Goal: Task Accomplishment & Management: Complete application form

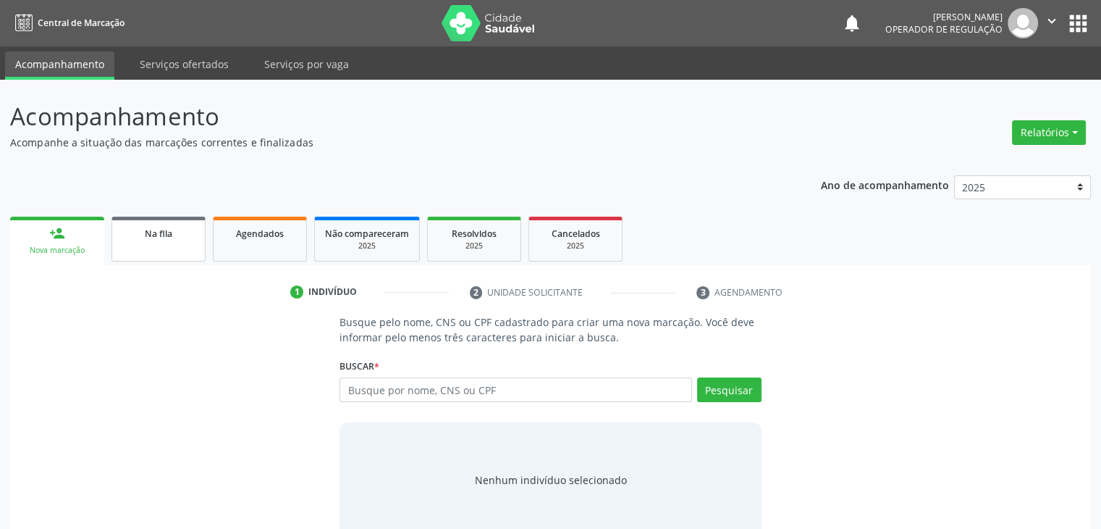
click at [122, 247] on link "Na fila" at bounding box center [159, 239] width 94 height 45
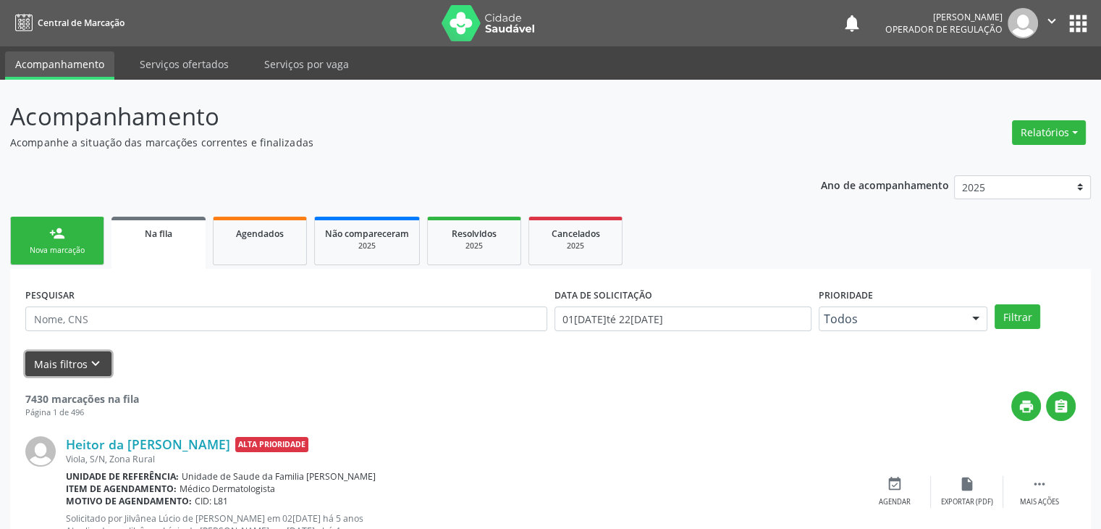
click at [50, 369] on button "Mais filtros keyboard_arrow_down" at bounding box center [68, 363] width 86 height 25
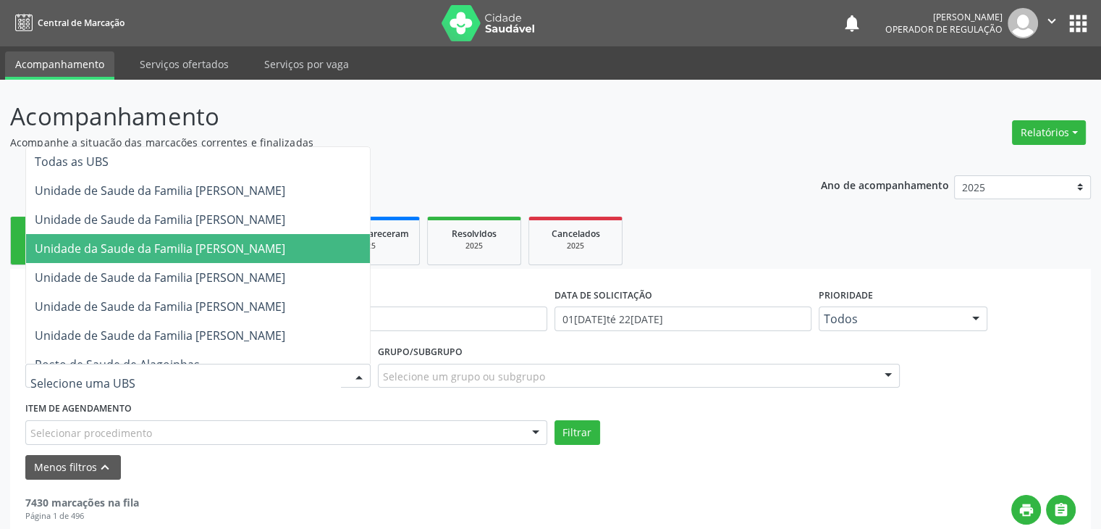
click at [211, 242] on span "Unidade da Saude da Familia [PERSON_NAME]" at bounding box center [160, 248] width 251 height 16
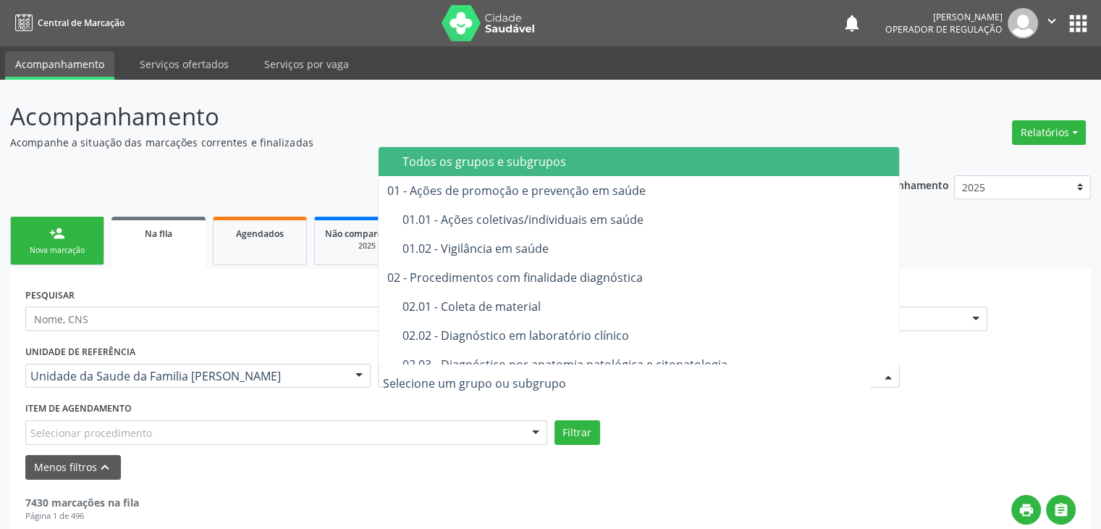
click at [525, 343] on span "02.02 - Diagnóstico em laboratório clínico" at bounding box center [640, 335] width 522 height 29
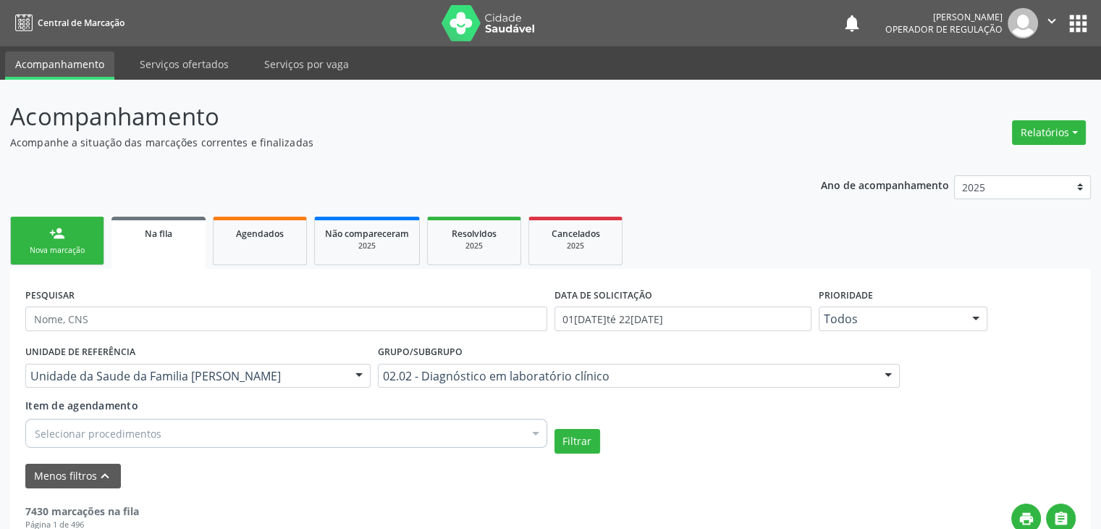
click at [191, 437] on div "Selecionar procedimentos" at bounding box center [286, 433] width 522 height 29
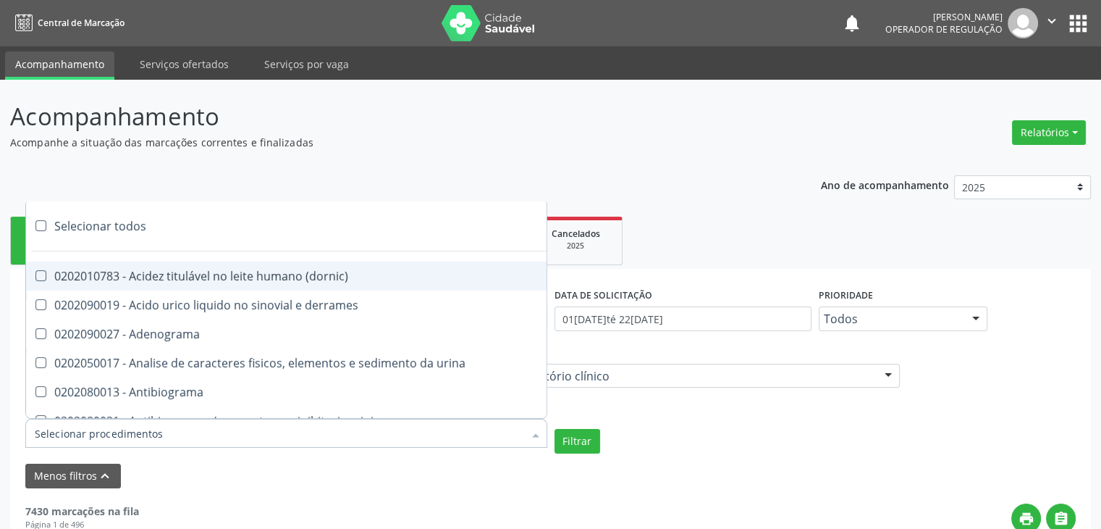
click at [130, 232] on div "Selecionar todos" at bounding box center [420, 225] width 789 height 29
checkbox input "true"
checkbox \(dornic\) "true"
checkbox derrames "true"
checkbox Adenograma "true"
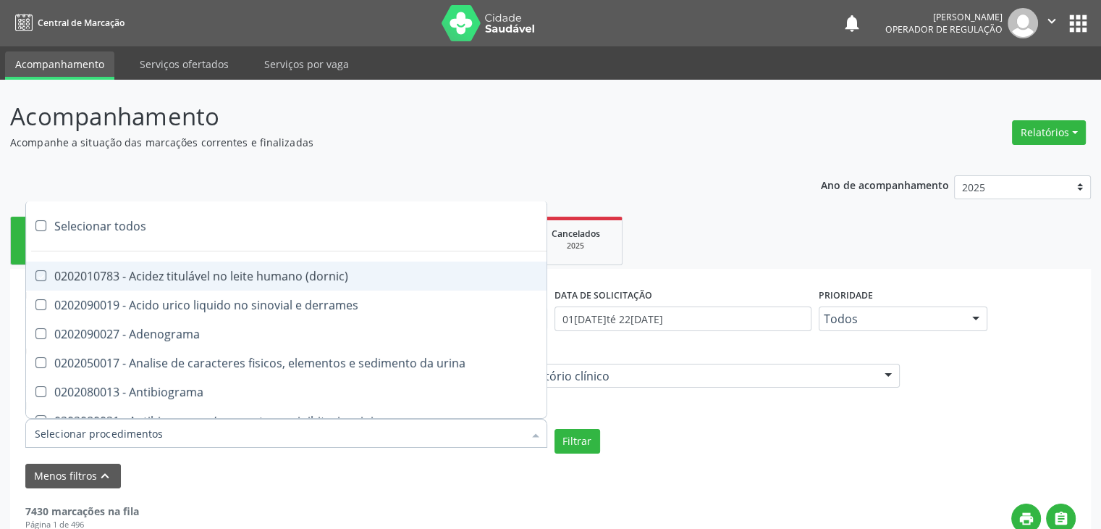
checkbox urina "true"
checkbox Antibiograma "true"
checkbox minima "true"
checkbox micobacterias "true"
checkbox blot "true"
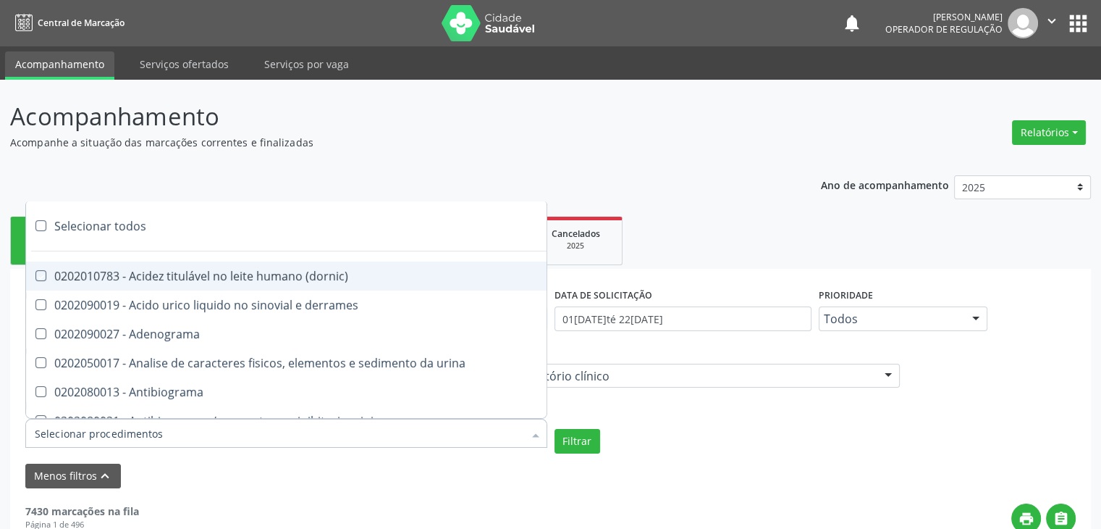
checkbox mlpa "true"
checkbox \(hanseniase\) "true"
checkbox \(controle\) "true"
checkbox \(diagnóstica\) "true"
checkbox \(gram\) "true"
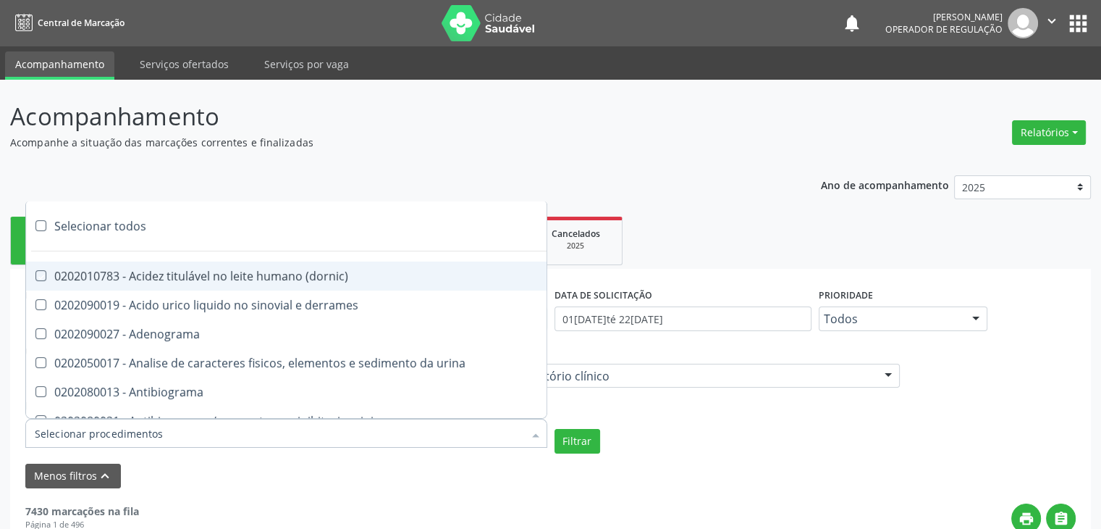
checkbox clamidia "true"
checkbox herpesvirus "true"
checkbox hematologica "true"
checkbox creatinina "true"
checkbox fosfato "true"
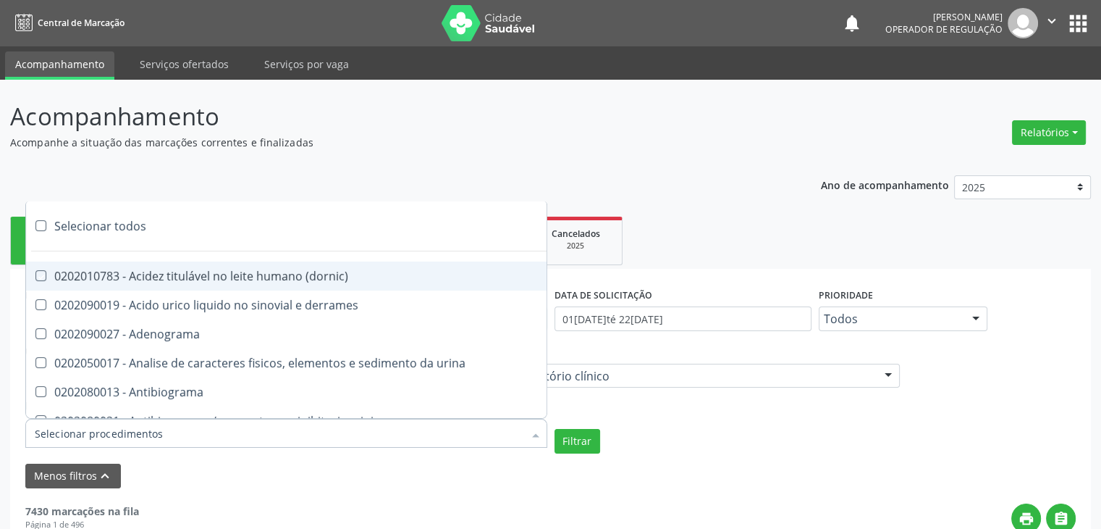
checkbox ureia "true"
checkbox osmolar "true"
checkbox addis "true"
checkbox b "true"
checkbox cd4\/cd8 "true"
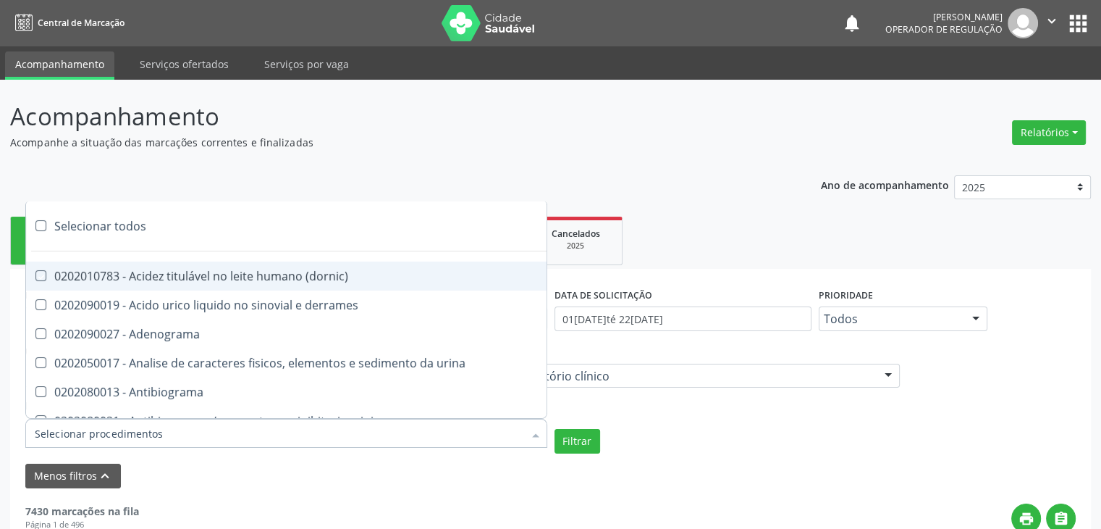
checkbox totais "true"
checkbox plaquetas "true"
checkbox reticulocitos "true"
checkbox liquor "true"
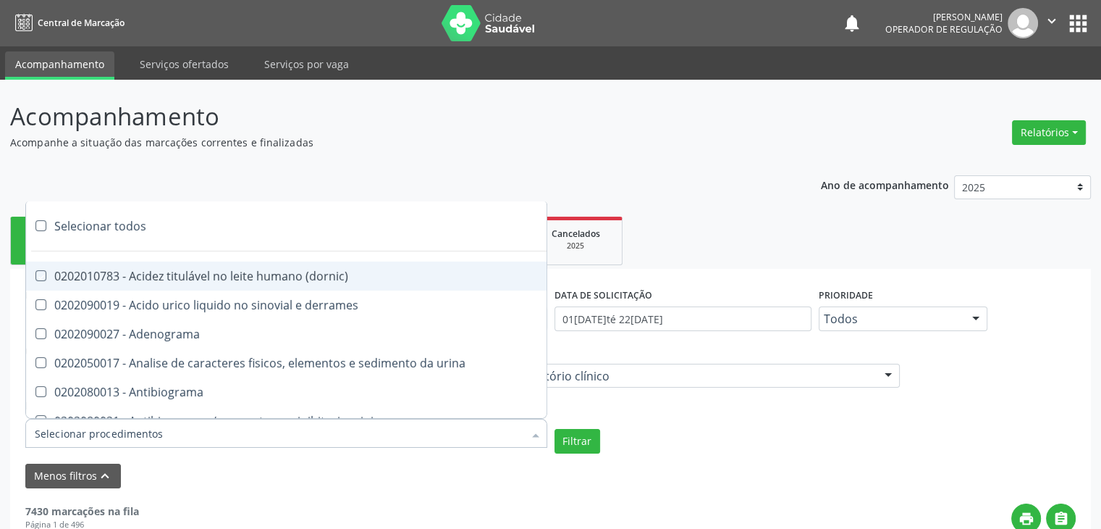
checkbox identificacao "true"
checkbox \(pos-pasteurização\) "true"
checkbox herpesvirus "true"
checkbox baar "true"
checkbox anaerobicas "true"
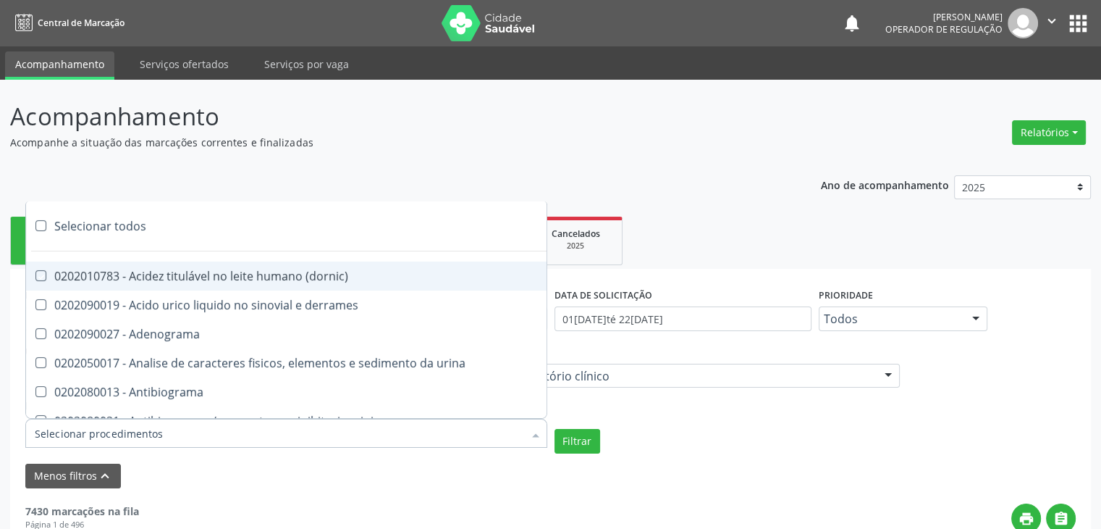
checkbox fungos "true"
checkbox \(qualitativo\) "true"
checkbox tardio\) "true"
checkbox \(qualitativo\) "true"
checkbox \(confirmatorio\) "true"
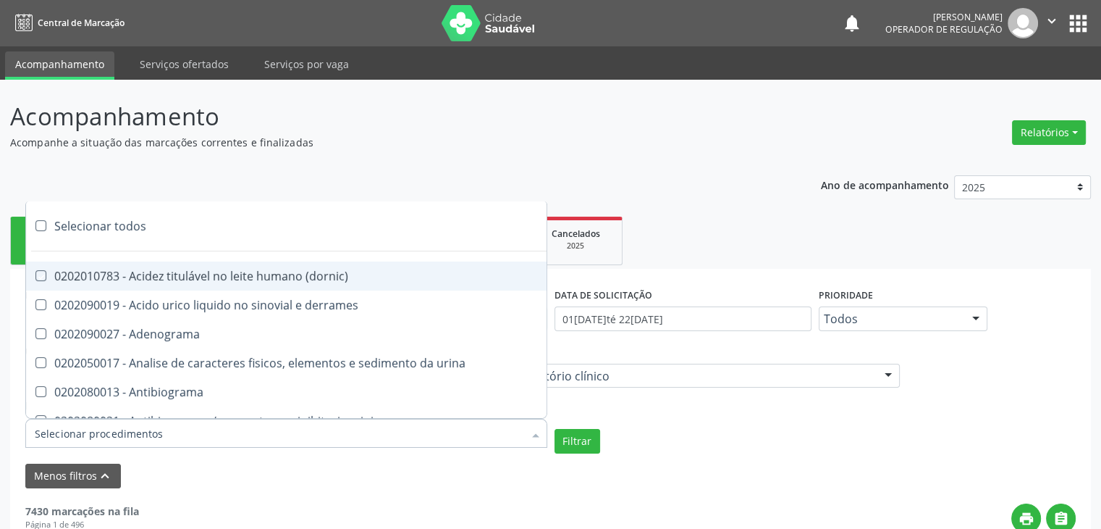
checkbox \(confirmatorio\) "true"
checkbox molecular "true"
checkbox htlv-1 "true"
checkbox biotinidase "true"
checkbox congênita "true"
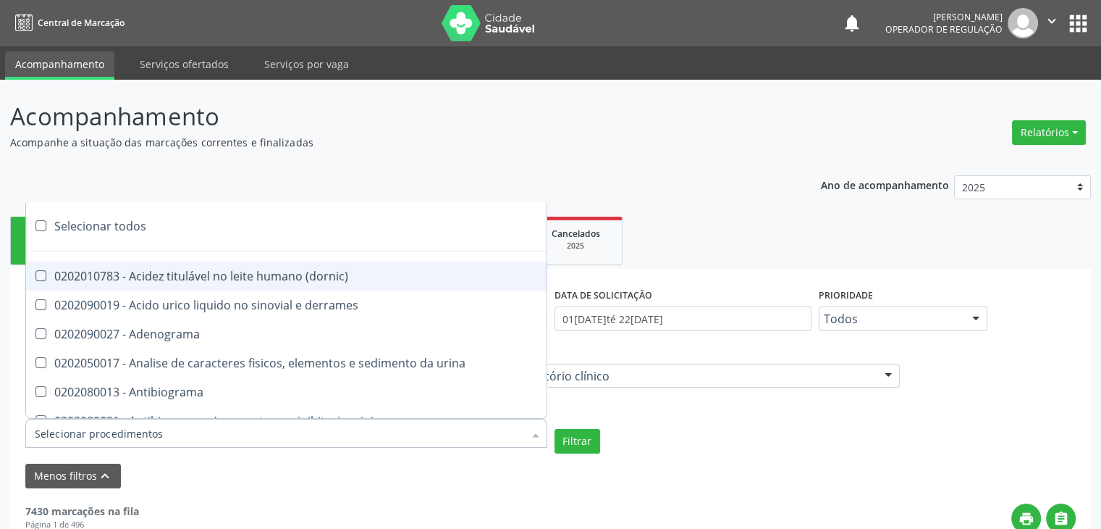
checkbox antiplaquetarios "true"
checkbox ferro "true"
checkbox bandas\) "true"
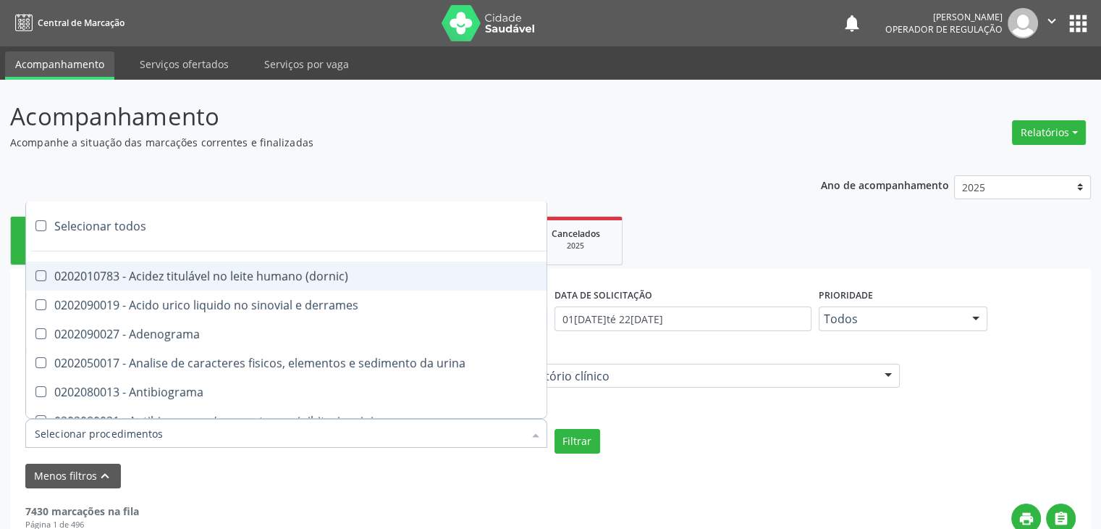
checkbox \(ch50\) "true"
checkbox aminoacidos "true"
checkbox globular "true"
checkbox dosagens\) "true"
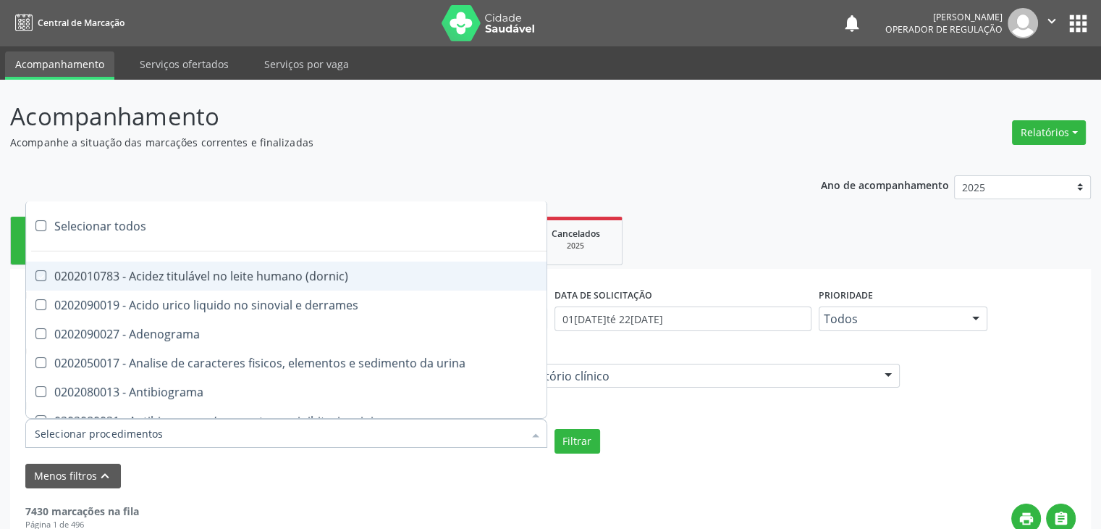
checkbox dosagens\) "true"
checkbox \(cada\) "true"
checkbox reumatoide "true"
checkbox amniotico "true"
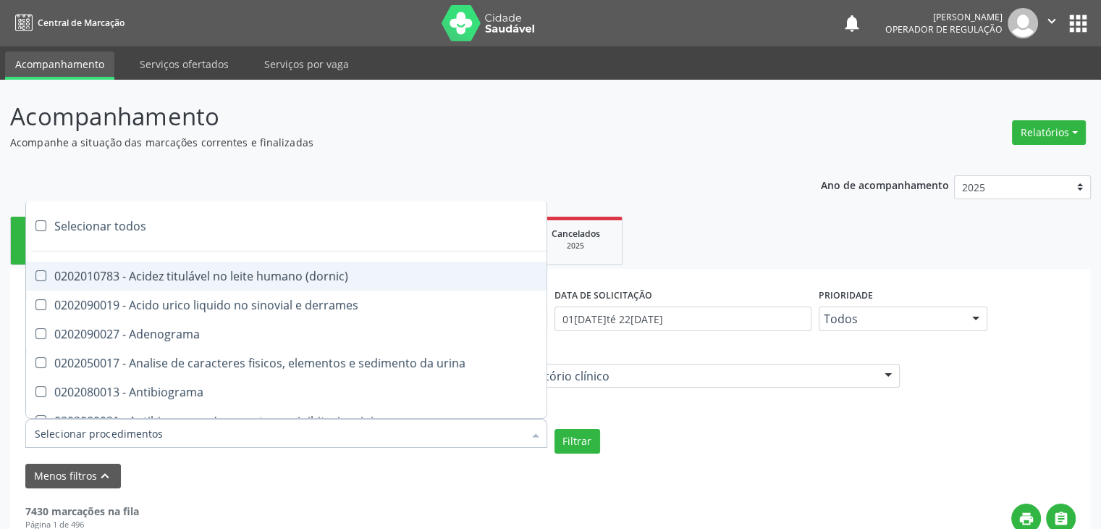
checkbox livre "true"
checkbox osmolalidade "true"
checkbox osmolaridade "true"
checkbox t3 "true"
checkbox sulfo-hemoglobina "true"
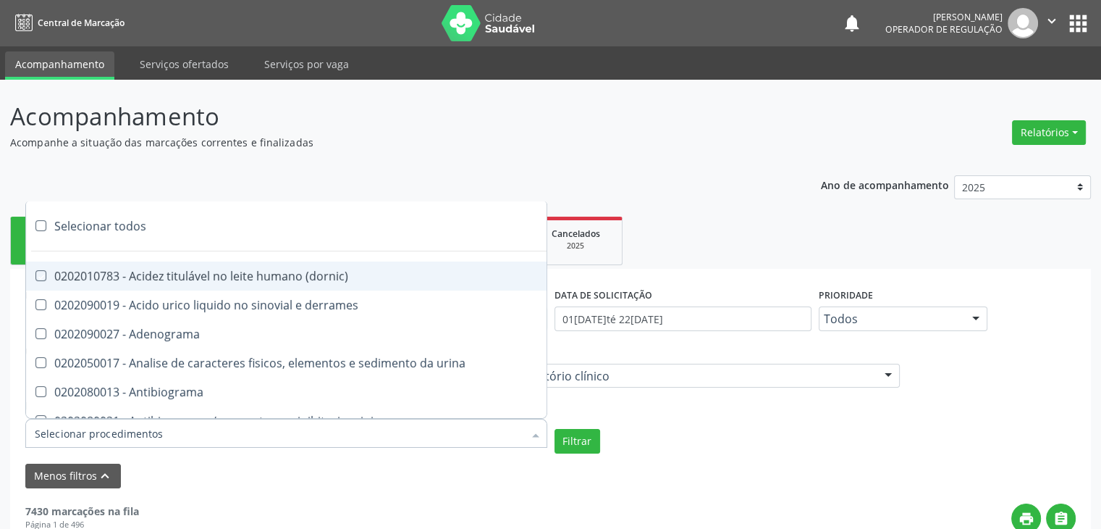
checkbox reverso "true"
checkbox coagulacao "true"
checkbox euglobulina "true"
checkbox -duke "true"
checkbox ivy "true"
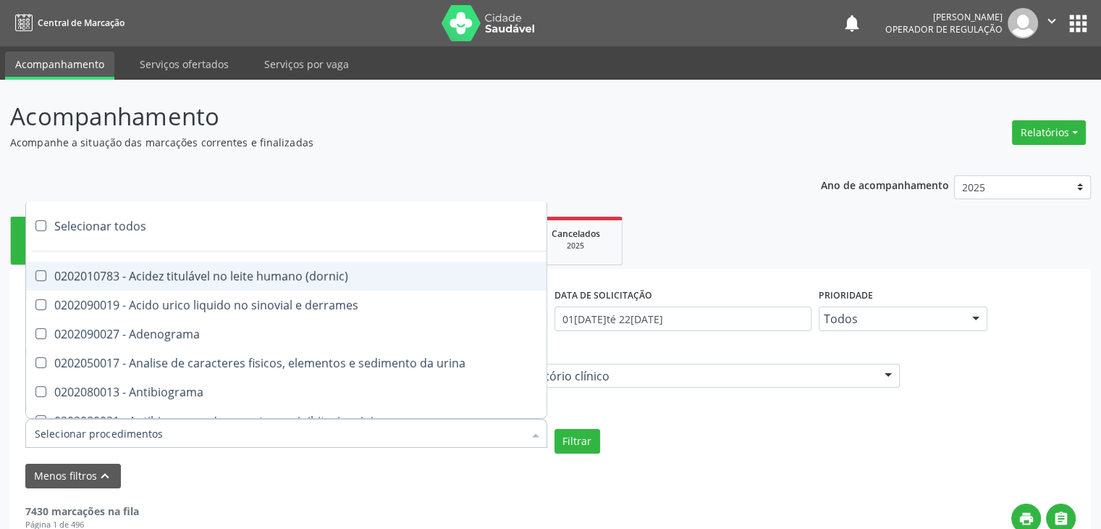
checkbox hemacias "true"
checkbox trombina "true"
checkbox ativada\) "true"
checkbox \(tap\) "true"
checkbox \(vhs\) "true"
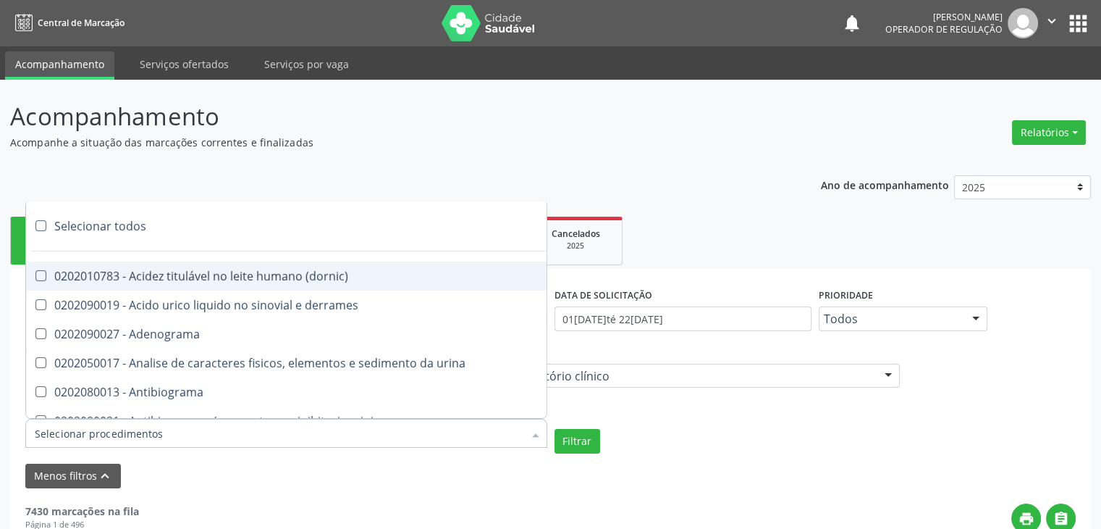
checkbox abo "true"
checkbox reativa "true"
checkbox ordenhado "true"
checkbox pezinho\) "true"
checkbox complemento "true"
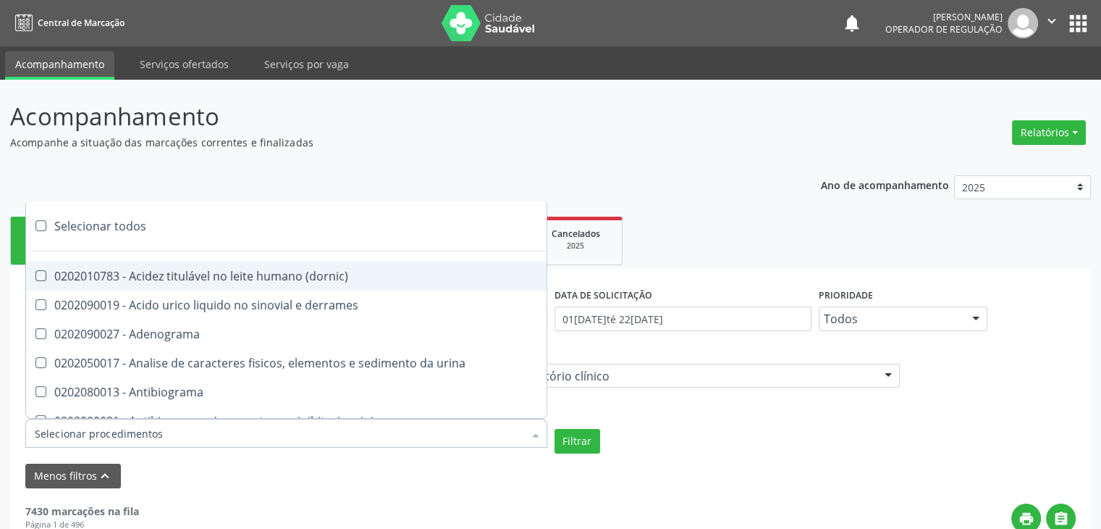
checkbox pezinho\) "true"
checkbox 17-alfa-hidroxiprogesterona "true"
checkbox totais "true"
checkbox 17-hidroxicorticosteroides "true"
checkbox d "true"
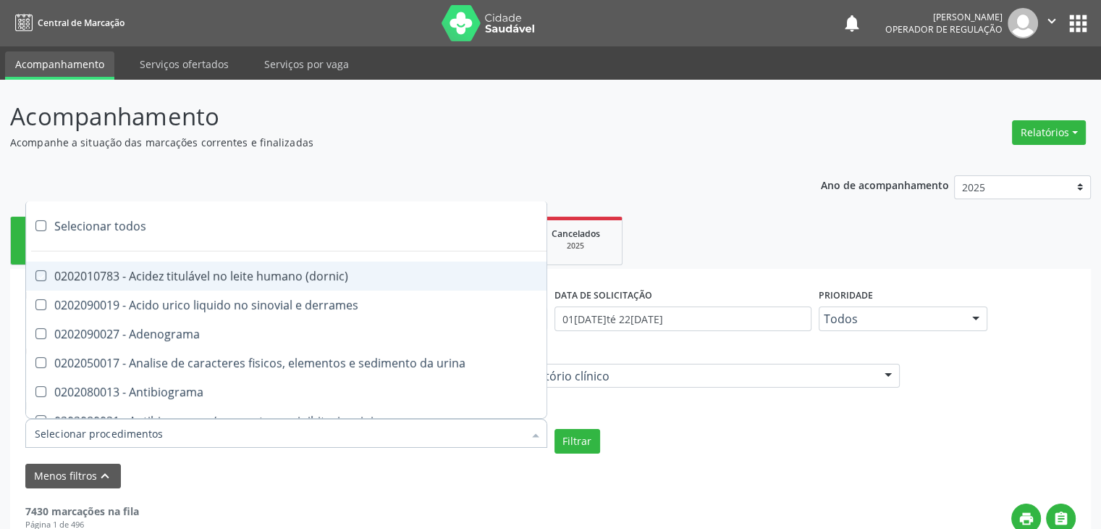
checkbox 5-nucleotidase "true"
checkbox acetona "true"
checkbox \(serotonina\) "true"
checkbox ascorbico "true"
checkbox delta-aminolevulinico "true"
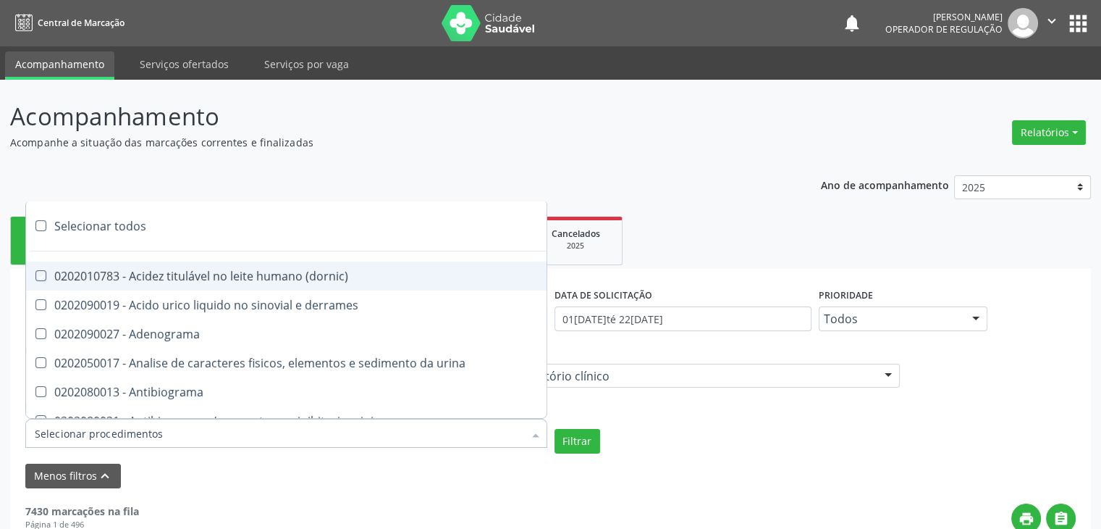
checkbox hipurico "true"
checkbox mandelico "true"
checkbox metil-hipurico "true"
checkbox urico "true"
checkbox valproico "true"
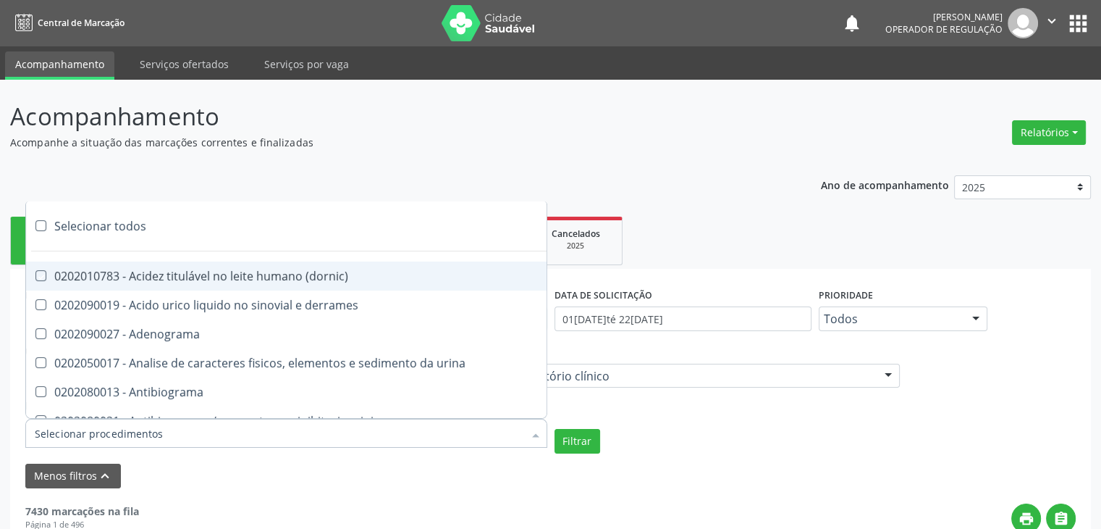
checkbox vanilmandelico "true"
checkbox \(acth\) "true"
checkbox ala-desidratase "true"
checkbox etilico "true"
checkbox aldolase "true"
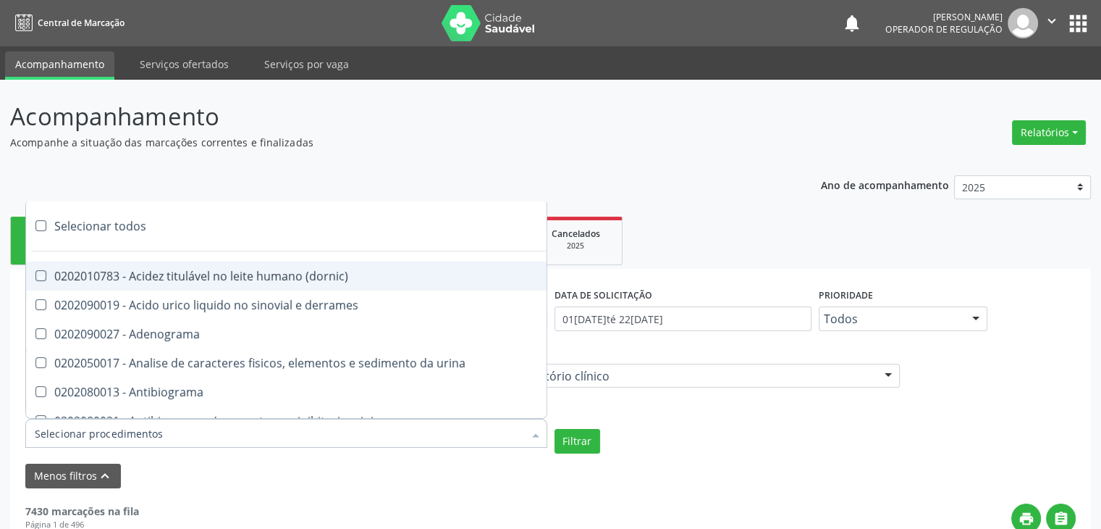
checkbox aldosterona "true"
checkbox alfa-1-antitripsina "true"
checkbox acida "true"
checkbox alfa-2-macroglobulina "true"
checkbox alfa-fetoproteina "true"
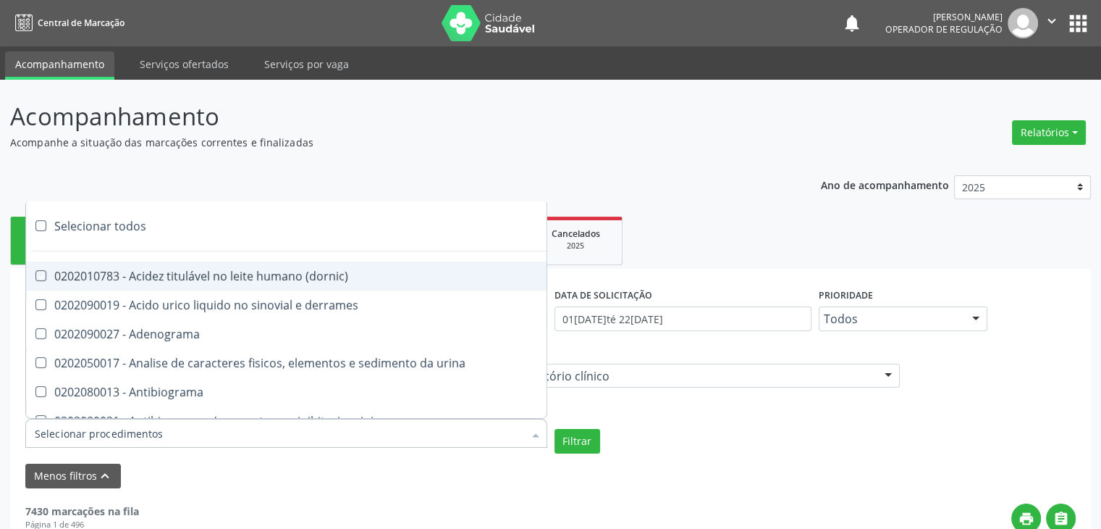
checkbox aluminio "true"
checkbox amilase "true"
checkbox aminoglicosideos "true"
checkbox amonia "true"
checkbox ciclico "true"
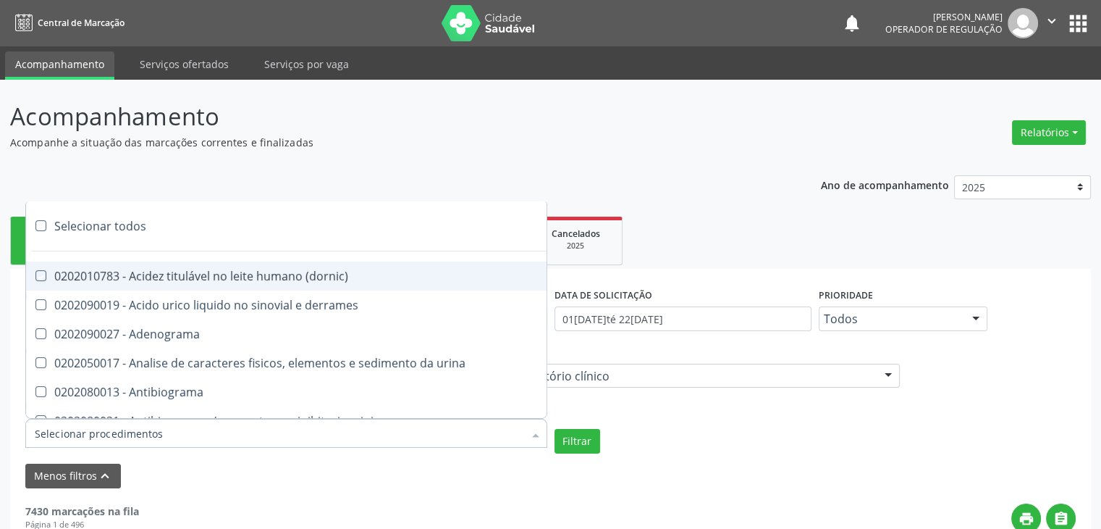
checkbox androstenediona "true"
checkbox anfetaminas "true"
checkbox circulante "true"
checkbox iga "true"
checkbox triciclicos "true"
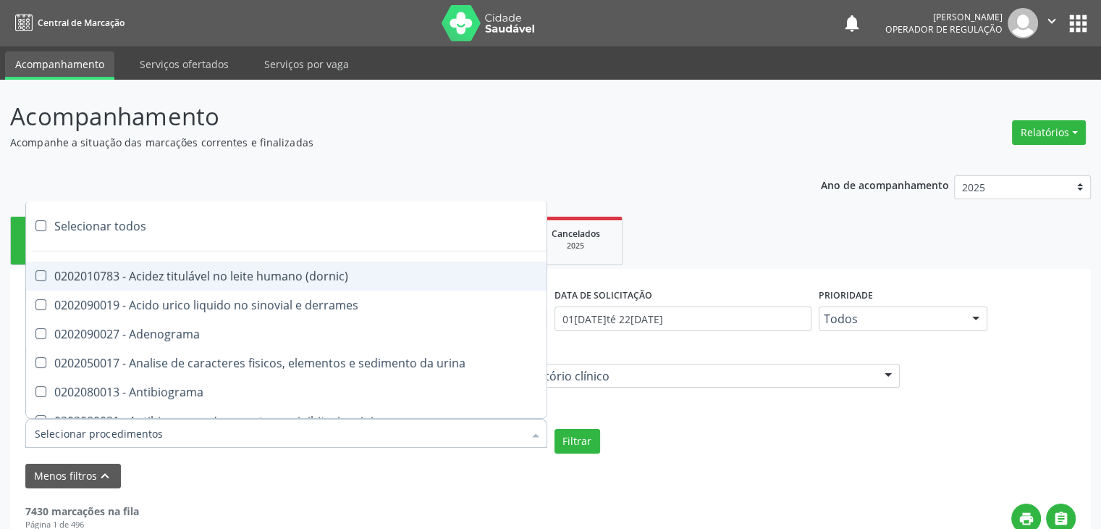
checkbox \(psa\) "true"
checkbox iii "true"
checkbox barbituratos "true"
checkbox benzodiazepinicos "true"
checkbox beta-2-microglobulina "true"
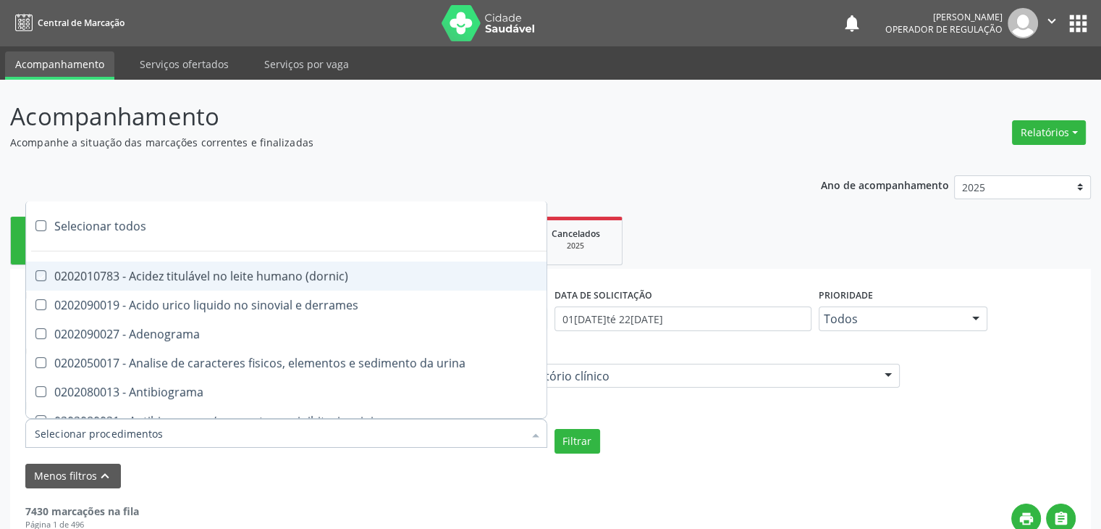
checkbox fracoes "true"
checkbox cadmio "true"
checkbox calcio "true"
checkbox ionizavel "true"
checkbox calcitonina "true"
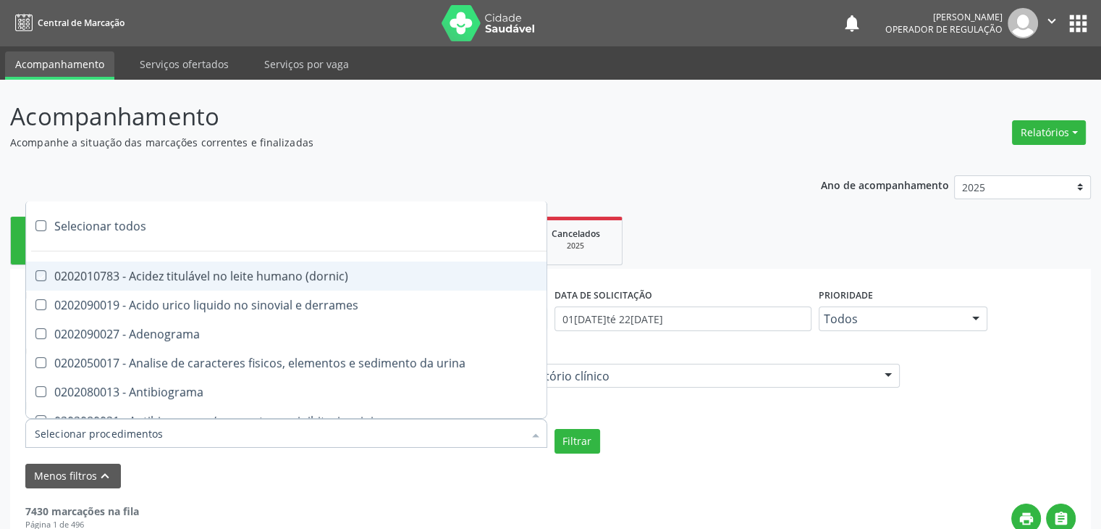
checkbox carbamazepina "true"
checkbox carboxi-hemoglobina "true"
checkbox caroteno "true"
checkbox catecolaminas "true"
checkbox chumbo "true"
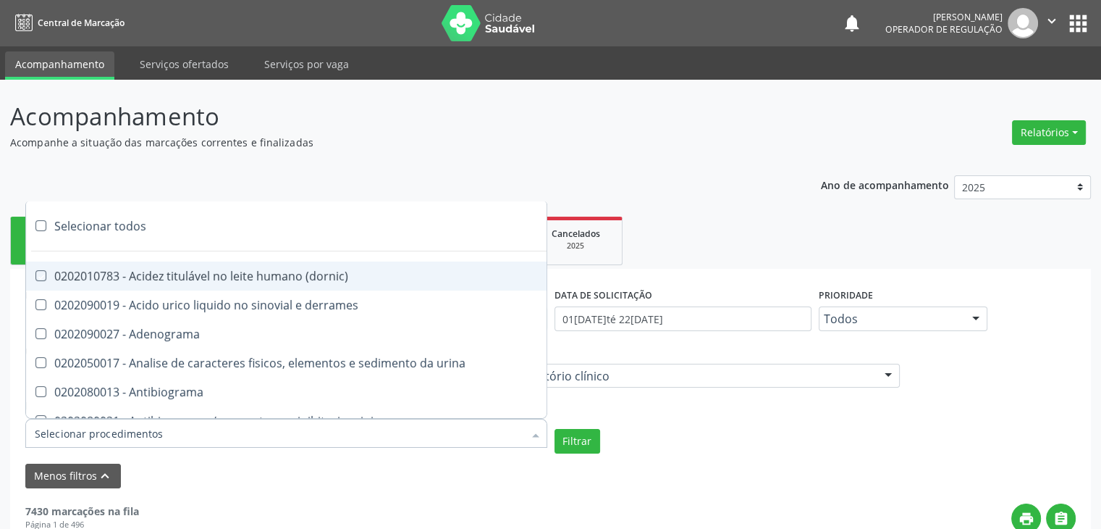
checkbox ciclosporina "true"
checkbox citrato "true"
checkbox cloreto "true"
checkbox suor "true"
checkbox cobre "true"
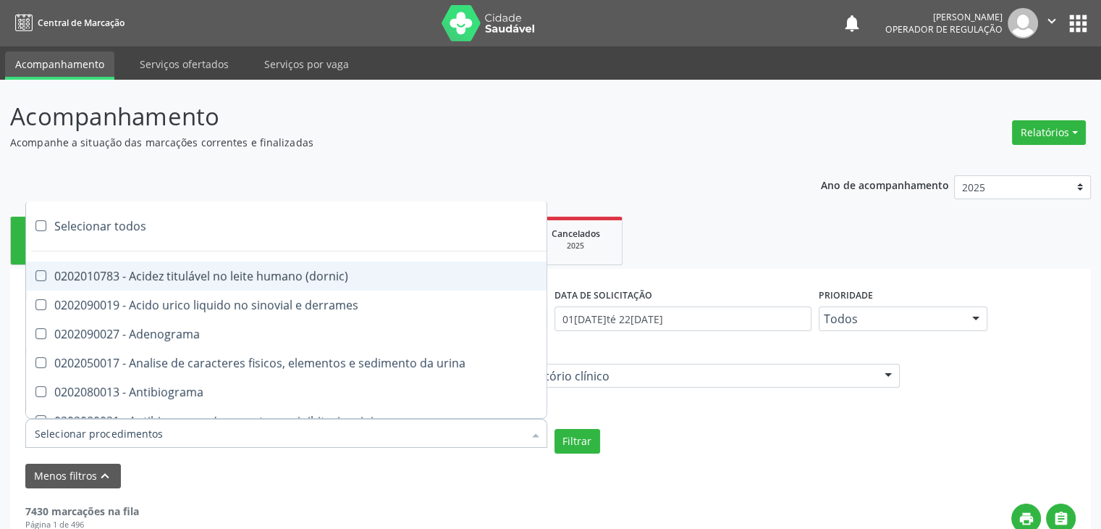
checkbox hdl "true"
checkbox ldl "true"
checkbox colinesterase "true"
checkbox c3 "true"
checkbox c4 "true"
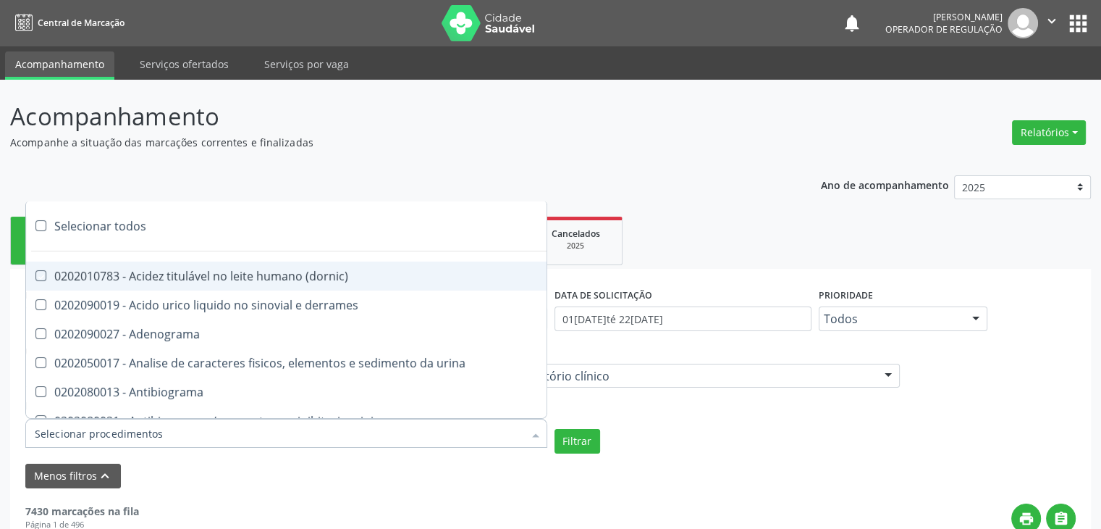
checkbox cortisol "true"
checkbox creatinina "true"
checkbox amniotico "true"
checkbox \(cpk\) "true"
checkbox crioaglutinina "true"
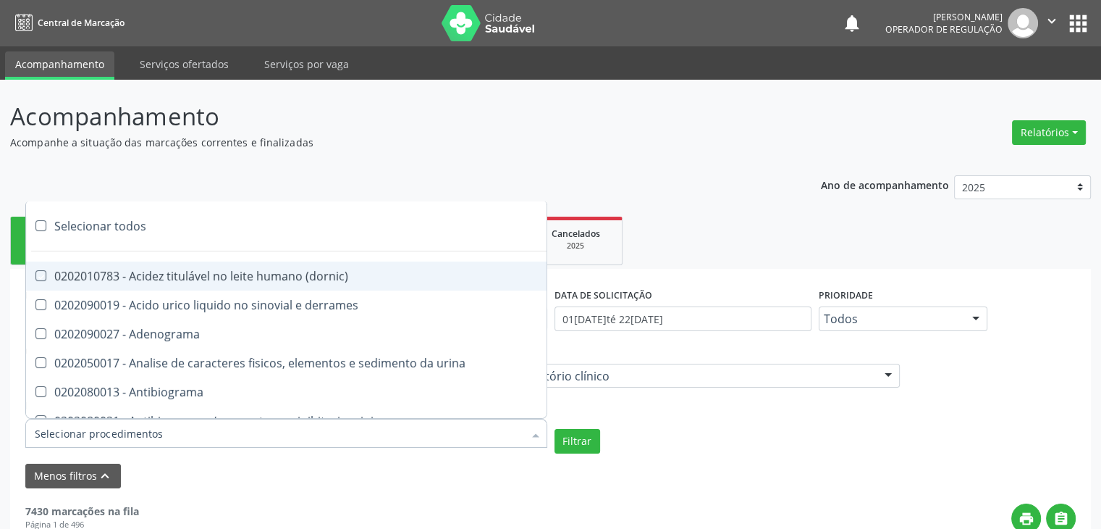
checkbox \(dhea\) "true"
checkbox alfa-hidroxibutirica "true"
checkbox glutamica "true"
checkbox latica "true"
checkbox fracionadas\) "true"
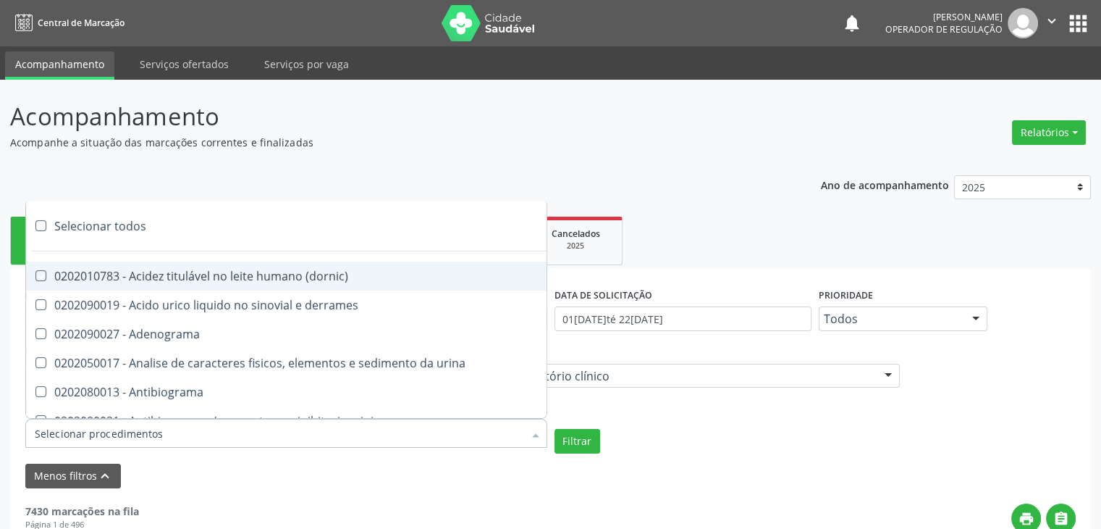
checkbox digitoxina\) "true"
checkbox \(dht\) "true"
checkbox fecal "true"
checkbox estradiol "true"
checkbox estriol "true"
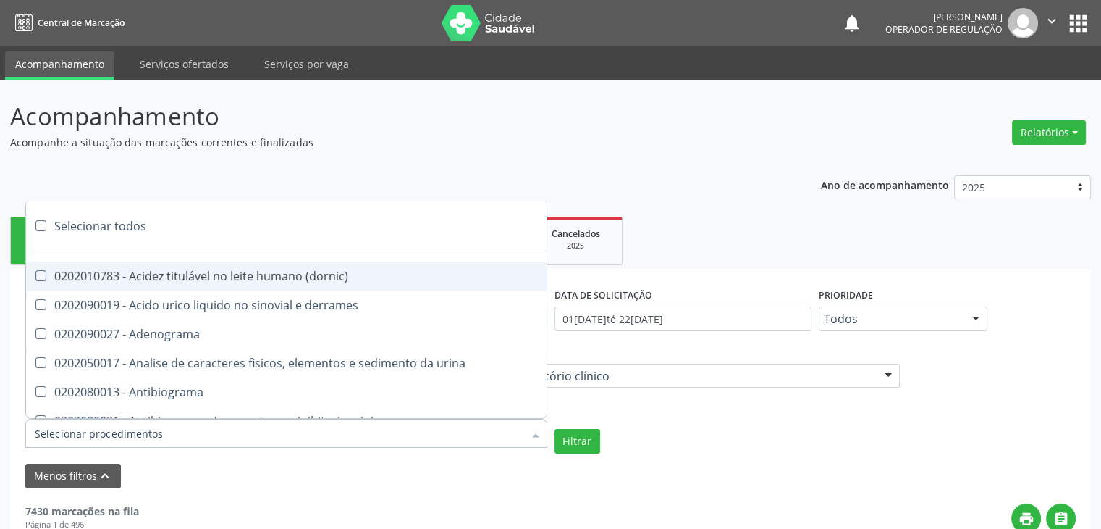
checkbox estrona "true"
checkbox etossuximida "true"
checkbox ii "true"
checkbox ix "true"
checkbox v "true"
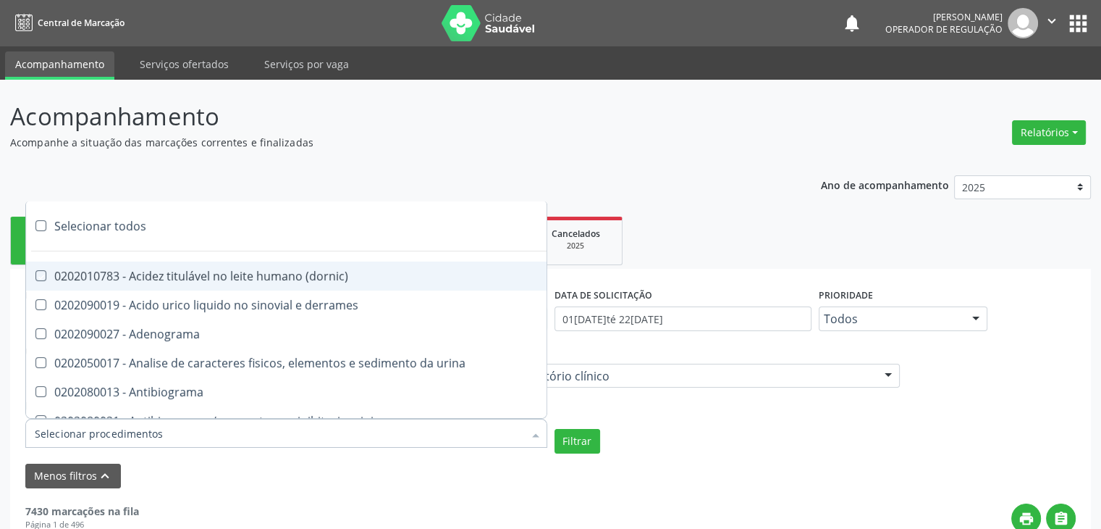
checkbox vii "true"
checkbox viii "true"
checkbox \(inibidor\) "true"
checkbox \(antigeno\) "true"
checkbox x "true"
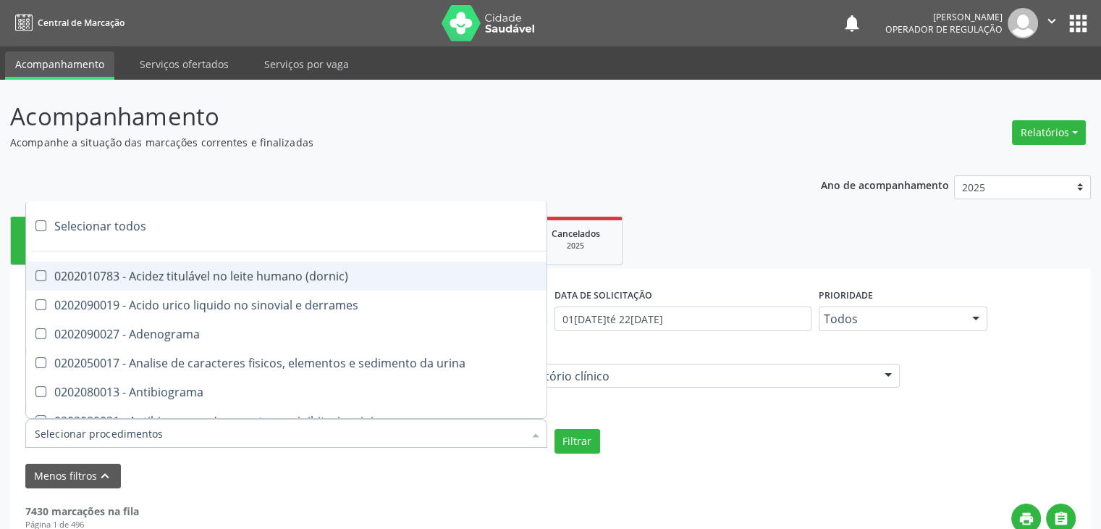
checkbox xi "true"
checkbox xii "true"
checkbox xiii "true"
checkbox tardio\) "true"
checkbox t4 "true"
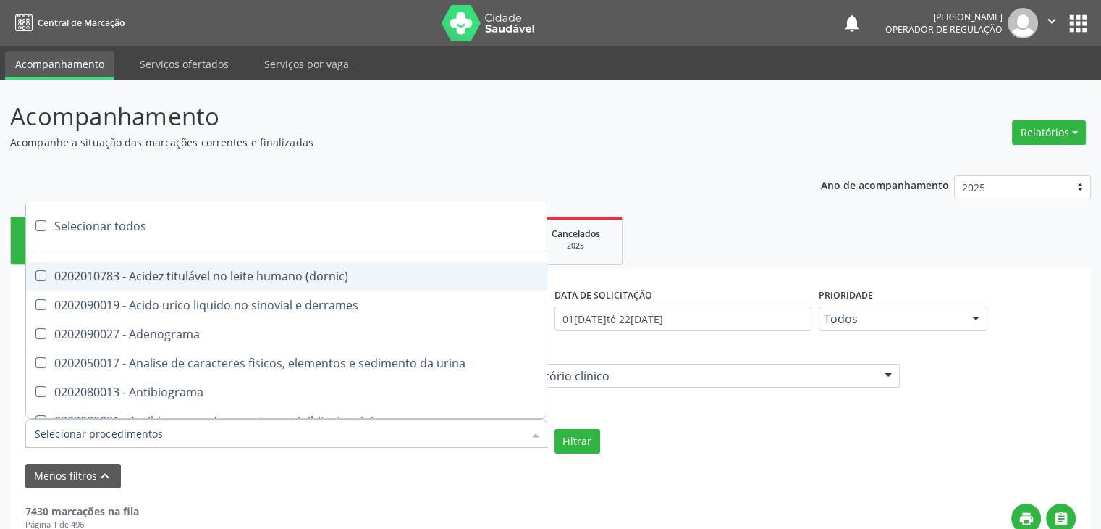
checkbox pezinho\) "true"
checkbox fenitoina "true"
checkbox fenol "true"
checkbox ferritina "true"
checkbox serico "true"
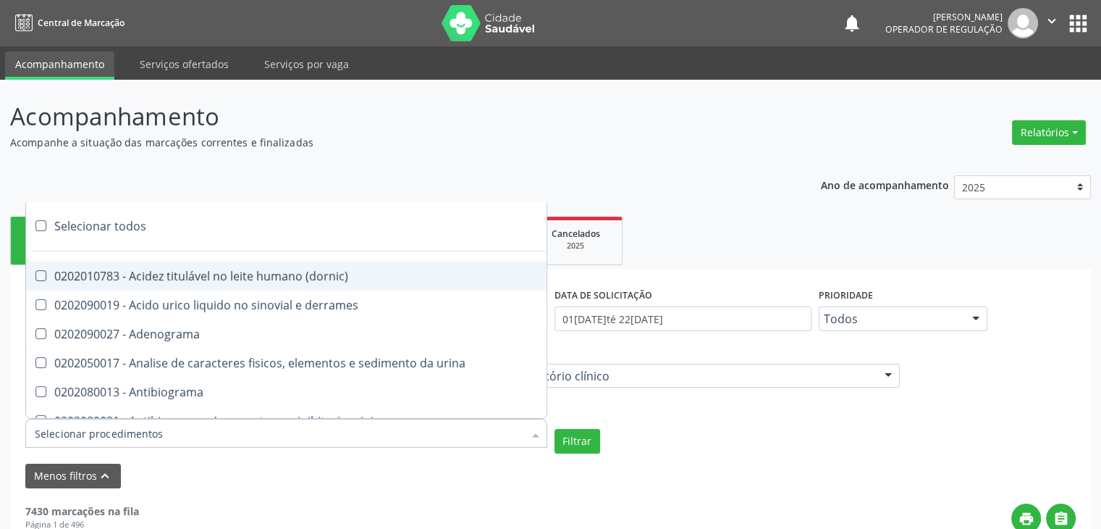
checkbox fibrinogenio "true"
checkbox folato "true"
checkbox formaldeido "true"
checkbox total "true"
checkbox alcalina "true"
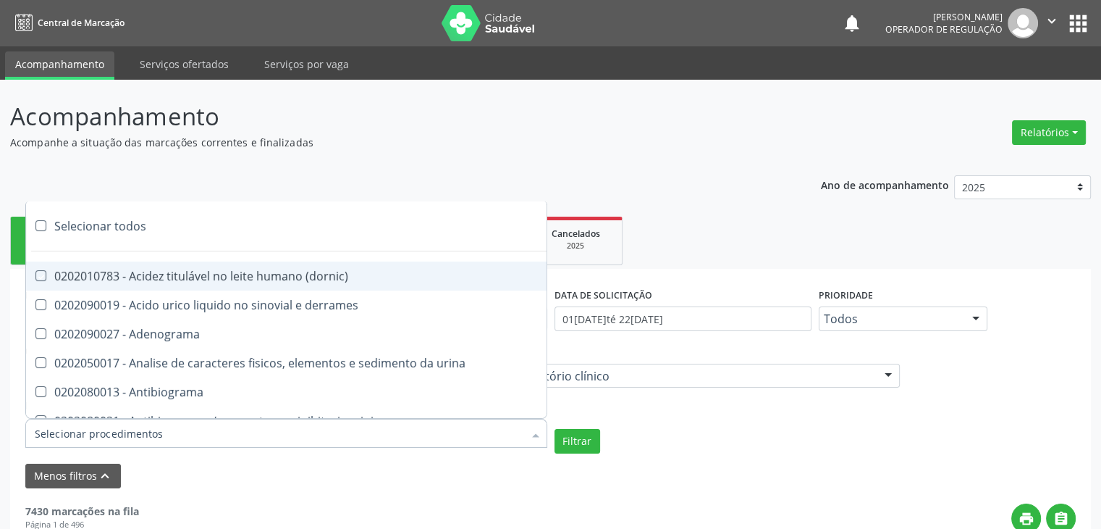
checkbox esperma "true"
checkbox fosforo "true"
checkbox acida "true"
checkbox frutose "true"
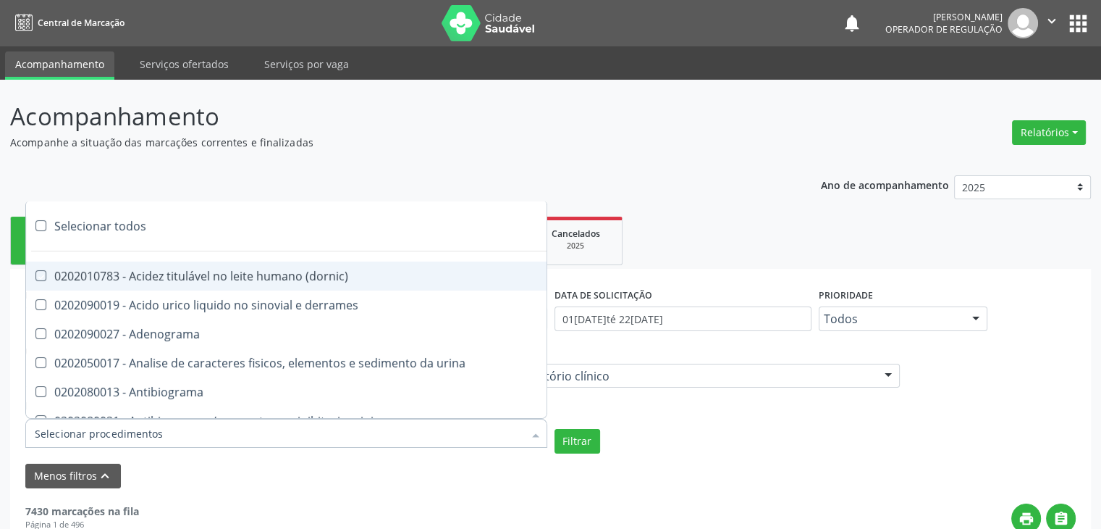
checkbox esperma "true"
checkbox galactose "true"
checkbox gt\) "true"
checkbox gastrina "true"
checkbox glicose "true"
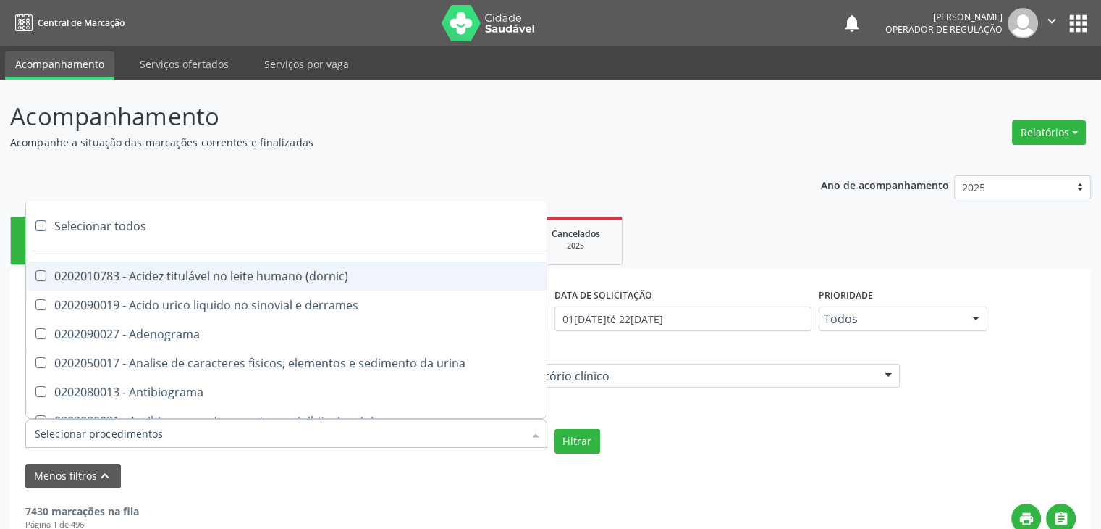
checkbox derrames "true"
checkbox desidrogenase "true"
checkbox tiroxina "true"
checkbox hcg\) "true"
checkbox fecal "true"
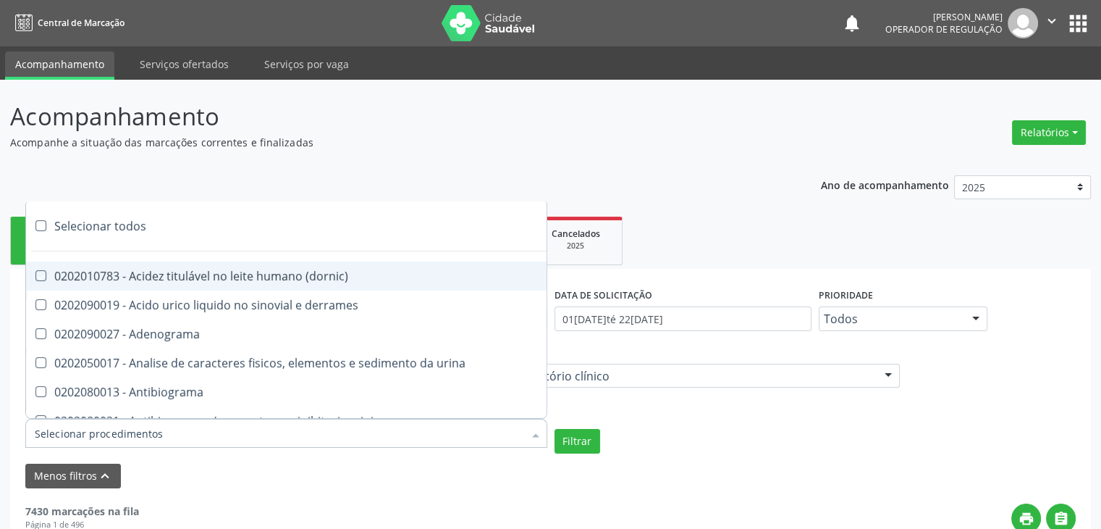
checkbox haptoglobina "true"
checkbox hemoglobina "true"
checkbox 37oc "true"
checkbox fetal "true"
checkbox glicosilada "true"
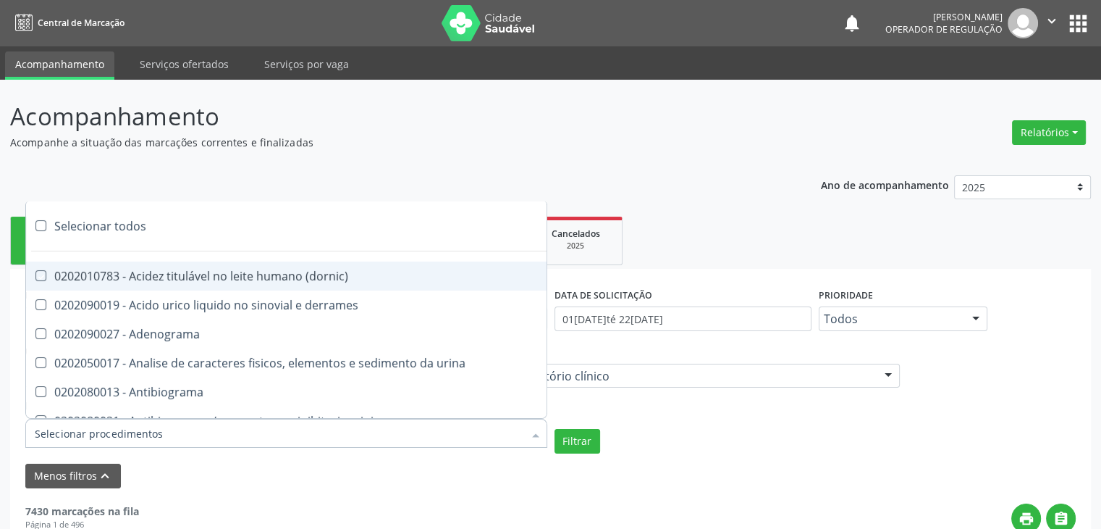
checkbox hemossiderina "true"
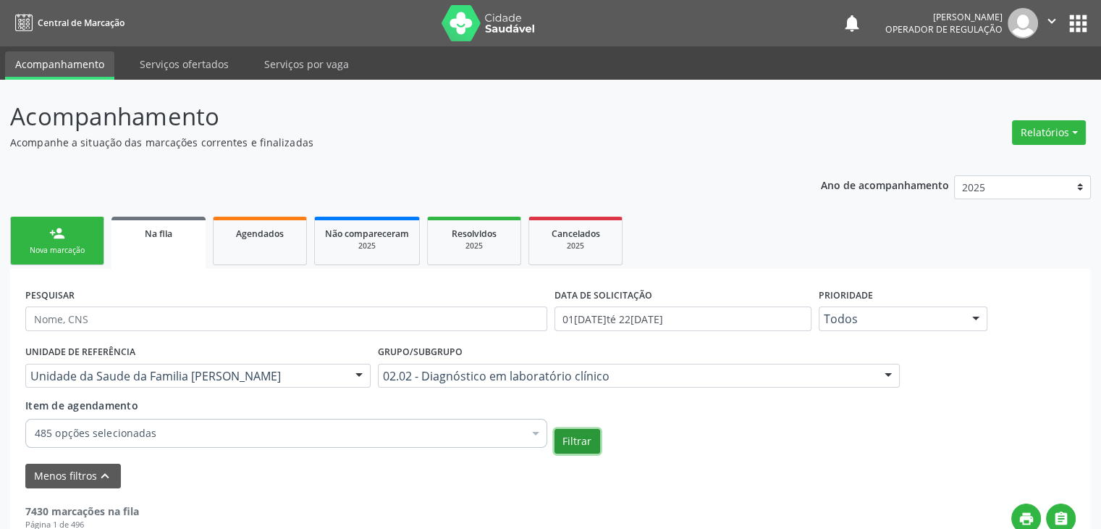
click at [576, 438] on button "Filtrar" at bounding box center [578, 441] width 46 height 25
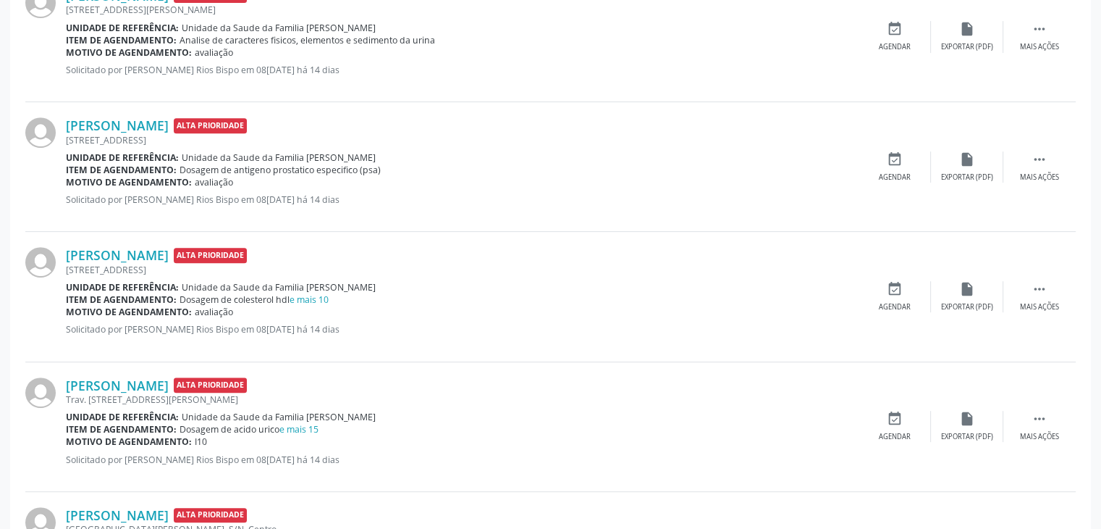
scroll to position [434, 0]
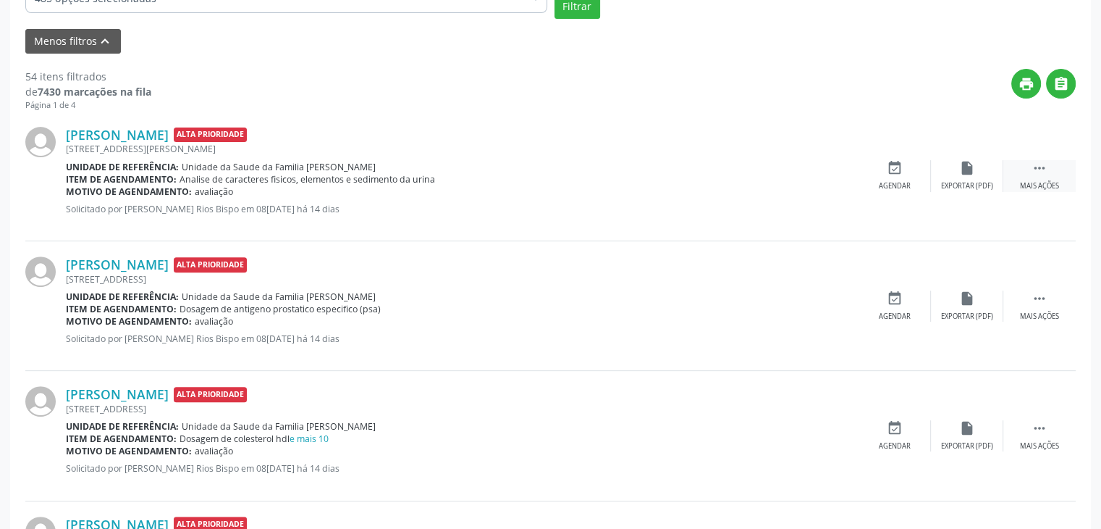
click at [1032, 172] on icon "" at bounding box center [1040, 168] width 16 height 16
click at [988, 163] on div "edit Editar" at bounding box center [967, 175] width 72 height 31
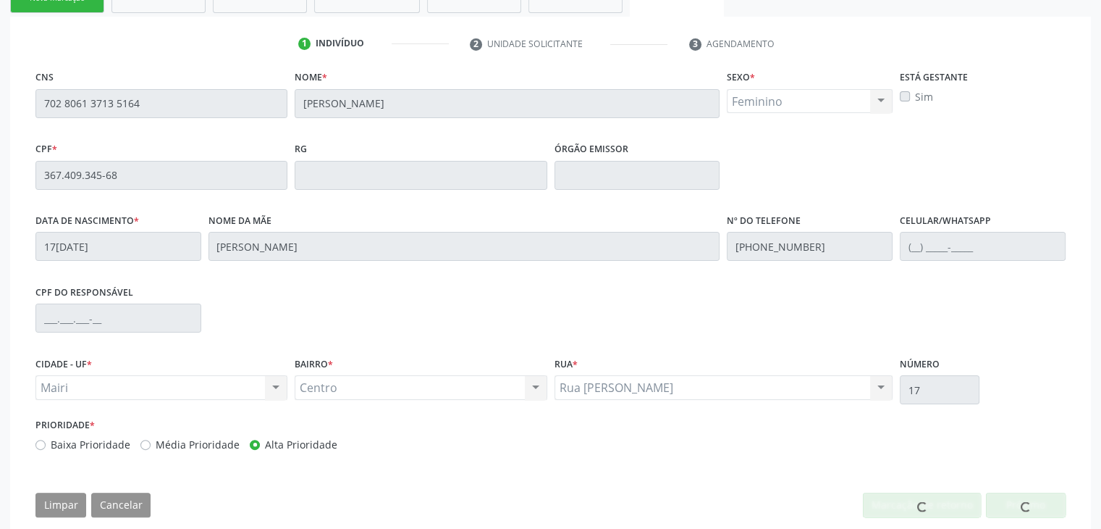
scroll to position [275, 0]
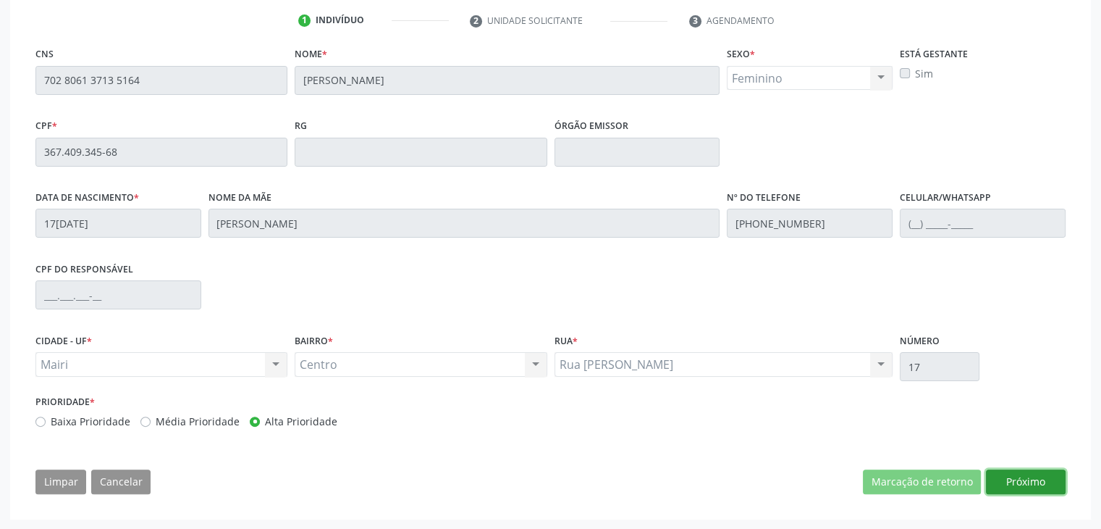
click at [1030, 479] on button "Próximo" at bounding box center [1026, 481] width 80 height 25
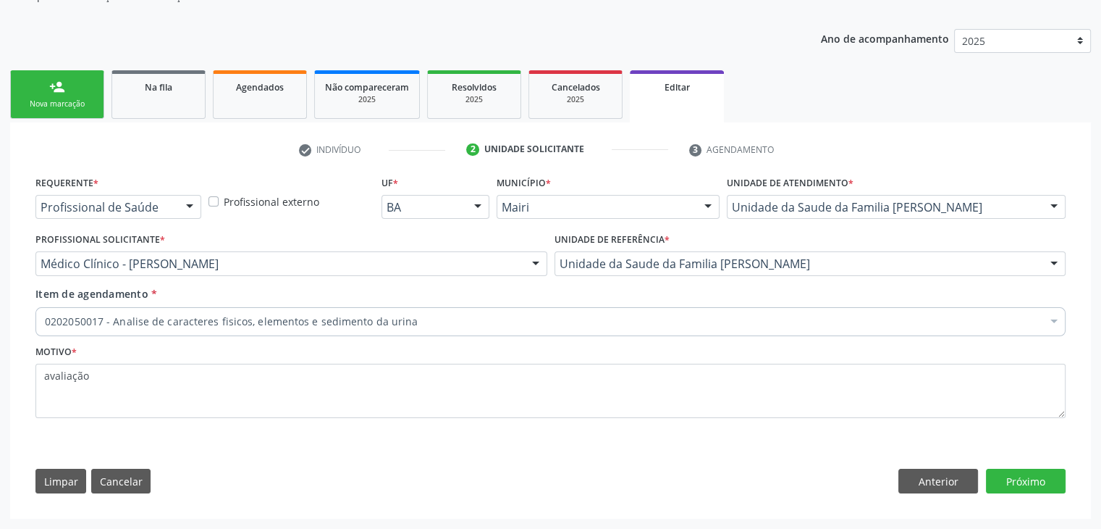
scroll to position [145, 0]
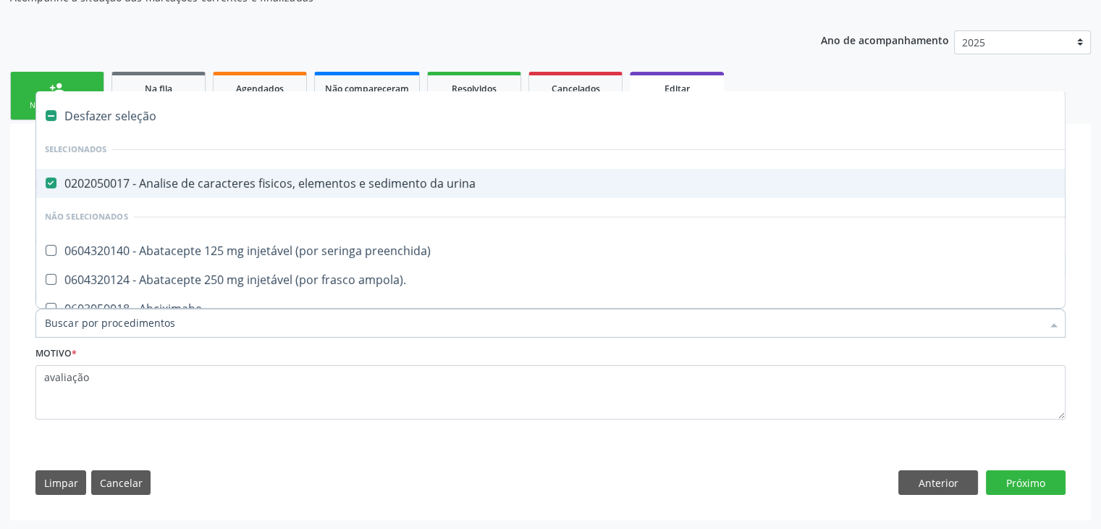
click at [243, 180] on div "0202050017 - Analise de caracteres fisicos, elementos e sedimento da urina" at bounding box center [602, 183] width 1114 height 12
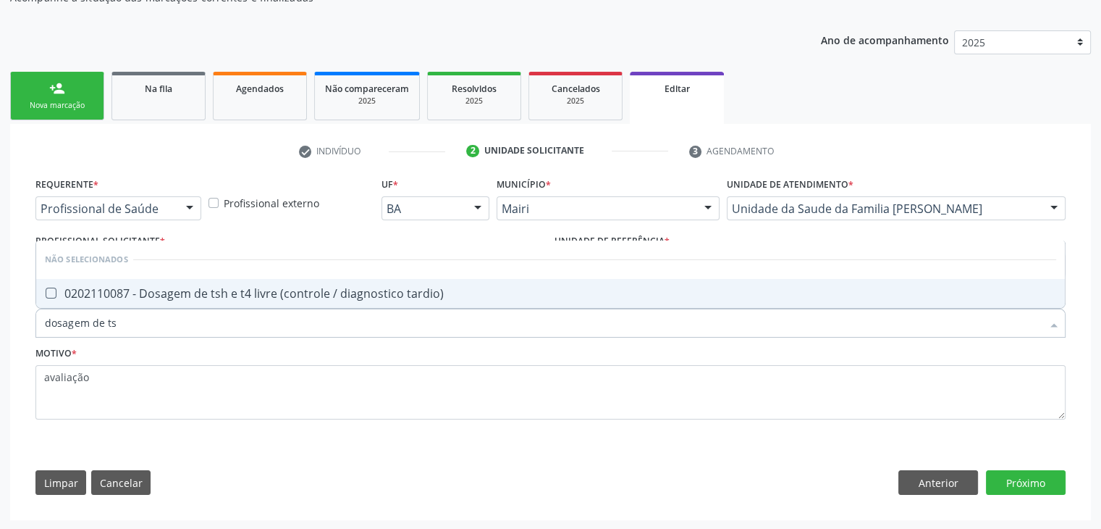
click at [299, 295] on div "0202110087 - Dosagem de tsh e t4 livre (controle / diagnostico tardio)" at bounding box center [551, 293] width 1012 height 12
click at [1040, 485] on button "Próximo" at bounding box center [1026, 482] width 80 height 25
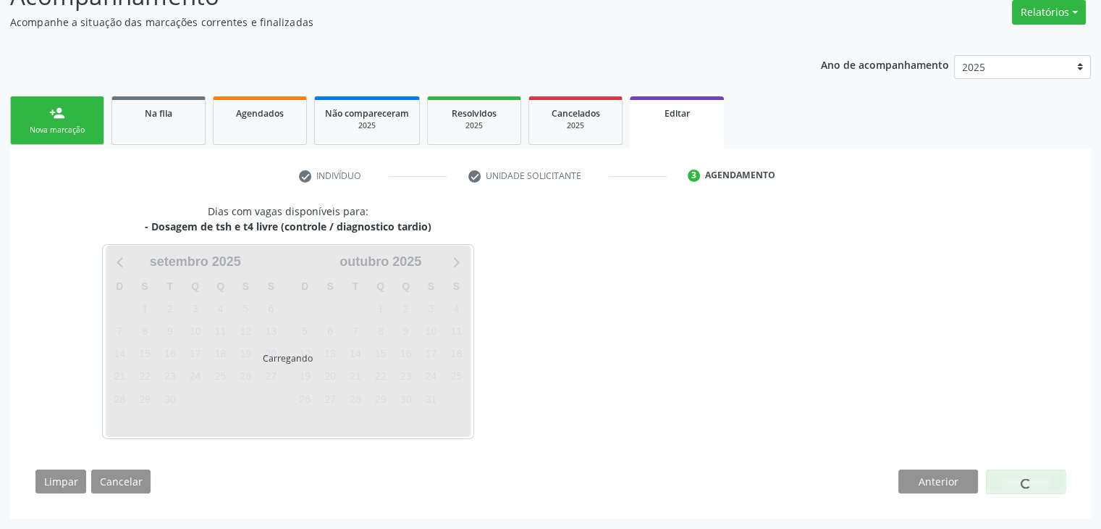
scroll to position [119, 0]
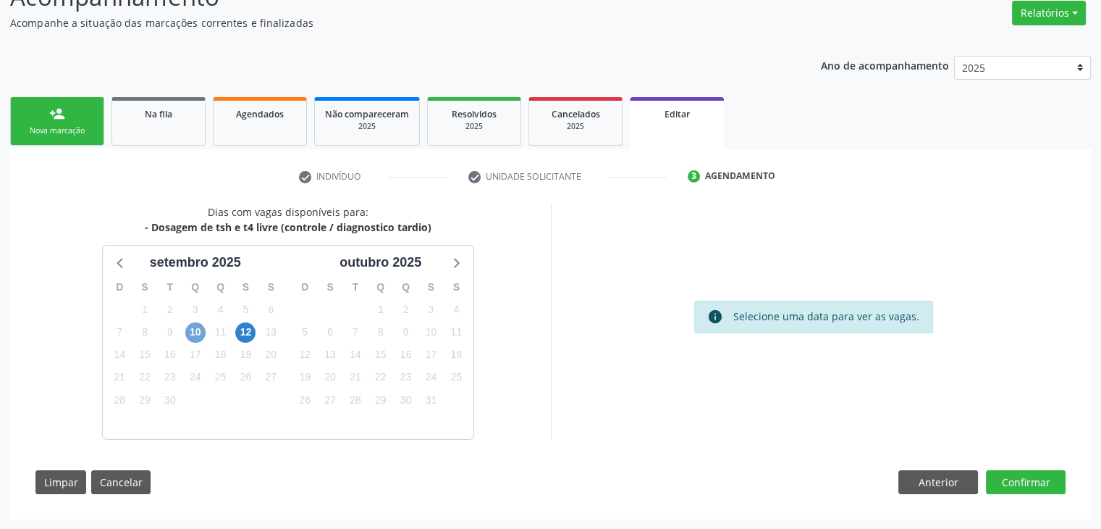
click at [197, 334] on span "10" at bounding box center [195, 332] width 20 height 20
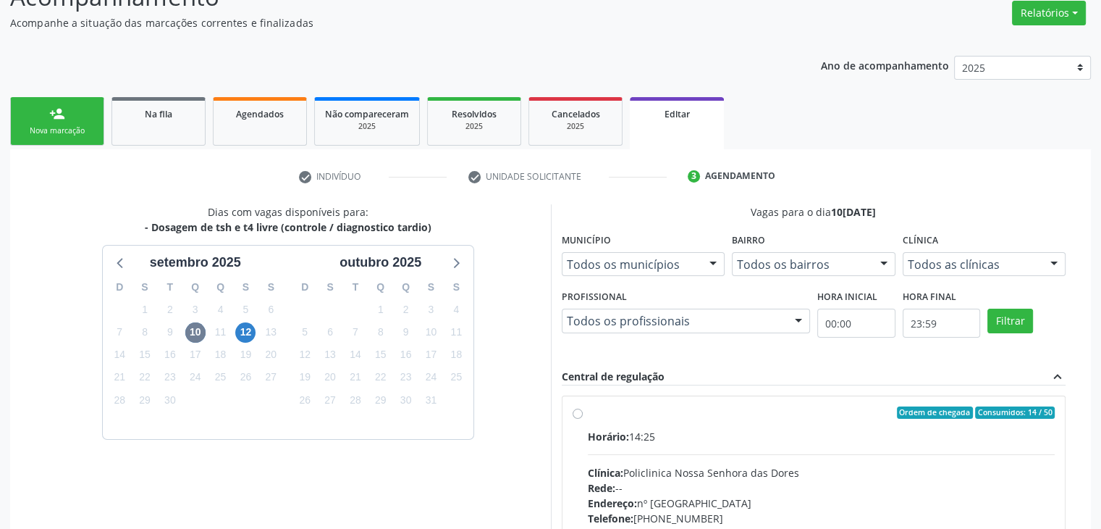
click at [760, 432] on div "Horário: 14:25" at bounding box center [822, 436] width 468 height 15
click at [583, 419] on input "Ordem de chegada Consumidos: 14 / 50 Horário: 14:25 Clínica: Policlinica Nossa …" at bounding box center [578, 412] width 10 height 13
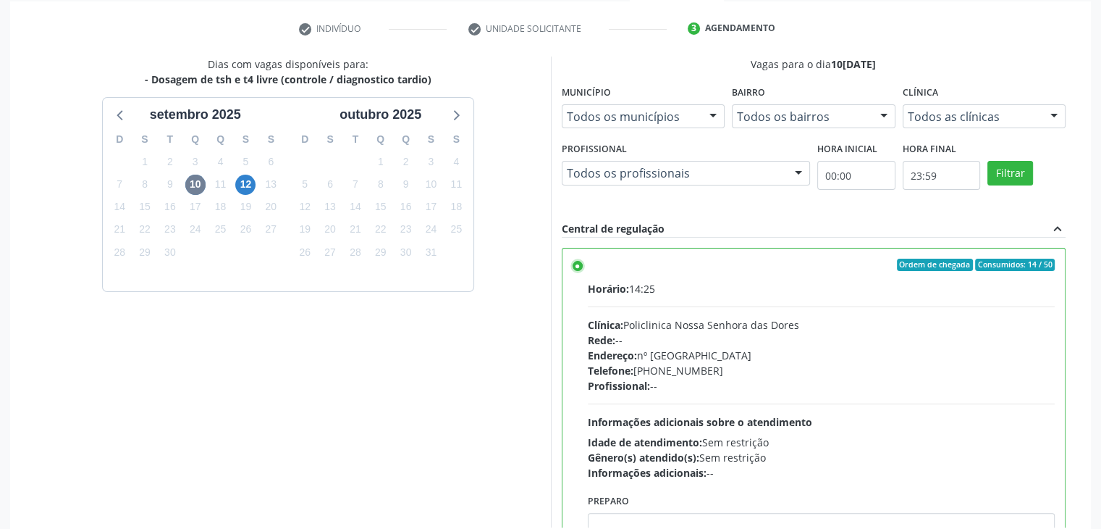
scroll to position [355, 0]
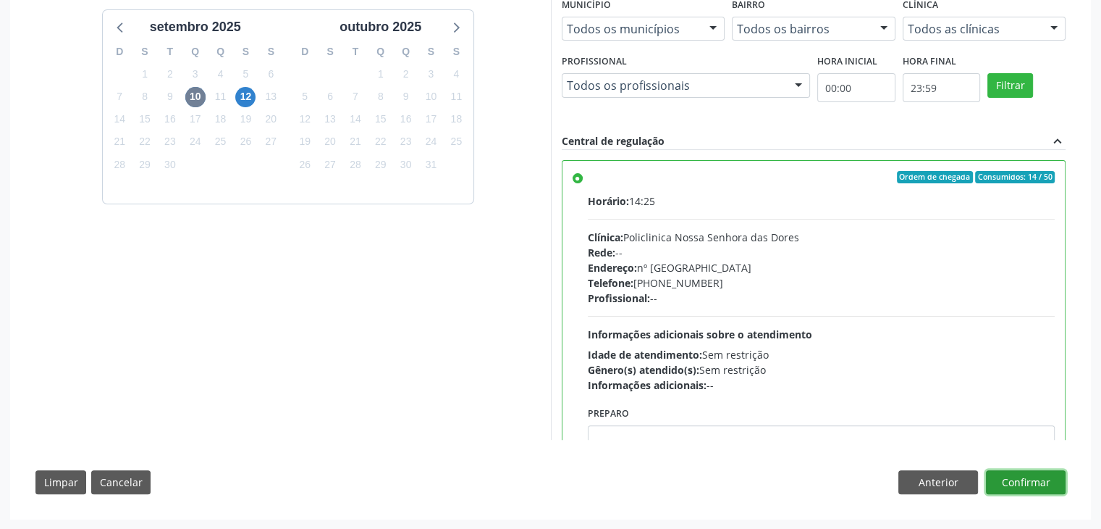
click at [1050, 491] on button "Confirmar" at bounding box center [1026, 482] width 80 height 25
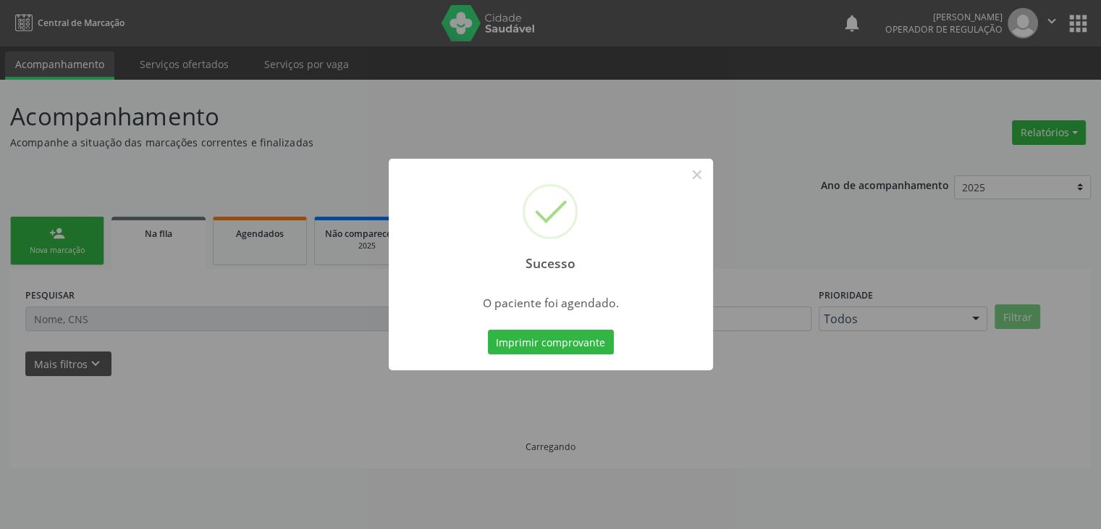
scroll to position [0, 0]
click at [696, 173] on button "×" at bounding box center [702, 174] width 25 height 25
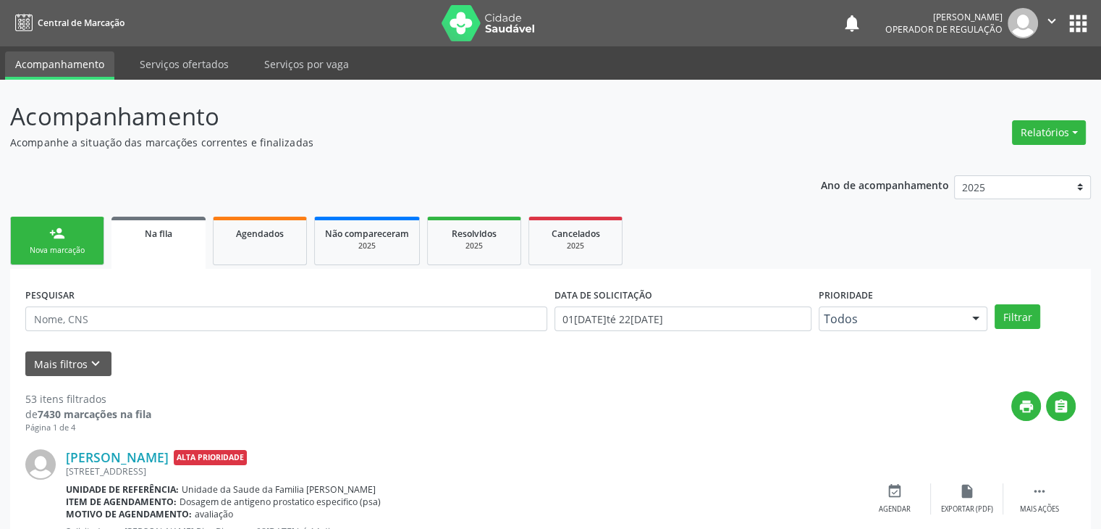
scroll to position [290, 0]
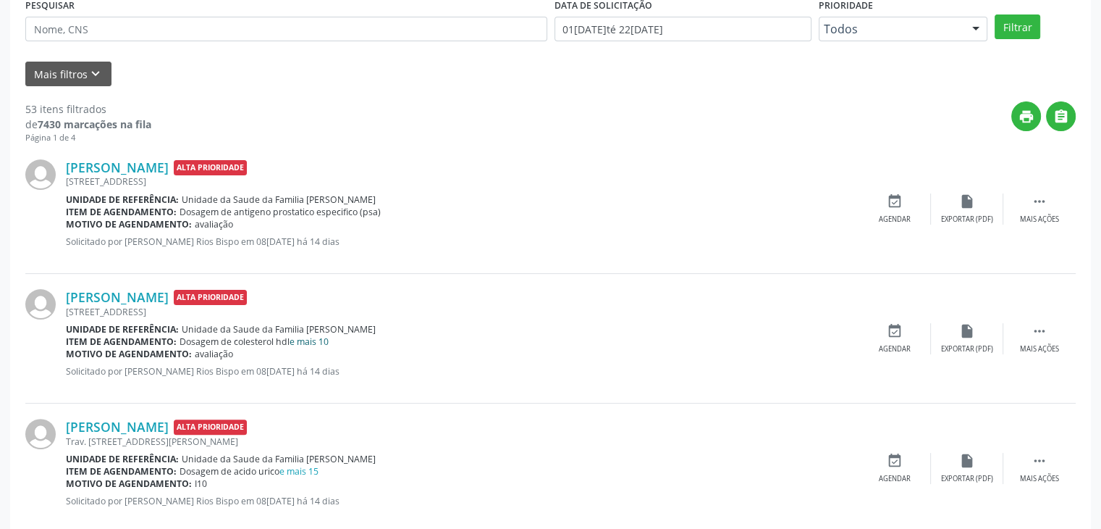
click at [304, 343] on link "e mais 10" at bounding box center [309, 341] width 39 height 12
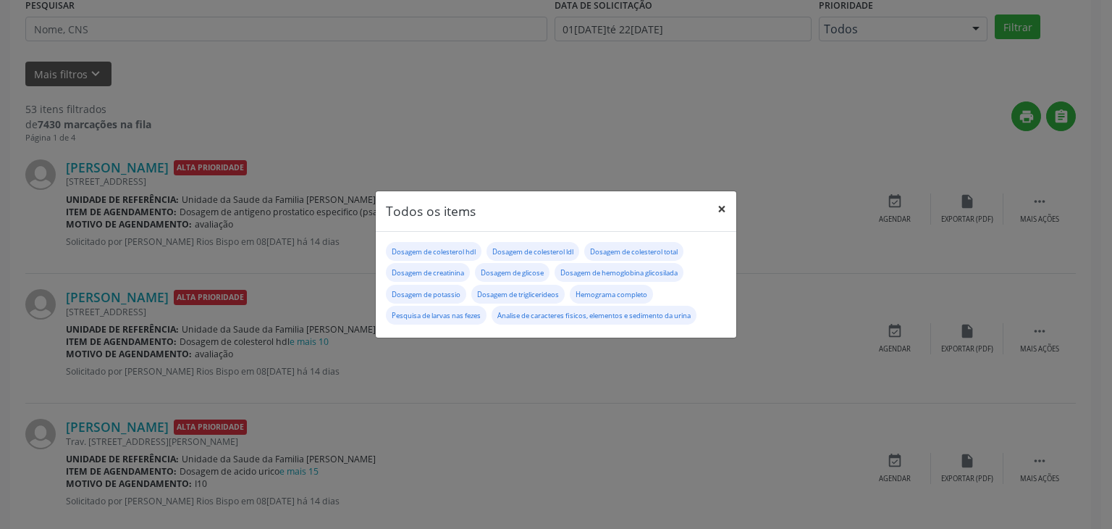
click at [728, 203] on button "×" at bounding box center [721, 208] width 29 height 35
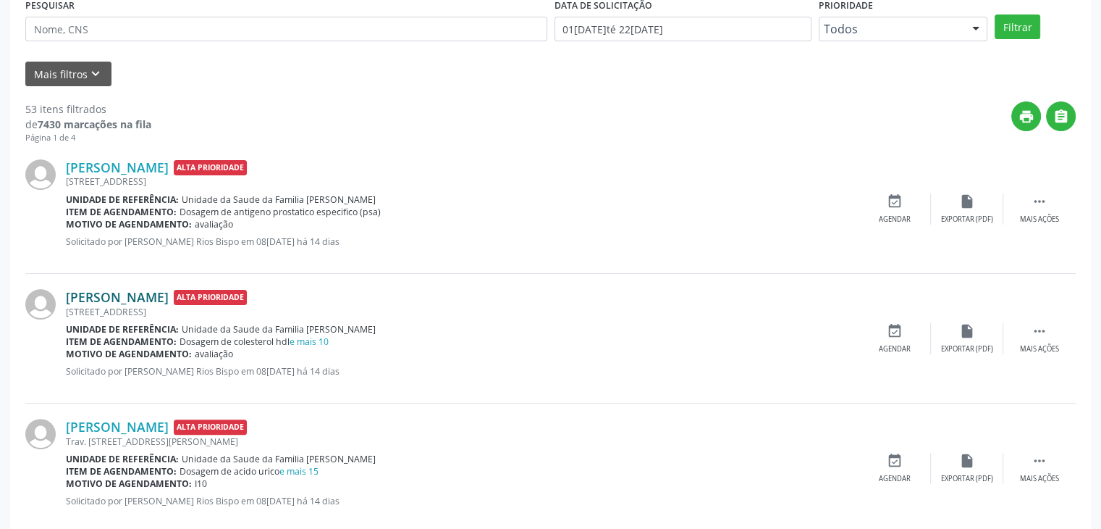
click at [129, 290] on link "Armando Silva Norberto" at bounding box center [117, 297] width 103 height 16
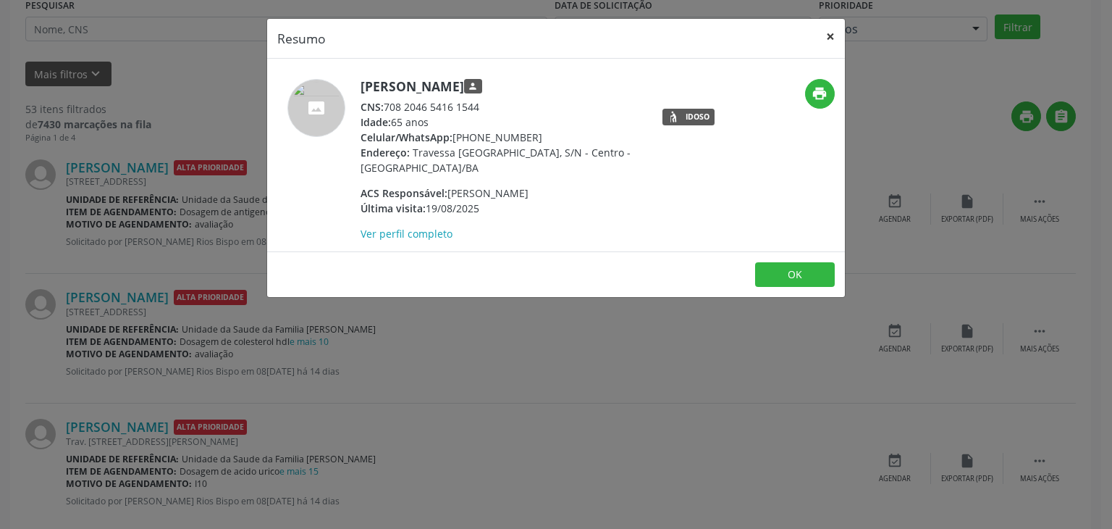
click at [837, 29] on button "×" at bounding box center [830, 36] width 29 height 35
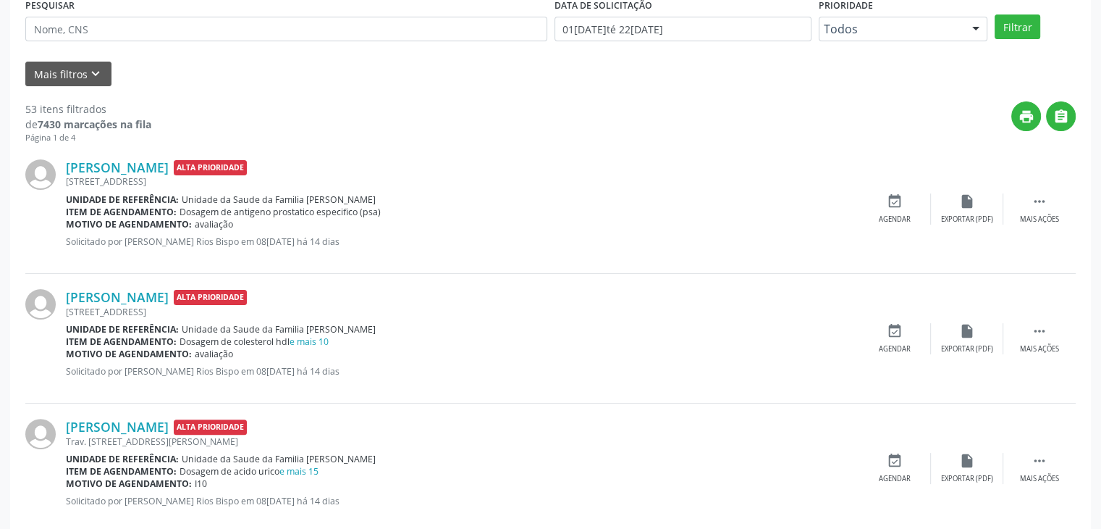
click at [1028, 187] on div "Armando Silva Norberto Alta Prioridade Travessa Barão do Rio Branco, 49, Centro…" at bounding box center [550, 209] width 1051 height 130
click at [1025, 201] on div " Mais ações" at bounding box center [1040, 208] width 72 height 31
click at [973, 211] on div "edit Editar" at bounding box center [967, 208] width 72 height 31
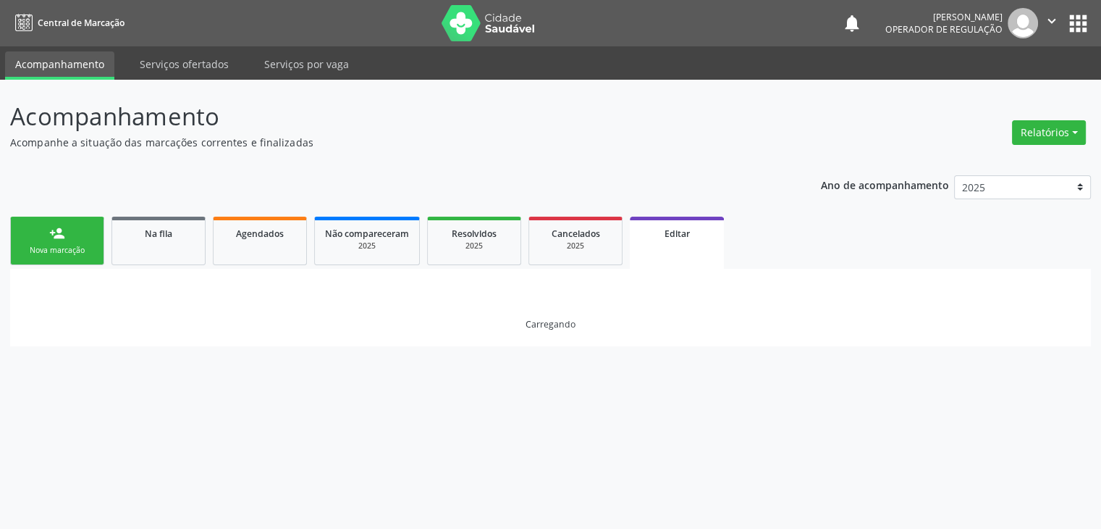
scroll to position [0, 0]
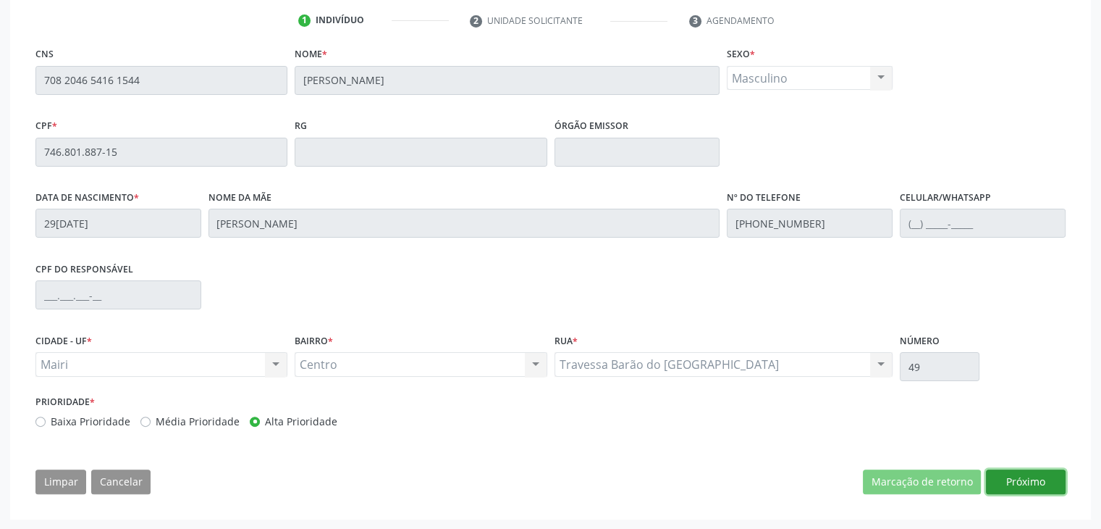
click at [1045, 492] on button "Próximo" at bounding box center [1026, 481] width 80 height 25
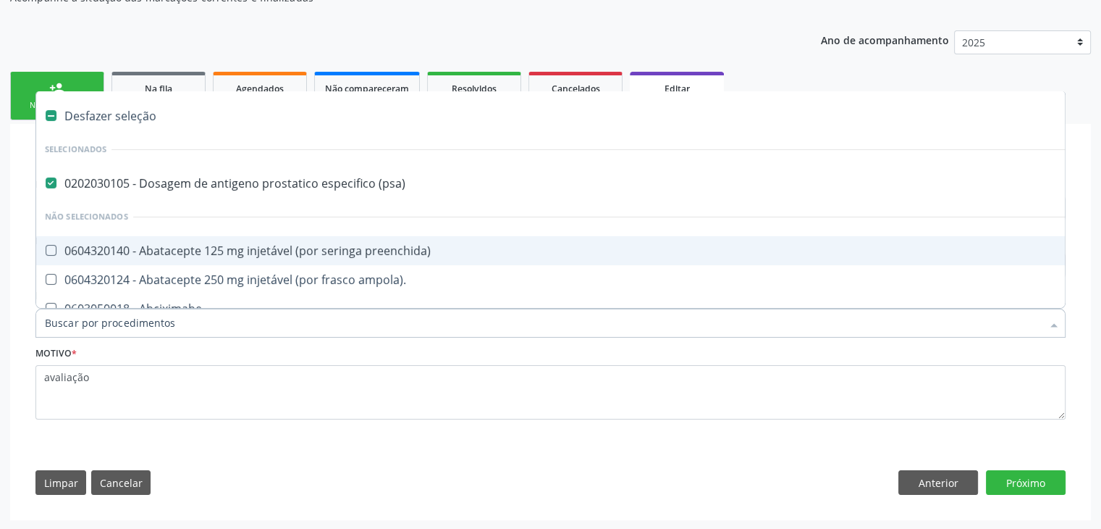
click at [185, 191] on span "0202030105 - Dosagem de antigeno prostatico especifico (psa)" at bounding box center [602, 183] width 1132 height 29
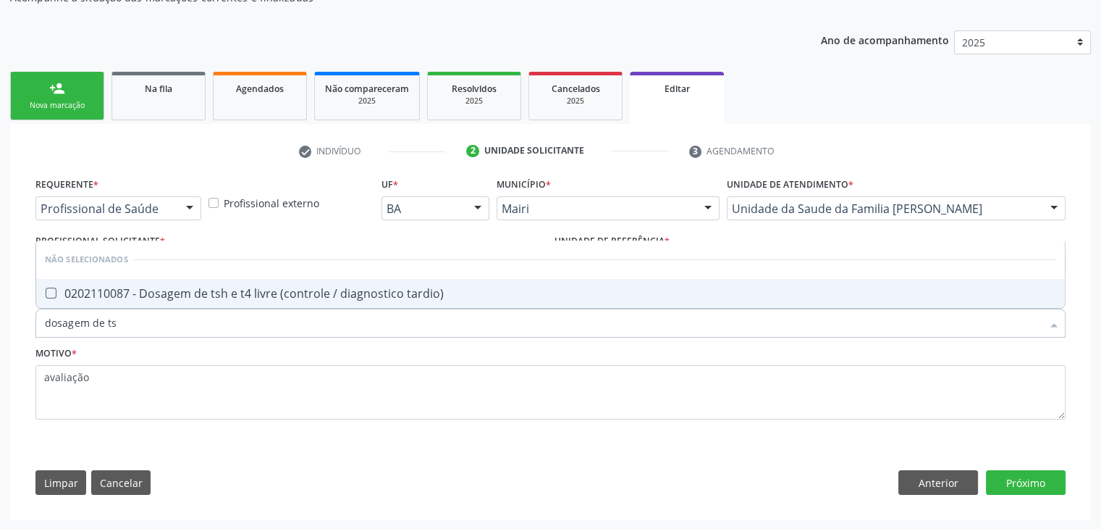
click at [210, 280] on span "0202110087 - Dosagem de tsh e t4 livre (controle / diagnostico tardio)" at bounding box center [550, 293] width 1029 height 29
click at [1043, 482] on button "Próximo" at bounding box center [1026, 482] width 80 height 25
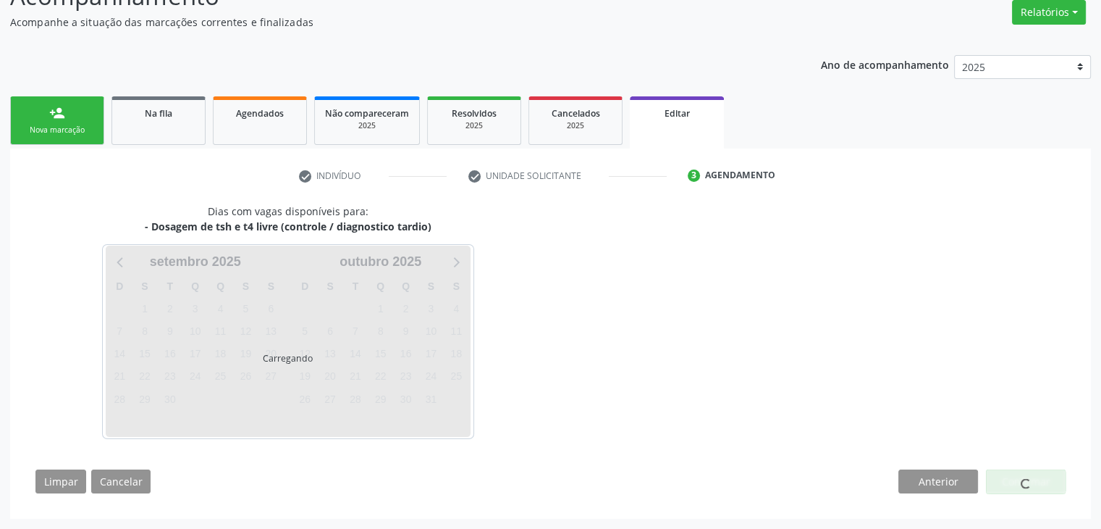
scroll to position [119, 0]
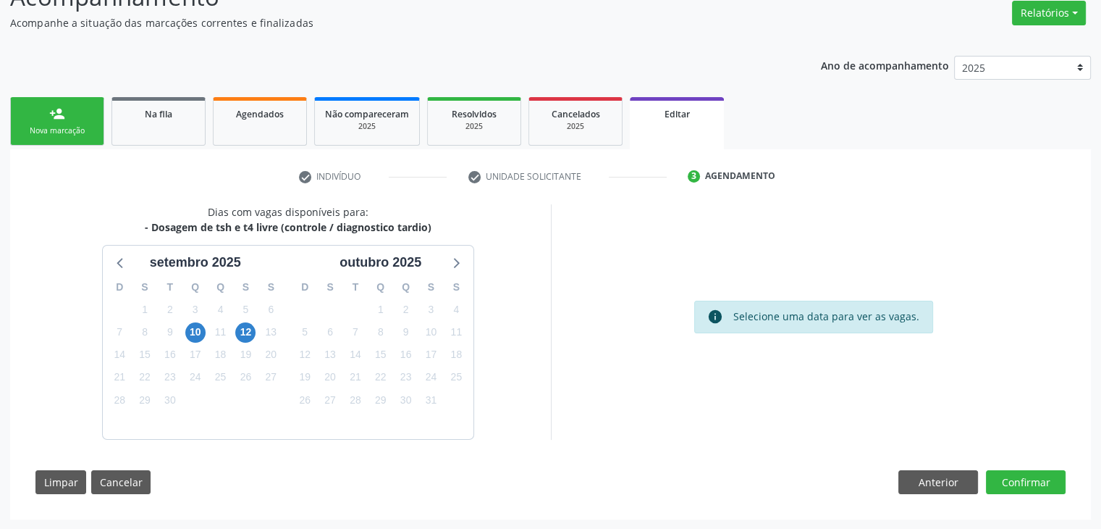
click at [189, 340] on div "10" at bounding box center [195, 332] width 20 height 22
click at [203, 334] on span "10" at bounding box center [195, 332] width 20 height 20
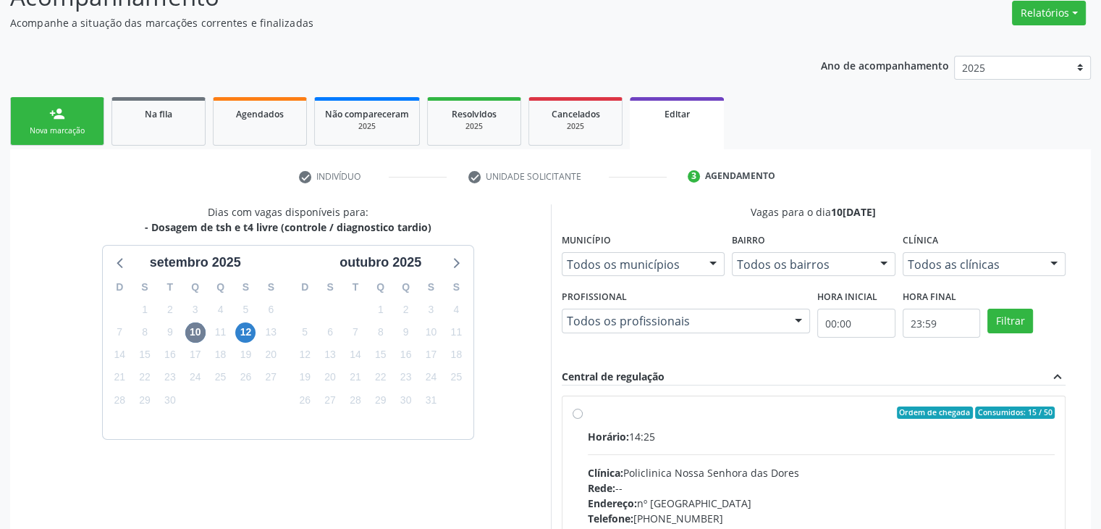
click at [686, 448] on div "Horário: 14:25 Clínica: Policlinica Nossa Senhora das Dores Rede: -- Endereço: …" at bounding box center [822, 528] width 468 height 199
click at [583, 419] on input "Ordem de chegada Consumidos: 15 / 50 Horário: 14:25 Clínica: Policlinica Nossa …" at bounding box center [578, 412] width 10 height 13
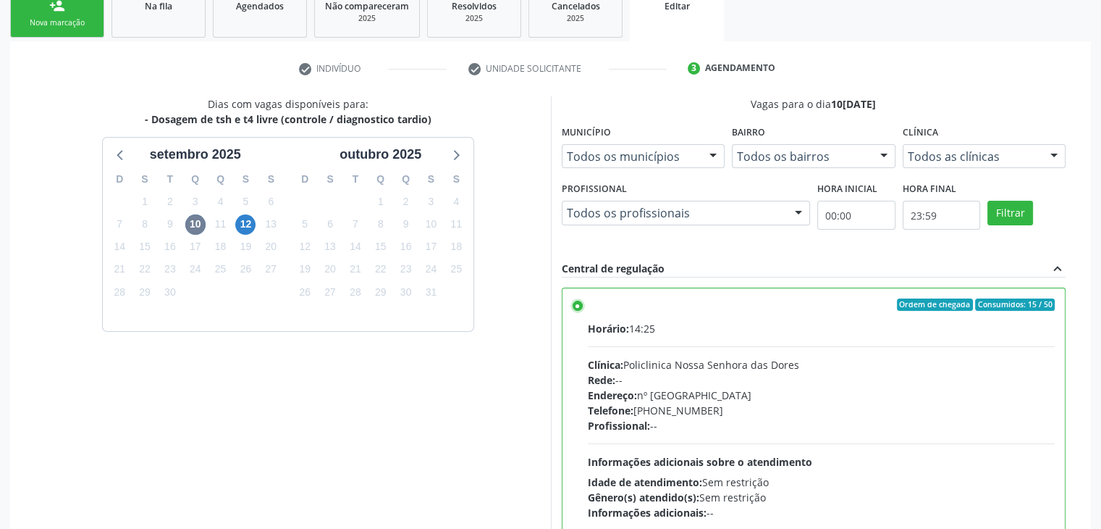
scroll to position [355, 0]
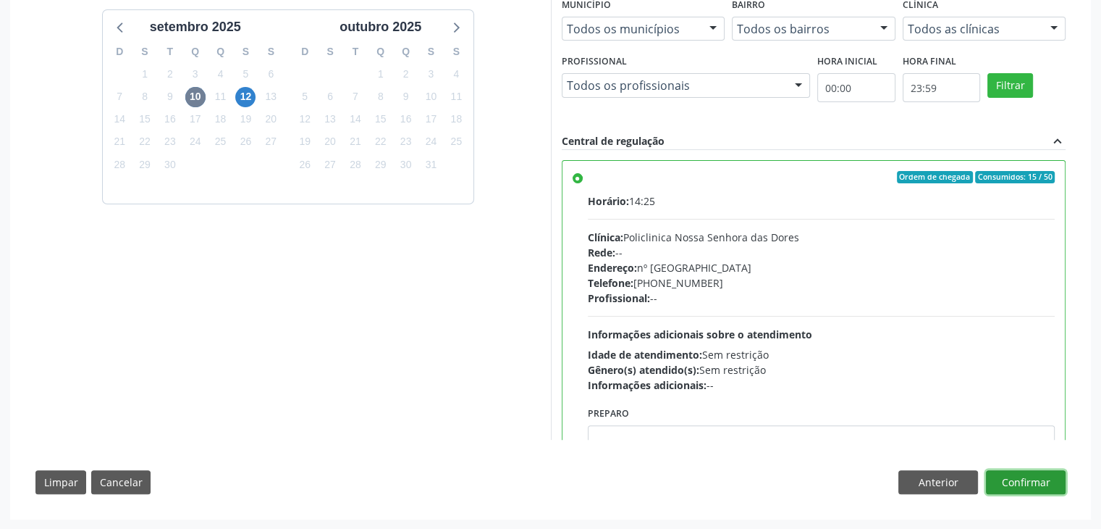
click at [1051, 479] on button "Confirmar" at bounding box center [1026, 482] width 80 height 25
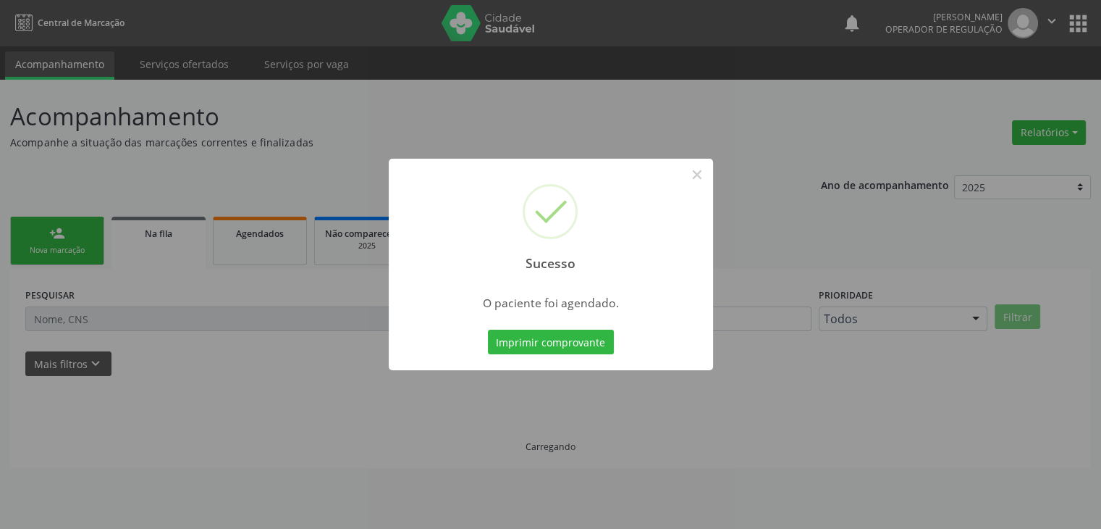
scroll to position [0, 0]
click at [702, 175] on button "×" at bounding box center [702, 174] width 25 height 25
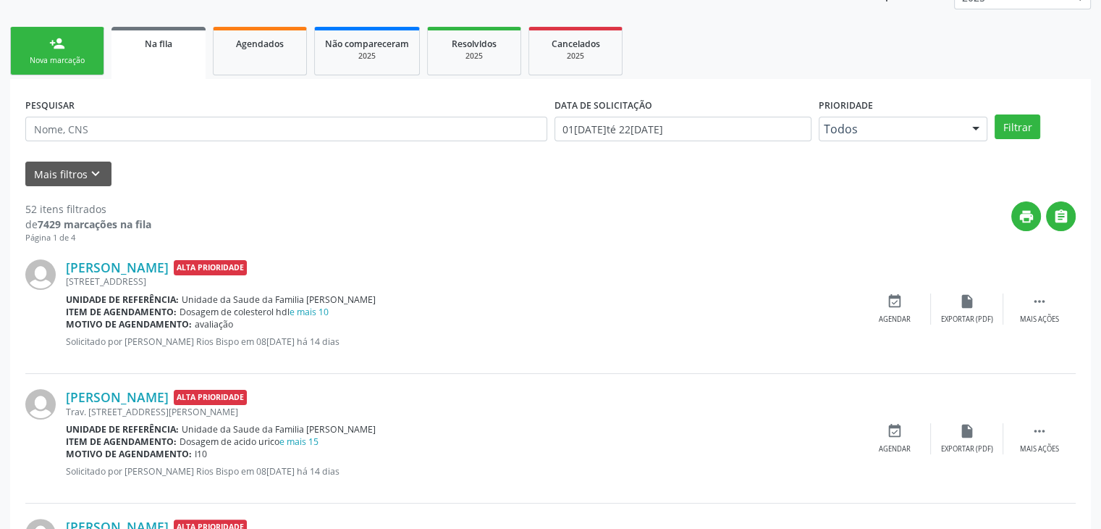
scroll to position [217, 0]
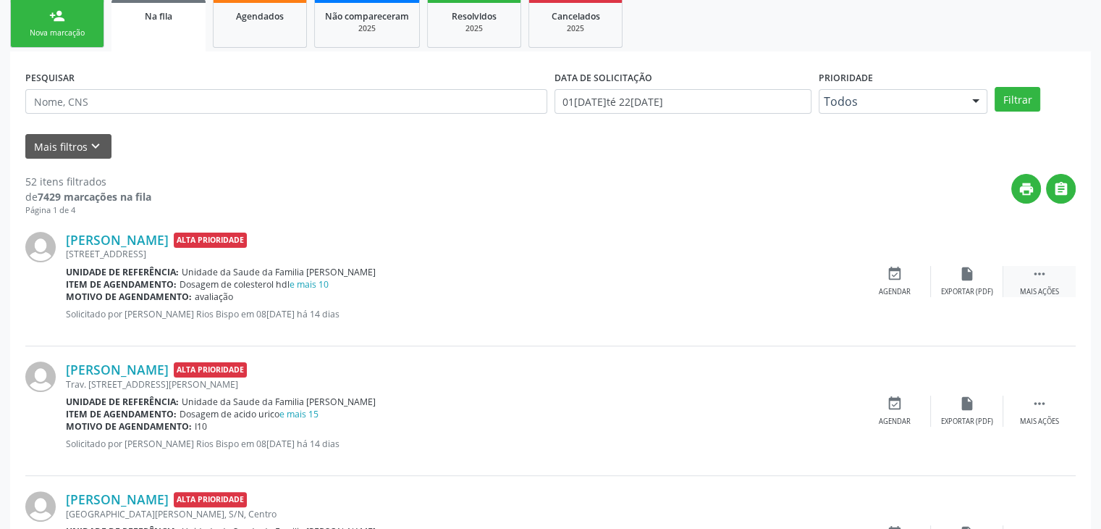
click at [1025, 270] on div " Mais ações" at bounding box center [1040, 281] width 72 height 31
click at [970, 293] on div "Editar" at bounding box center [967, 292] width 23 height 10
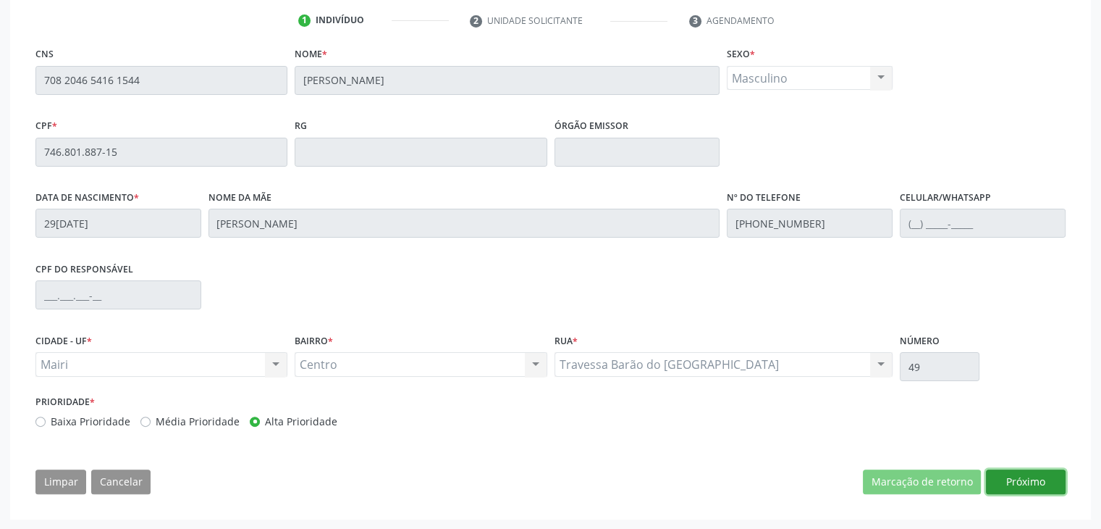
click at [1029, 474] on button "Próximo" at bounding box center [1026, 481] width 80 height 25
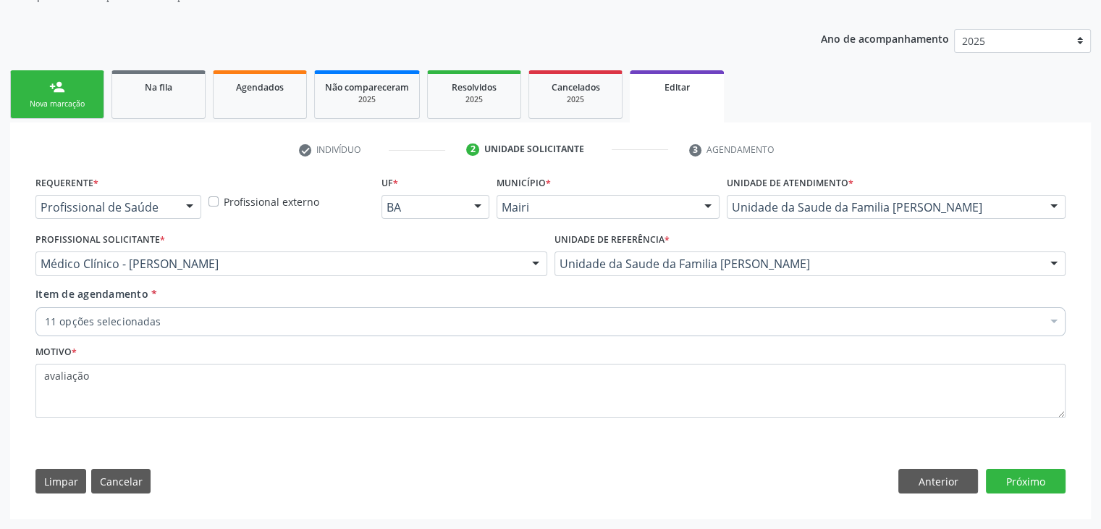
scroll to position [145, 0]
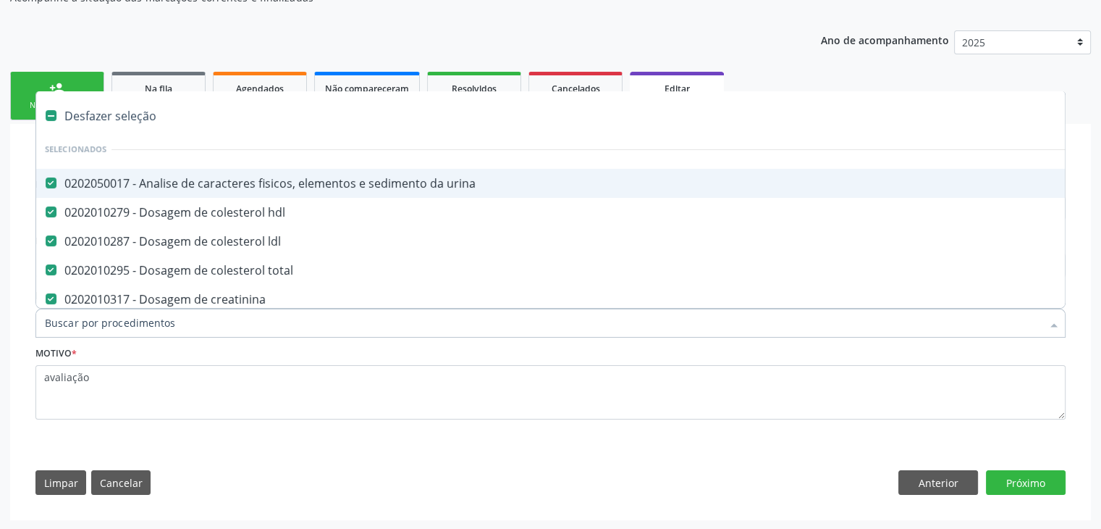
click at [133, 109] on div "Desfazer seleção" at bounding box center [602, 115] width 1132 height 29
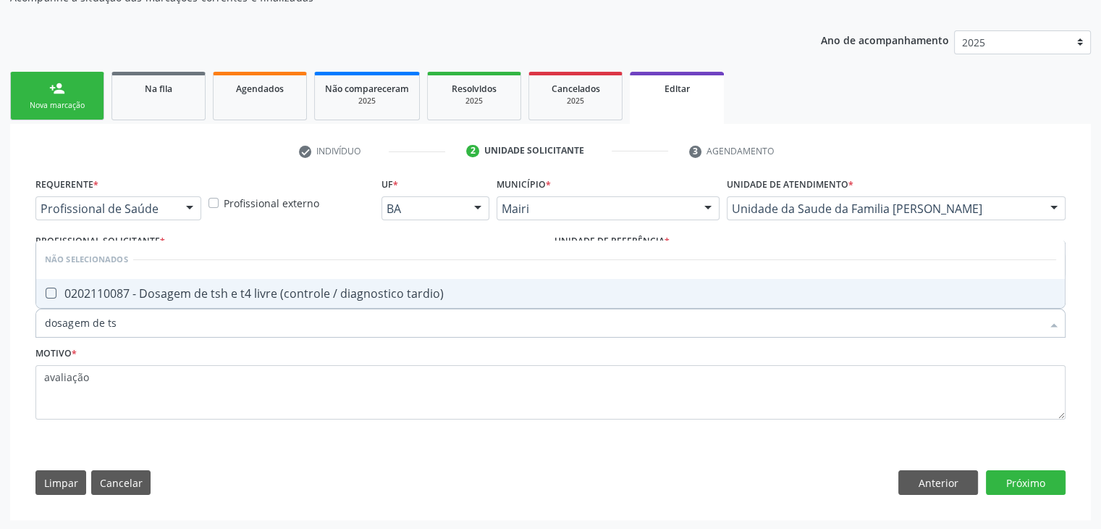
click at [230, 287] on div "0202110087 - Dosagem de tsh e t4 livre (controle / diagnostico tardio)" at bounding box center [551, 293] width 1012 height 12
click at [1030, 481] on button "Próximo" at bounding box center [1026, 482] width 80 height 25
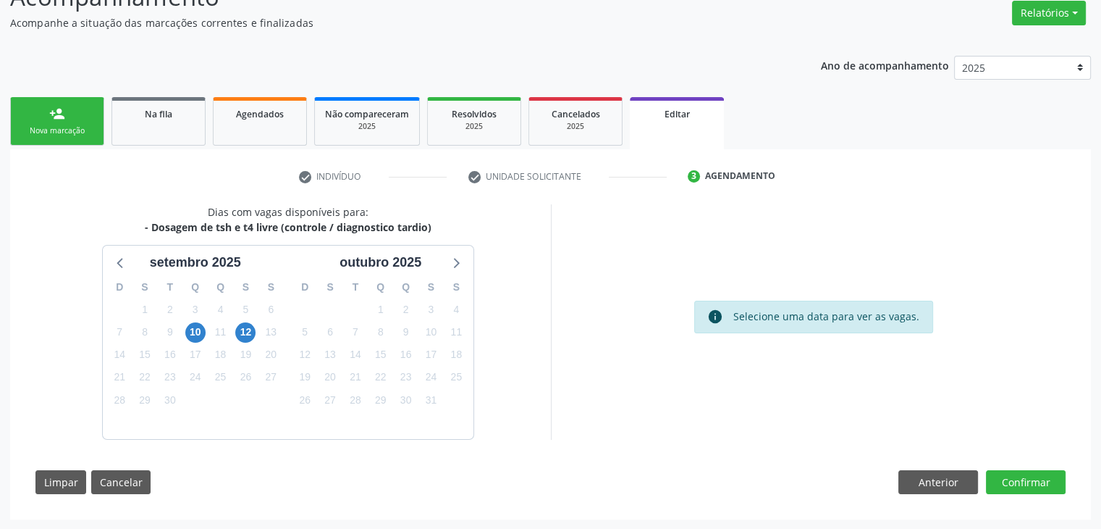
click at [198, 340] on div "10" at bounding box center [195, 332] width 20 height 22
click at [191, 337] on span "10" at bounding box center [195, 332] width 20 height 20
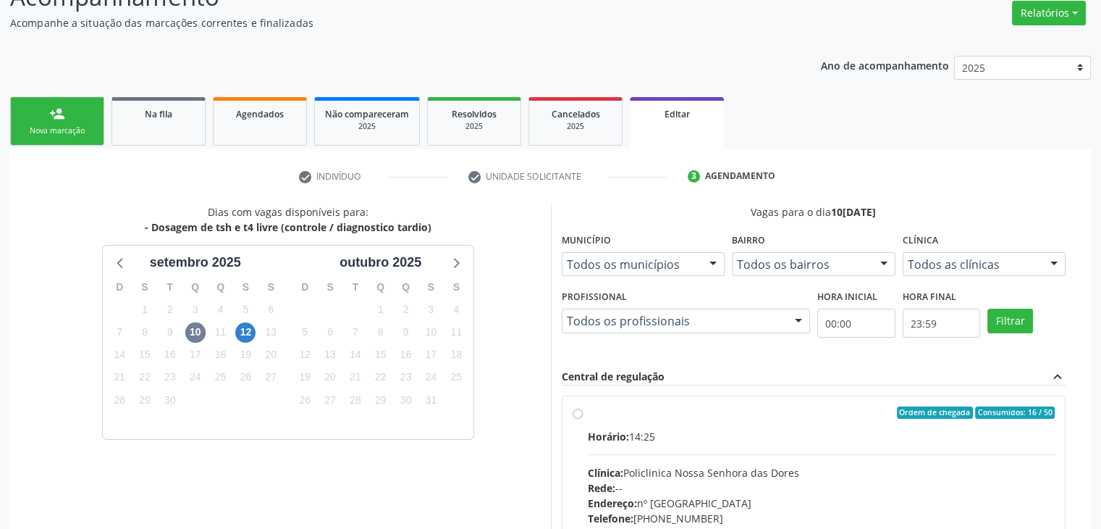
click at [777, 487] on div "Rede: --" at bounding box center [822, 487] width 468 height 15
click at [583, 419] on input "Ordem de chegada Consumidos: 16 / 50 Horário: 14:25 Clínica: Policlinica Nossa …" at bounding box center [578, 412] width 10 height 13
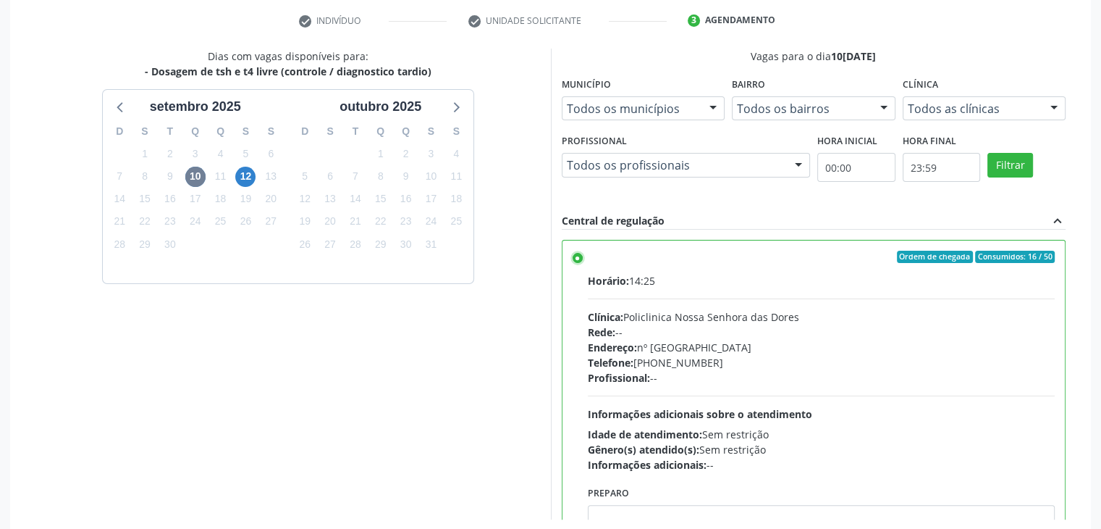
scroll to position [355, 0]
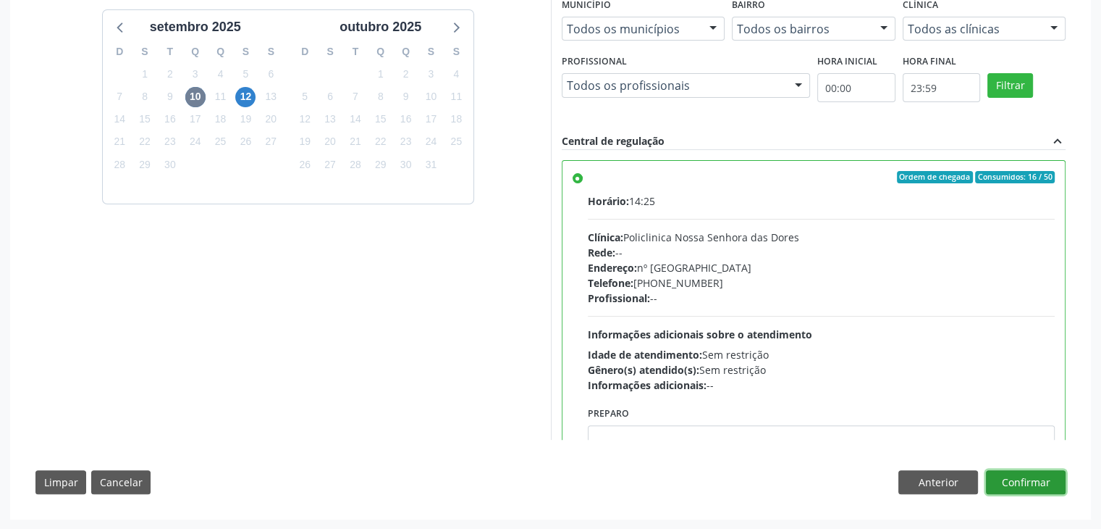
click at [1038, 480] on button "Confirmar" at bounding box center [1026, 482] width 80 height 25
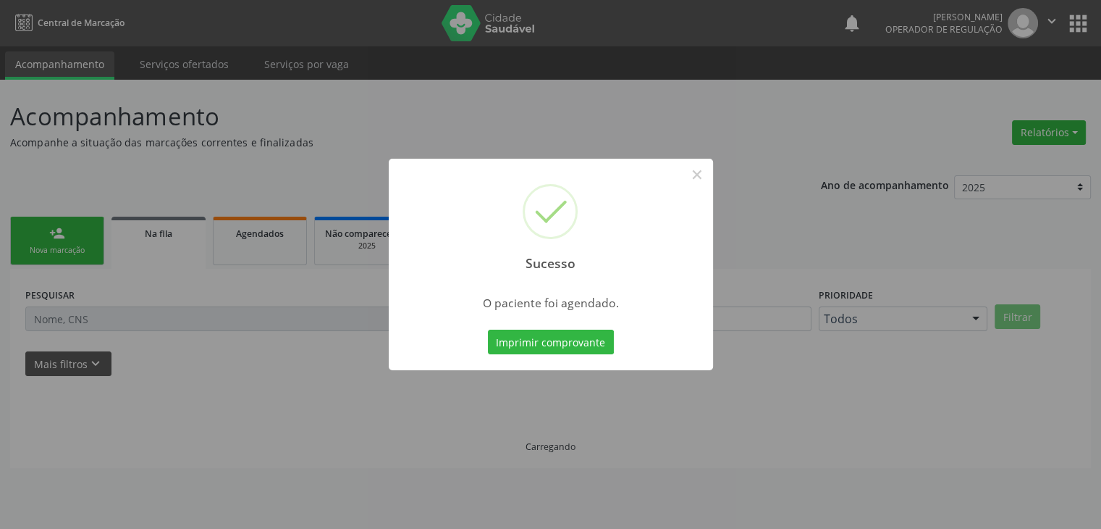
scroll to position [0, 0]
click at [699, 182] on button "×" at bounding box center [702, 174] width 25 height 25
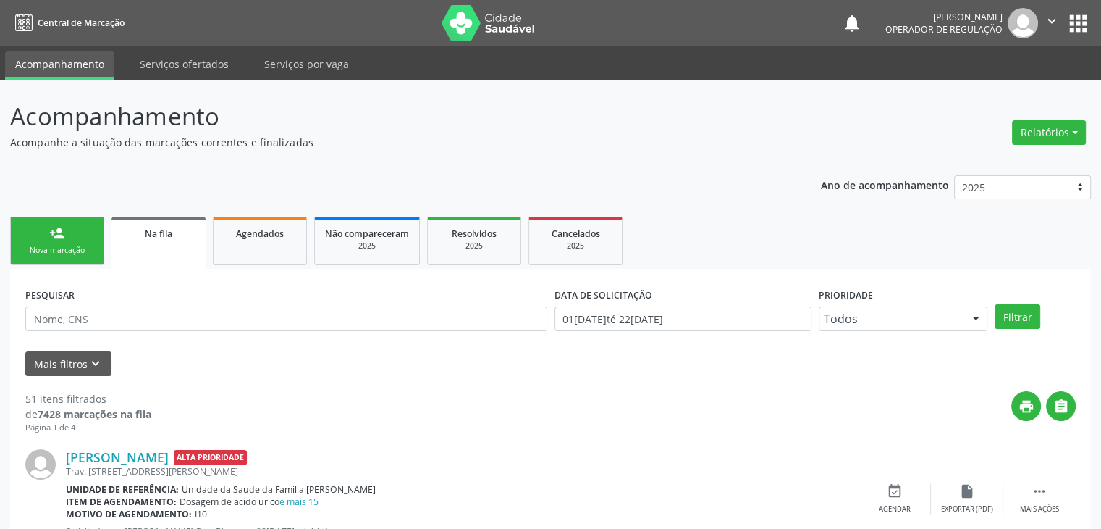
scroll to position [290, 0]
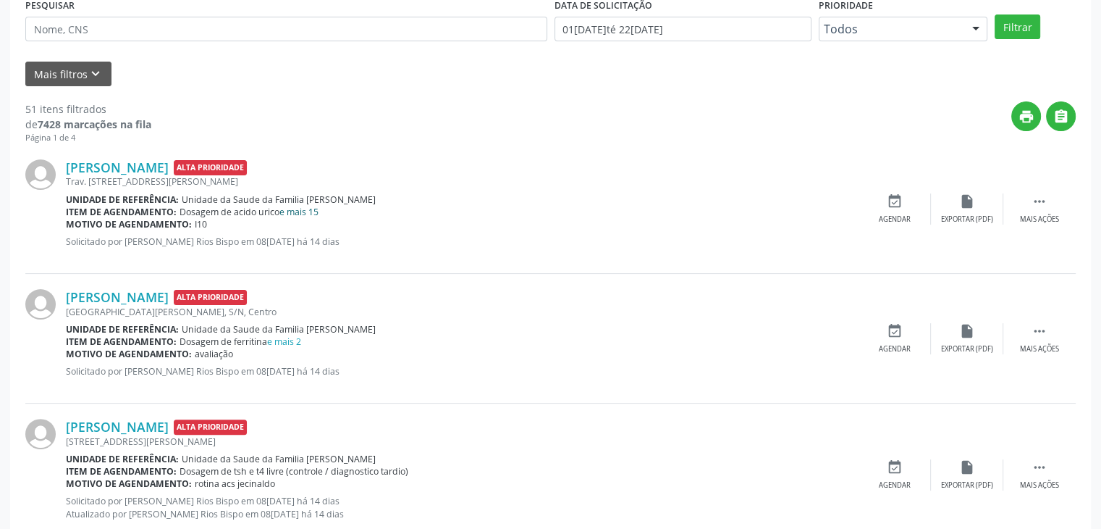
click at [301, 215] on link "e mais 15" at bounding box center [299, 212] width 39 height 12
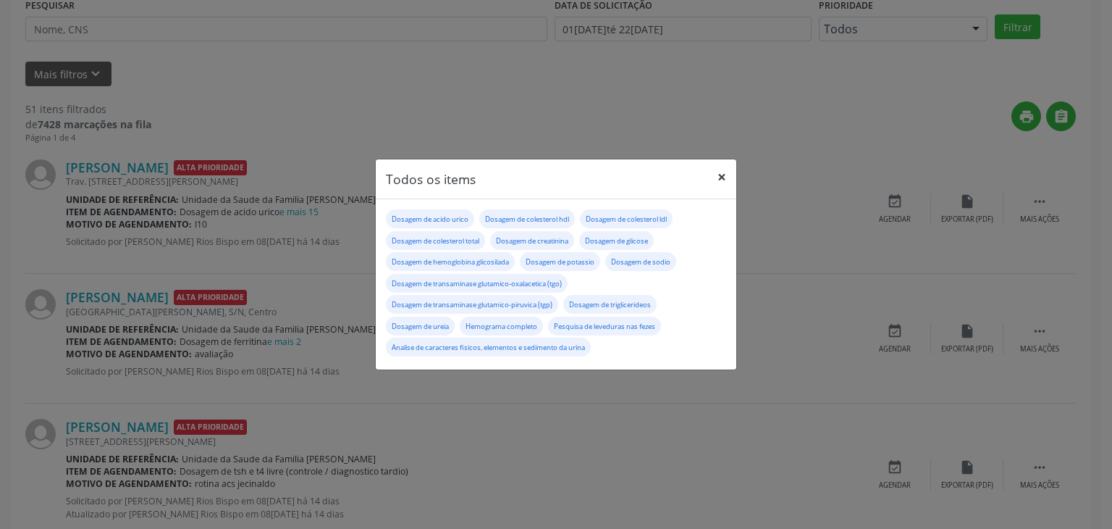
click at [714, 173] on button "×" at bounding box center [721, 176] width 29 height 35
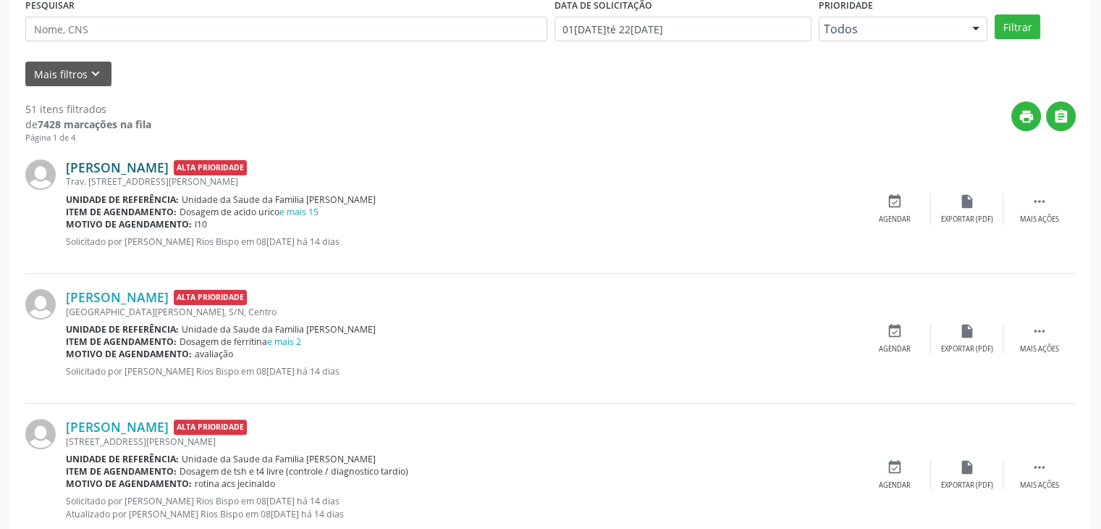
click at [153, 172] on link "Sergio Silva Oliveira" at bounding box center [117, 167] width 103 height 16
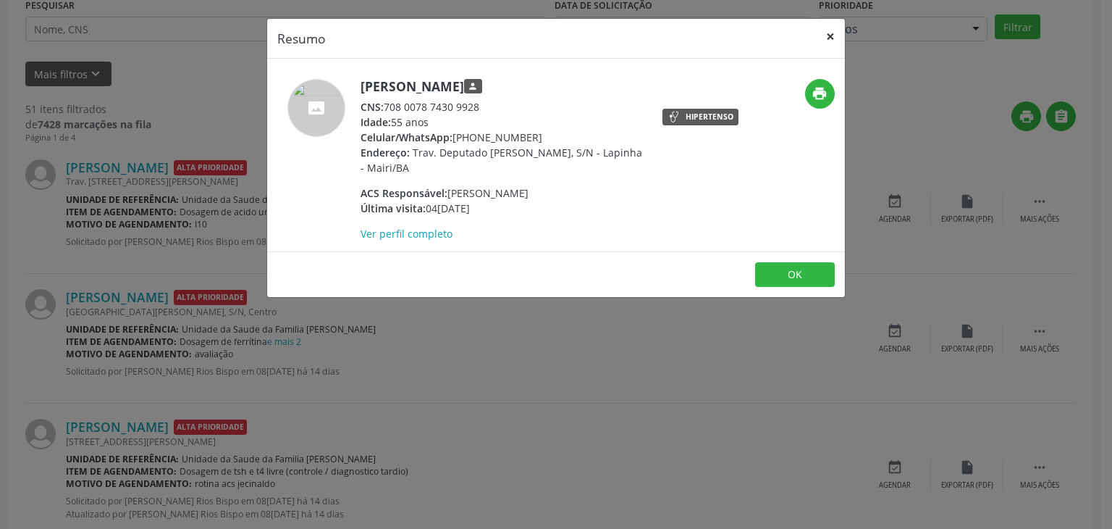
click at [830, 33] on button "×" at bounding box center [830, 36] width 29 height 35
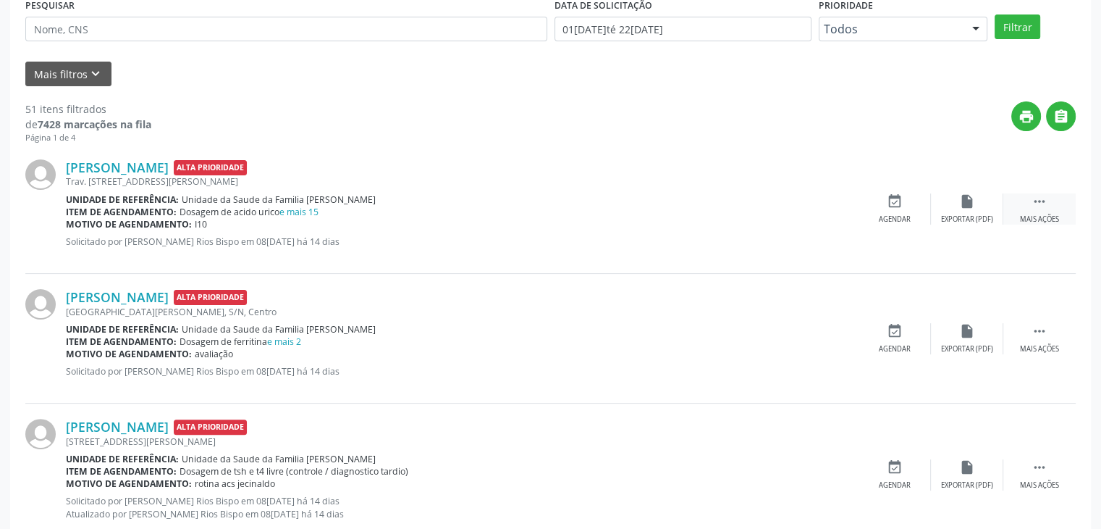
click at [1030, 209] on div " Mais ações" at bounding box center [1040, 208] width 72 height 31
click at [965, 211] on div "edit Editar" at bounding box center [967, 208] width 72 height 31
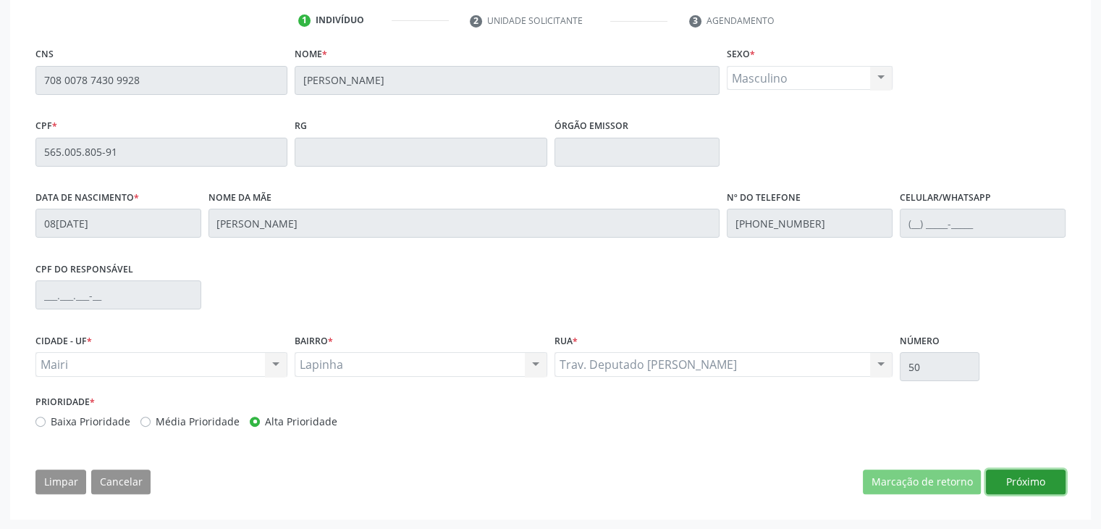
click at [1033, 476] on button "Próximo" at bounding box center [1026, 481] width 80 height 25
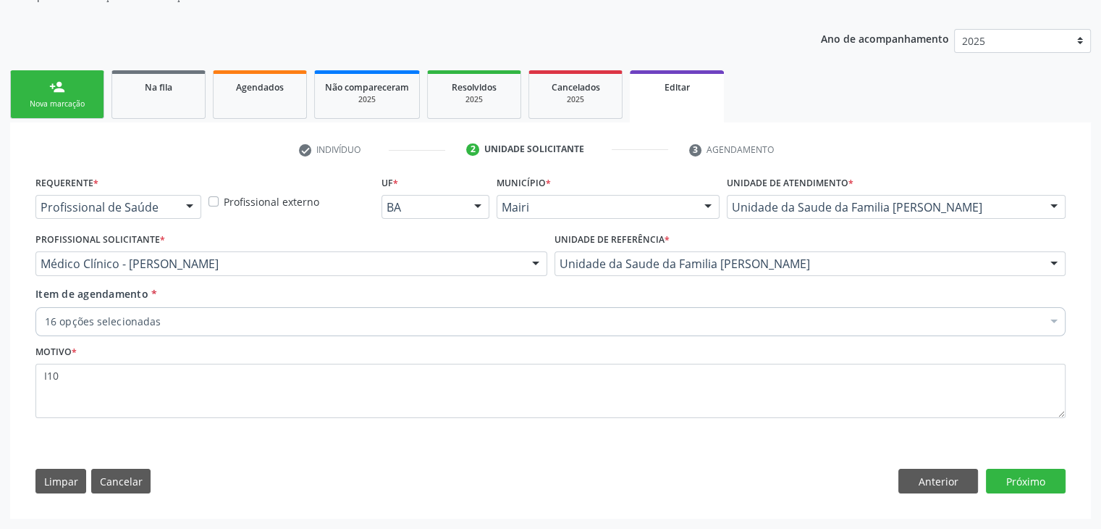
scroll to position [145, 0]
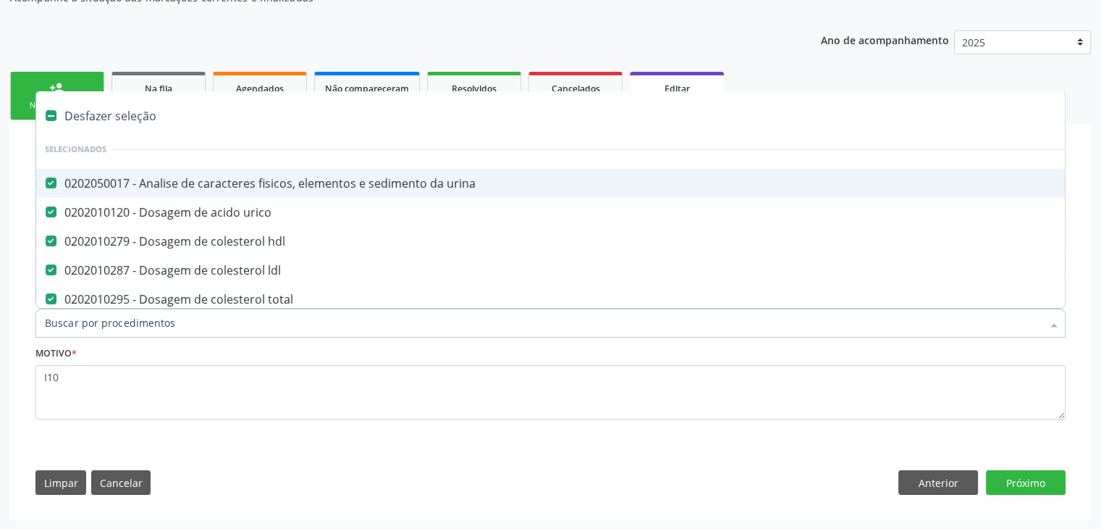
click at [132, 125] on div "Desfazer seleção" at bounding box center [602, 115] width 1132 height 29
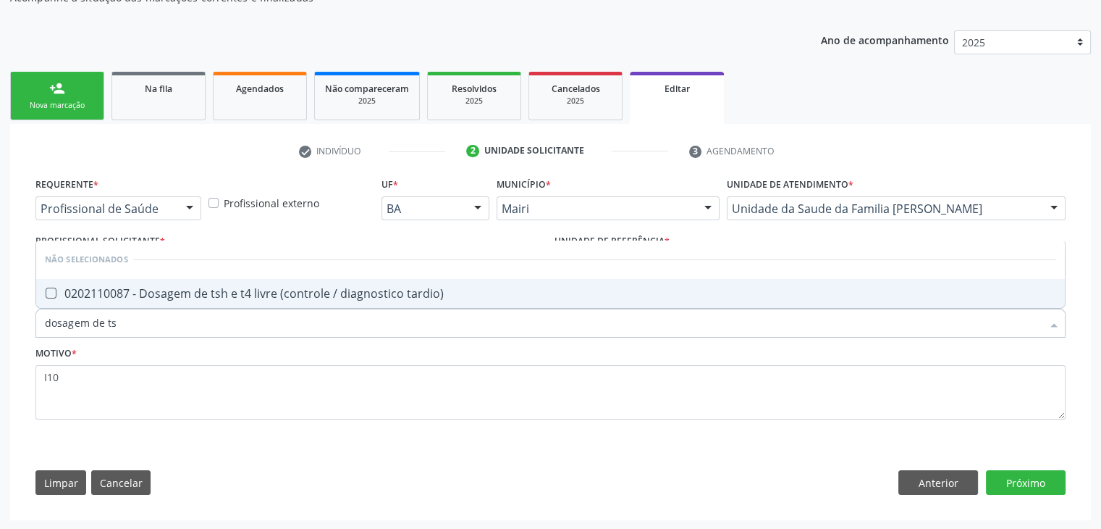
click at [224, 301] on span "0202110087 - Dosagem de tsh e t4 livre (controle / diagnostico tardio)" at bounding box center [550, 293] width 1029 height 29
click at [1057, 483] on button "Próximo" at bounding box center [1026, 482] width 80 height 25
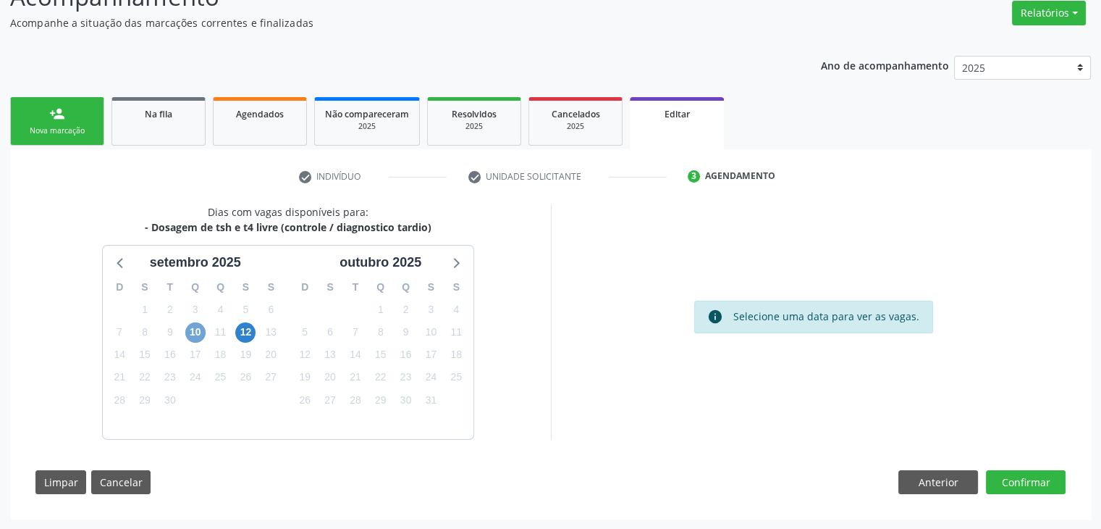
click at [191, 334] on span "10" at bounding box center [195, 332] width 20 height 20
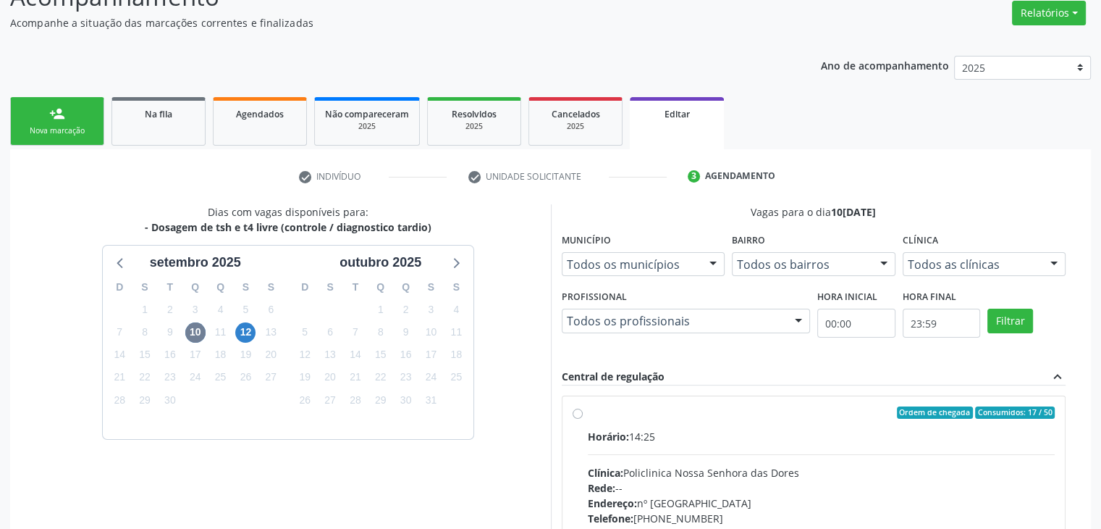
click at [642, 409] on div "Ordem de chegada Consumidos: 17 / 50" at bounding box center [822, 412] width 468 height 13
click at [583, 409] on input "Ordem de chegada Consumidos: 17 / 50 Horário: 14:25 Clínica: Policlinica Nossa …" at bounding box center [578, 412] width 10 height 13
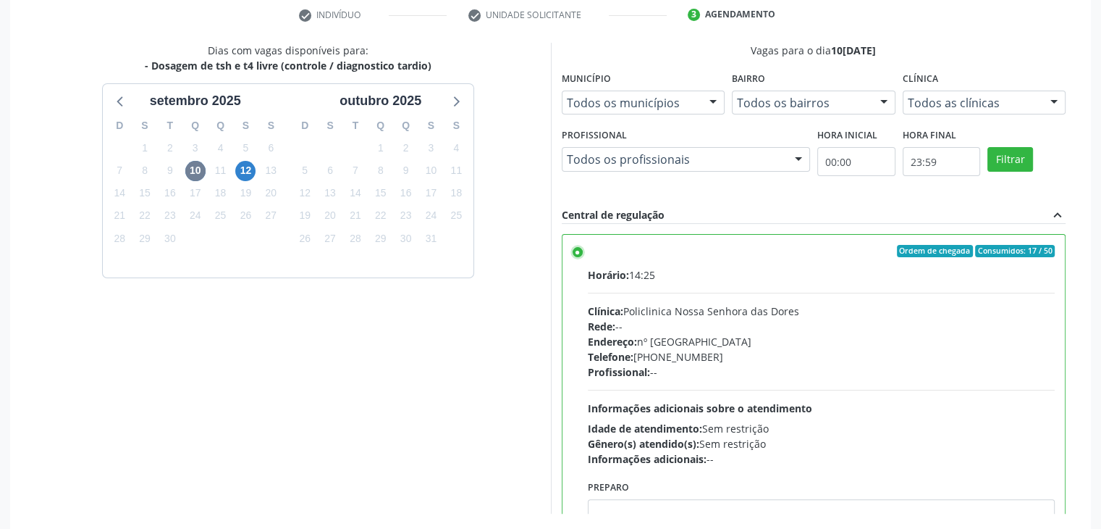
scroll to position [355, 0]
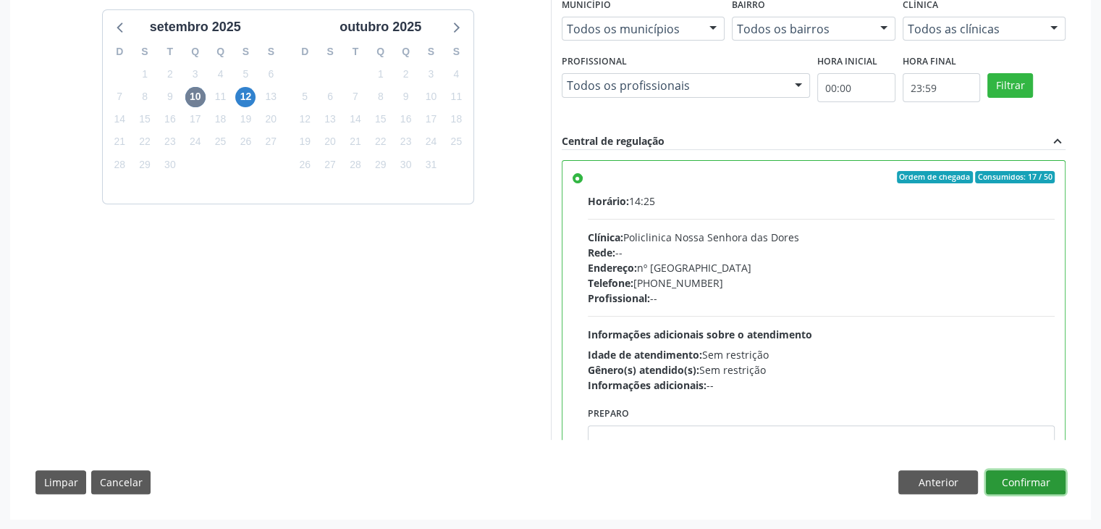
click at [1038, 481] on button "Confirmar" at bounding box center [1026, 482] width 80 height 25
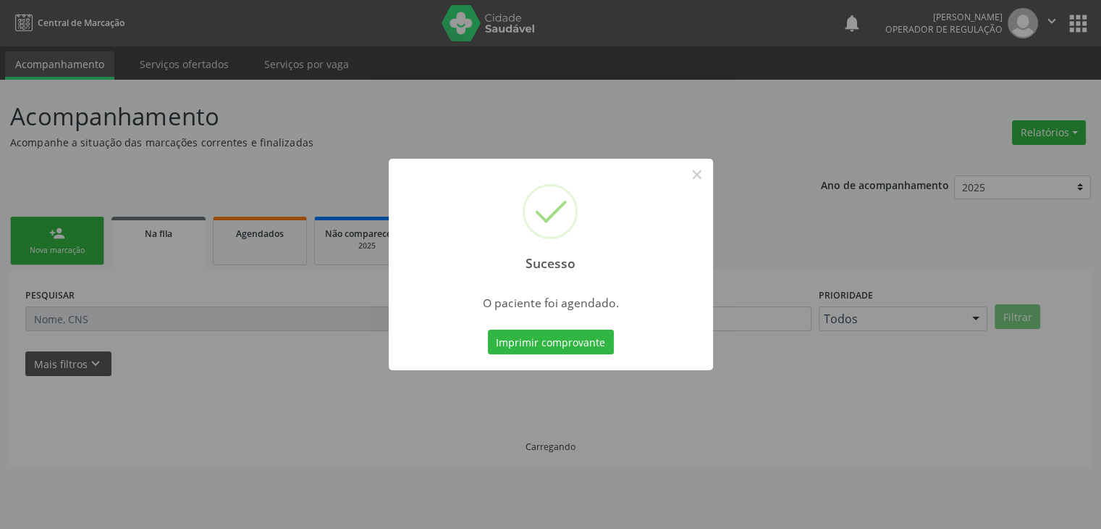
scroll to position [0, 0]
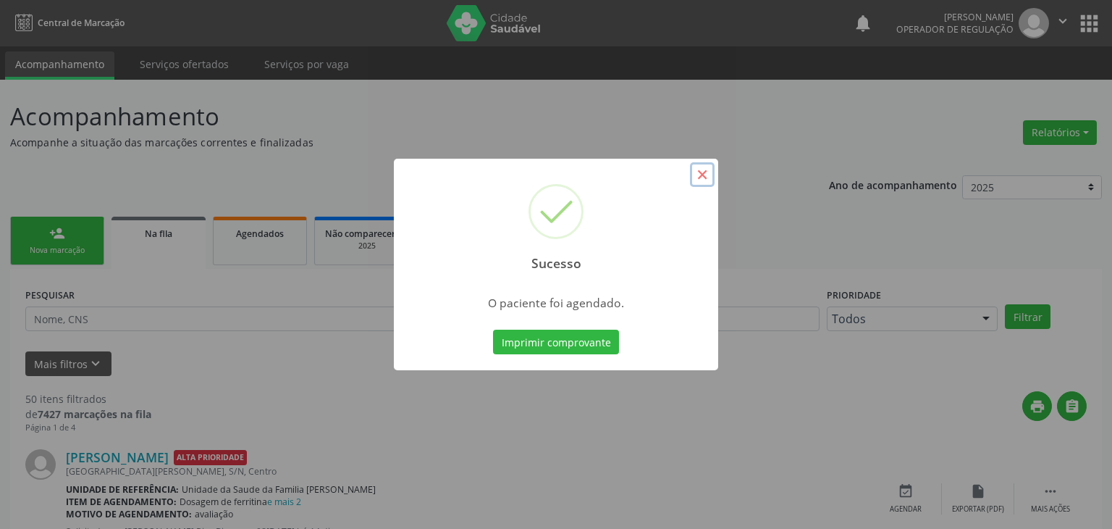
click at [700, 175] on button "×" at bounding box center [702, 174] width 25 height 25
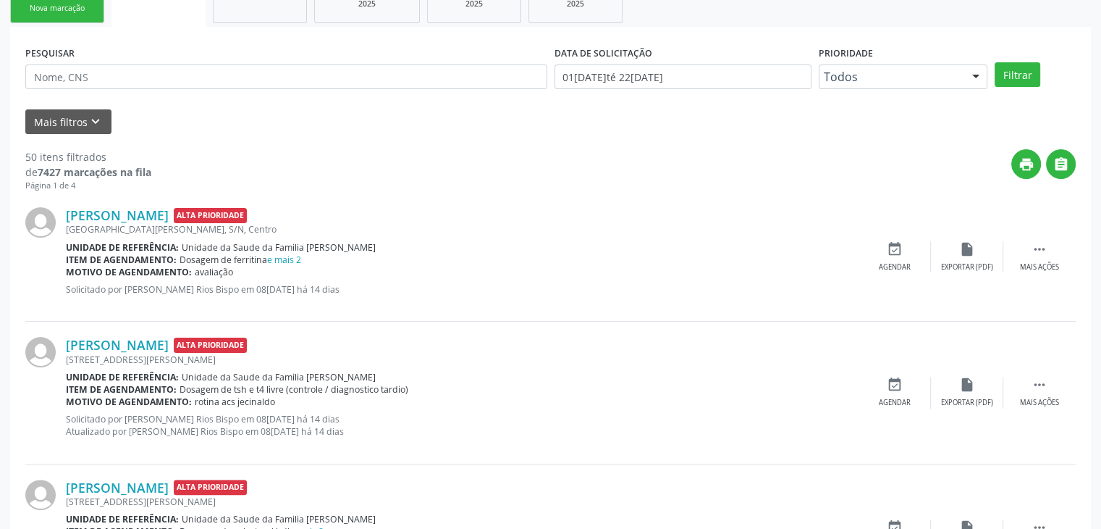
scroll to position [290, 0]
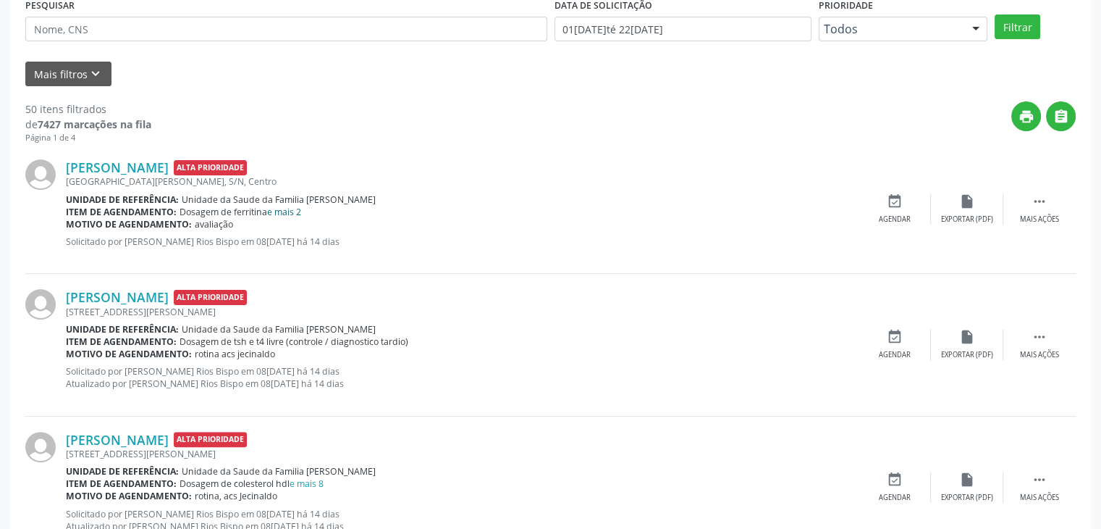
click at [286, 209] on link "e mais 2" at bounding box center [284, 212] width 34 height 12
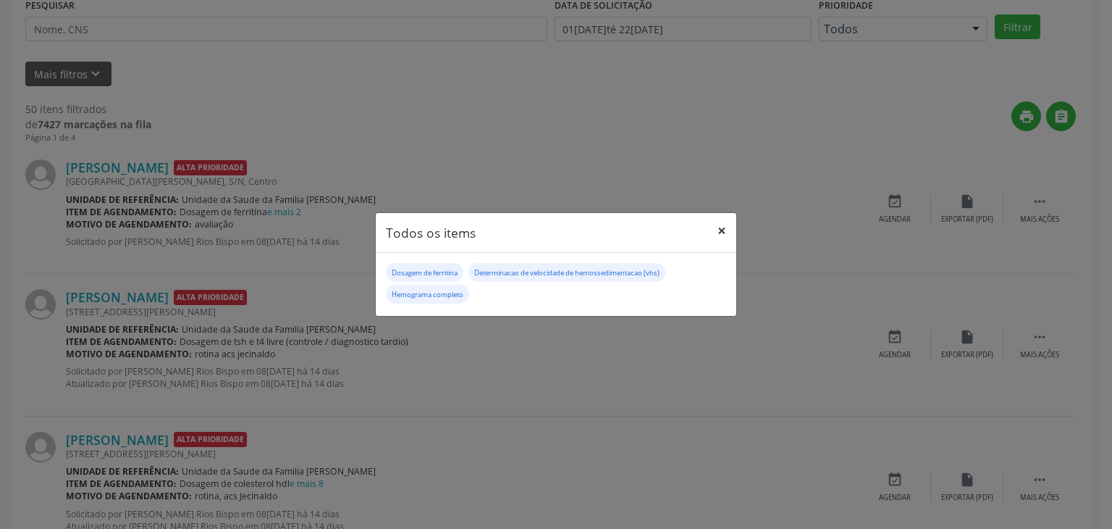
click at [723, 226] on button "×" at bounding box center [721, 230] width 29 height 35
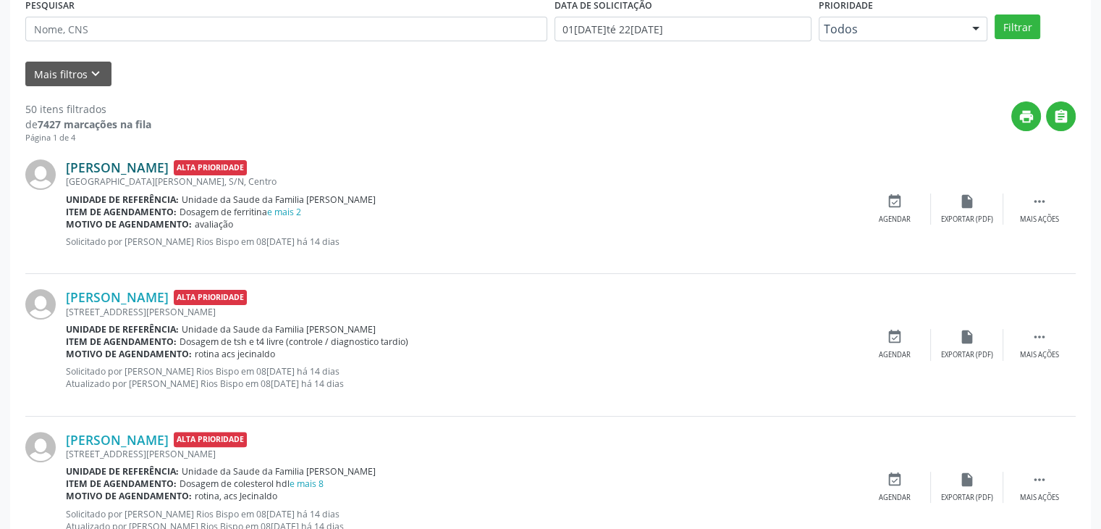
click at [105, 164] on link "Alcione Almeida Rodrigueis" at bounding box center [117, 167] width 103 height 16
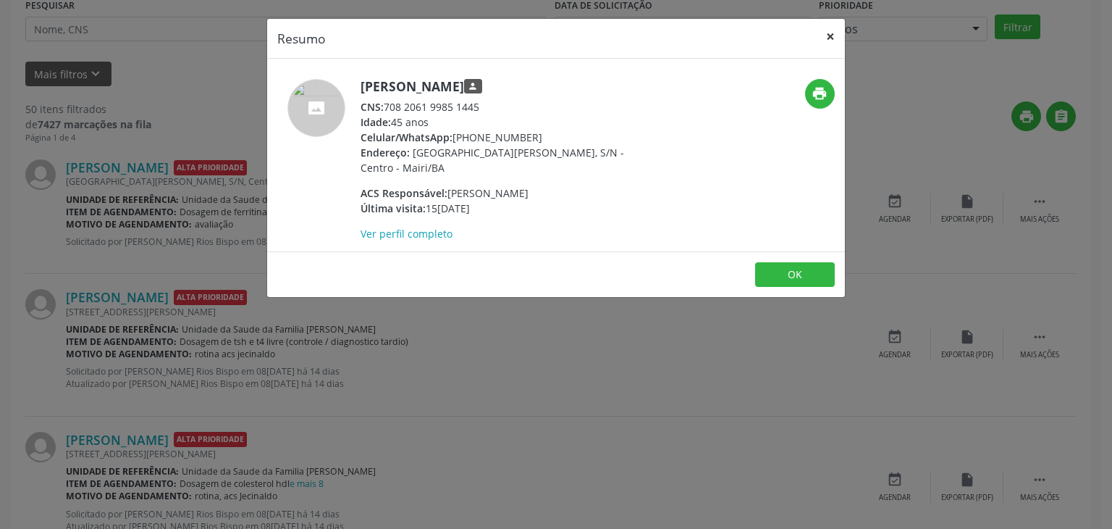
click at [823, 30] on button "×" at bounding box center [830, 36] width 29 height 35
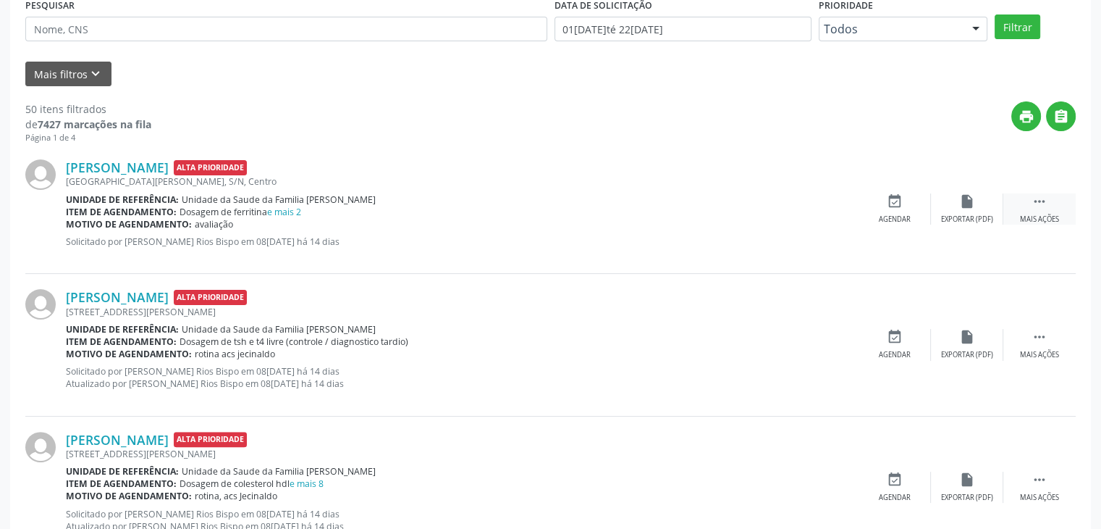
click at [1052, 211] on div " Mais ações" at bounding box center [1040, 208] width 72 height 31
click at [936, 208] on div "edit Editar" at bounding box center [967, 208] width 72 height 31
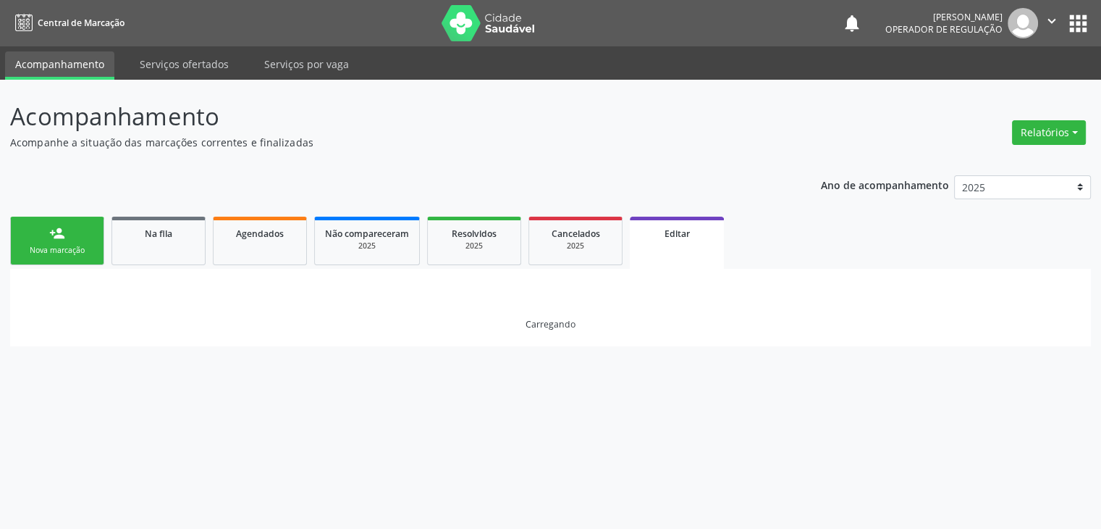
scroll to position [0, 0]
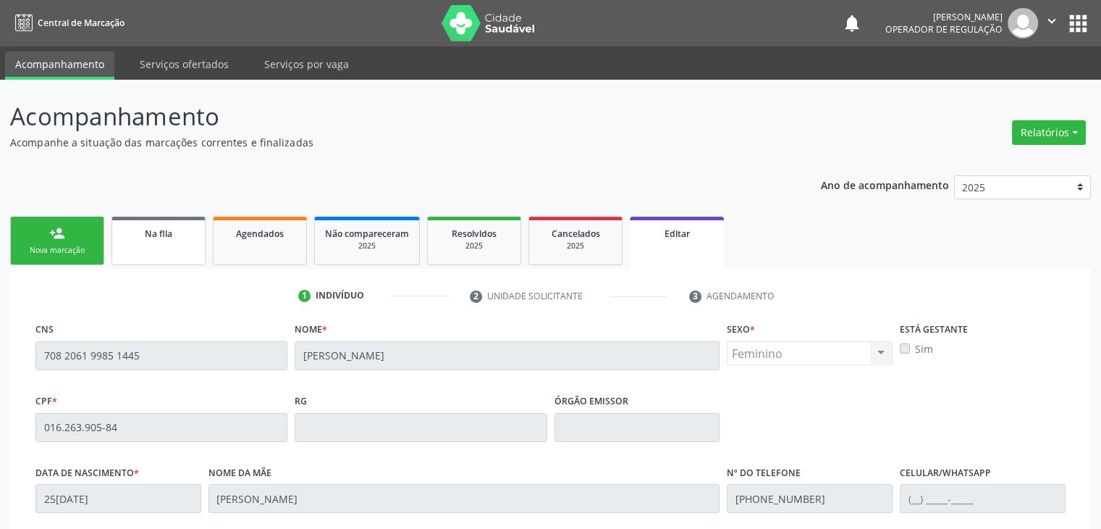
click at [168, 264] on link "Na fila" at bounding box center [159, 241] width 94 height 49
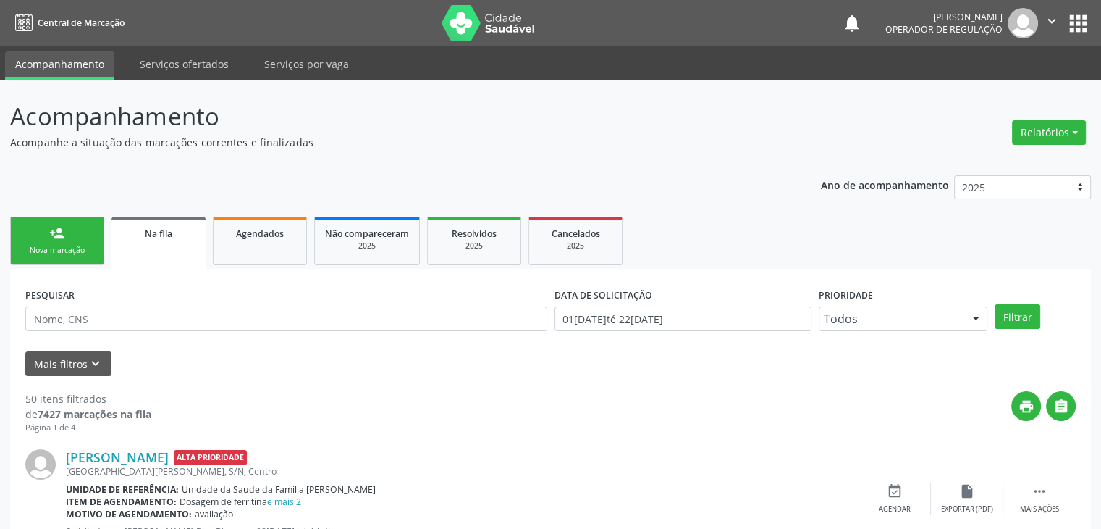
scroll to position [362, 0]
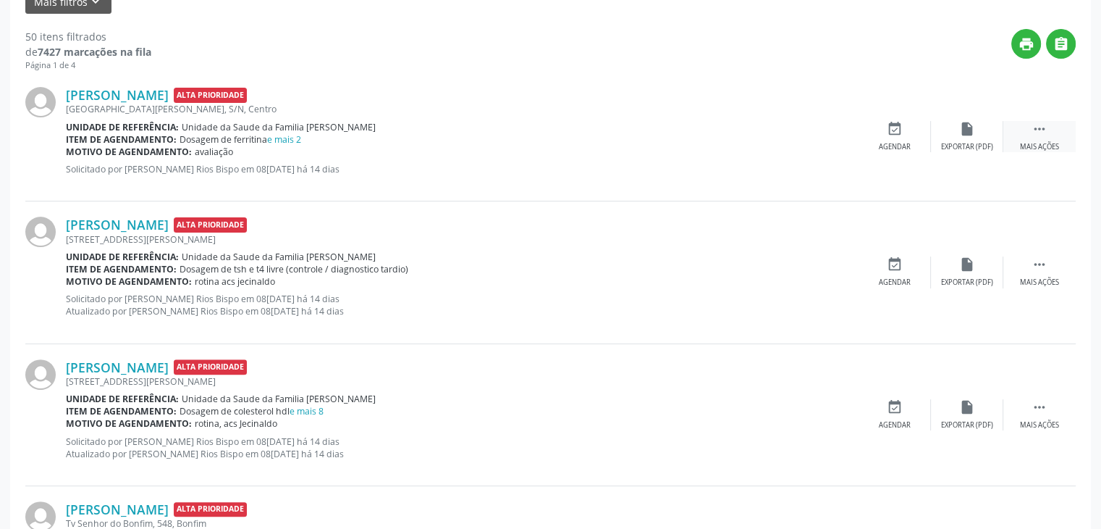
click at [1064, 148] on div " Mais ações" at bounding box center [1040, 136] width 72 height 31
click at [965, 143] on div "Editar" at bounding box center [967, 147] width 23 height 10
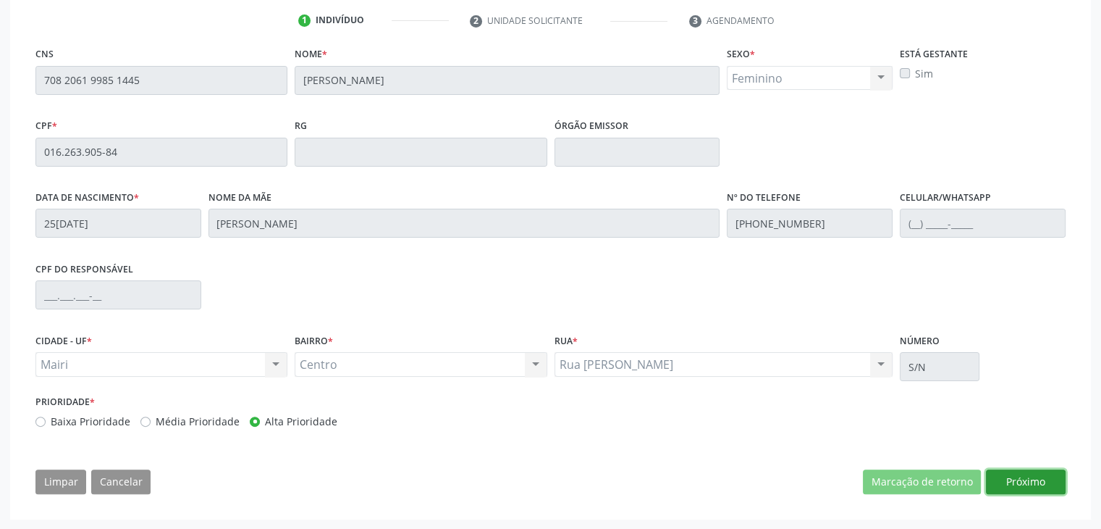
click at [1022, 476] on button "Próximo" at bounding box center [1026, 481] width 80 height 25
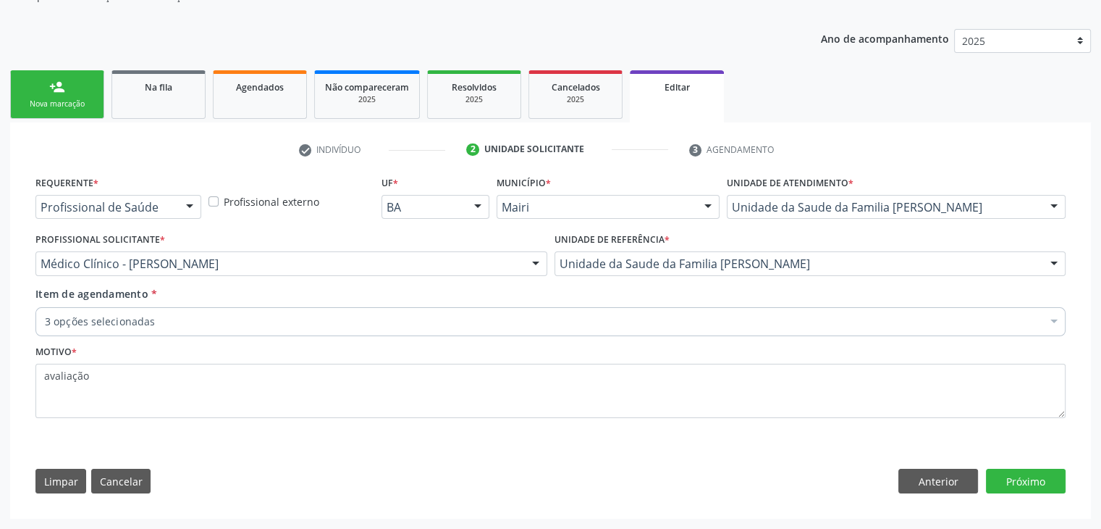
scroll to position [145, 0]
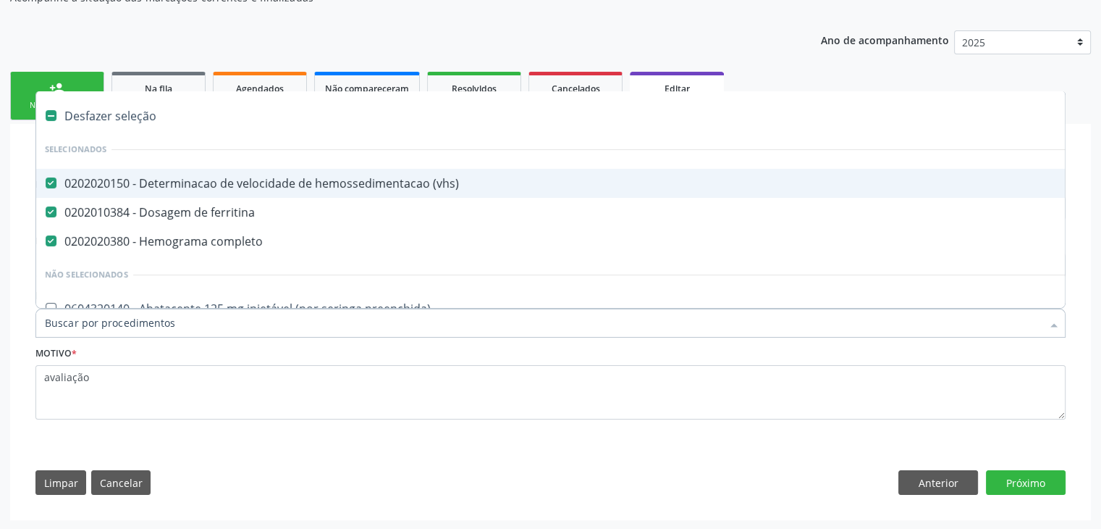
click at [125, 118] on div "Desfazer seleção" at bounding box center [602, 115] width 1132 height 29
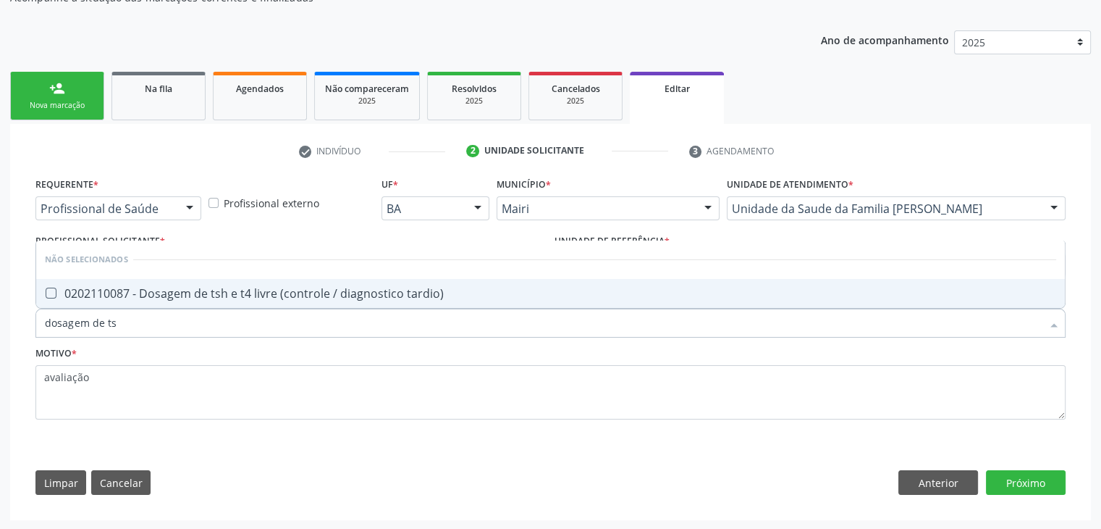
click at [192, 291] on div "0202110087 - Dosagem de tsh e t4 livre (controle / diagnostico tardio)" at bounding box center [551, 293] width 1012 height 12
click at [1011, 483] on button "Próximo" at bounding box center [1026, 482] width 80 height 25
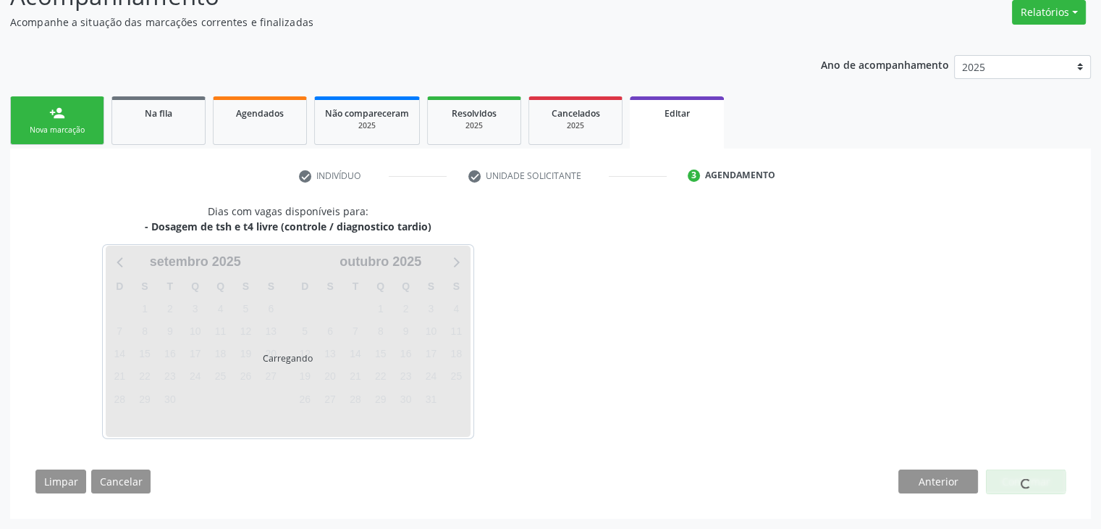
scroll to position [119, 0]
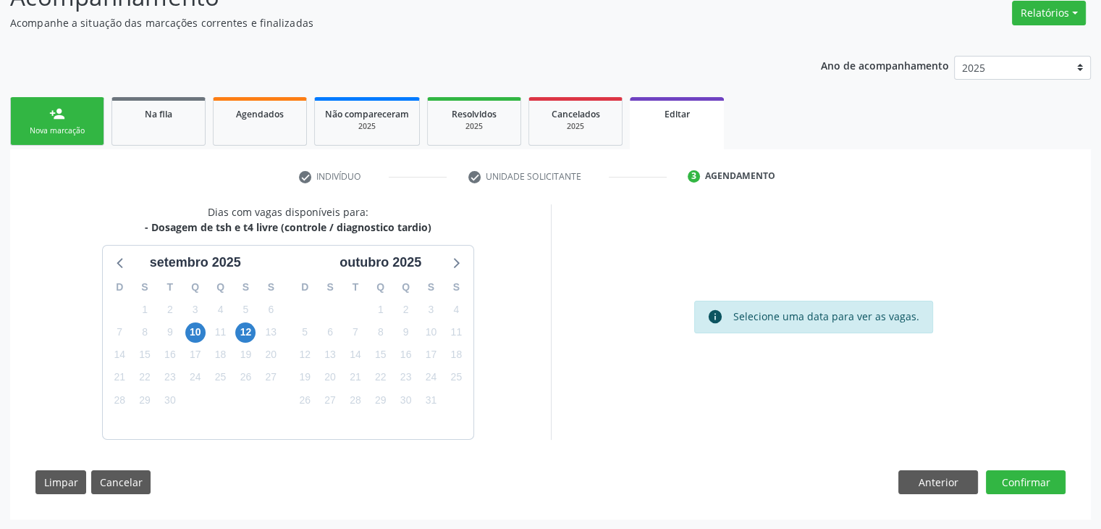
scroll to position [119, 0]
click at [203, 328] on span "10" at bounding box center [195, 332] width 20 height 20
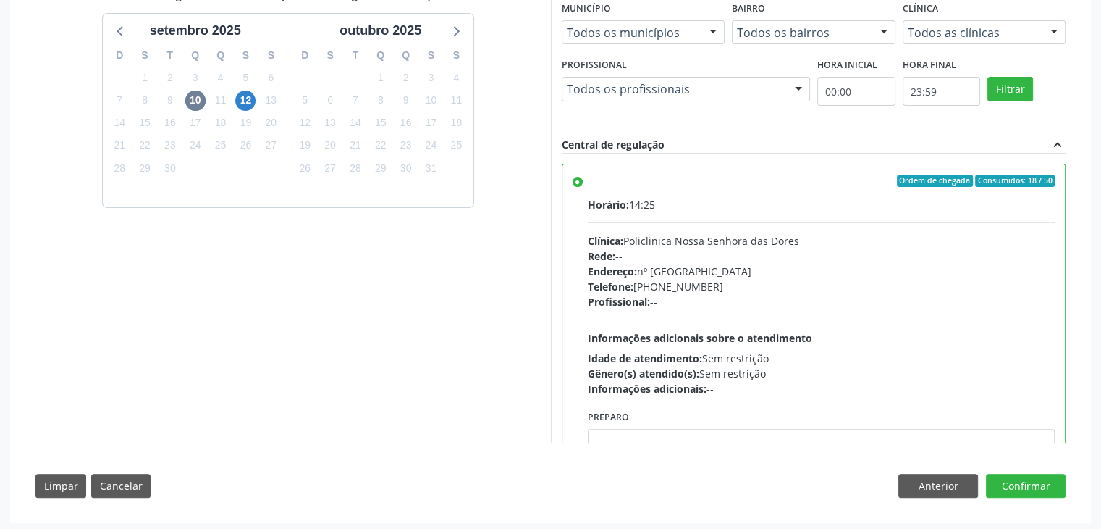
scroll to position [355, 0]
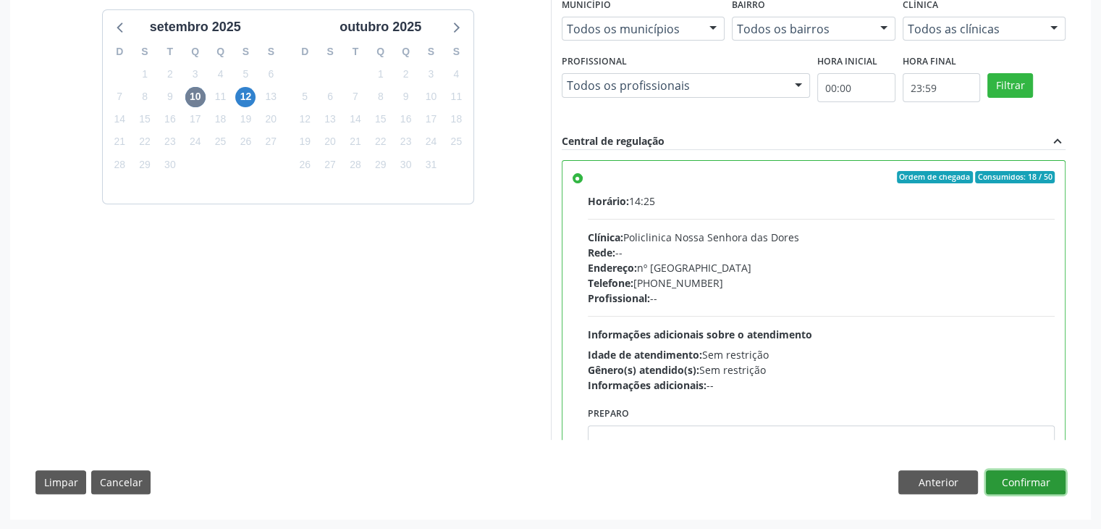
click at [1041, 479] on button "Confirmar" at bounding box center [1026, 482] width 80 height 25
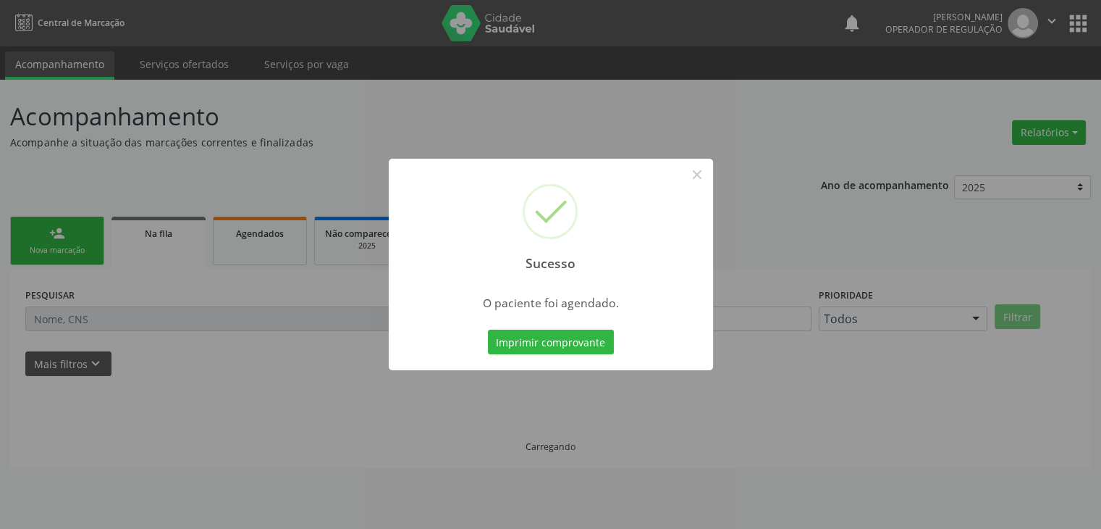
scroll to position [0, 0]
click at [697, 187] on div "Sucesso ×" at bounding box center [556, 221] width 324 height 125
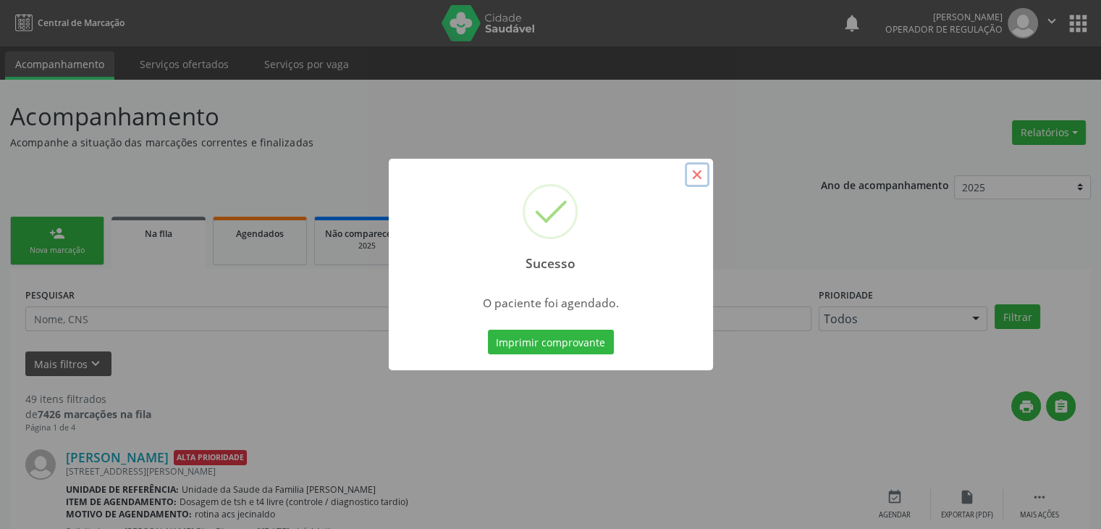
click at [698, 181] on button "×" at bounding box center [697, 174] width 25 height 25
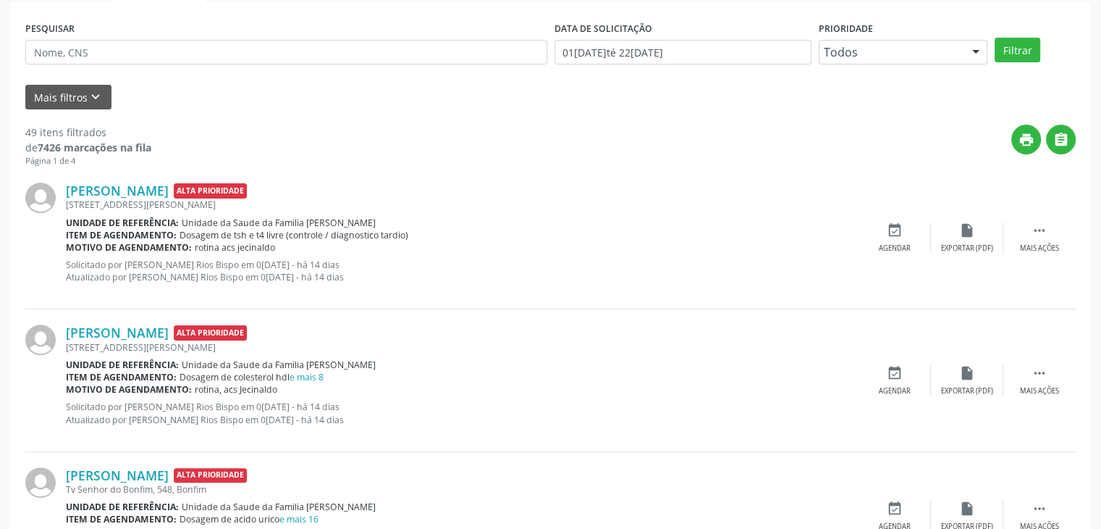
scroll to position [290, 0]
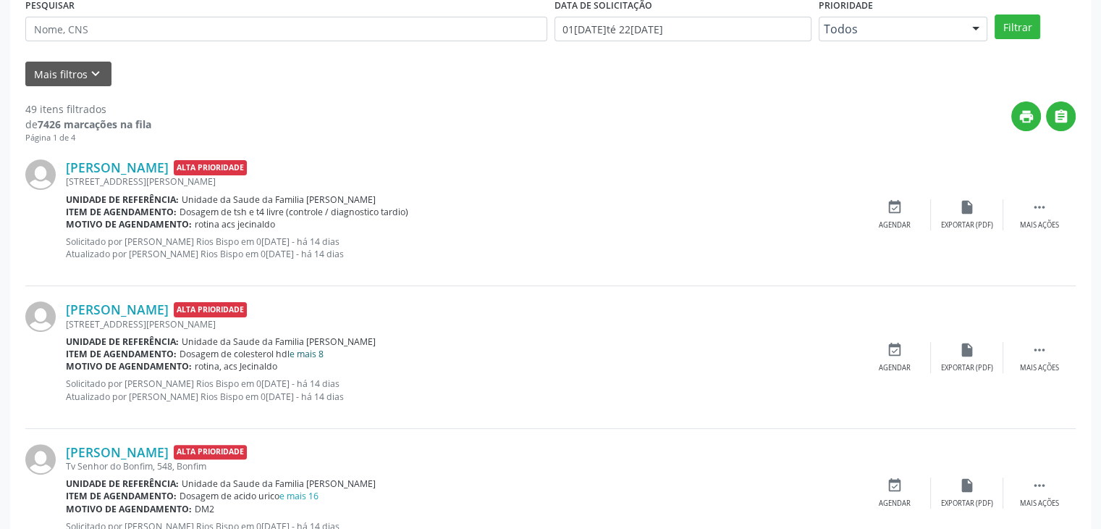
click at [310, 353] on link "e mais 8" at bounding box center [307, 354] width 34 height 12
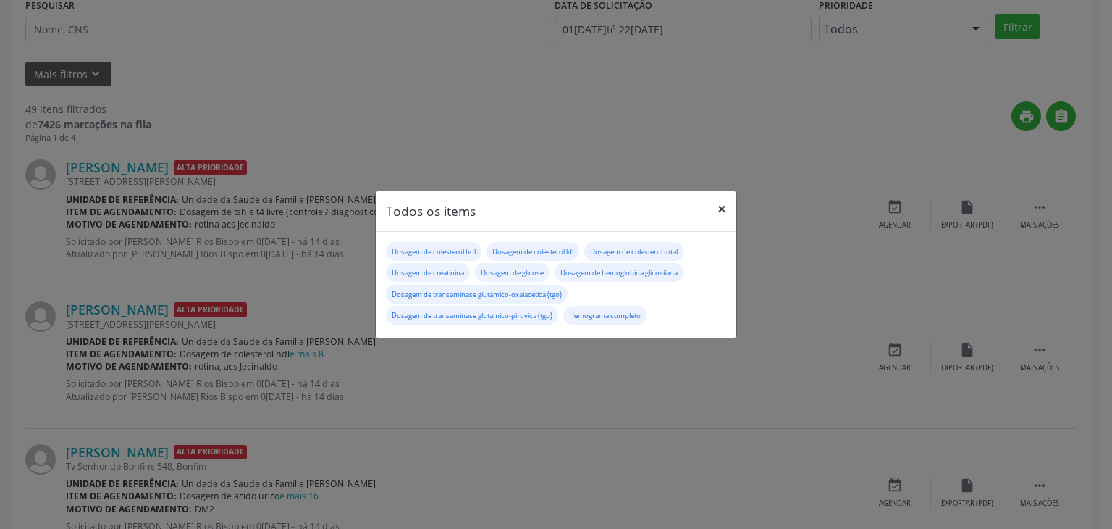
click at [725, 214] on button "×" at bounding box center [721, 208] width 29 height 35
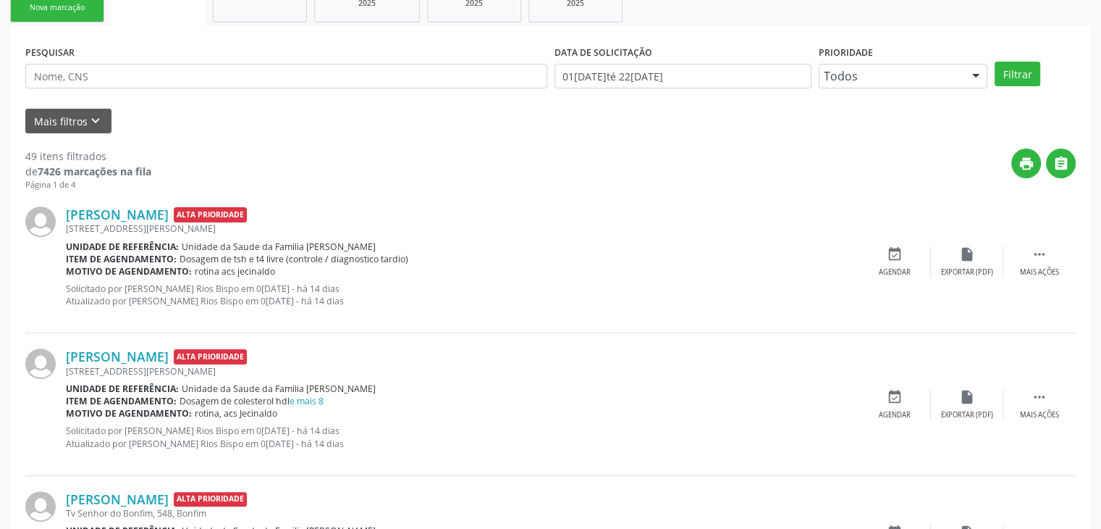
scroll to position [217, 0]
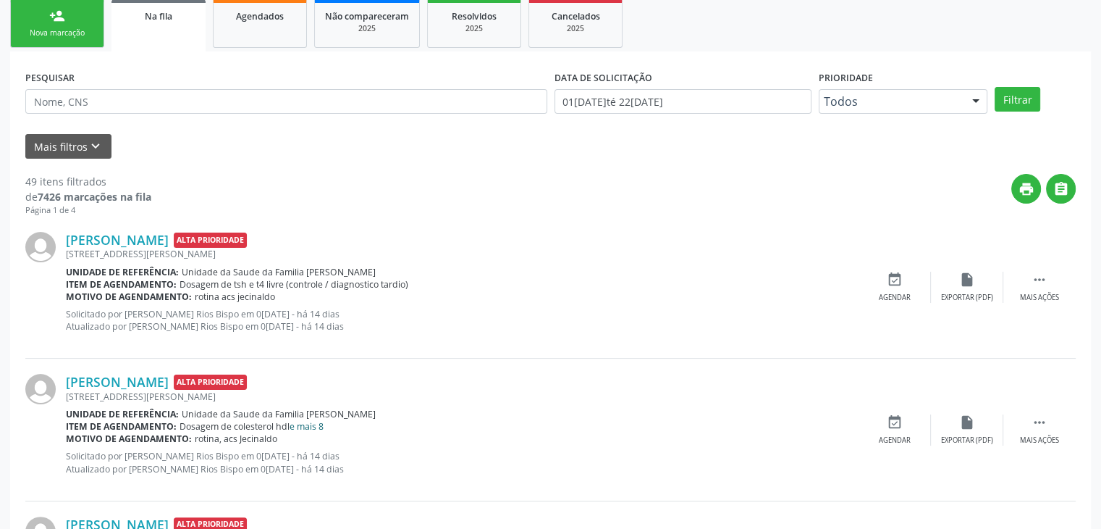
click at [316, 423] on link "e mais 8" at bounding box center [307, 426] width 34 height 12
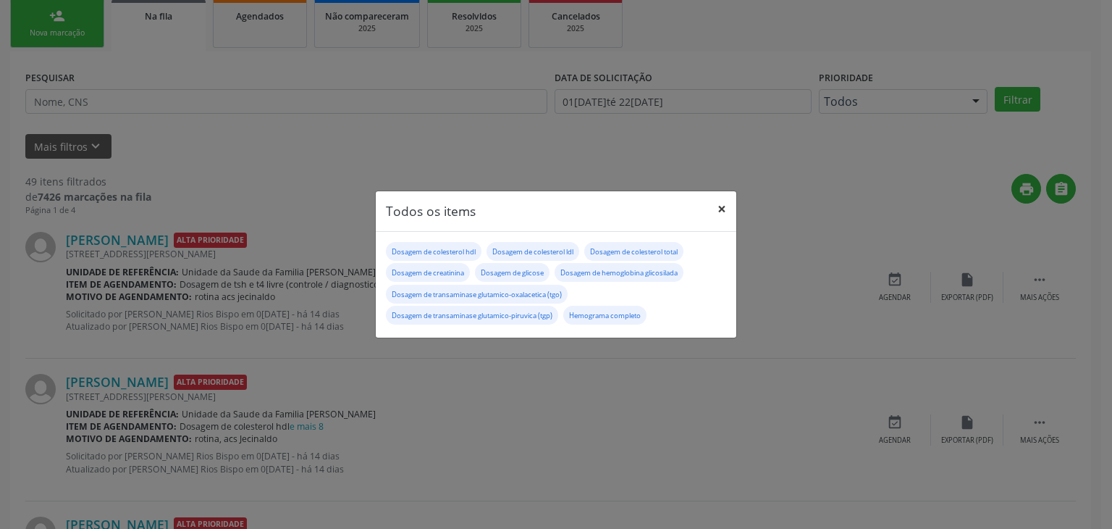
click at [721, 207] on button "×" at bounding box center [721, 208] width 29 height 35
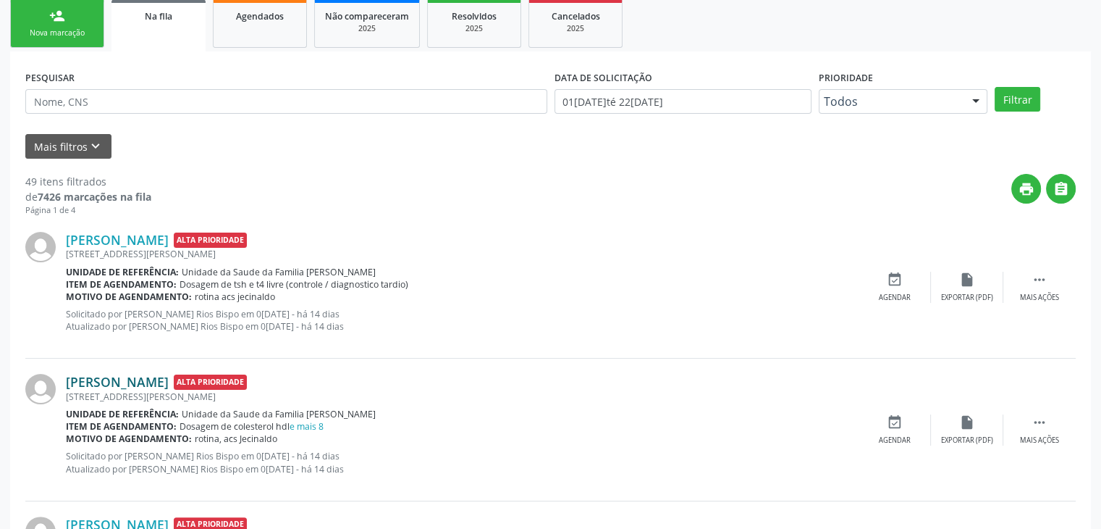
click at [162, 385] on link "Maria Luiza Ferreira Catureba" at bounding box center [117, 382] width 103 height 16
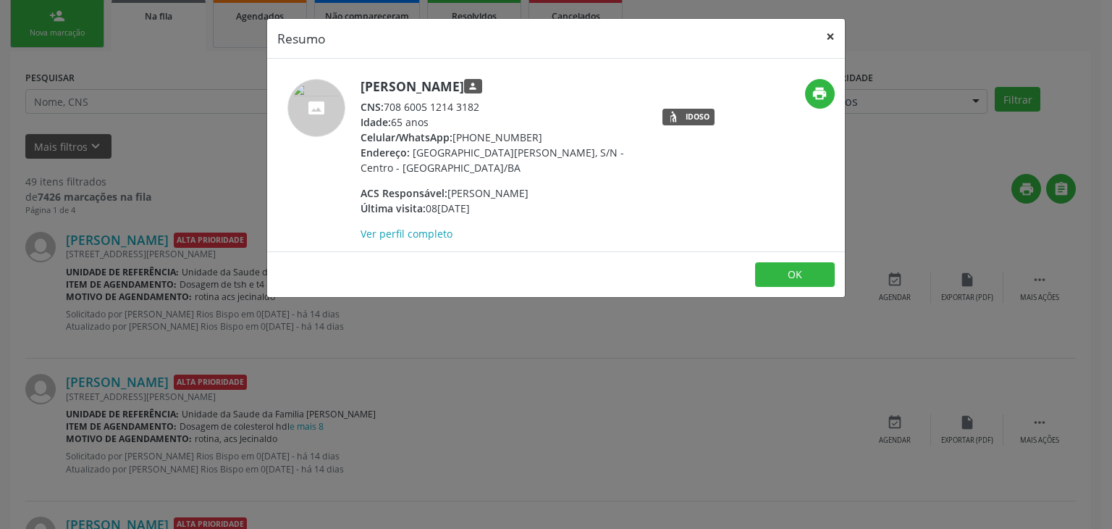
click at [830, 38] on button "×" at bounding box center [830, 36] width 29 height 35
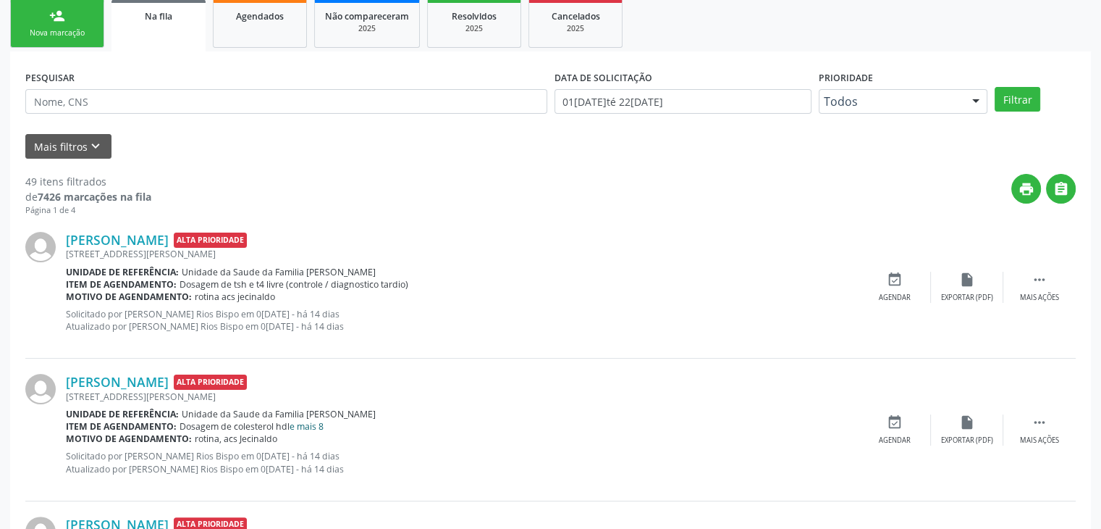
click at [306, 421] on link "e mais 8" at bounding box center [307, 426] width 34 height 12
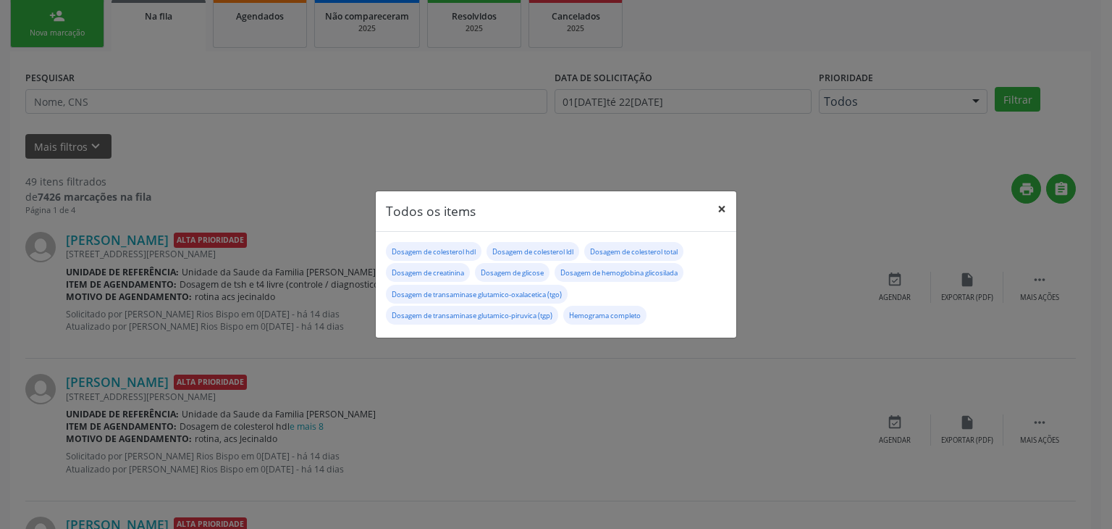
click at [735, 205] on button "×" at bounding box center [721, 208] width 29 height 35
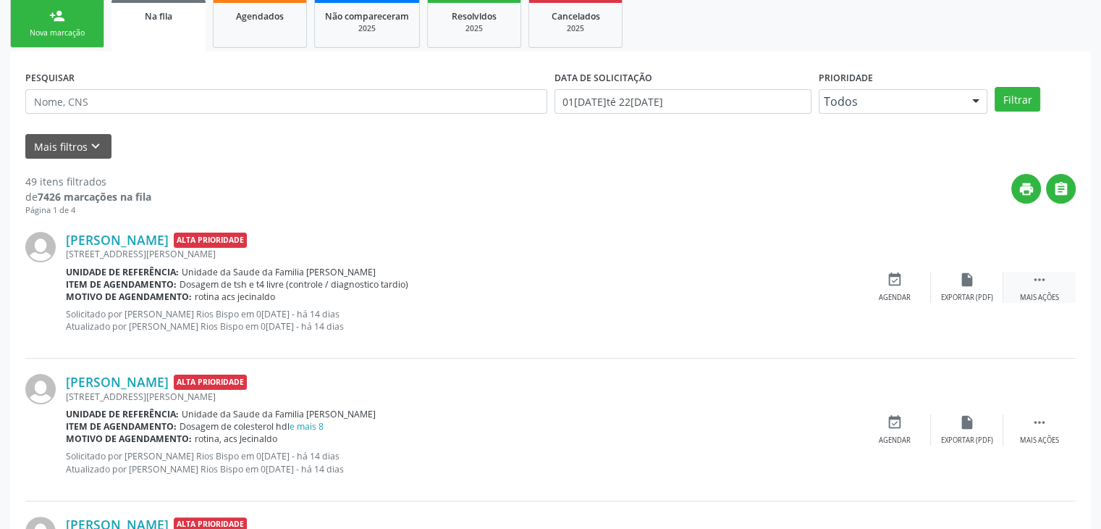
click at [1022, 287] on div " Mais ações" at bounding box center [1040, 287] width 72 height 31
click at [975, 288] on div "edit Editar" at bounding box center [967, 287] width 72 height 31
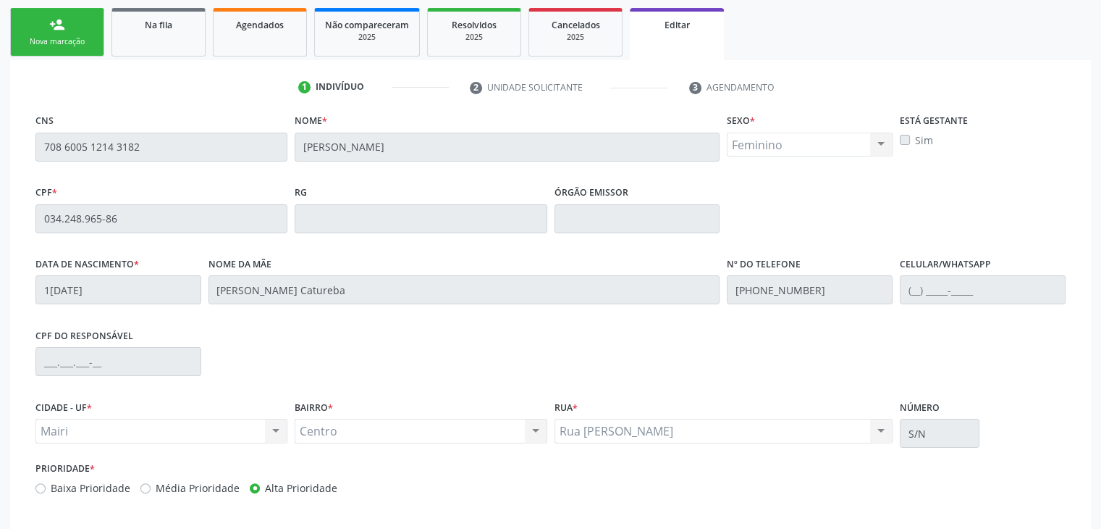
scroll to position [275, 0]
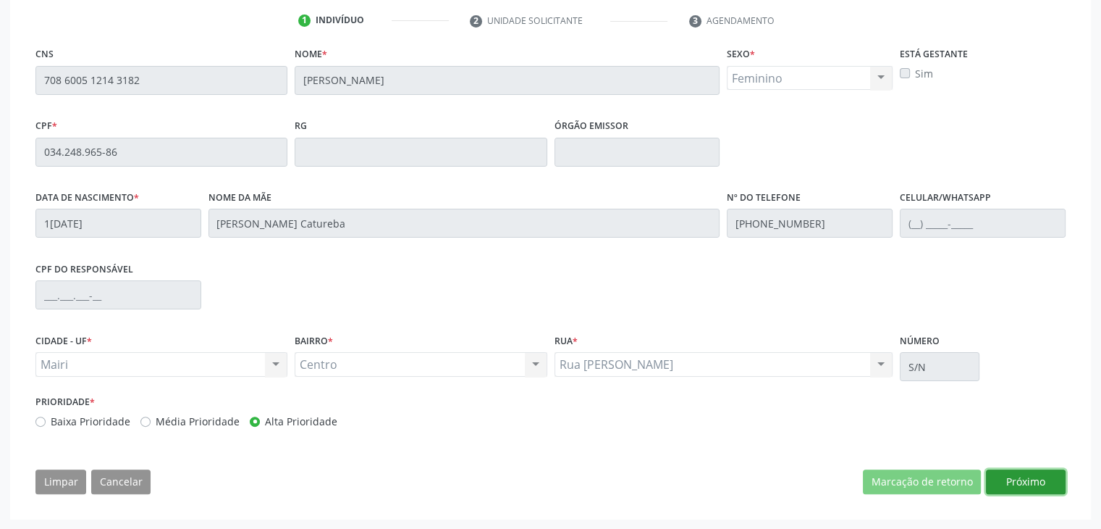
click at [1017, 473] on button "Próximo" at bounding box center [1026, 481] width 80 height 25
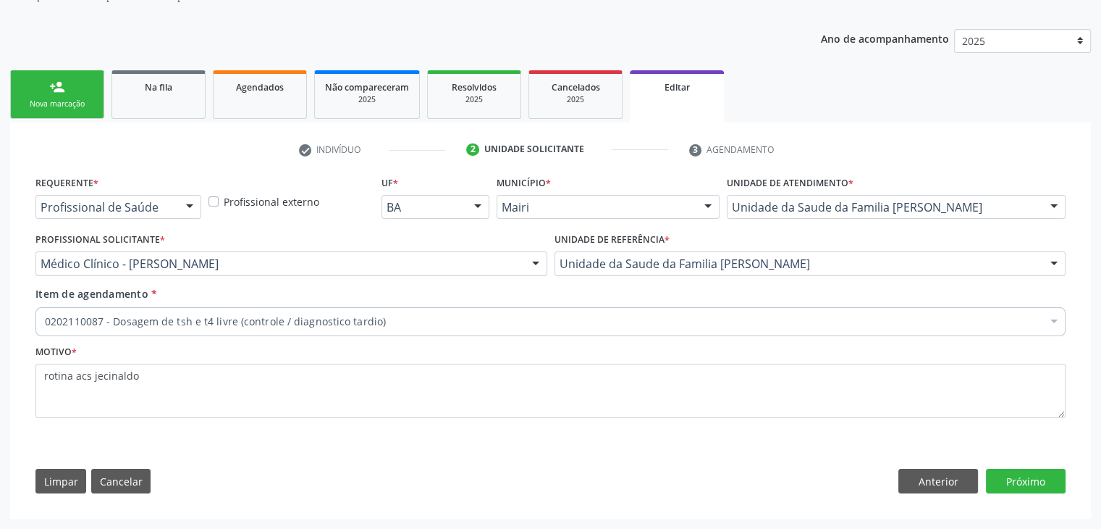
scroll to position [145, 0]
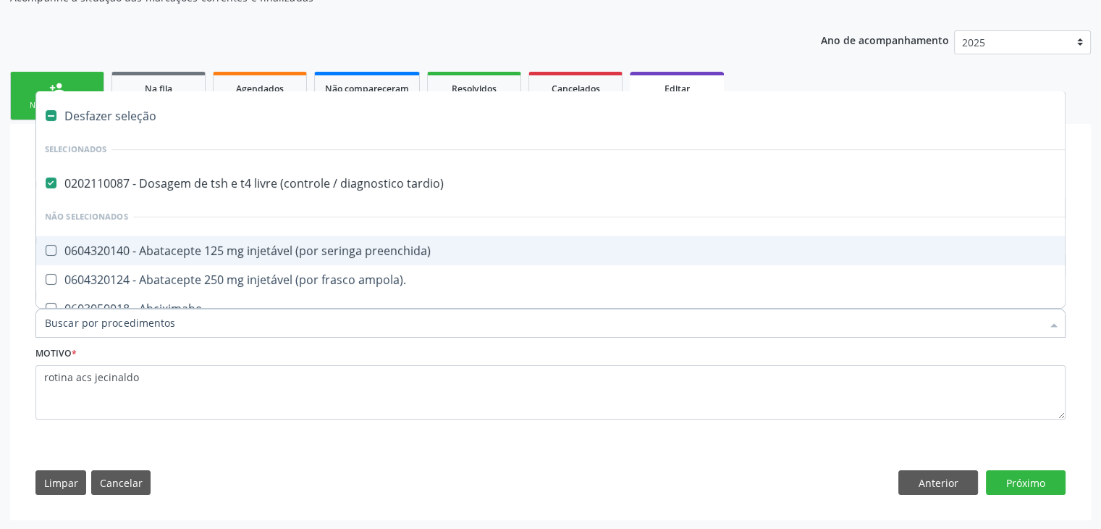
click at [206, 186] on div "0202110087 - Dosagem de tsh e t4 livre (controle / diagnostico tardio)" at bounding box center [602, 183] width 1114 height 12
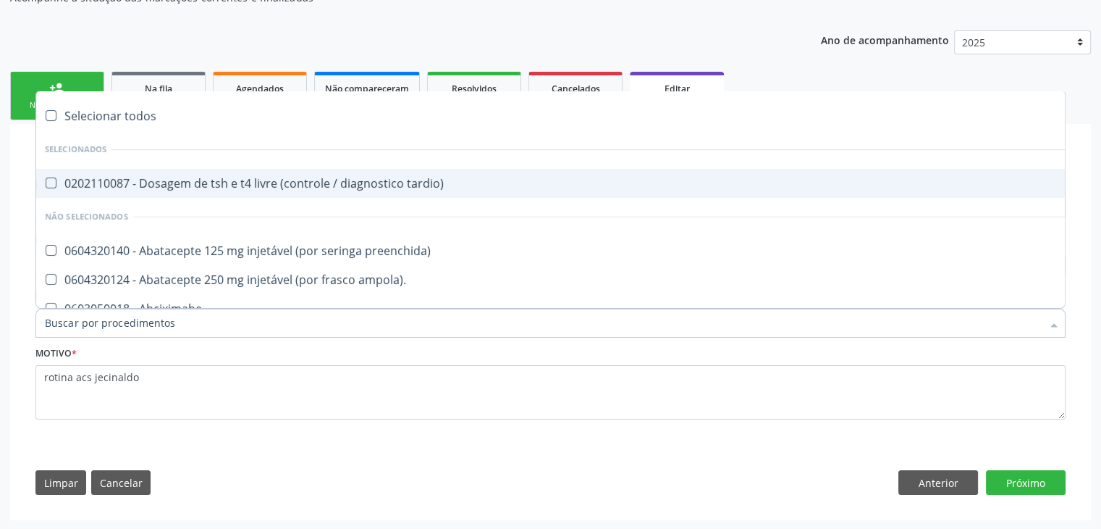
click at [206, 186] on div "0202110087 - Dosagem de tsh e t4 livre (controle / diagnostico tardio)" at bounding box center [602, 183] width 1114 height 12
checkbox tardio\) "true"
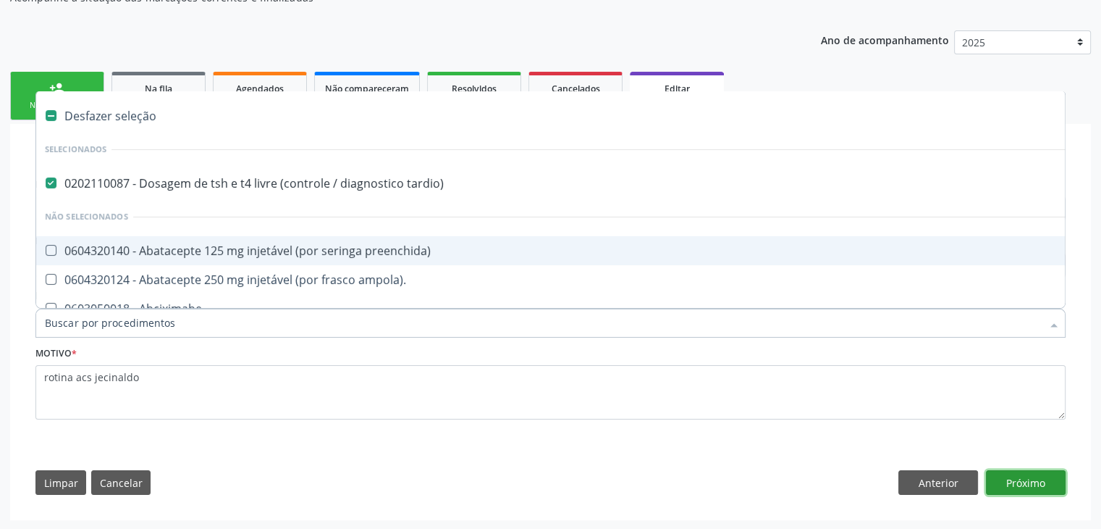
click at [1032, 482] on button "Próximo" at bounding box center [1026, 482] width 80 height 25
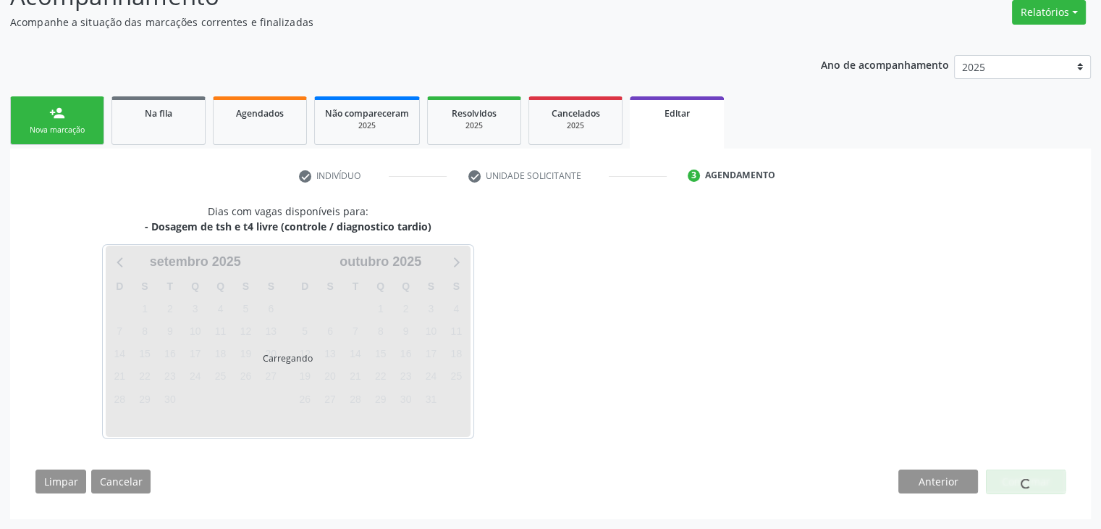
scroll to position [119, 0]
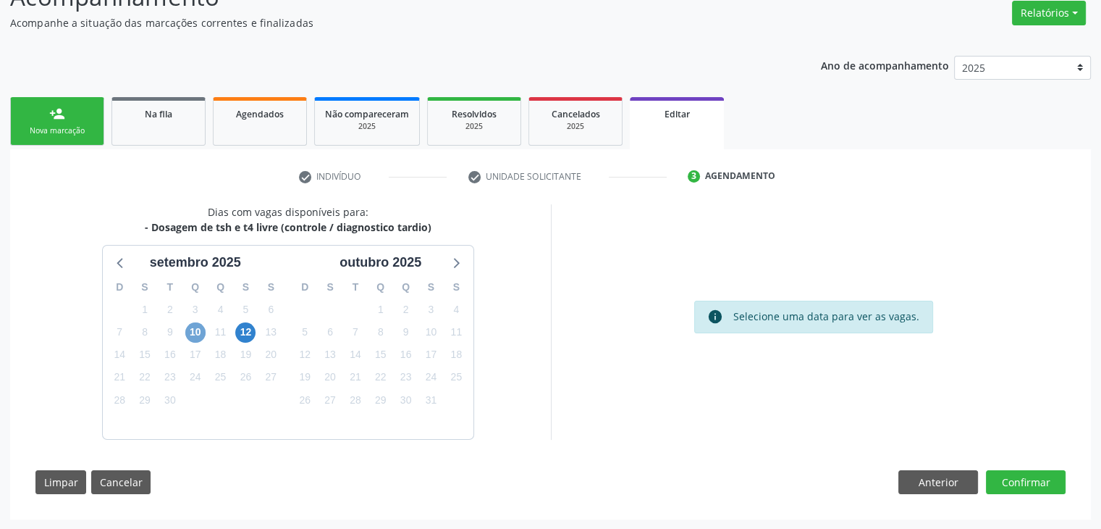
click at [196, 334] on span "10" at bounding box center [195, 332] width 20 height 20
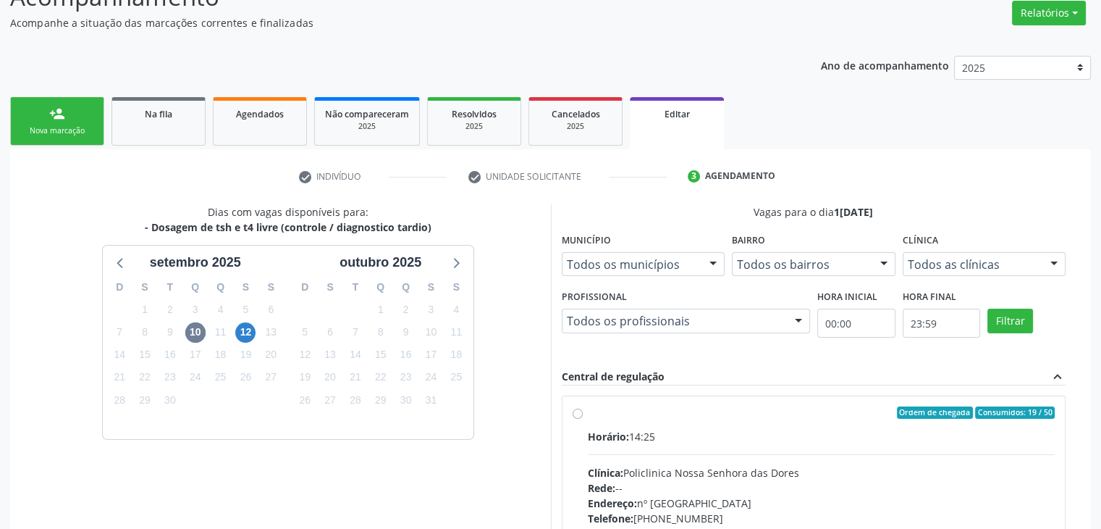
click at [765, 480] on div "Rede: --" at bounding box center [822, 487] width 468 height 15
click at [583, 419] on input "Ordem de chegada Consumidos: 19 / 50 Horário: 14:25 Clínica: Policlinica Nossa …" at bounding box center [578, 412] width 10 height 13
radio input "true"
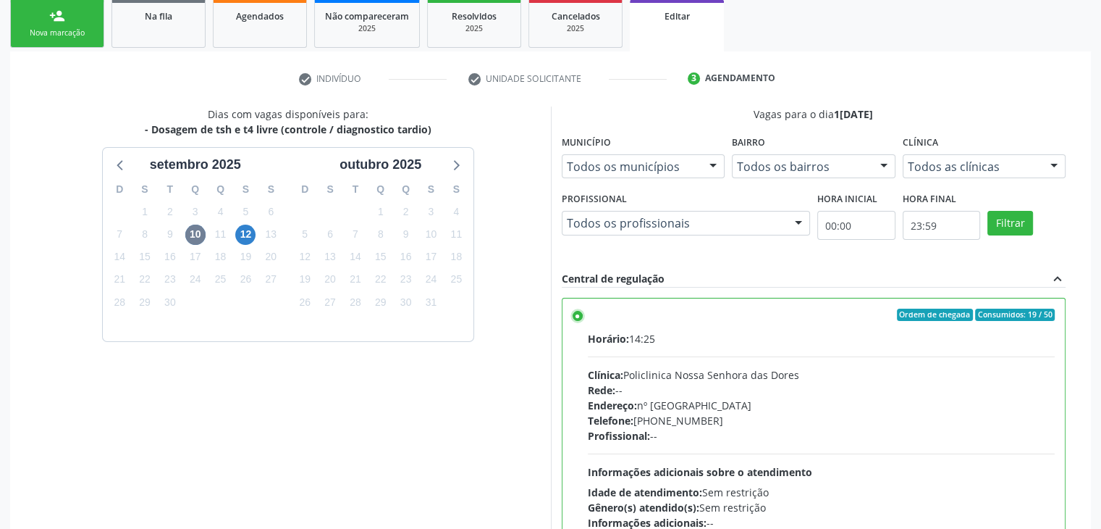
scroll to position [355, 0]
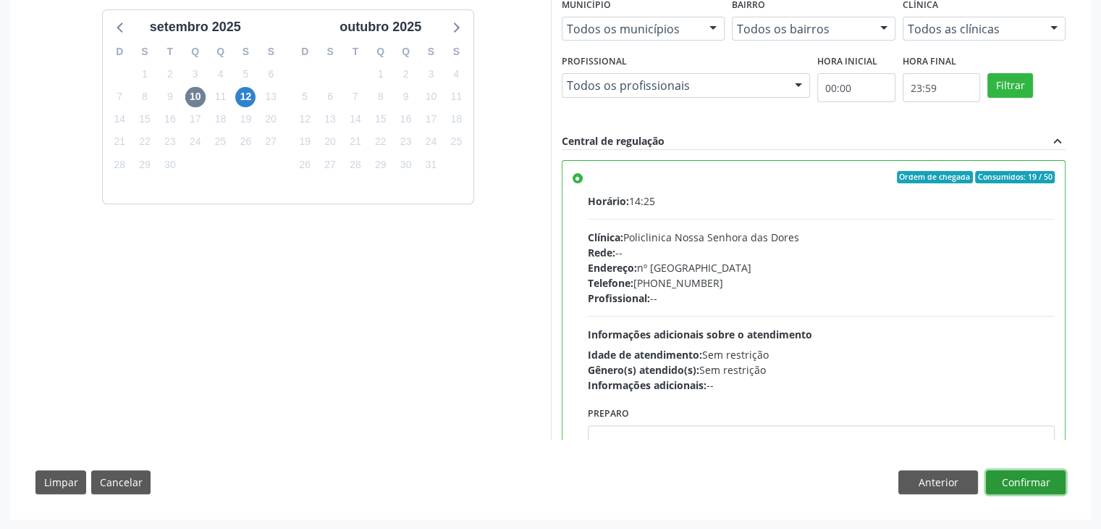
click at [1047, 479] on button "Confirmar" at bounding box center [1026, 482] width 80 height 25
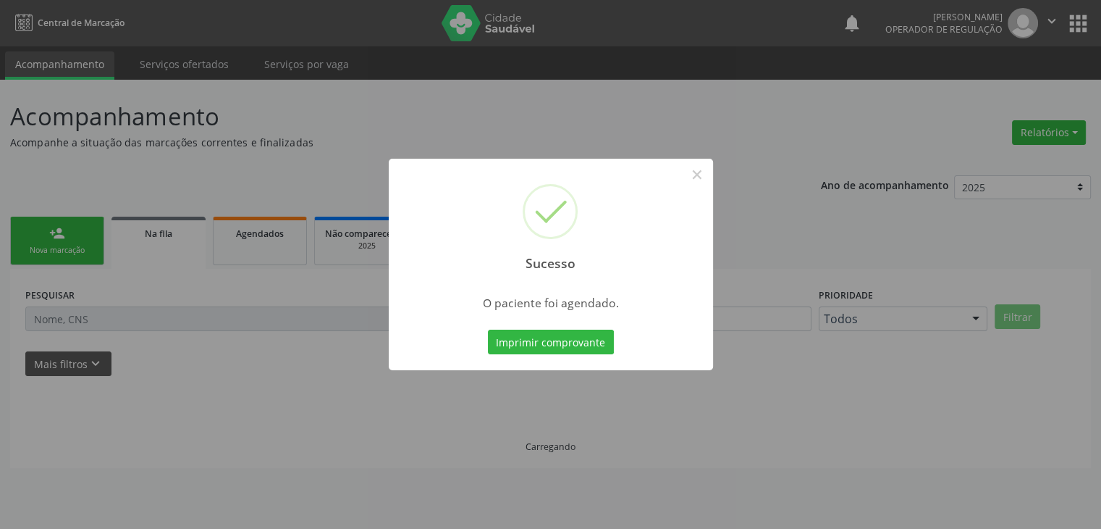
scroll to position [0, 0]
click at [704, 172] on button "×" at bounding box center [702, 174] width 25 height 25
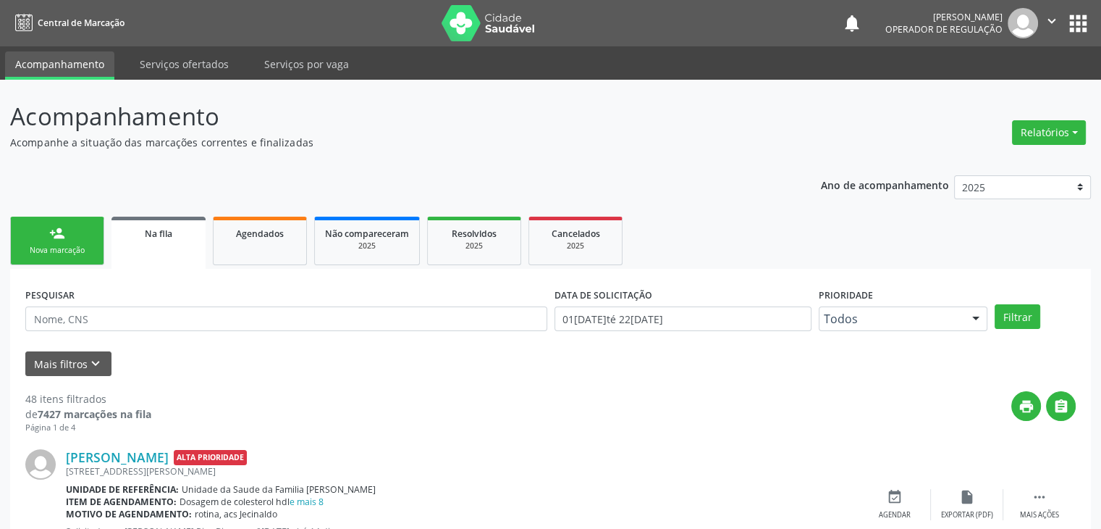
scroll to position [217, 0]
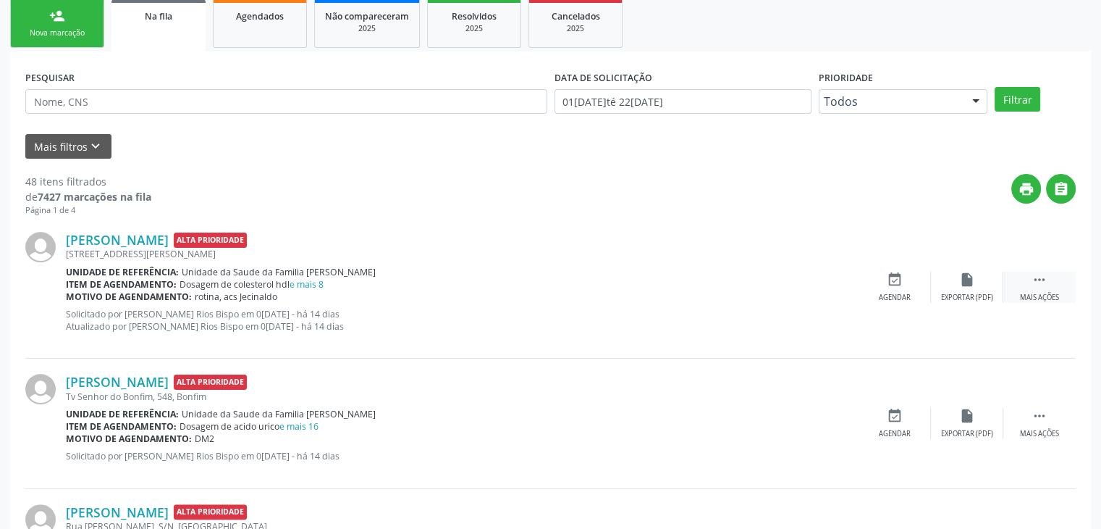
click at [1028, 282] on div " Mais ações" at bounding box center [1040, 287] width 72 height 31
click at [948, 293] on div "edit Editar" at bounding box center [967, 287] width 72 height 31
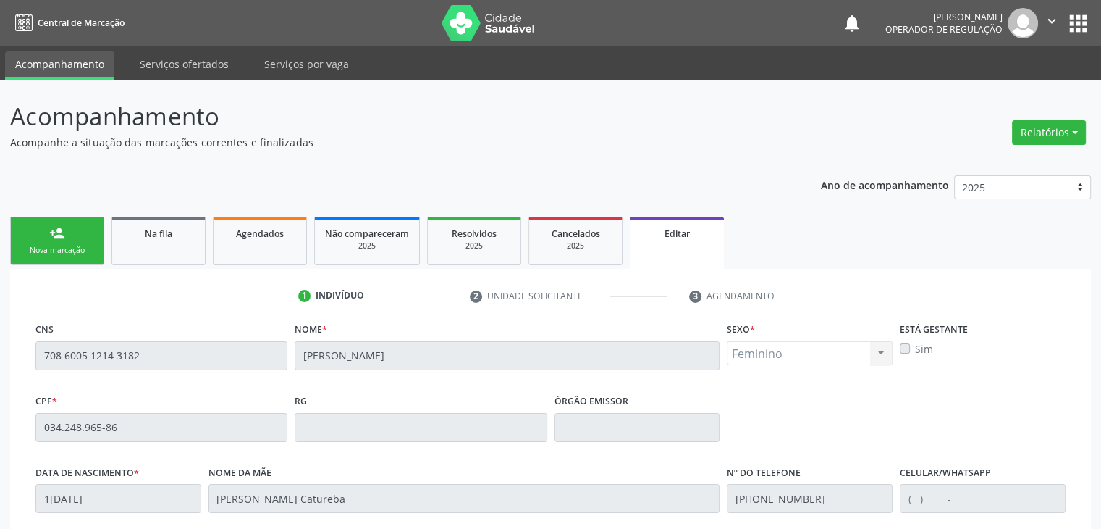
scroll to position [275, 0]
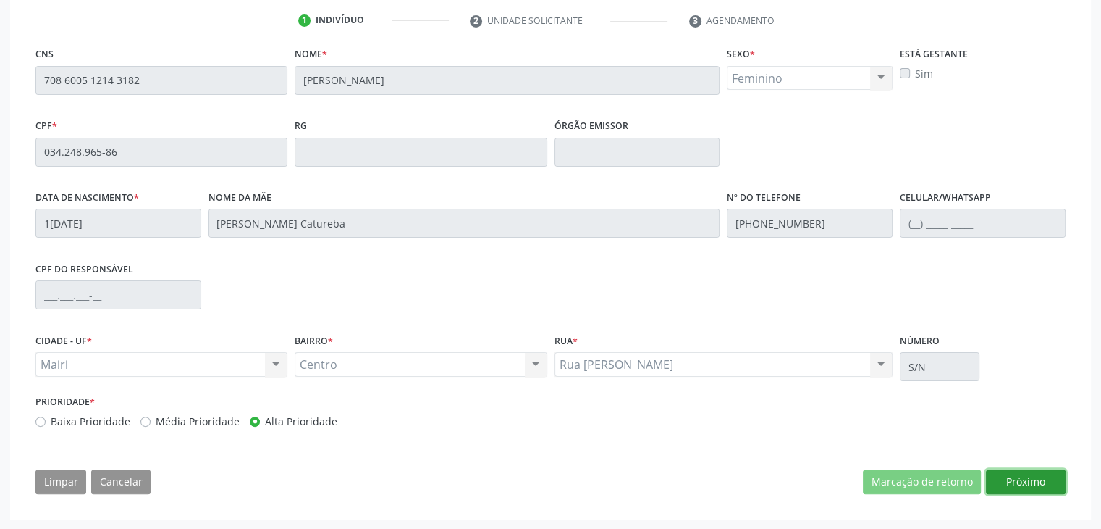
click at [1030, 473] on button "Próximo" at bounding box center [1026, 481] width 80 height 25
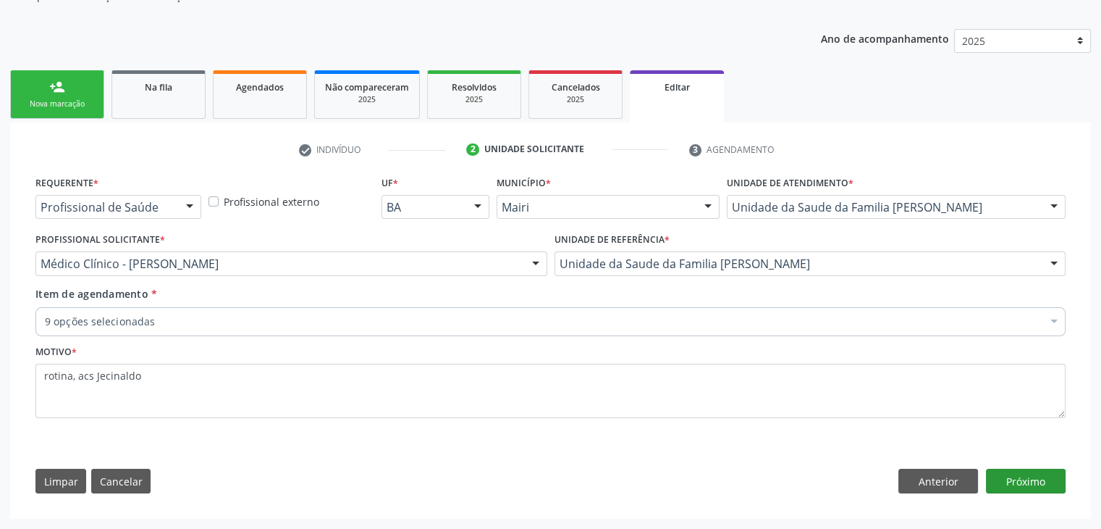
scroll to position [145, 0]
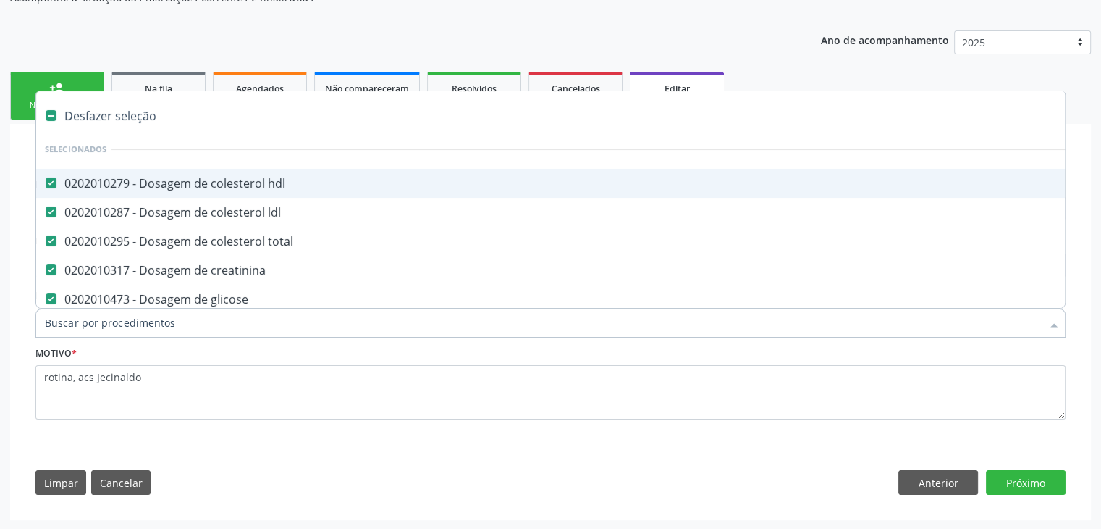
click at [113, 114] on div "Desfazer seleção" at bounding box center [602, 115] width 1132 height 29
checkbox hdl "false"
checkbox ldl "false"
checkbox total "false"
checkbox creatinina "false"
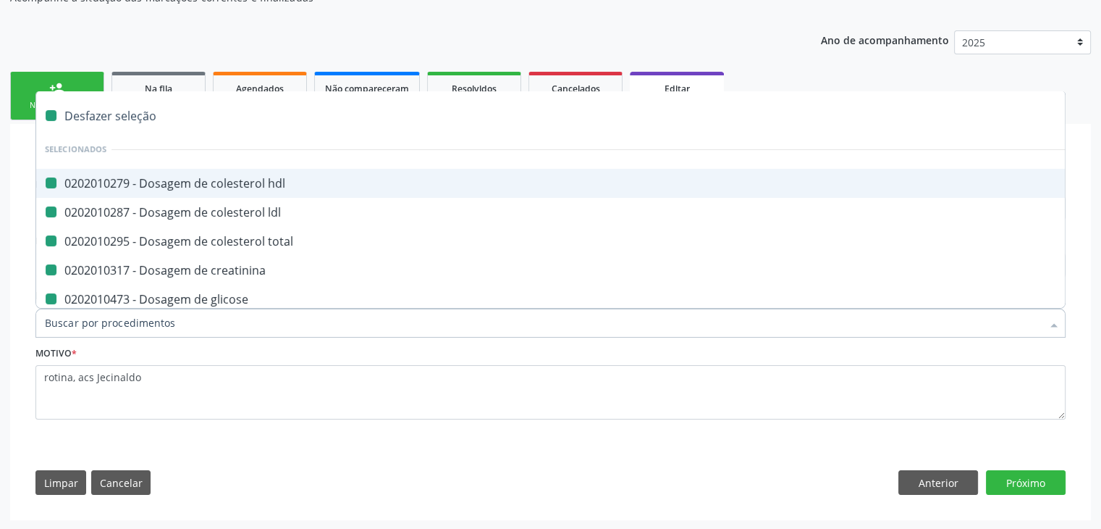
checkbox glicose "false"
checkbox glicosilada "false"
checkbox \(tgo\) "false"
checkbox \(tgp\) "false"
checkbox completo "false"
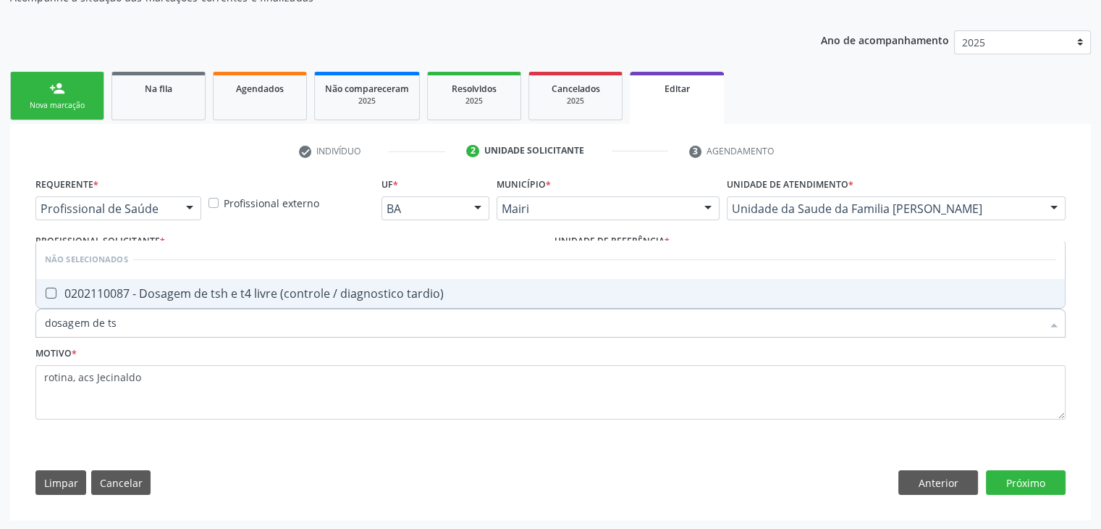
type input "dosagem de tsh"
click at [453, 282] on span "0202110087 - Dosagem de tsh e t4 livre (controle / diagnostico tardio)" at bounding box center [550, 293] width 1029 height 29
checkbox tardio\) "true"
click at [1056, 474] on button "Próximo" at bounding box center [1026, 482] width 80 height 25
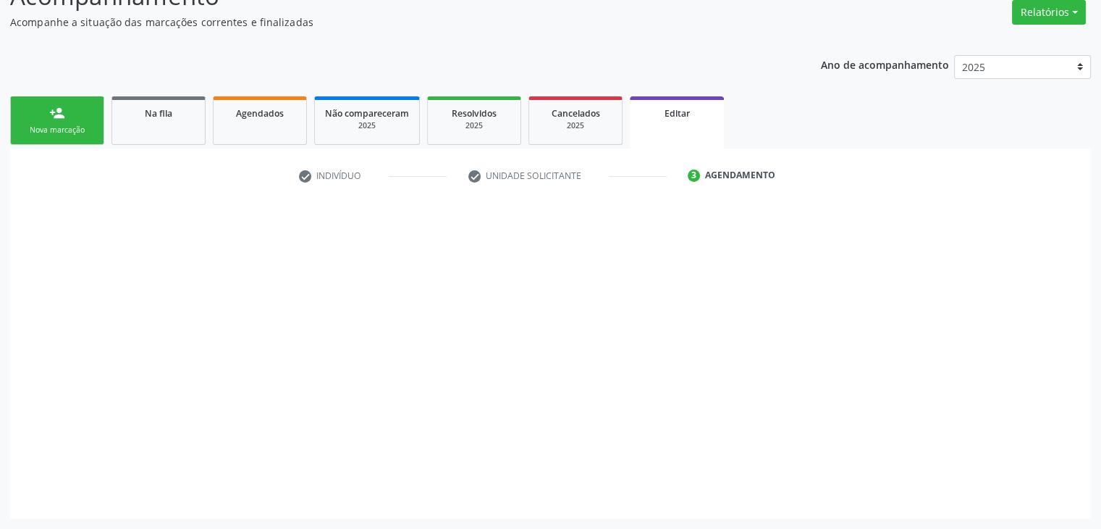
scroll to position [119, 0]
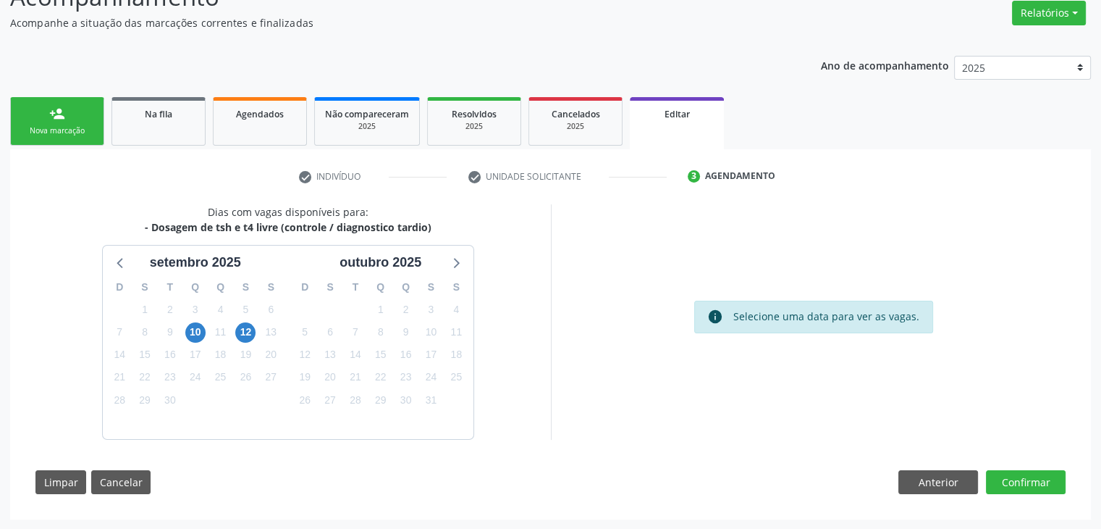
click at [183, 334] on div "10" at bounding box center [194, 332] width 25 height 22
click at [193, 337] on span "10" at bounding box center [195, 332] width 20 height 20
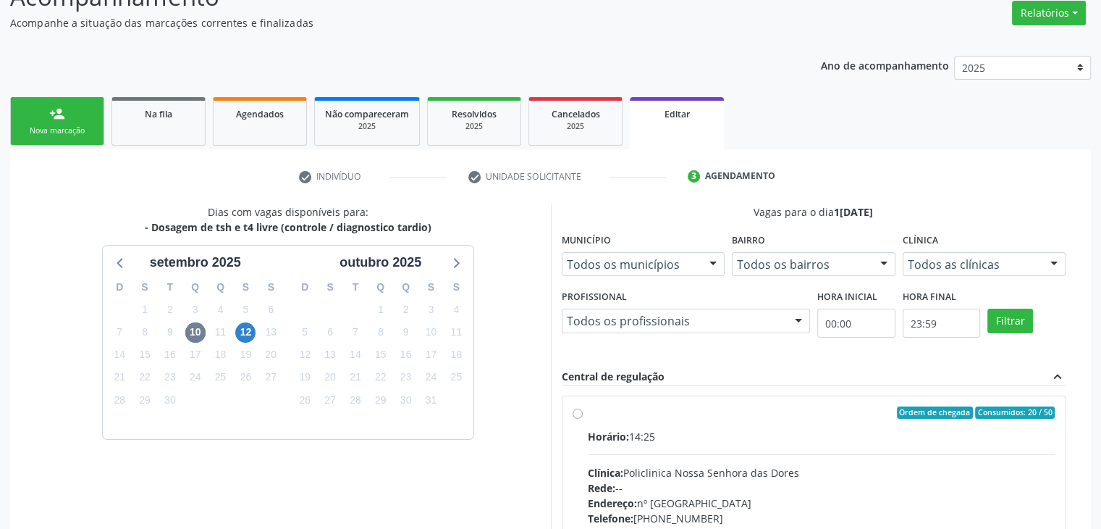
click at [673, 467] on div "Clínica: Policlinica Nossa Senhora das Dores" at bounding box center [822, 472] width 468 height 15
click at [583, 419] on input "Ordem de chegada Consumidos: 20 / 50 Horário: 14:25 Clínica: Policlinica Nossa …" at bounding box center [578, 412] width 10 height 13
radio input "true"
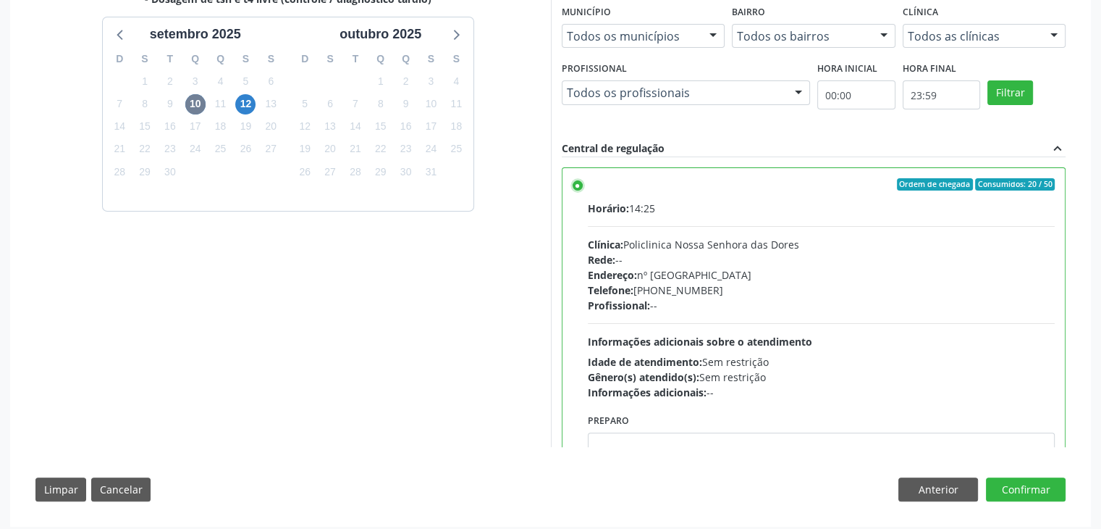
scroll to position [355, 0]
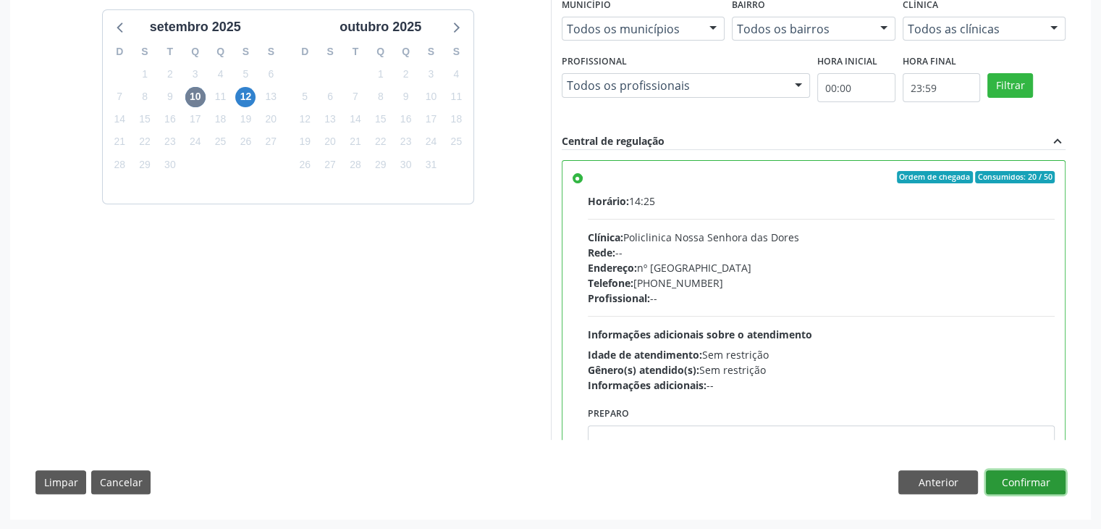
click at [1041, 481] on button "Confirmar" at bounding box center [1026, 482] width 80 height 25
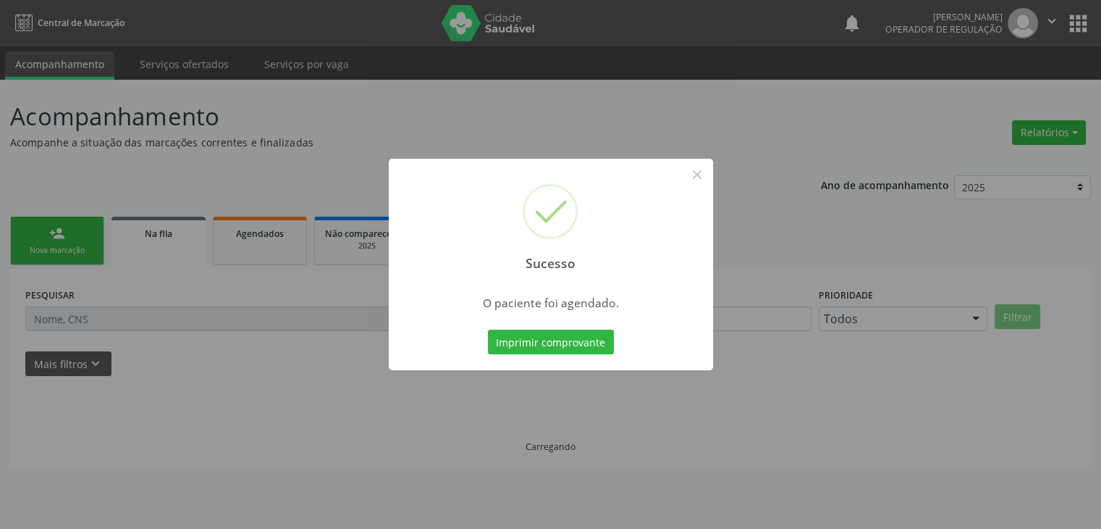
scroll to position [0, 0]
click at [697, 175] on button "×" at bounding box center [702, 174] width 25 height 25
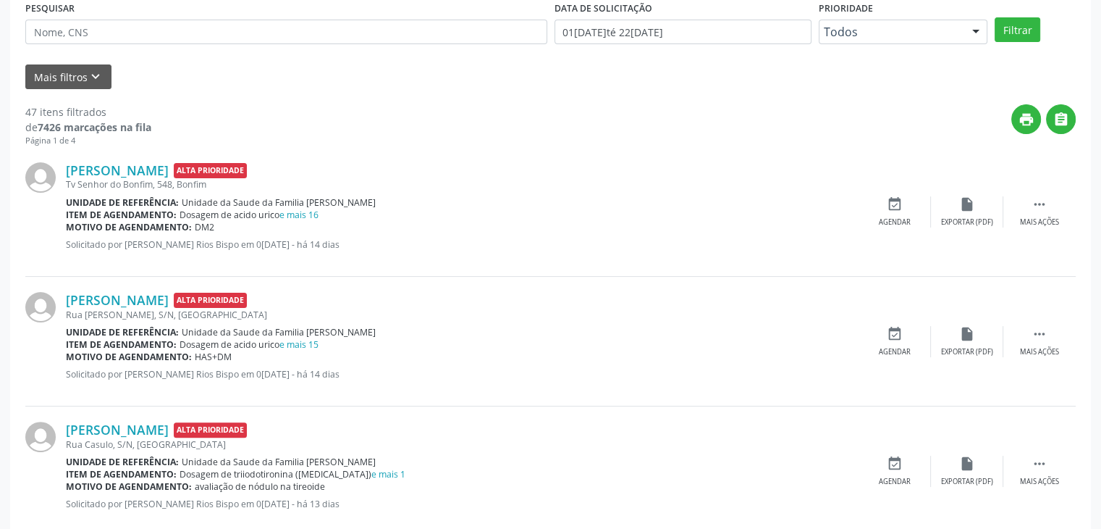
scroll to position [290, 0]
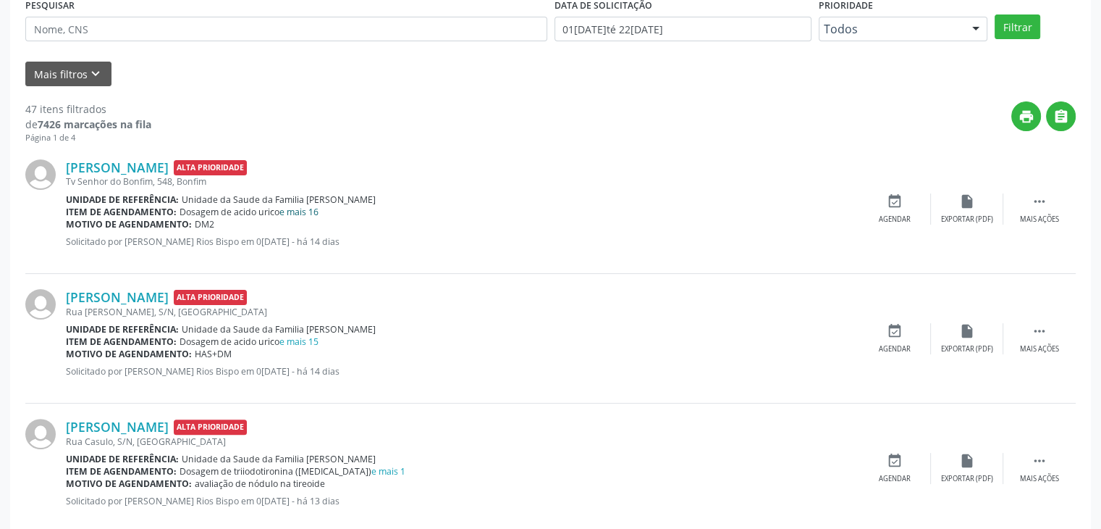
click at [319, 213] on link "e mais 16" at bounding box center [299, 212] width 39 height 12
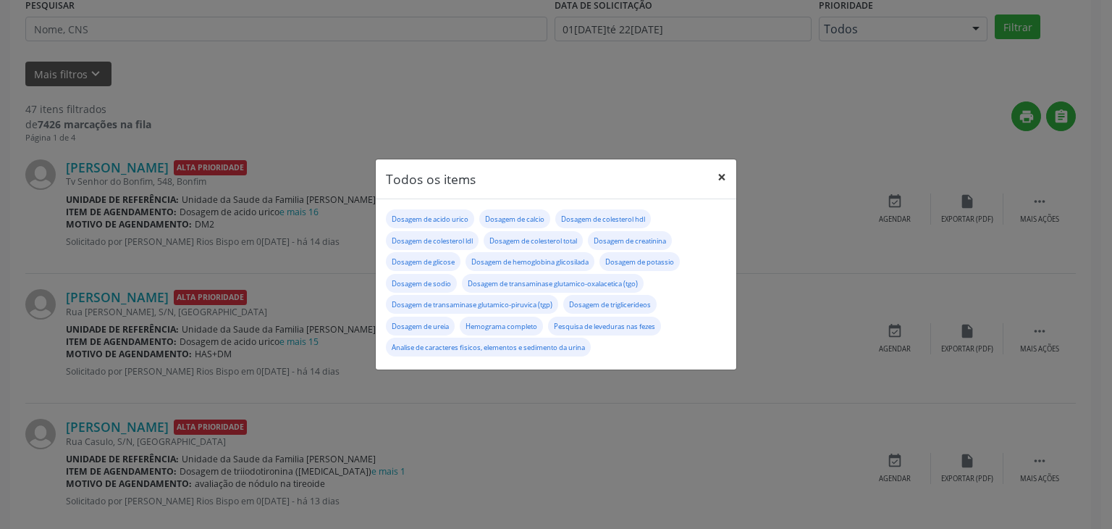
click at [728, 177] on button "×" at bounding box center [721, 176] width 29 height 35
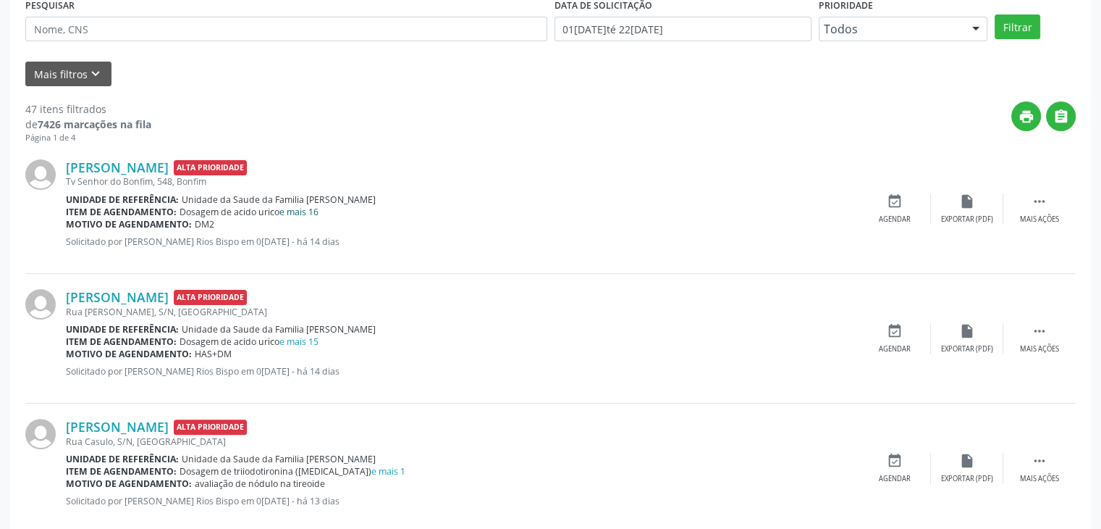
click at [316, 210] on link "e mais 16" at bounding box center [299, 212] width 39 height 12
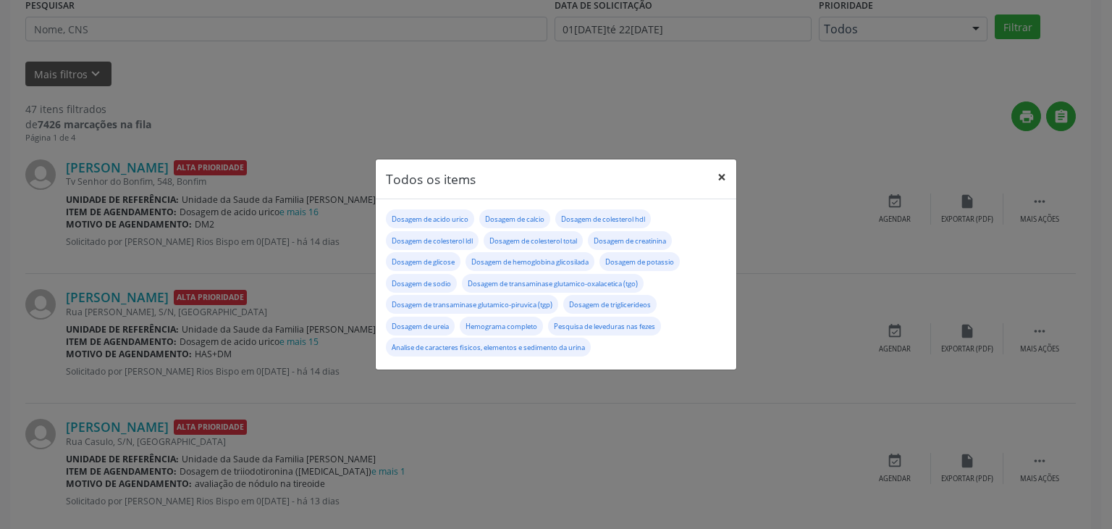
click at [718, 181] on button "×" at bounding box center [721, 176] width 29 height 35
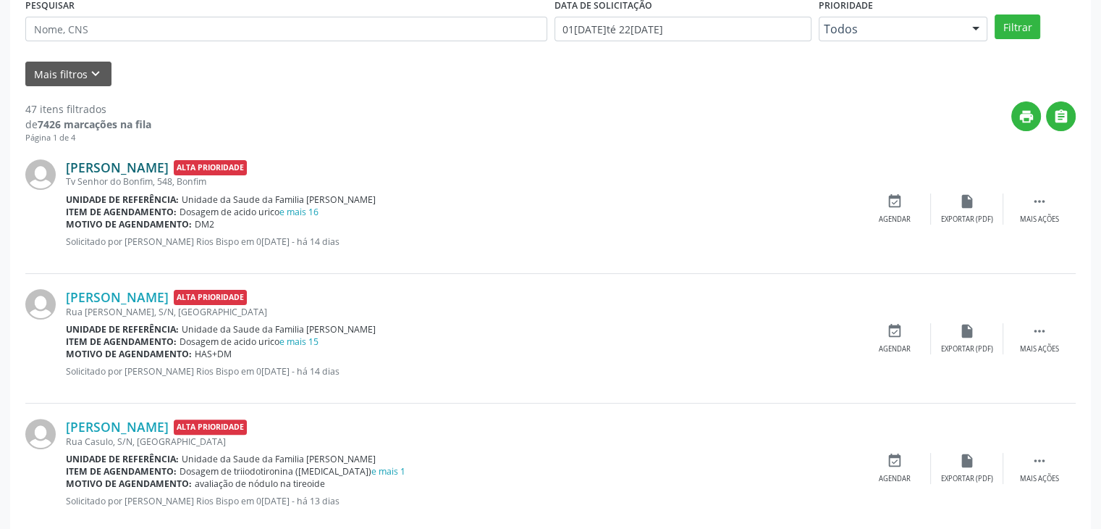
click at [169, 167] on link "Fábio Batista da Silva" at bounding box center [117, 167] width 103 height 16
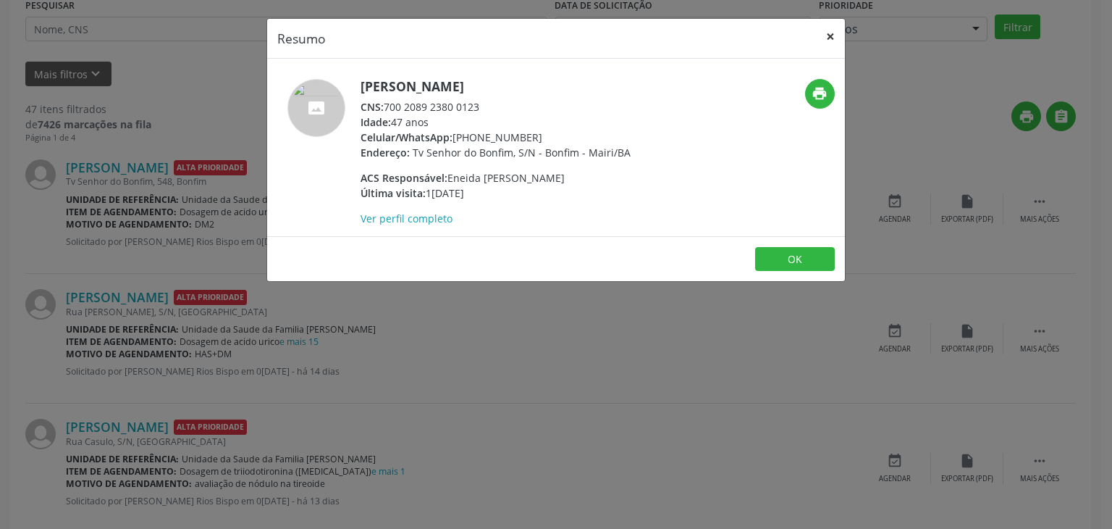
click at [820, 34] on button "×" at bounding box center [830, 36] width 29 height 35
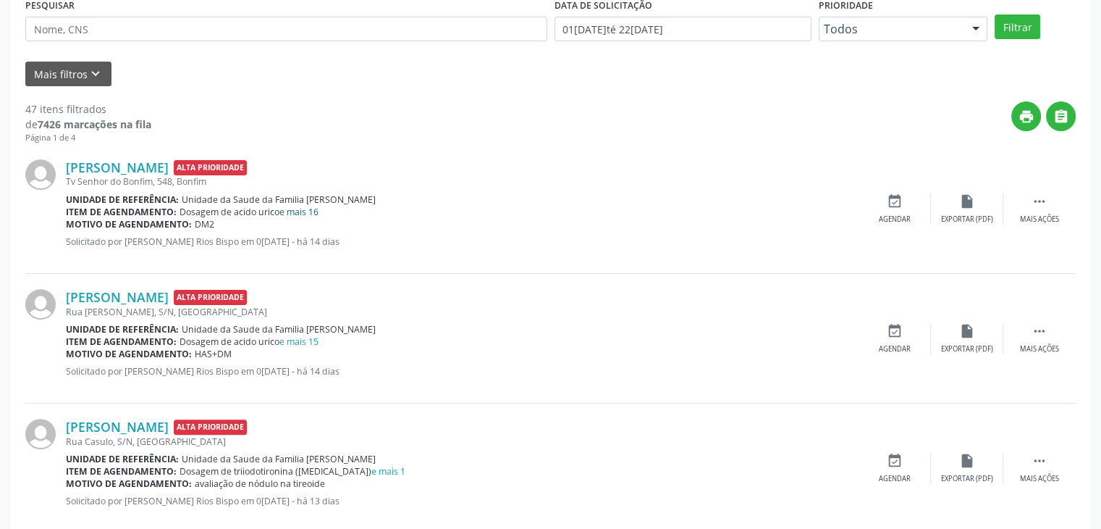
click at [306, 211] on link "e mais 16" at bounding box center [299, 212] width 39 height 12
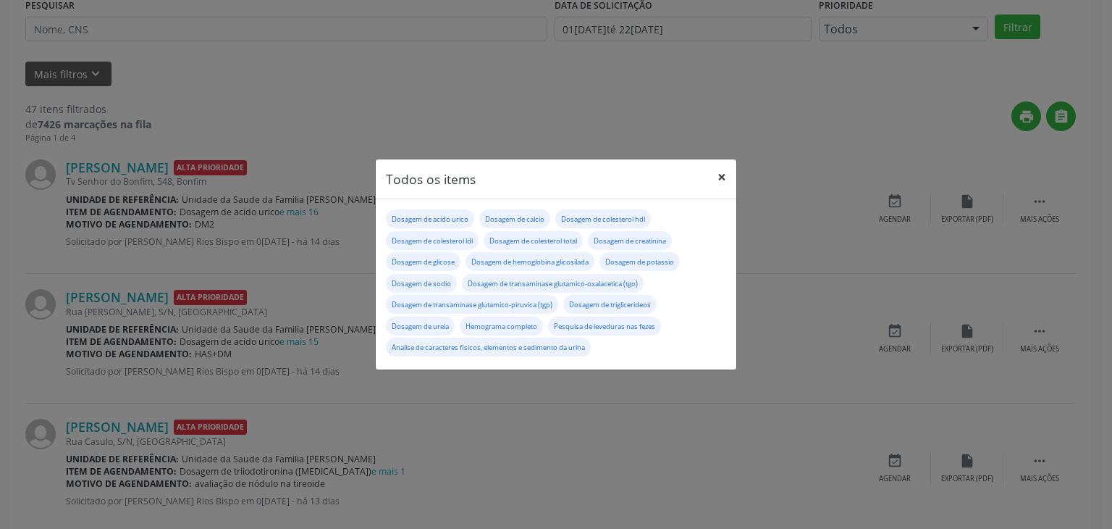
click at [725, 172] on button "×" at bounding box center [721, 176] width 29 height 35
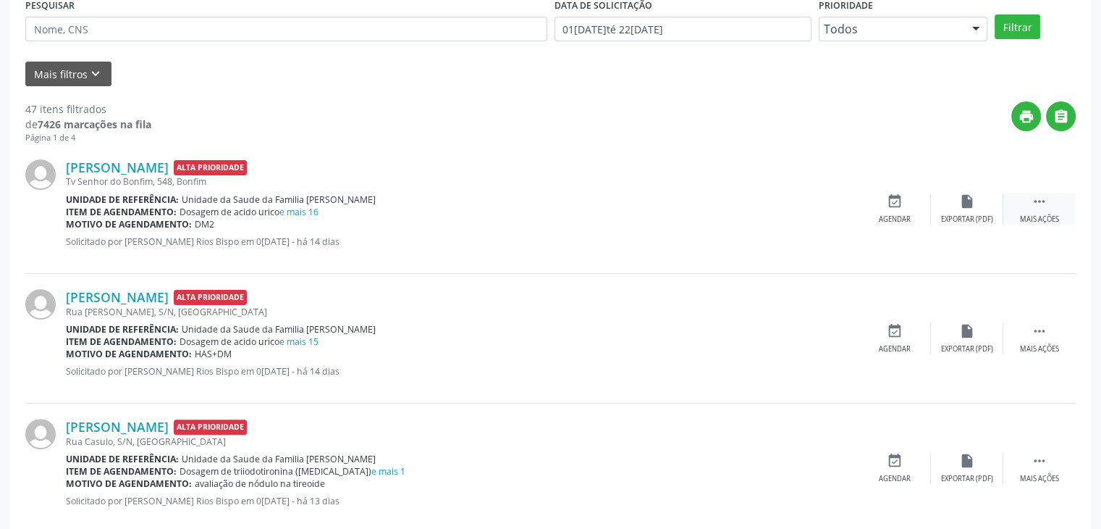
click at [1024, 210] on div " Mais ações" at bounding box center [1040, 208] width 72 height 31
click at [967, 214] on div "Editar" at bounding box center [967, 219] width 23 height 10
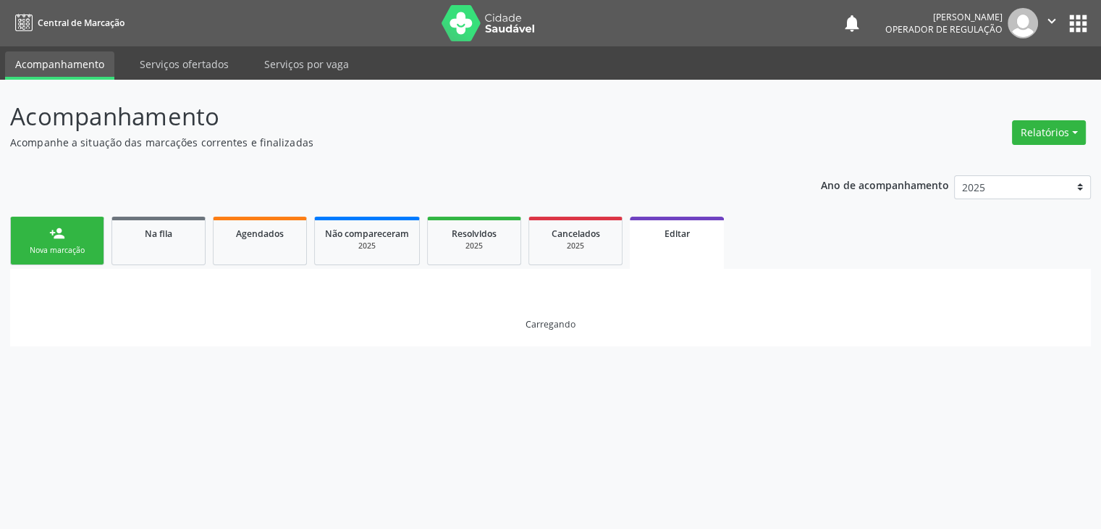
scroll to position [0, 0]
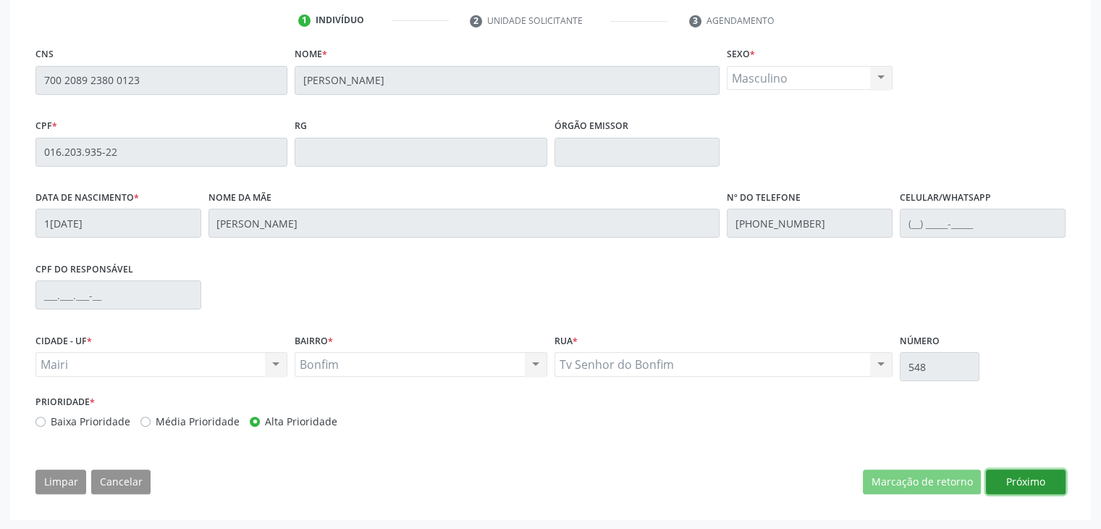
click at [1020, 479] on button "Próximo" at bounding box center [1026, 481] width 80 height 25
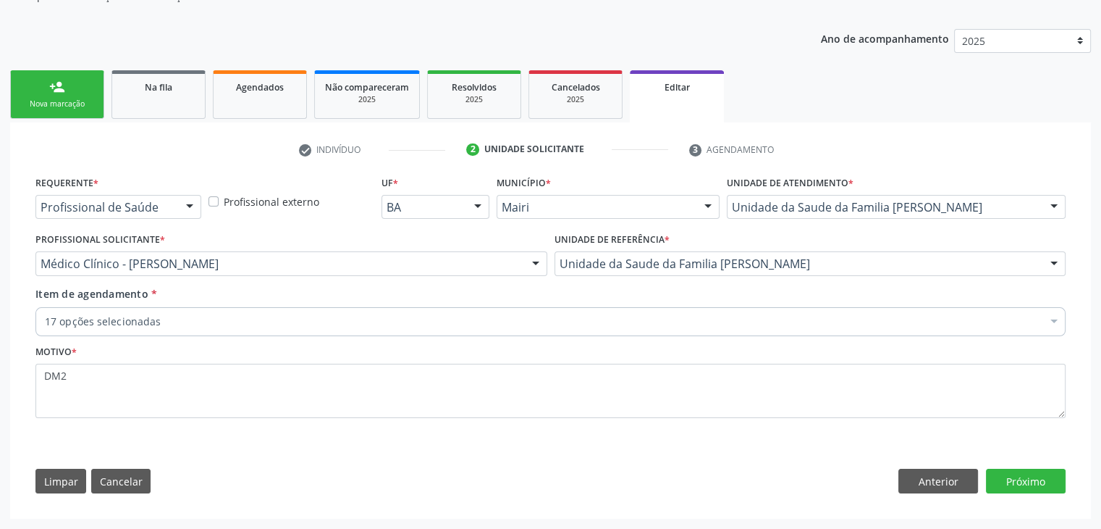
scroll to position [145, 0]
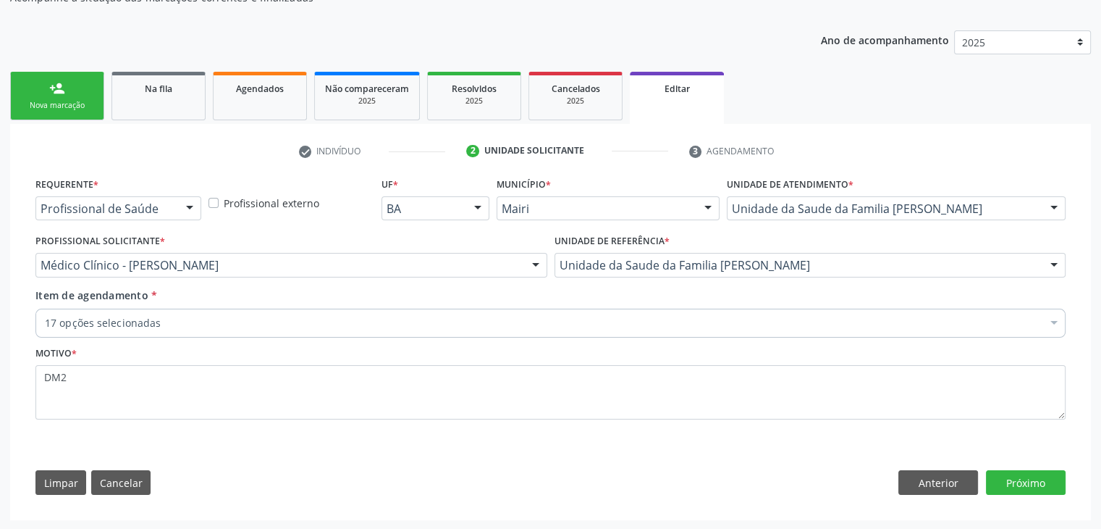
click at [300, 330] on div "17 opções selecionadas" at bounding box center [550, 322] width 1030 height 29
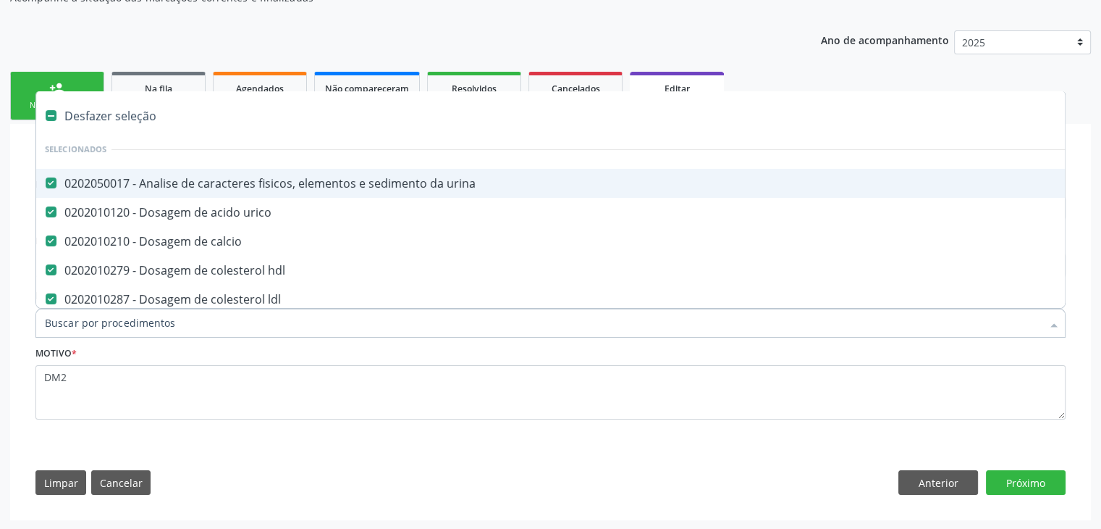
click at [125, 119] on div "Desfazer seleção" at bounding box center [602, 115] width 1132 height 29
checkbox urina "false"
checkbox urico "false"
checkbox calcio "false"
checkbox hdl "false"
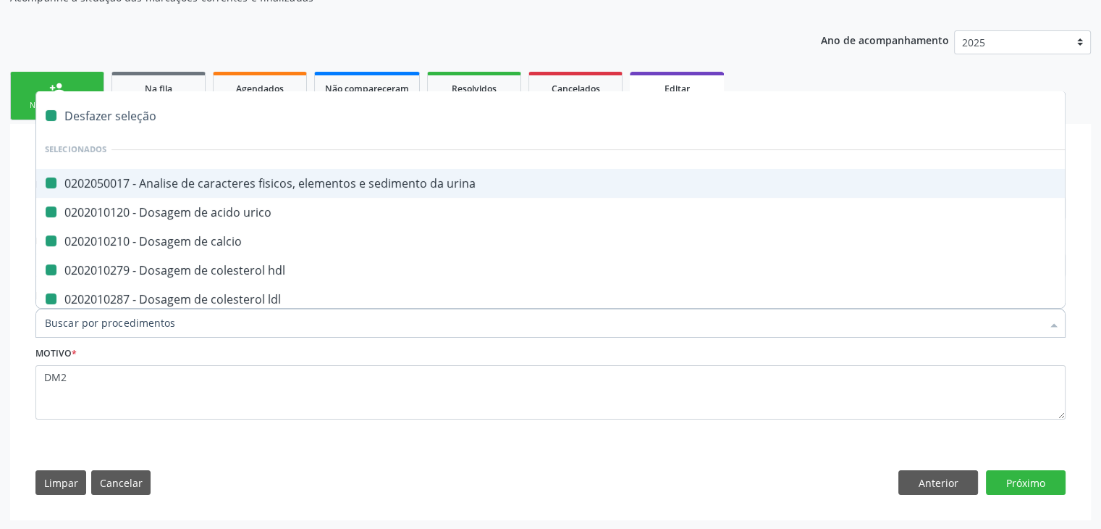
checkbox ldl "false"
checkbox total "false"
checkbox creatinina "false"
checkbox glicose "false"
checkbox glicosilada "false"
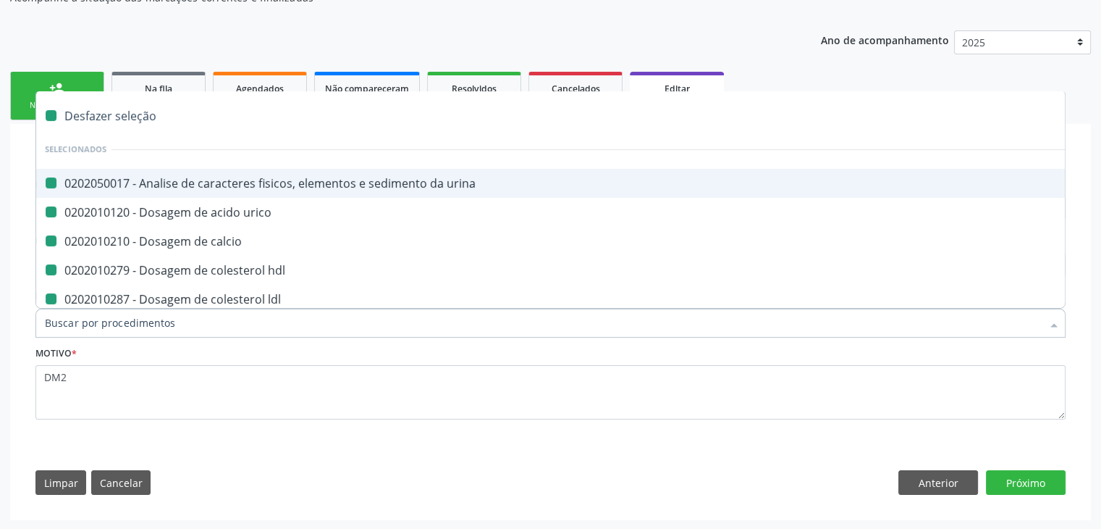
checkbox potassio "false"
checkbox sodio "false"
checkbox \(tgo\) "false"
checkbox \(tgp\) "false"
checkbox triglicerideos "false"
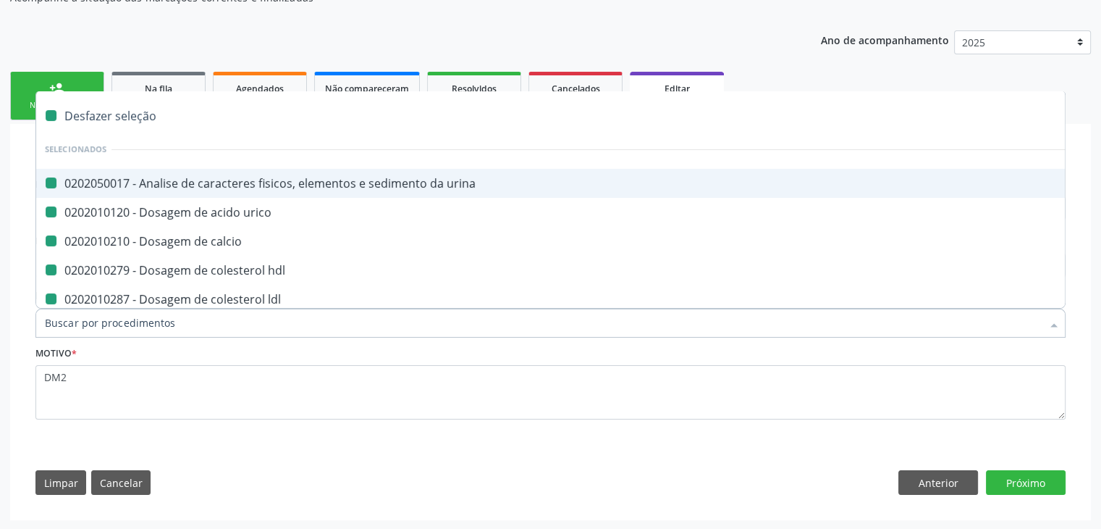
checkbox ureia "false"
checkbox completo "false"
checkbox fezes "false"
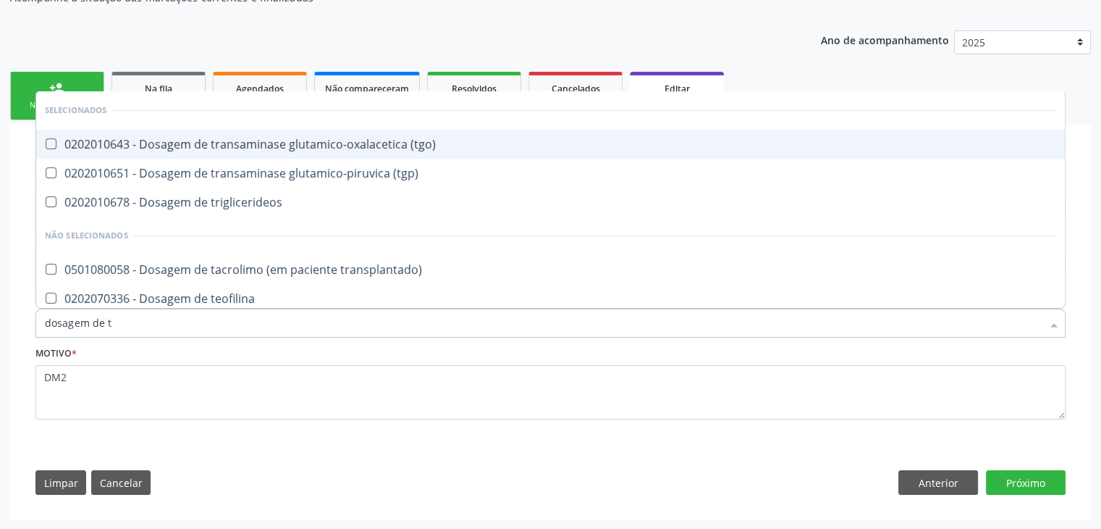
type input "dosagem de ts"
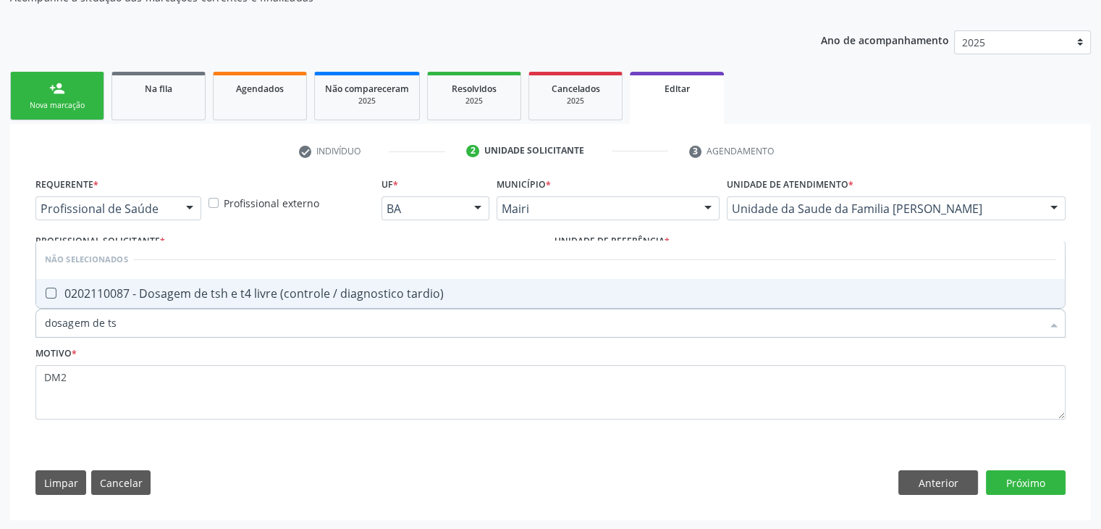
click at [214, 293] on div "0202110087 - Dosagem de tsh e t4 livre (controle / diagnostico tardio)" at bounding box center [551, 293] width 1012 height 12
checkbox tardio\) "true"
click at [1044, 487] on button "Próximo" at bounding box center [1026, 482] width 80 height 25
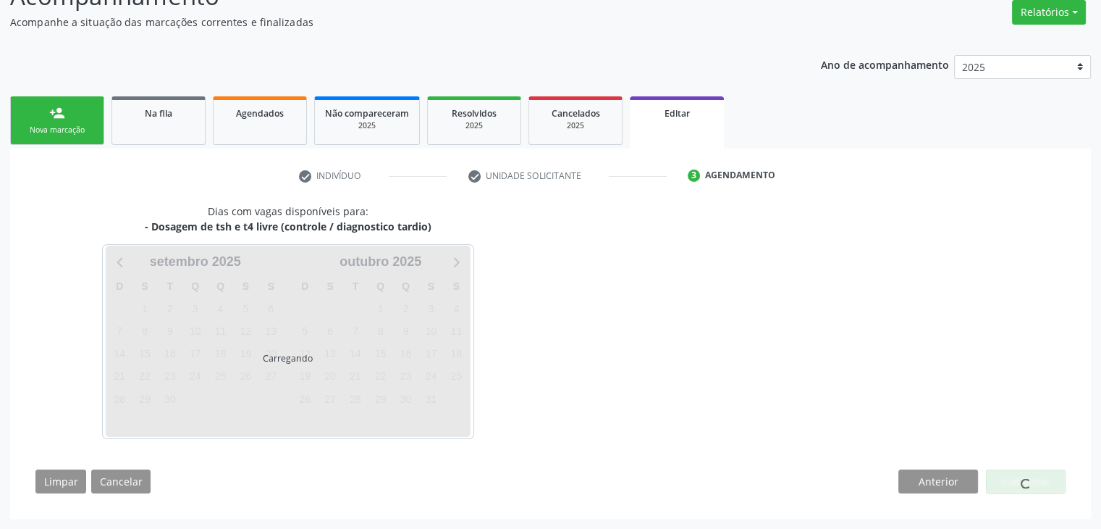
scroll to position [119, 0]
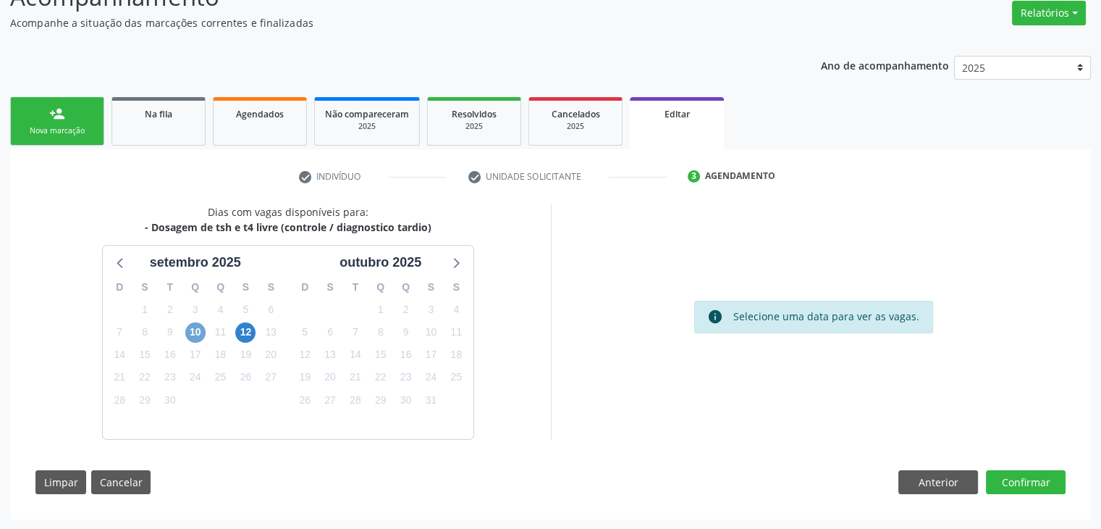
click at [197, 329] on span "10" at bounding box center [195, 332] width 20 height 20
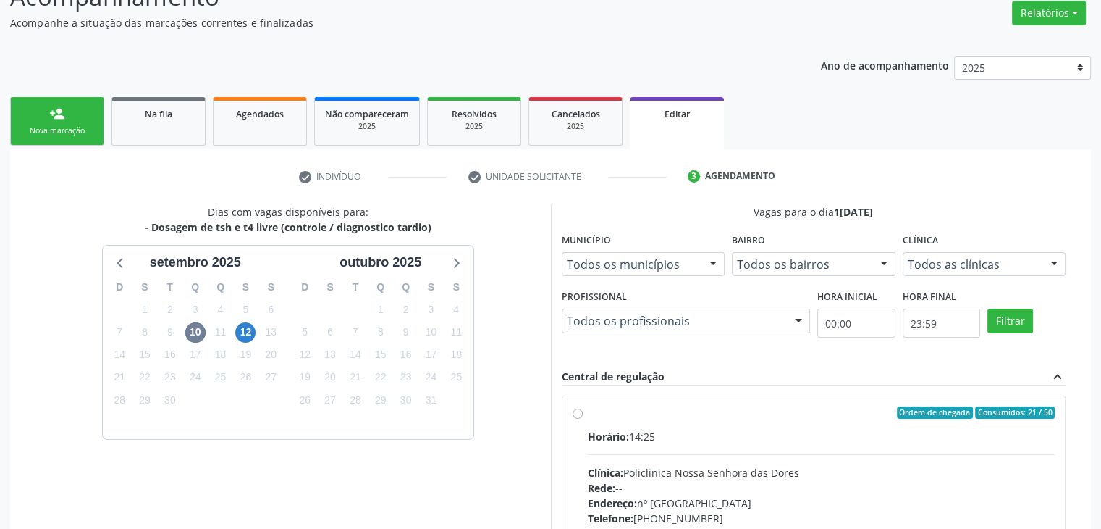
click at [746, 480] on div "Rede: --" at bounding box center [822, 487] width 468 height 15
click at [583, 419] on input "Ordem de chegada Consumidos: 21 / 50 Horário: 14:25 Clínica: Policlinica Nossa …" at bounding box center [578, 412] width 10 height 13
radio input "true"
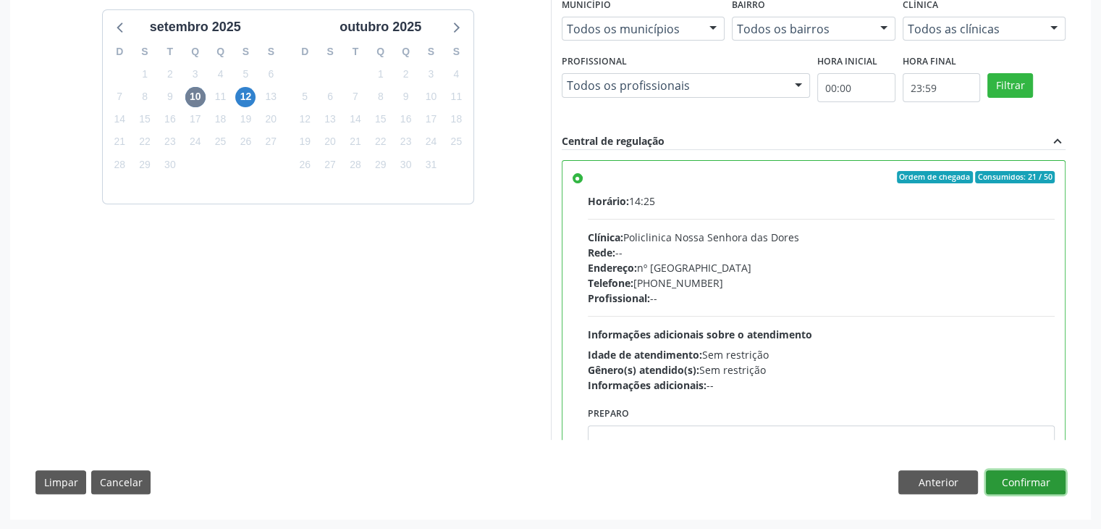
click at [1025, 480] on button "Confirmar" at bounding box center [1026, 482] width 80 height 25
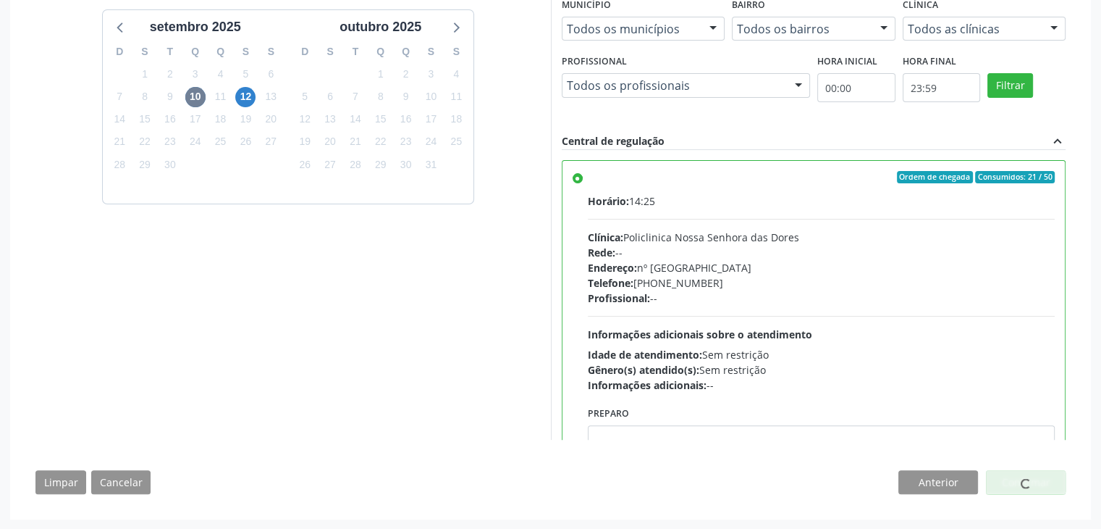
scroll to position [0, 0]
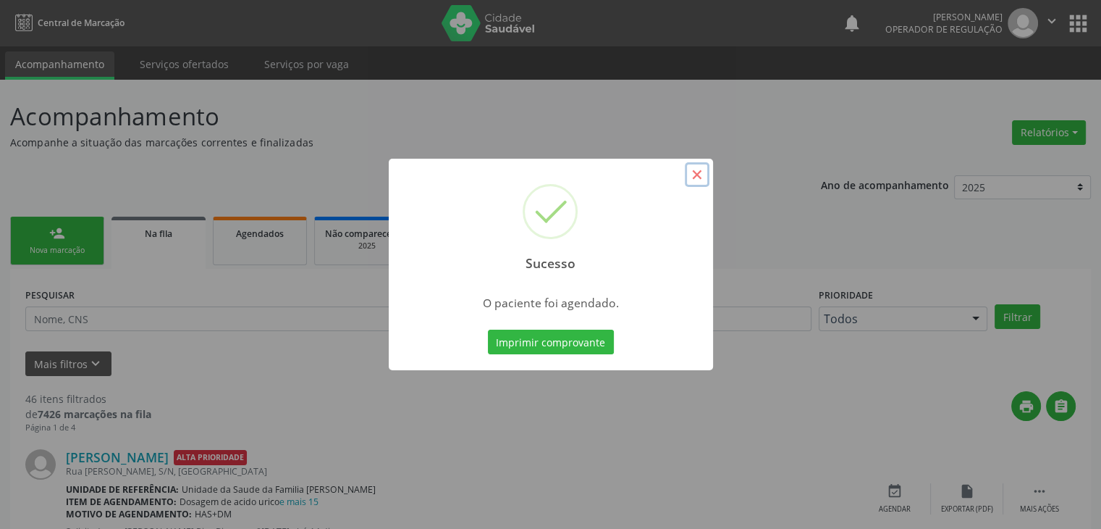
click at [703, 175] on button "×" at bounding box center [697, 174] width 25 height 25
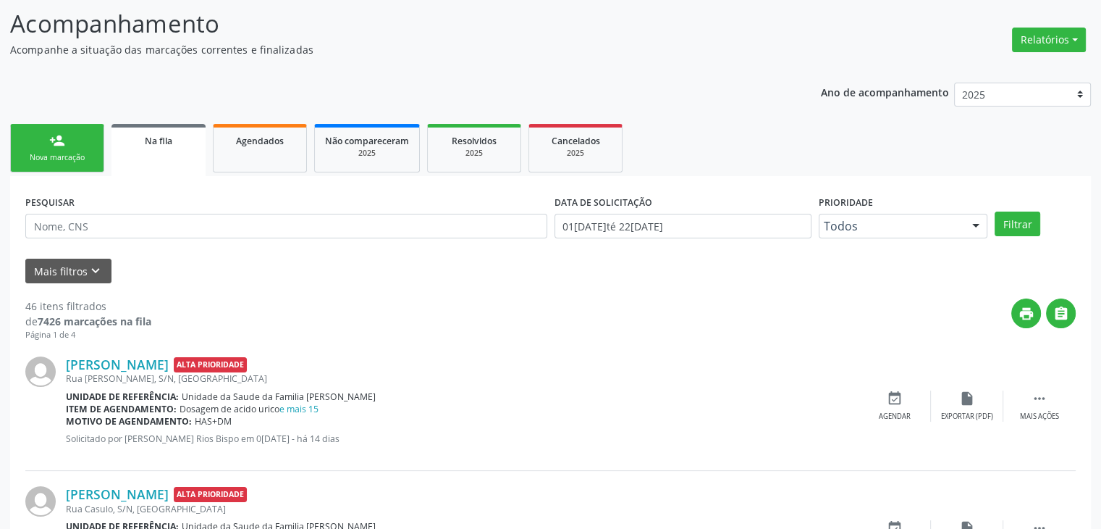
scroll to position [290, 0]
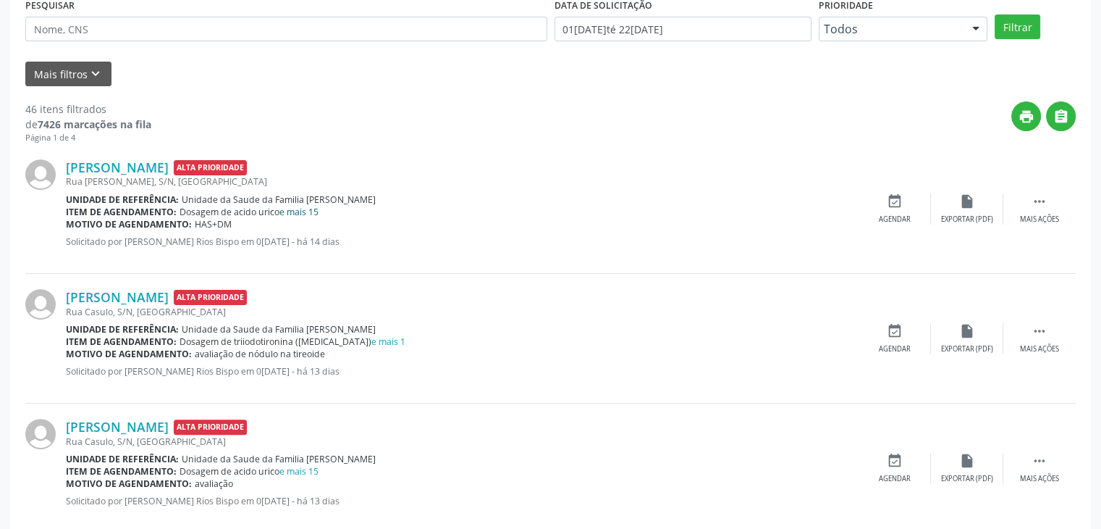
click at [298, 212] on link "e mais 15" at bounding box center [299, 212] width 39 height 12
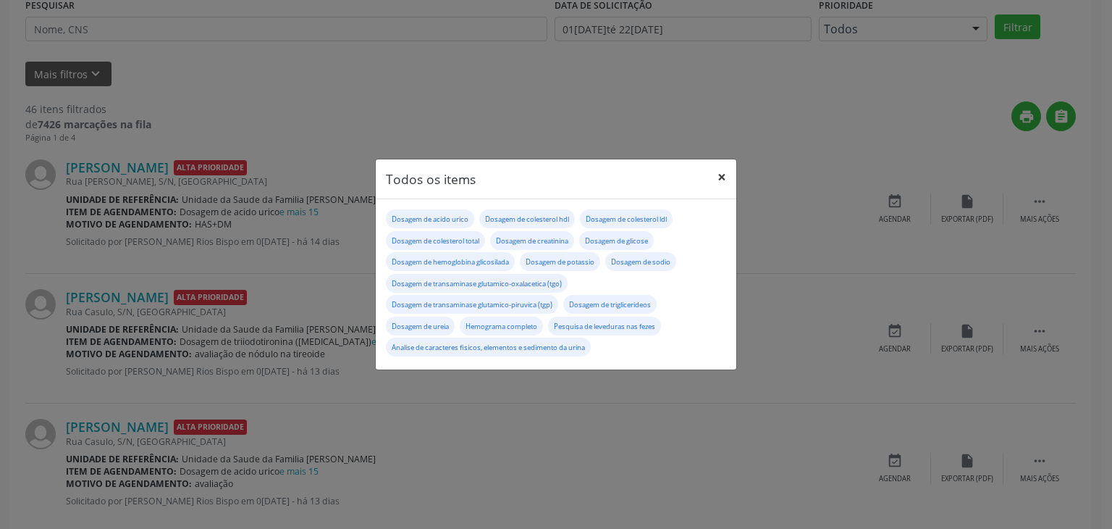
click at [729, 177] on button "×" at bounding box center [721, 176] width 29 height 35
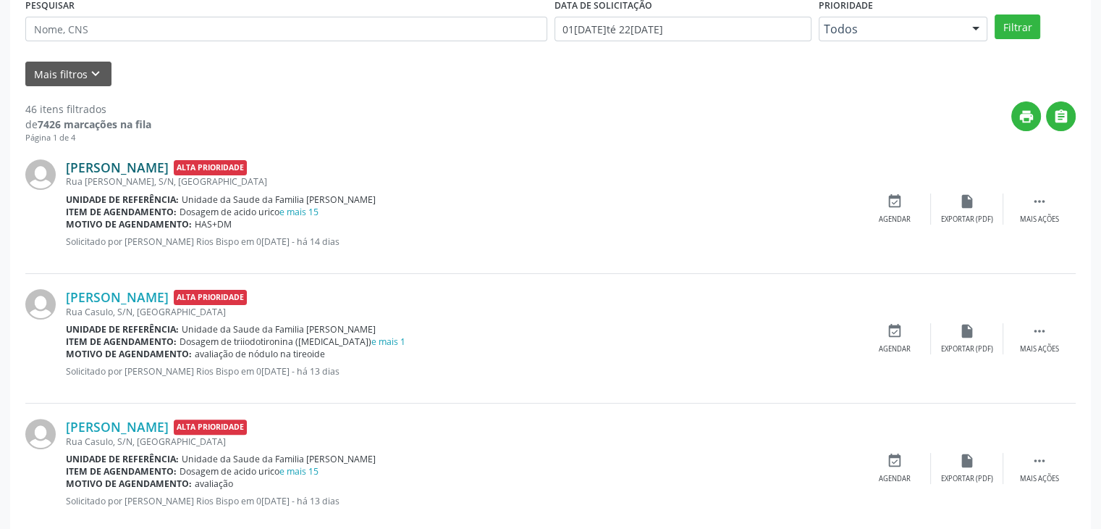
click at [110, 171] on link "Jucelina Oliveira dos Santos" at bounding box center [117, 167] width 103 height 16
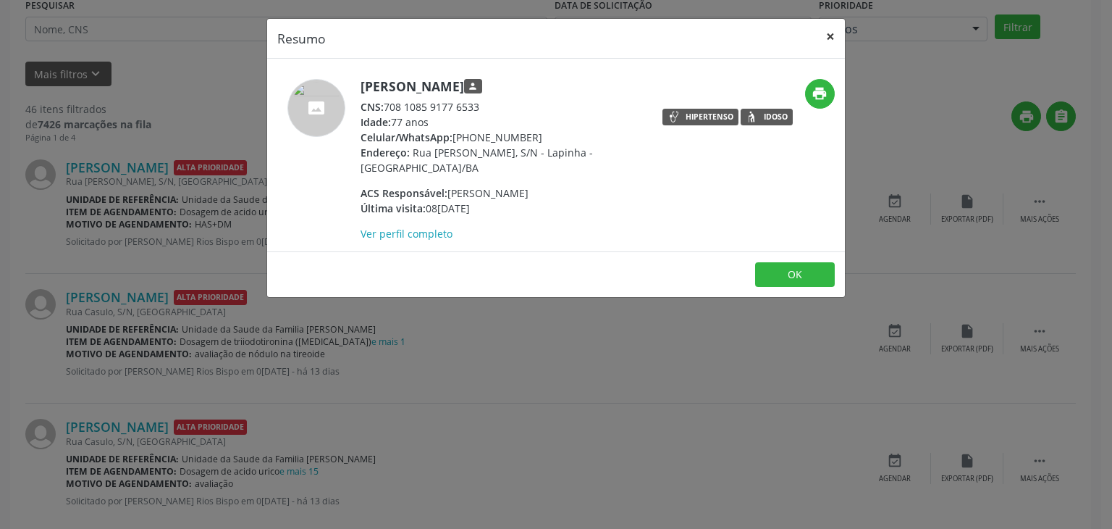
click at [832, 25] on button "×" at bounding box center [830, 36] width 29 height 35
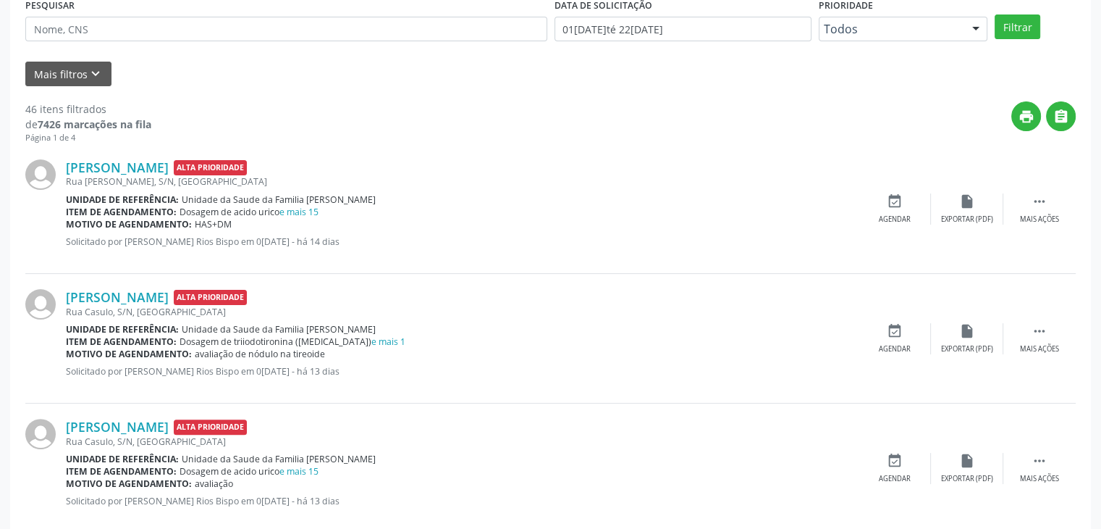
click at [301, 203] on span "Unidade da Saude da Familia [PERSON_NAME]" at bounding box center [279, 199] width 194 height 12
click at [309, 207] on link "e mais 15" at bounding box center [299, 212] width 39 height 12
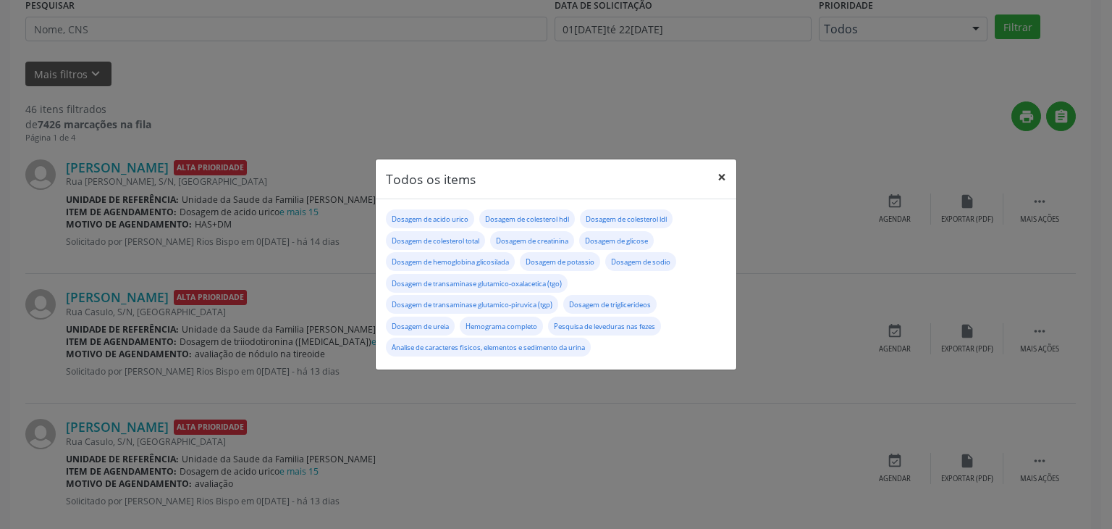
click at [721, 183] on button "×" at bounding box center [721, 176] width 29 height 35
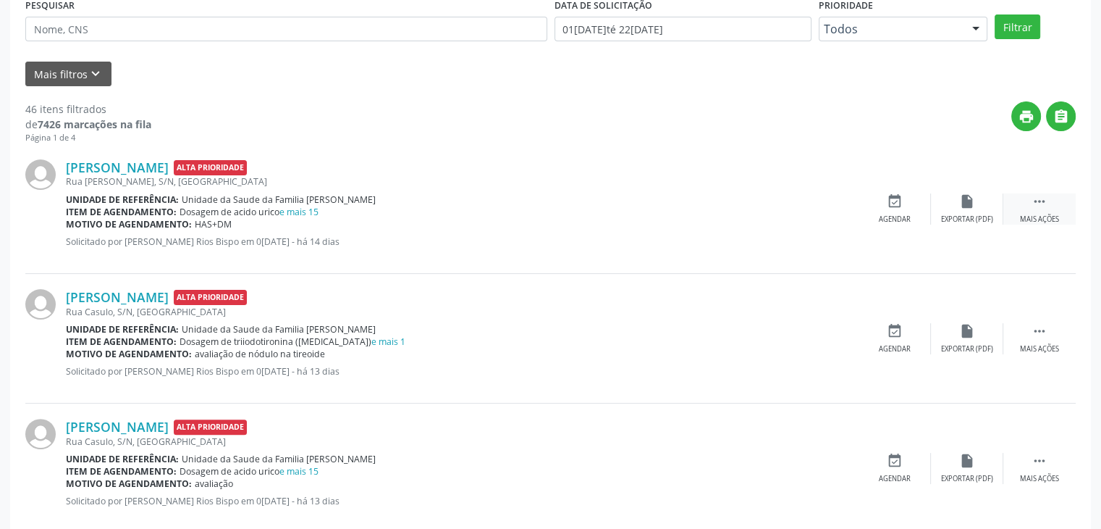
click at [1034, 211] on div " Mais ações" at bounding box center [1040, 208] width 72 height 31
click at [981, 224] on div "Jucelina Oliveira dos Santos Alta Prioridade Rua Antonio Costa, S/N, Lapinha Un…" at bounding box center [550, 209] width 1051 height 130
click at [970, 218] on div "Editar" at bounding box center [967, 219] width 23 height 10
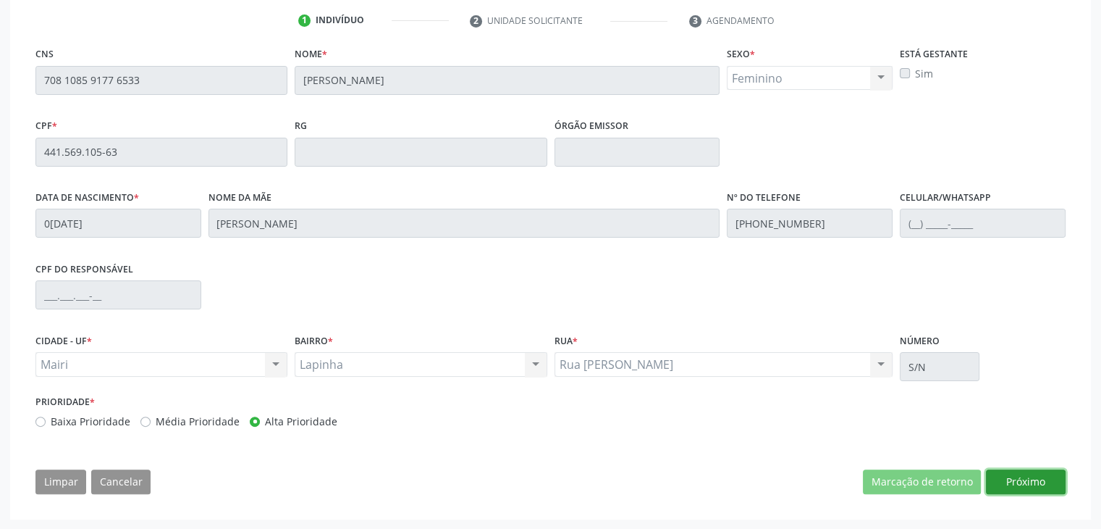
click at [1027, 487] on button "Próximo" at bounding box center [1026, 481] width 80 height 25
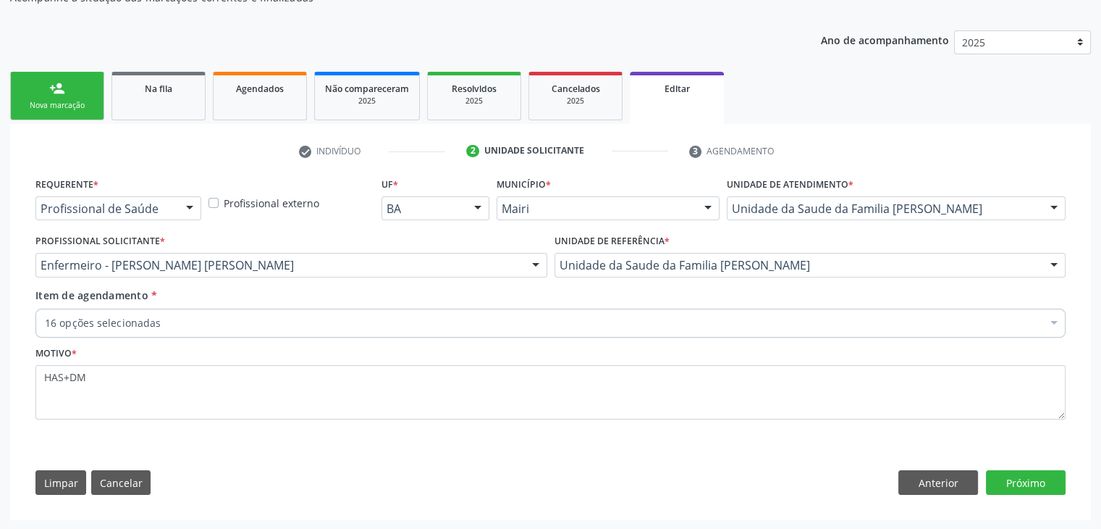
click at [292, 311] on div "16 opções selecionadas" at bounding box center [550, 322] width 1030 height 29
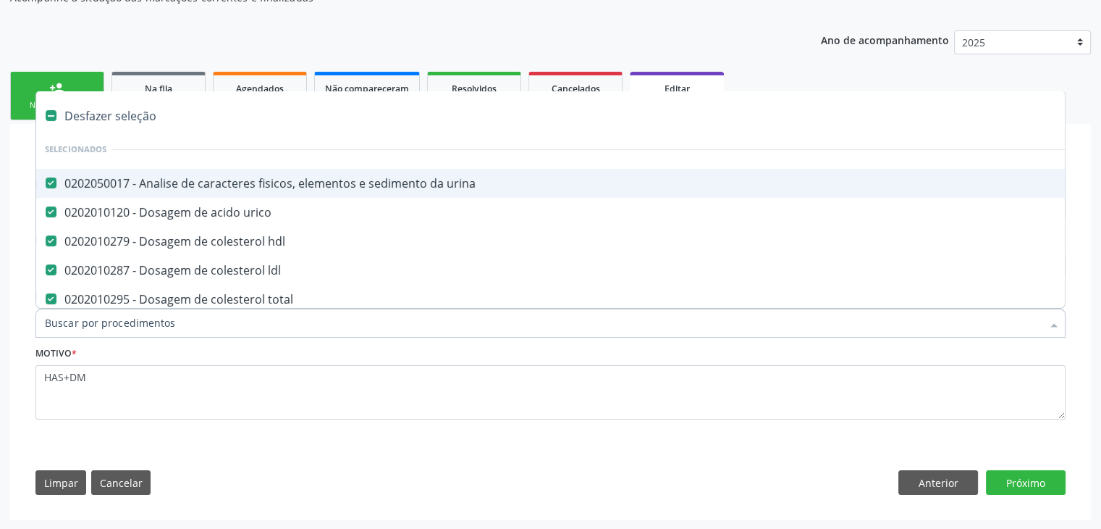
click at [109, 117] on div "Desfazer seleção" at bounding box center [602, 115] width 1132 height 29
checkbox urina "false"
checkbox urico "false"
checkbox hdl "false"
checkbox ldl "false"
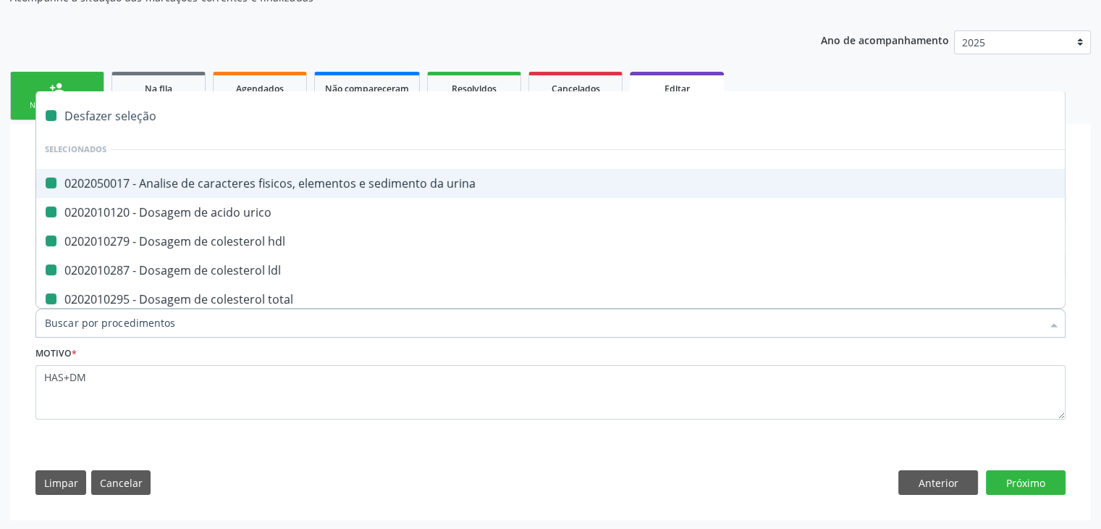
checkbox total "false"
checkbox creatinina "false"
checkbox glicose "false"
checkbox glicosilada "false"
checkbox potassio "false"
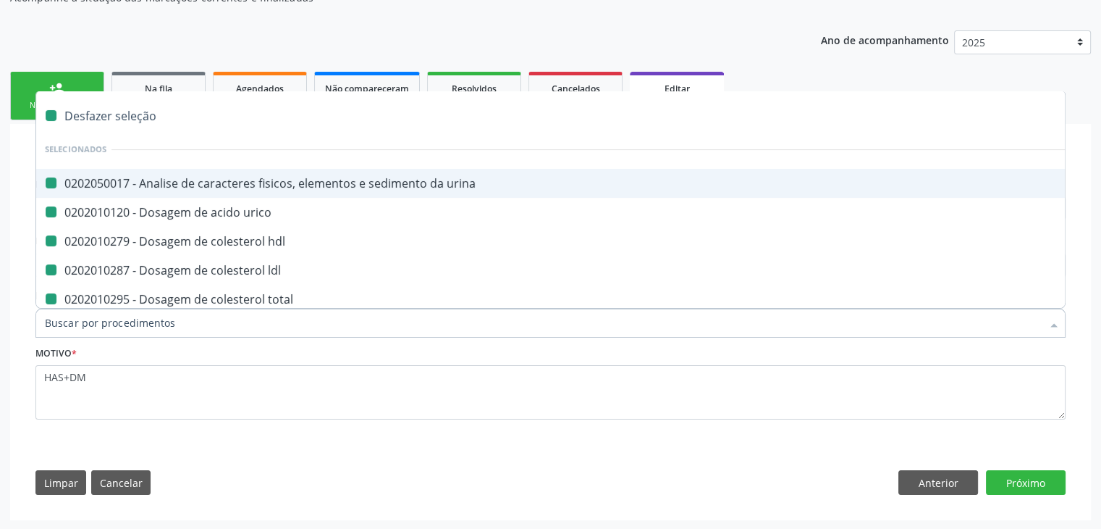
checkbox sodio "false"
checkbox \(tgo\) "false"
checkbox \(tgp\) "false"
checkbox triglicerideos "false"
checkbox ureia "false"
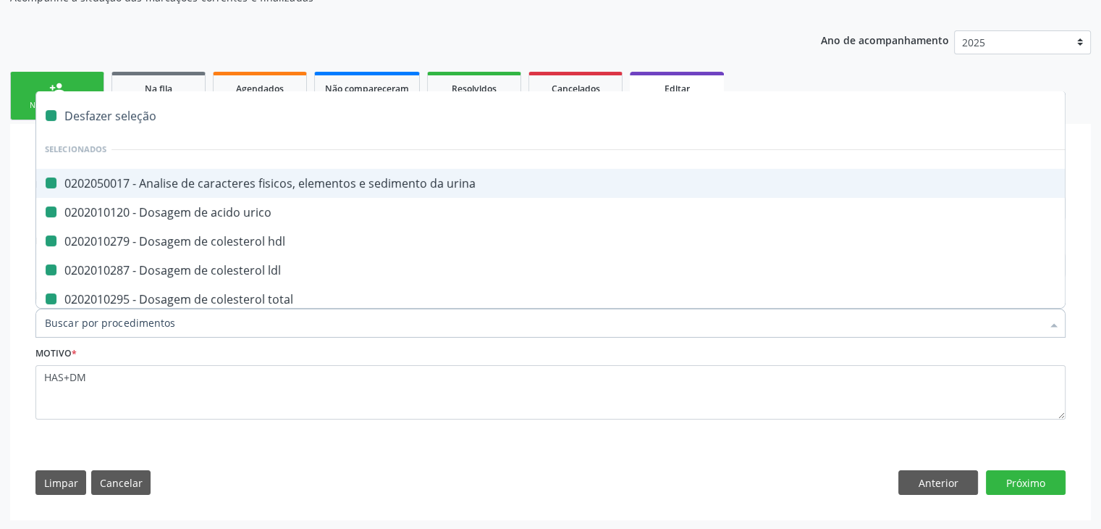
checkbox completo "false"
checkbox fezes "false"
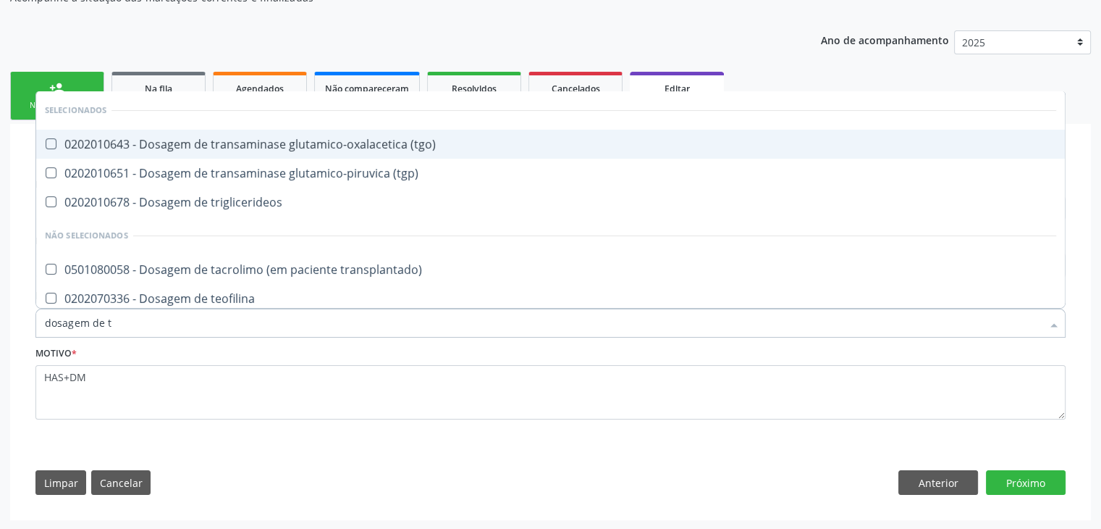
type input "dosagem de ts"
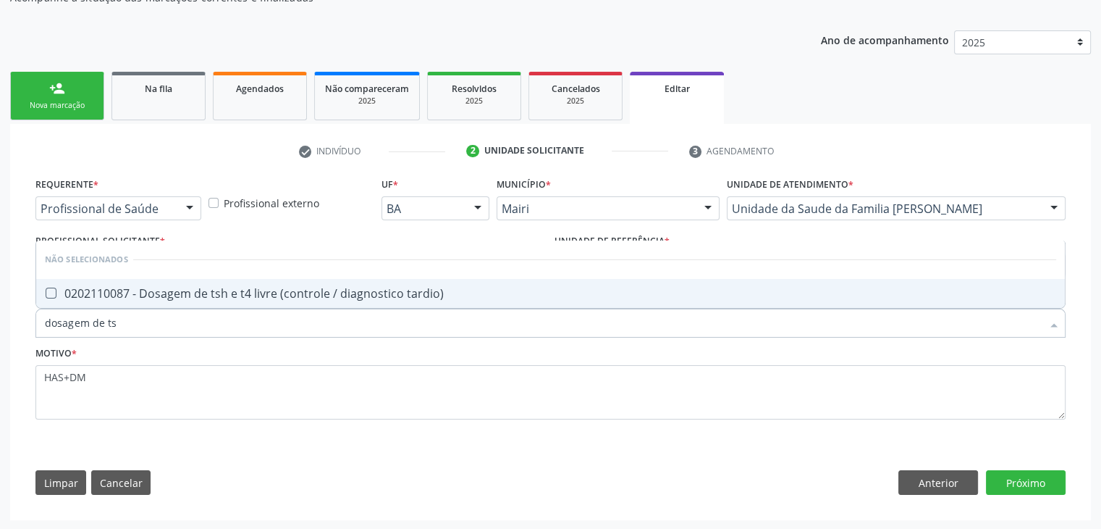
click at [167, 279] on span "0202110087 - Dosagem de tsh e t4 livre (controle / diagnostico tardio)" at bounding box center [550, 293] width 1029 height 29
checkbox tardio\) "true"
click at [1041, 487] on button "Próximo" at bounding box center [1026, 482] width 80 height 25
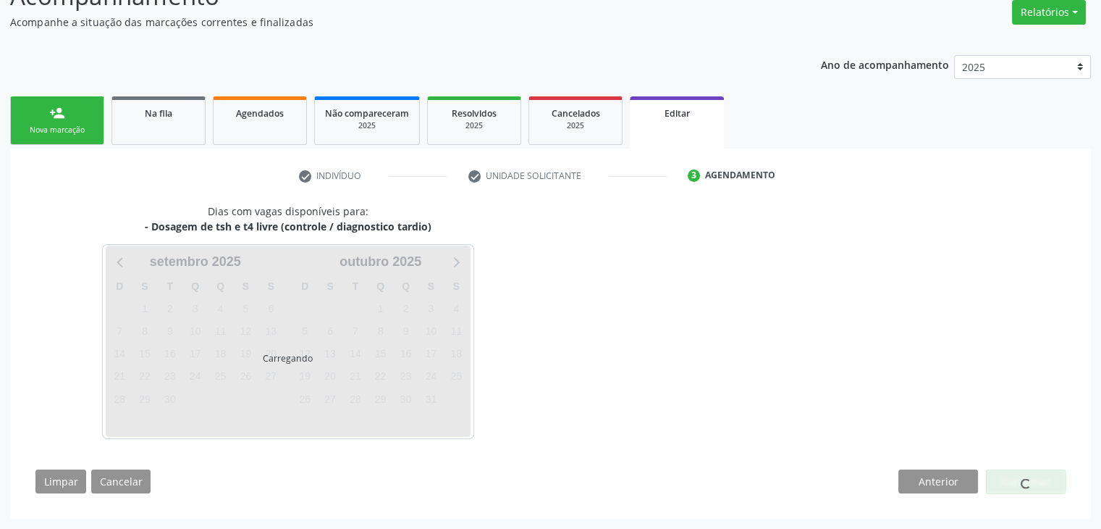
scroll to position [119, 0]
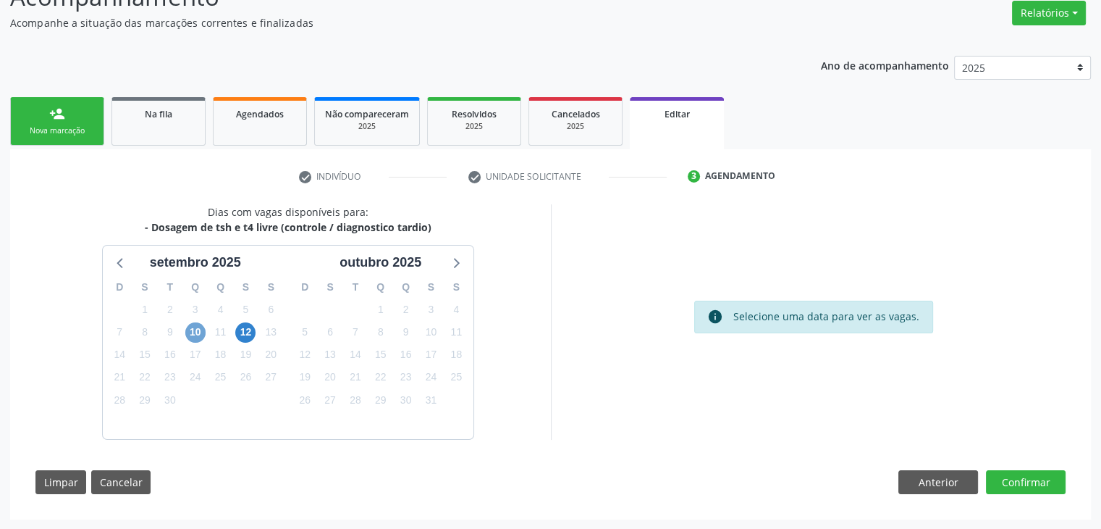
click at [199, 333] on span "10" at bounding box center [195, 332] width 20 height 20
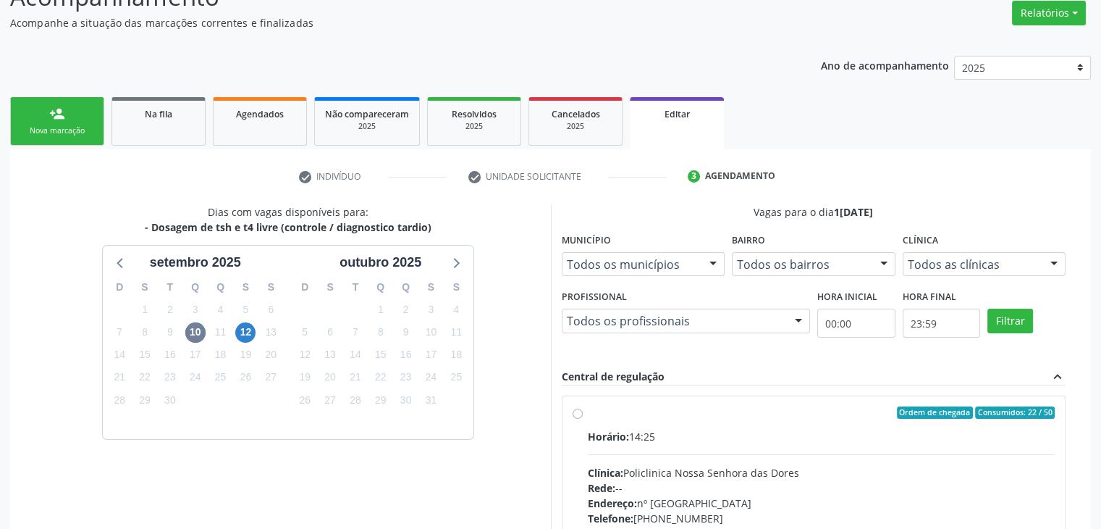
click at [763, 458] on div "Horário: 14:25 Clínica: Policlinica Nossa Senhora das Dores Rede: -- Endereço: …" at bounding box center [822, 528] width 468 height 199
click at [583, 419] on input "Ordem de chegada Consumidos: 22 / 50 Horário: 14:25 Clínica: Policlinica Nossa …" at bounding box center [578, 412] width 10 height 13
radio input "true"
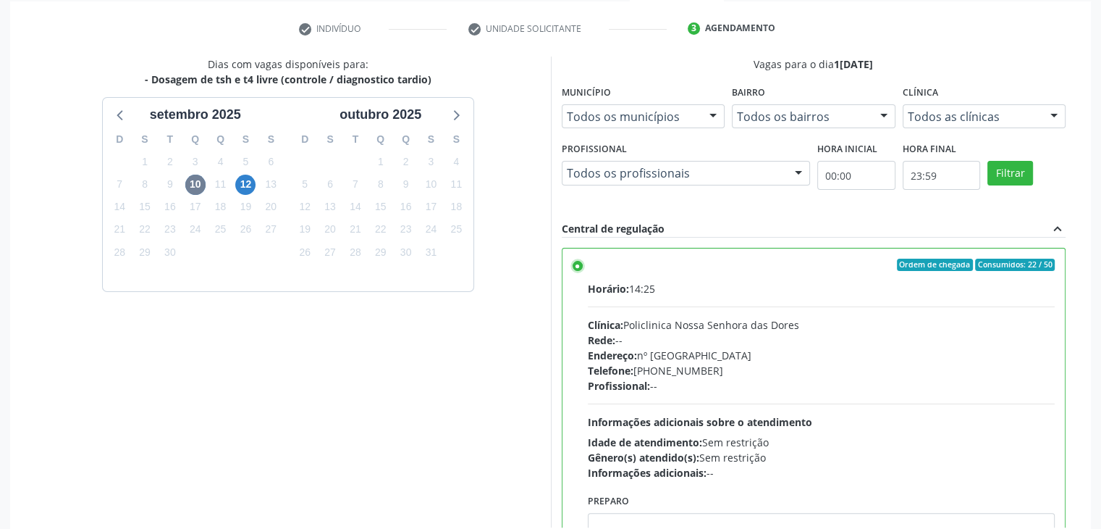
scroll to position [355, 0]
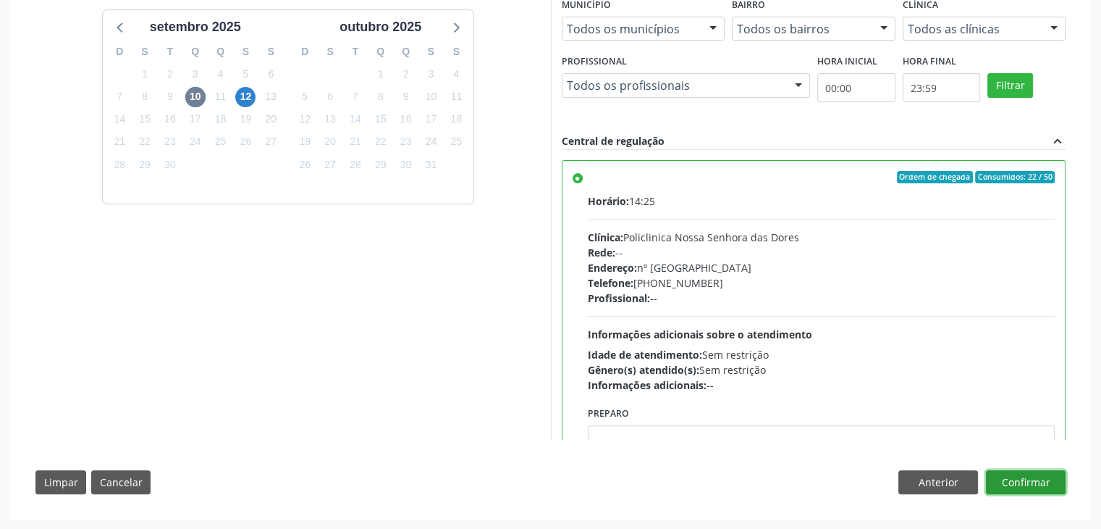
click at [1038, 487] on button "Confirmar" at bounding box center [1026, 482] width 80 height 25
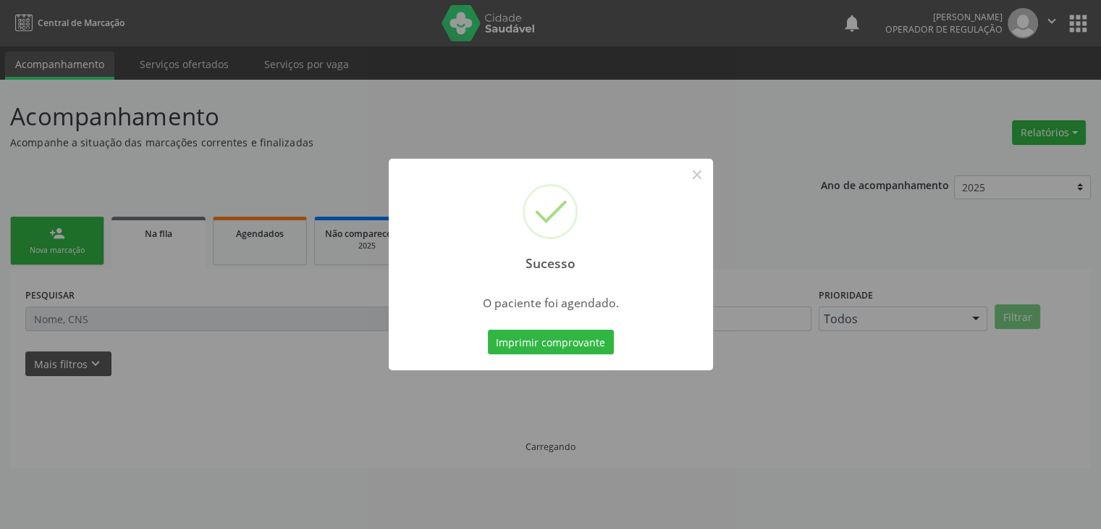
scroll to position [0, 0]
click at [695, 181] on button "×" at bounding box center [702, 174] width 25 height 25
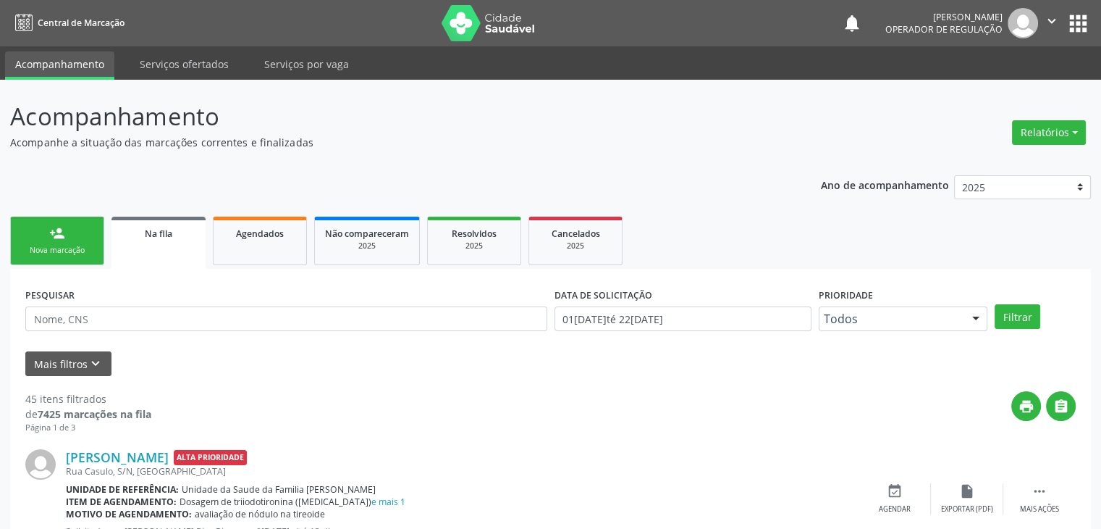
scroll to position [290, 0]
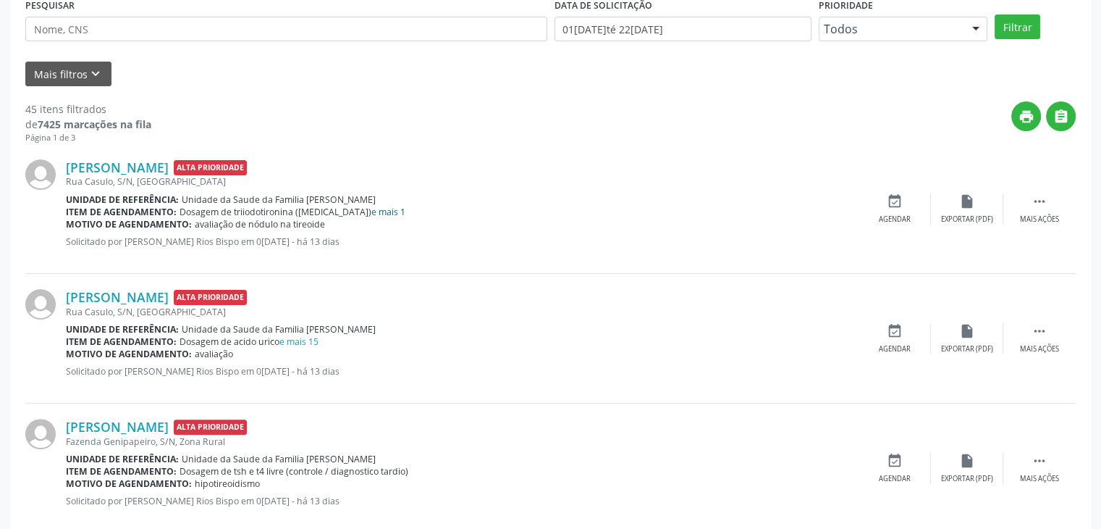
click at [371, 208] on link "e mais 1" at bounding box center [388, 212] width 34 height 12
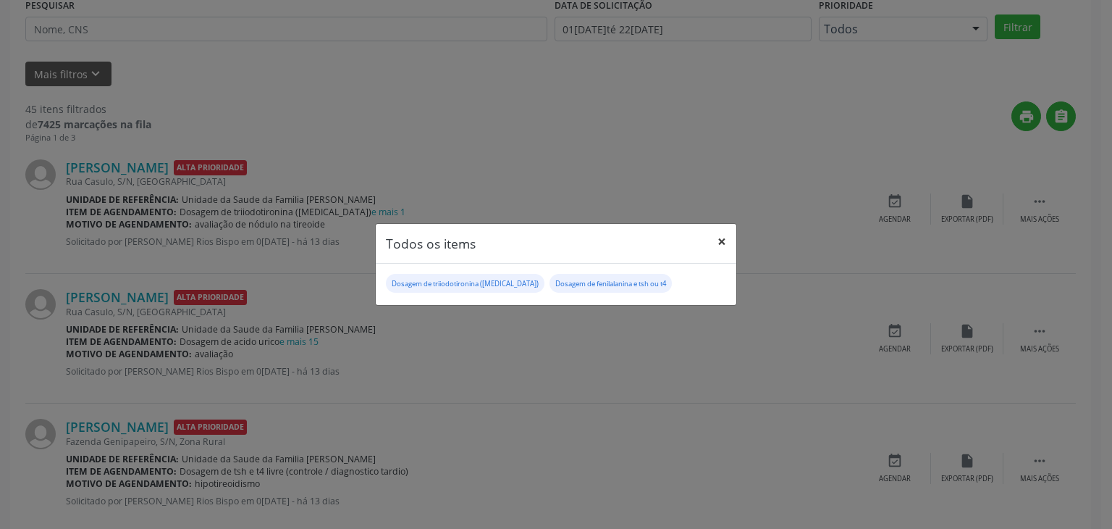
click at [729, 241] on button "×" at bounding box center [721, 241] width 29 height 35
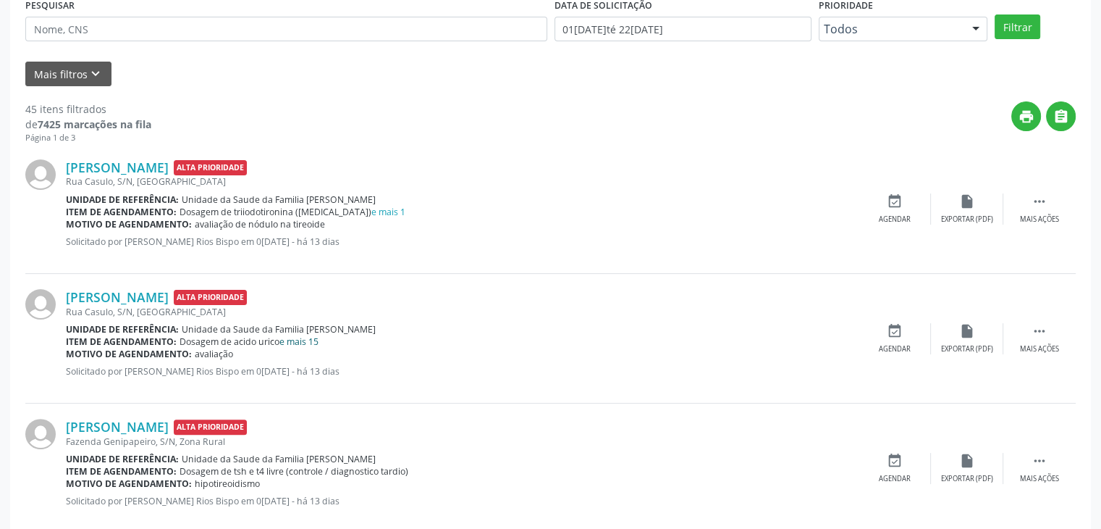
click at [316, 337] on link "e mais 15" at bounding box center [299, 341] width 39 height 12
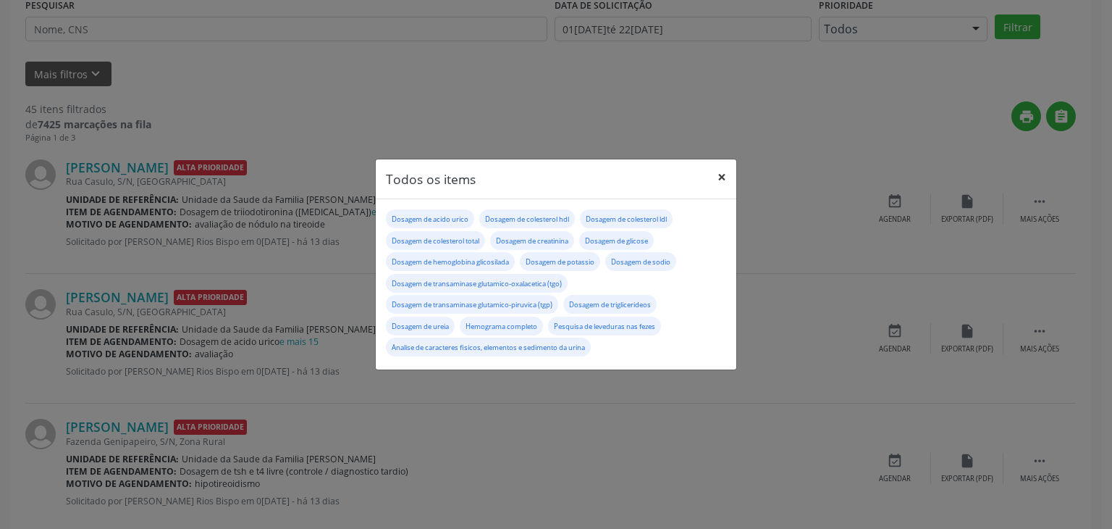
click at [729, 172] on button "×" at bounding box center [721, 176] width 29 height 35
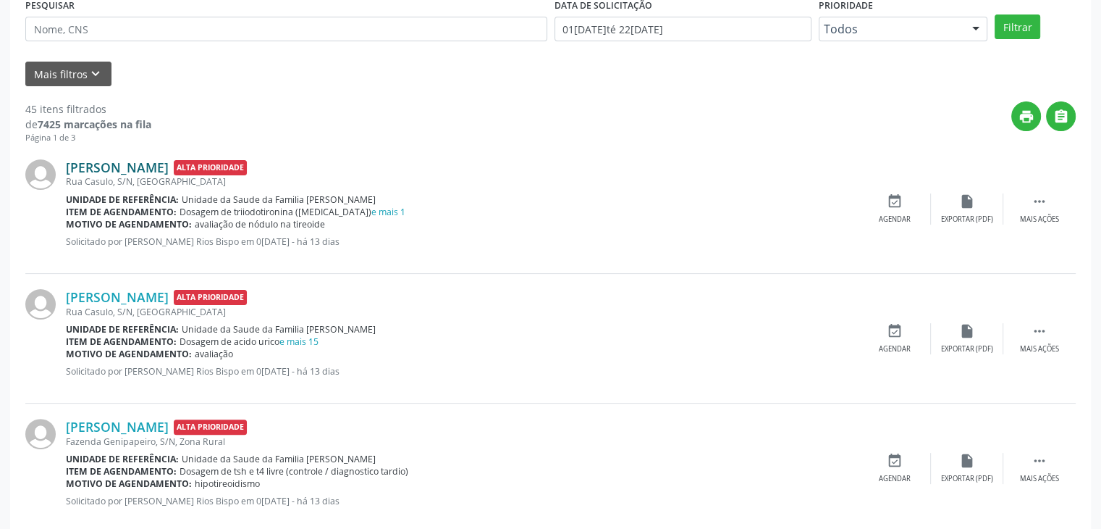
click at [77, 164] on link "[PERSON_NAME]" at bounding box center [117, 167] width 103 height 16
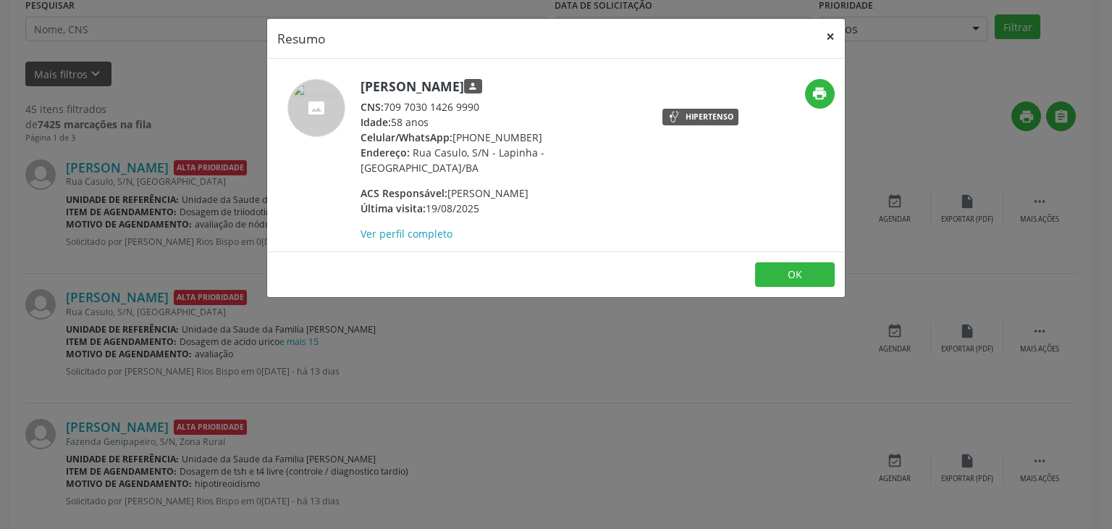
click at [831, 28] on button "×" at bounding box center [830, 36] width 29 height 35
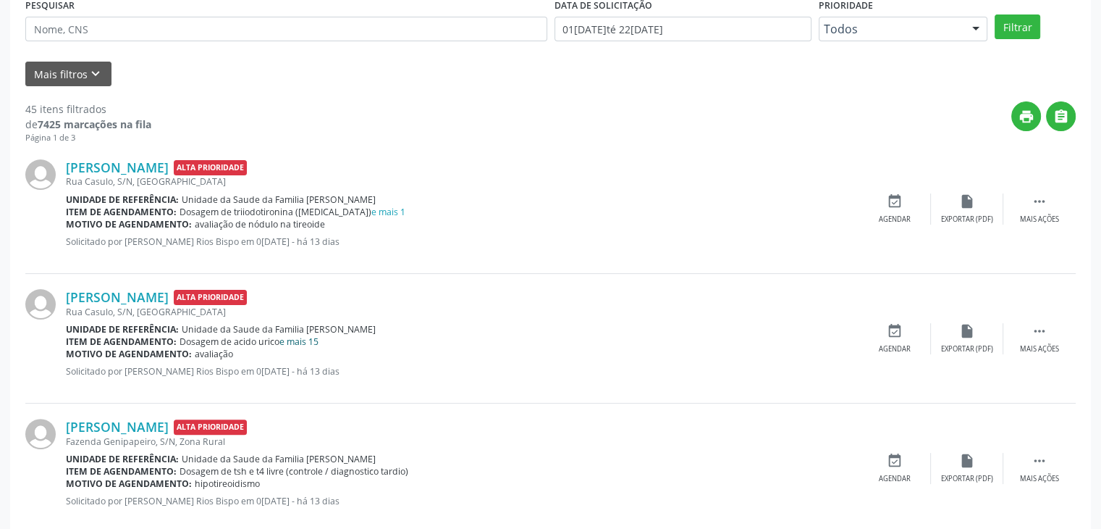
click at [309, 340] on link "e mais 15" at bounding box center [299, 341] width 39 height 12
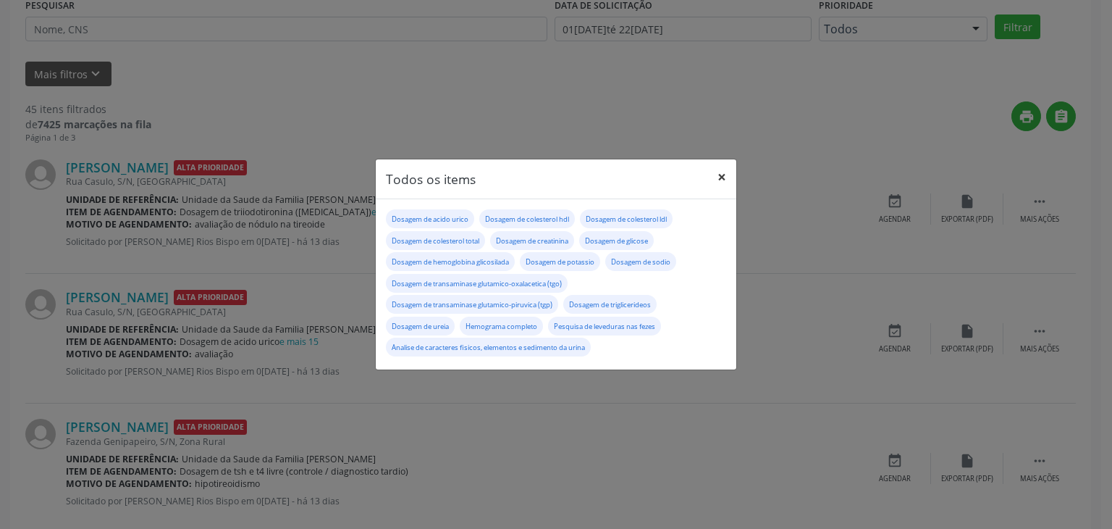
click at [727, 183] on button "×" at bounding box center [721, 176] width 29 height 35
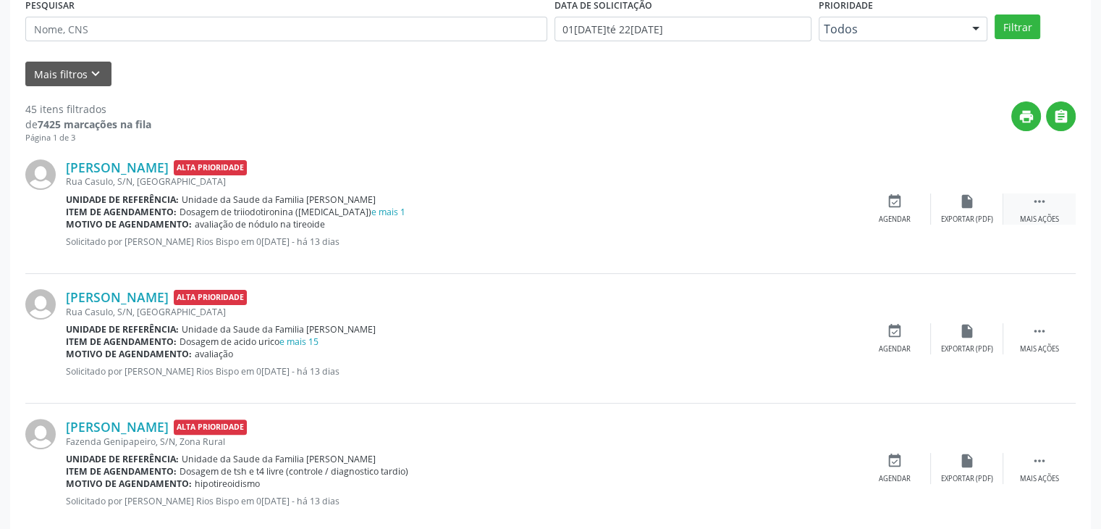
click at [1054, 194] on div " Mais ações" at bounding box center [1040, 208] width 72 height 31
click at [988, 201] on div "edit Editar" at bounding box center [967, 208] width 72 height 31
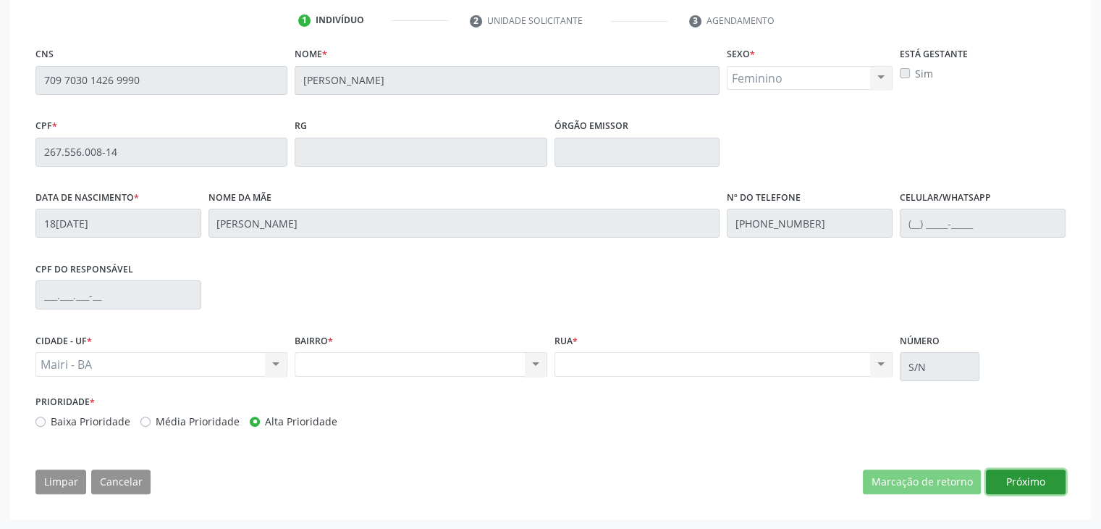
click at [1030, 479] on button "Próximo" at bounding box center [1026, 481] width 80 height 25
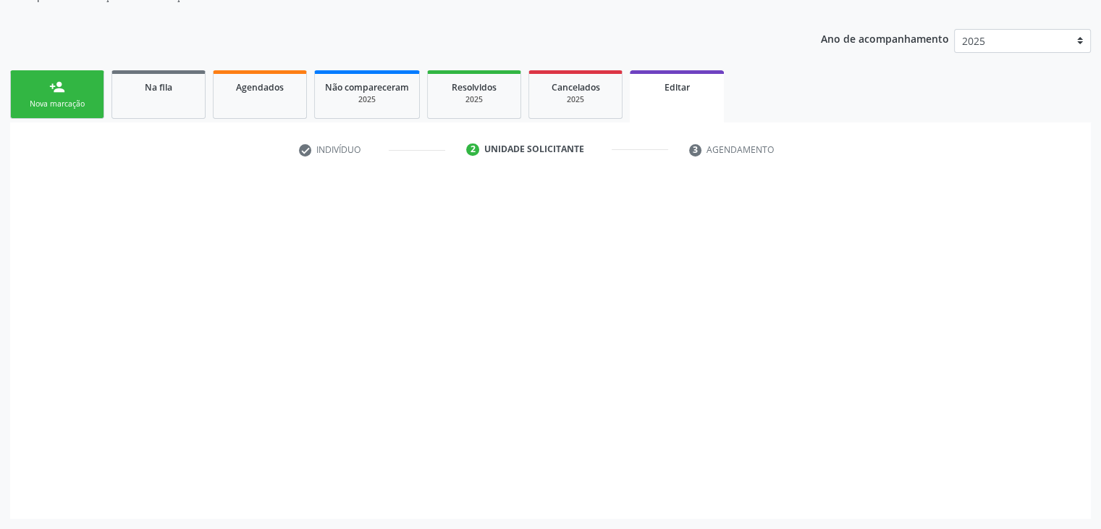
scroll to position [145, 0]
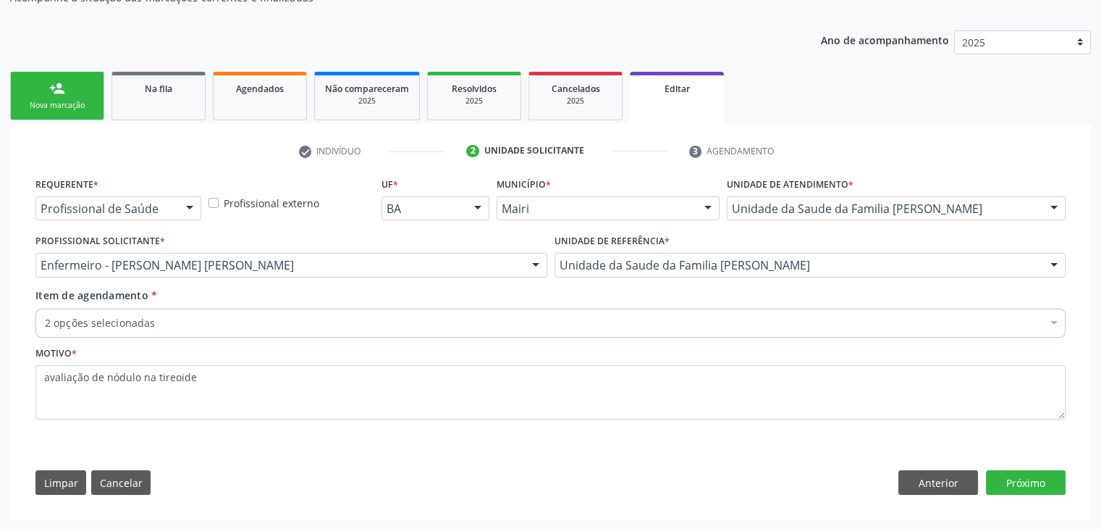
click at [333, 312] on div "2 opções selecionadas" at bounding box center [550, 322] width 1030 height 29
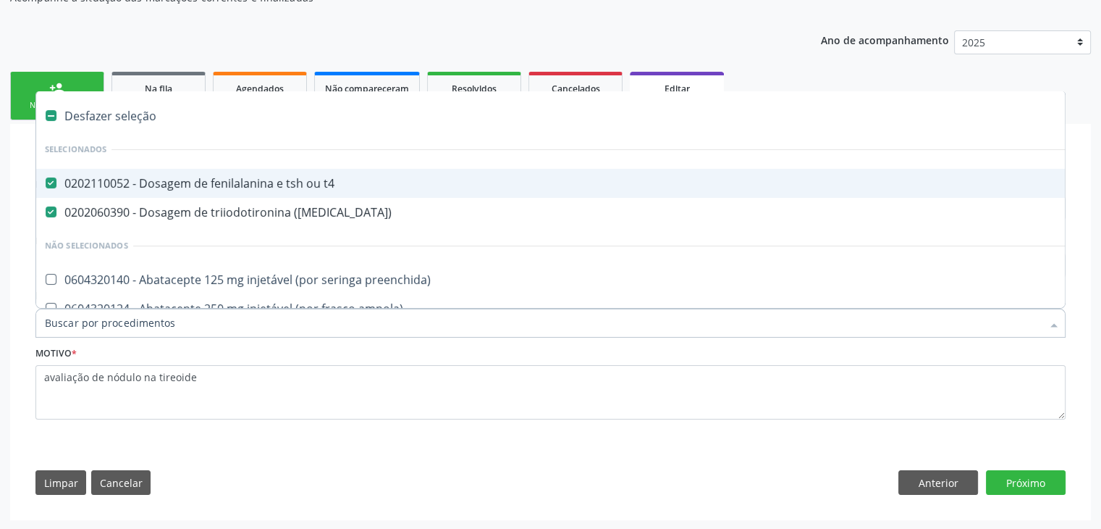
click at [151, 117] on div "Desfazer seleção" at bounding box center [602, 115] width 1132 height 29
checkbox t4 "false"
checkbox \(t3\) "false"
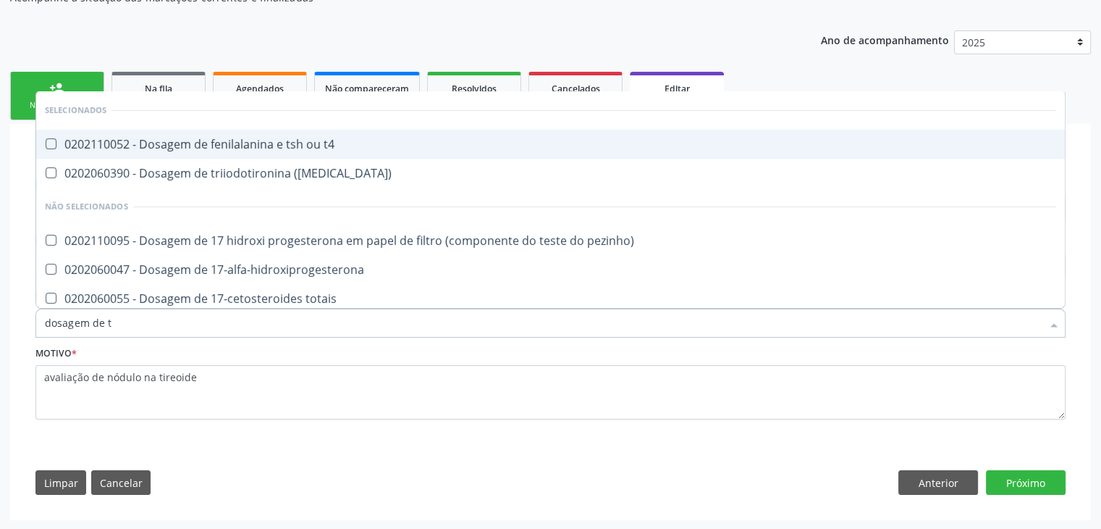
type input "dosagem de ts"
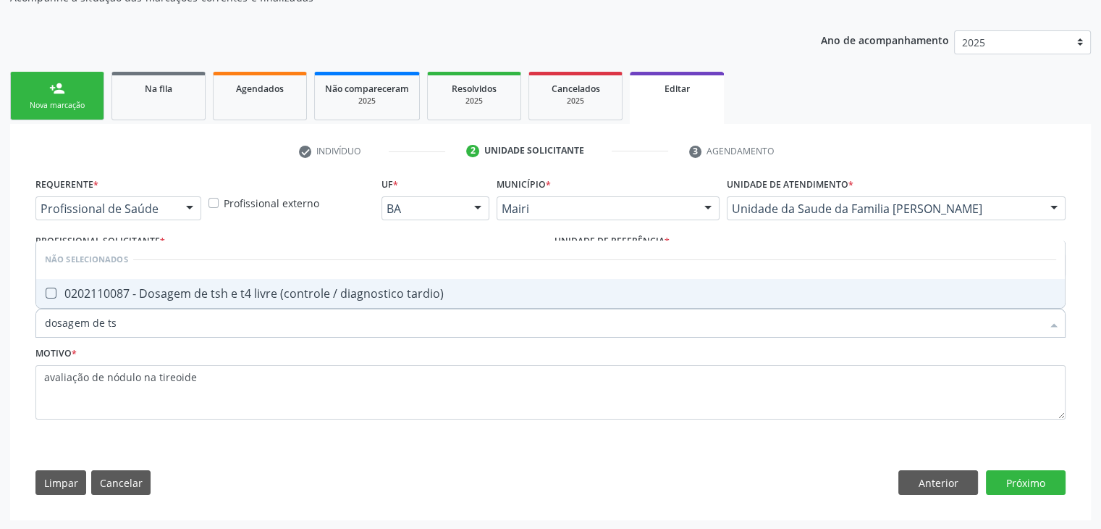
click at [268, 287] on div "0202110087 - Dosagem de tsh e t4 livre (controle / diagnostico tardio)" at bounding box center [551, 293] width 1012 height 12
checkbox tardio\) "true"
click at [1049, 490] on button "Próximo" at bounding box center [1026, 482] width 80 height 25
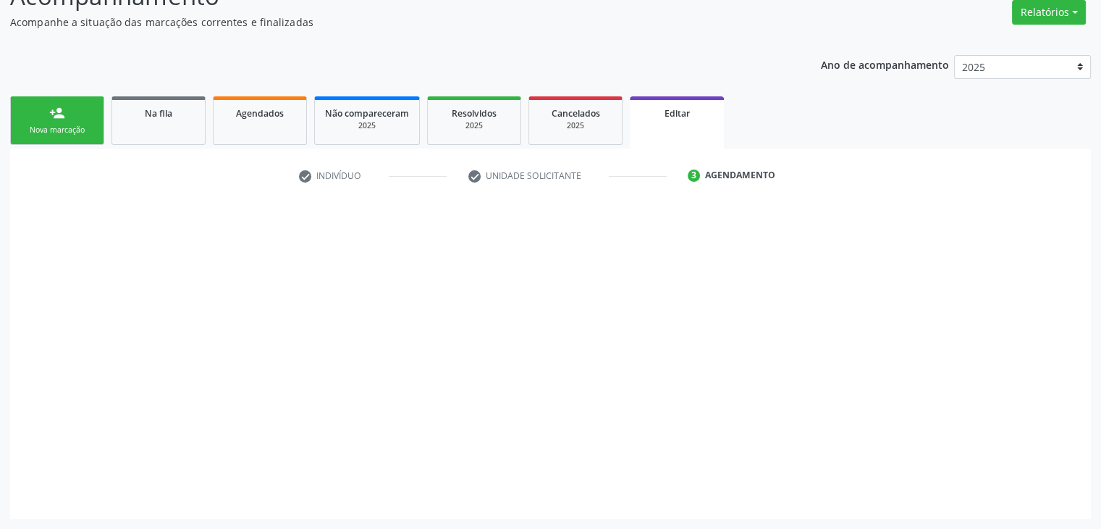
scroll to position [119, 0]
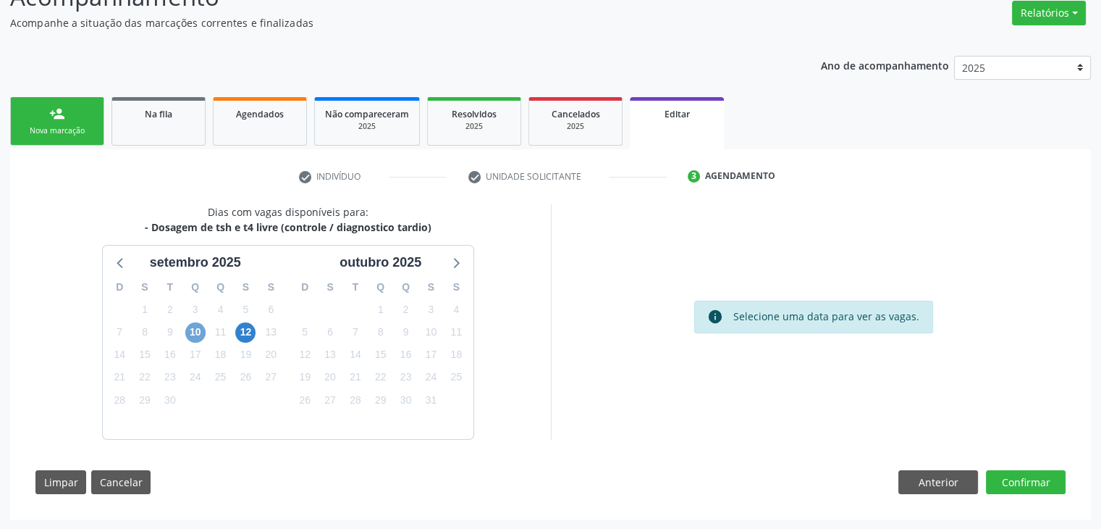
click at [196, 334] on span "10" at bounding box center [195, 332] width 20 height 20
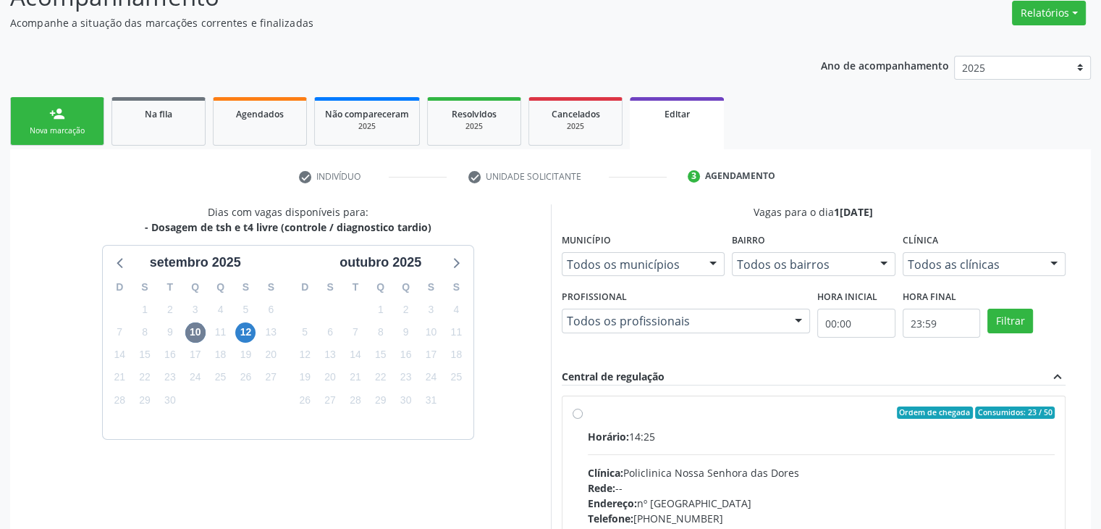
click at [733, 451] on div "Horário: 14:25 Clínica: Policlinica Nossa Senhora das Dores Rede: -- Endereço: …" at bounding box center [822, 528] width 468 height 199
click at [583, 419] on input "Ordem de chegada Consumidos: 23 / 50 Horário: 14:25 Clínica: Policlinica [GEOGR…" at bounding box center [578, 412] width 10 height 13
radio input "true"
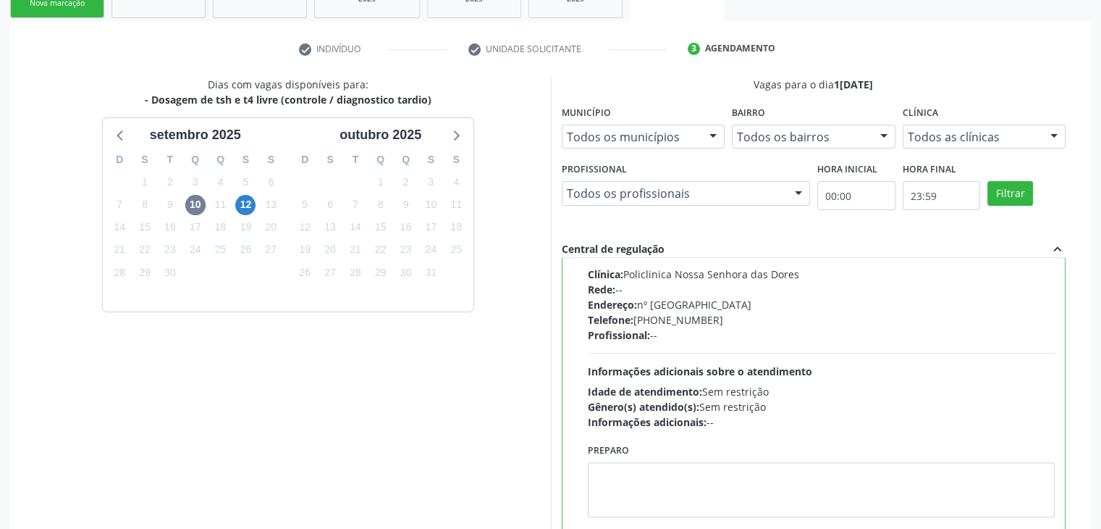
scroll to position [355, 0]
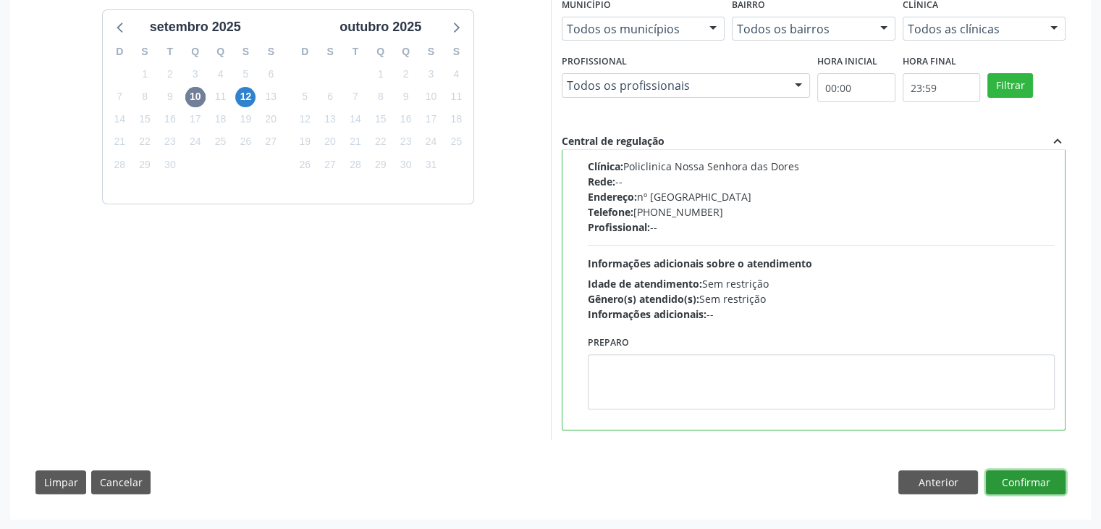
click at [1055, 489] on button "Confirmar" at bounding box center [1026, 482] width 80 height 25
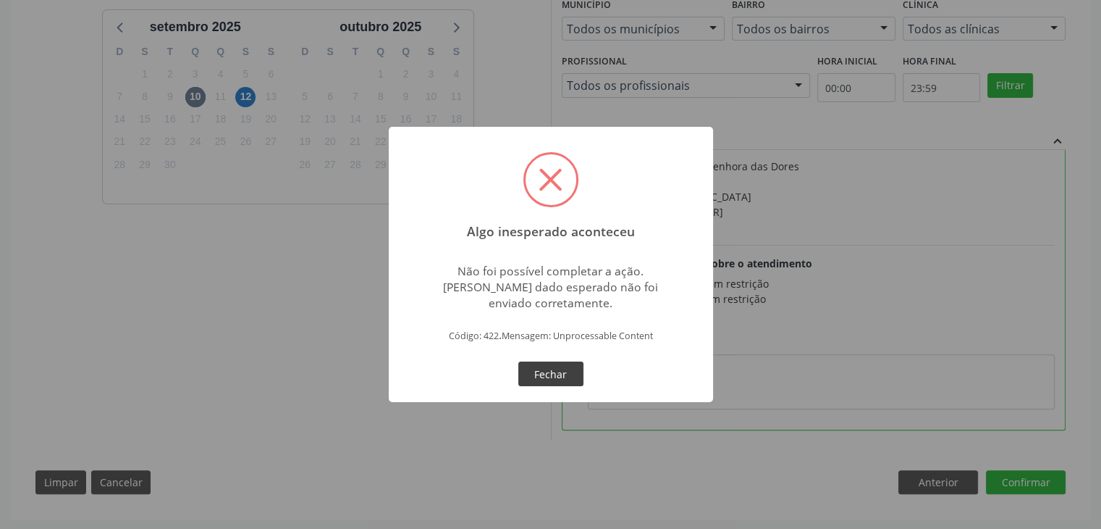
click at [560, 375] on button "Fechar" at bounding box center [550, 373] width 65 height 25
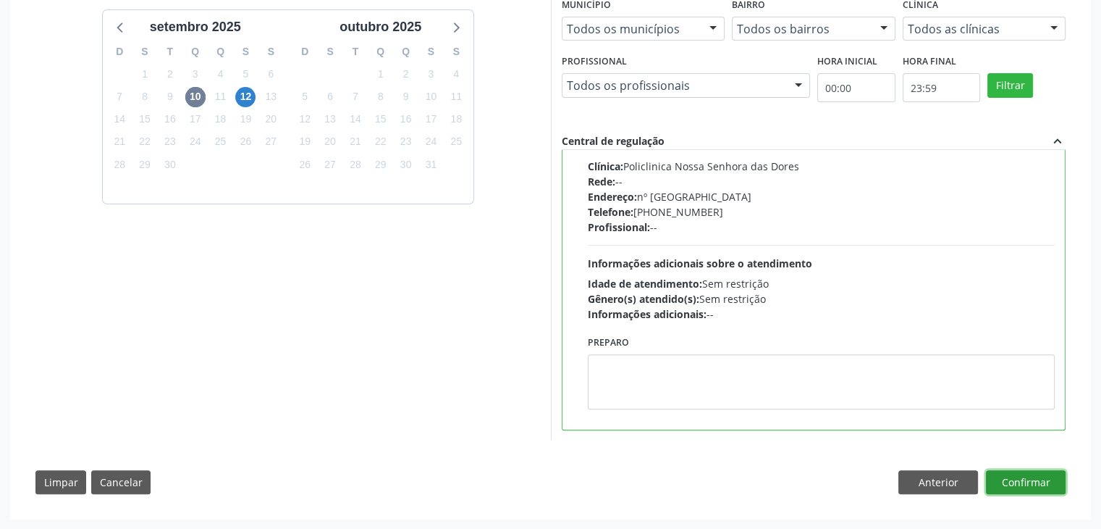
click at [1004, 482] on button "Confirmar" at bounding box center [1026, 482] width 80 height 25
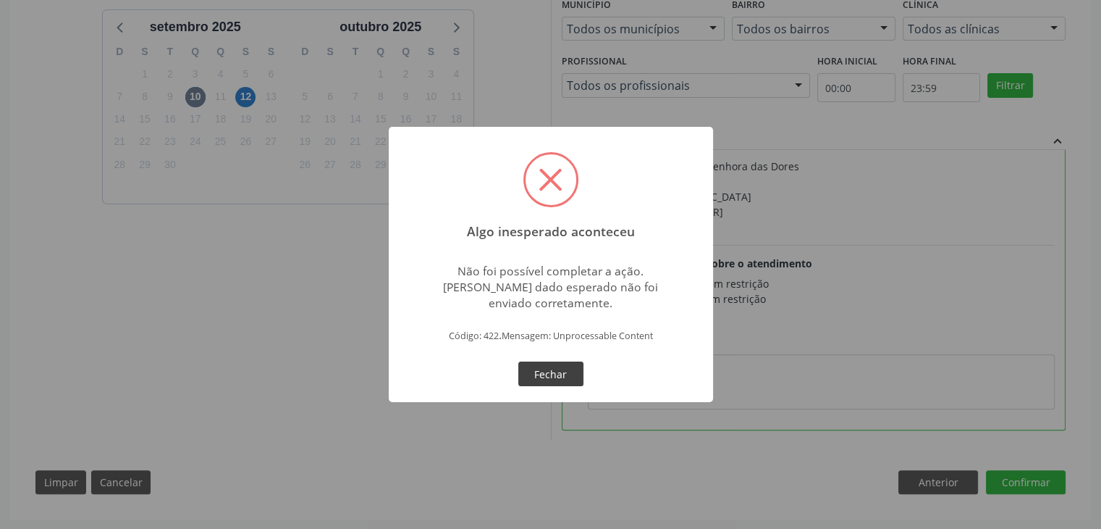
click at [555, 370] on button "Fechar" at bounding box center [550, 373] width 65 height 25
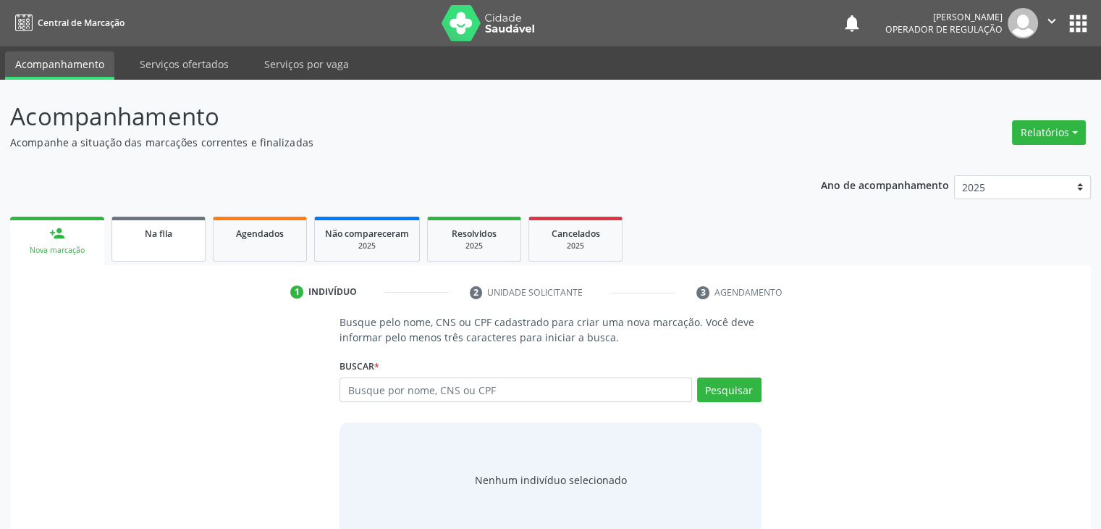
click at [165, 232] on span "Na fila" at bounding box center [159, 233] width 28 height 12
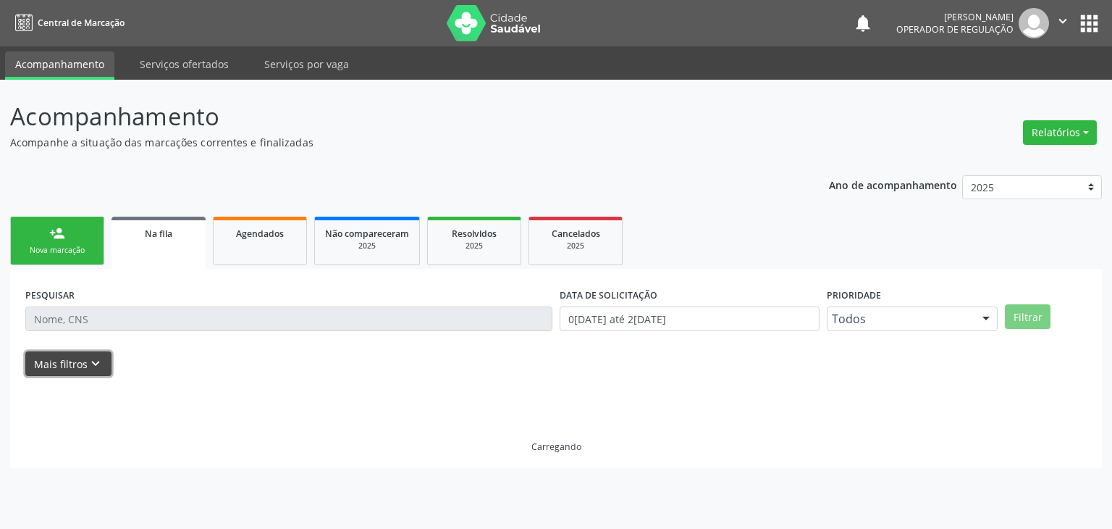
click at [88, 360] on icon "keyboard_arrow_down" at bounding box center [96, 364] width 16 height 16
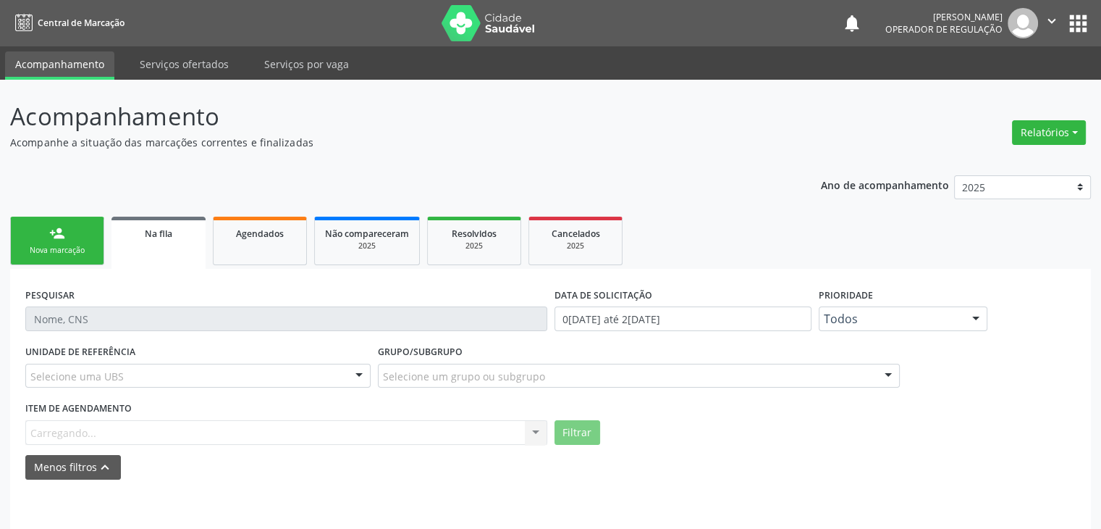
click at [168, 373] on div "Selecione uma UBS" at bounding box center [197, 376] width 345 height 25
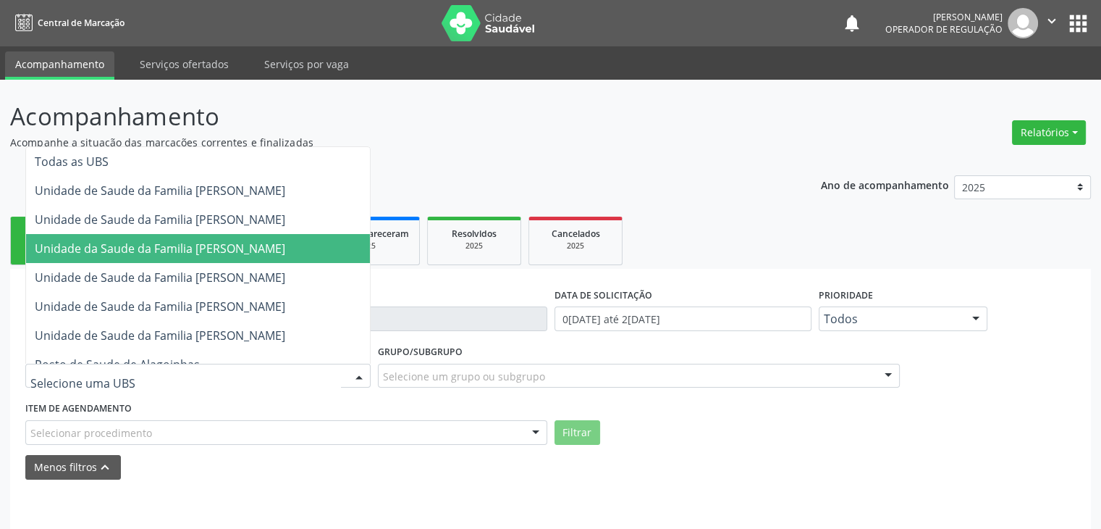
click at [234, 244] on span "Unidade da Saude da Familia [PERSON_NAME]" at bounding box center [160, 248] width 251 height 16
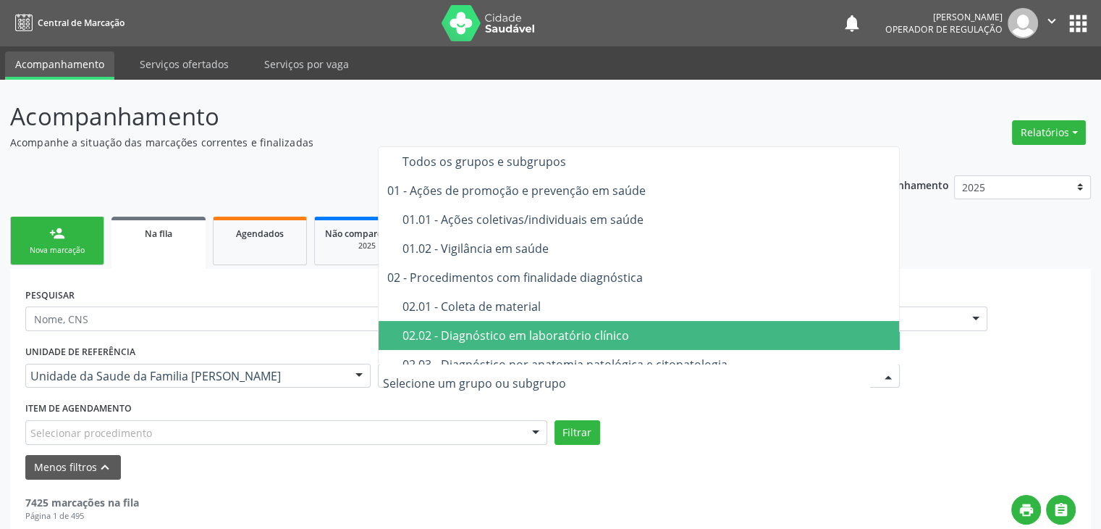
click at [542, 342] on span "02.02 - Diagnóstico em laboratório clínico" at bounding box center [640, 335] width 522 height 29
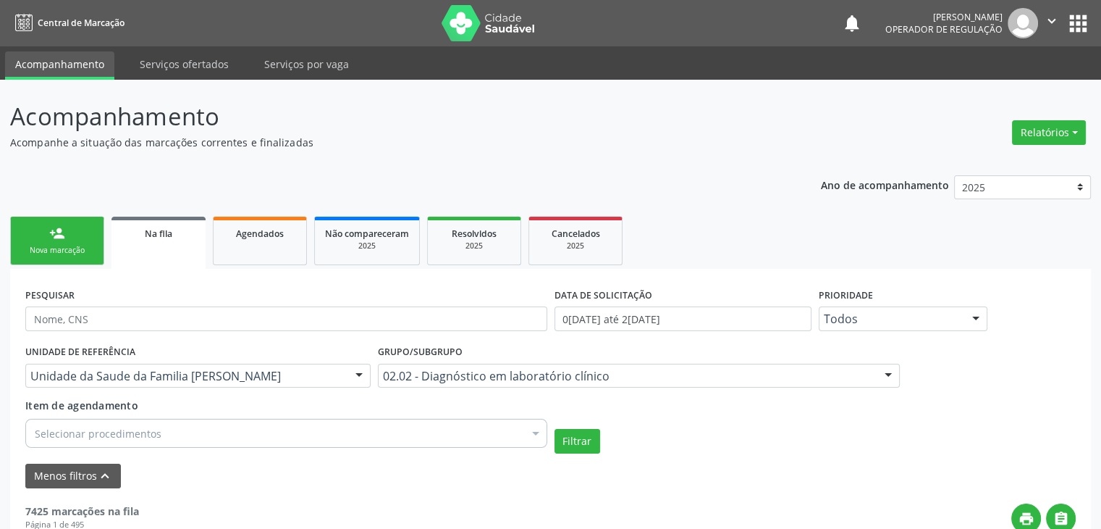
click at [190, 436] on div "Selecionar procedimentos" at bounding box center [286, 433] width 522 height 29
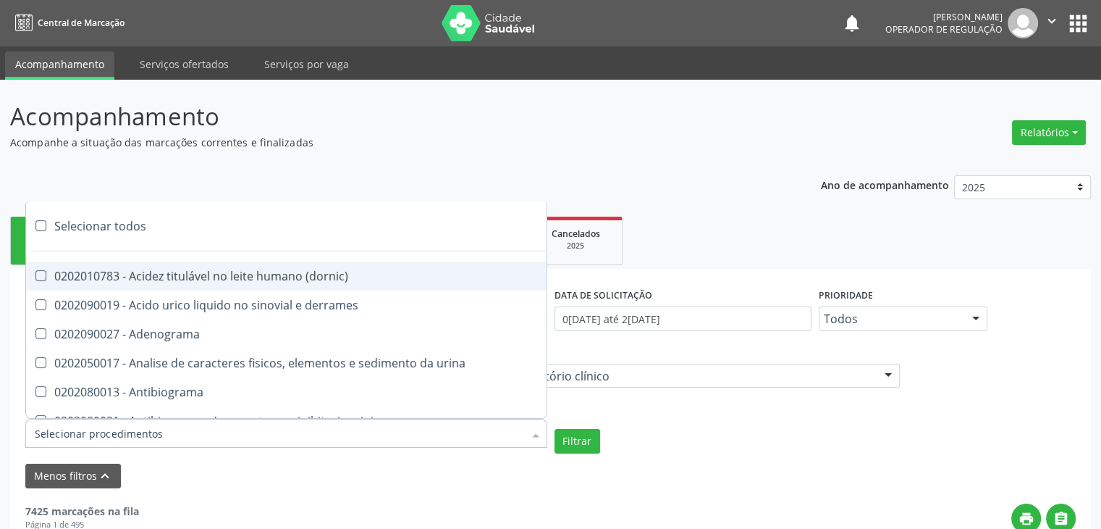
click at [98, 229] on div "Selecionar todos" at bounding box center [420, 225] width 789 height 29
checkbox input "true"
checkbox \(dornic\) "true"
checkbox derrames "true"
checkbox Adenograma "true"
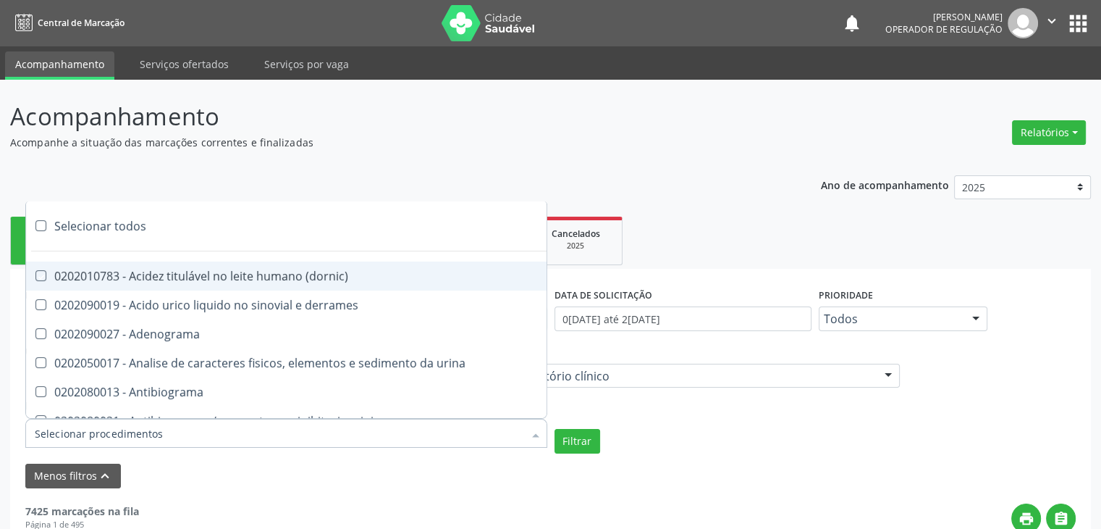
checkbox urina "true"
checkbox Antibiograma "true"
checkbox minima "true"
checkbox micobacterias "true"
checkbox blot "true"
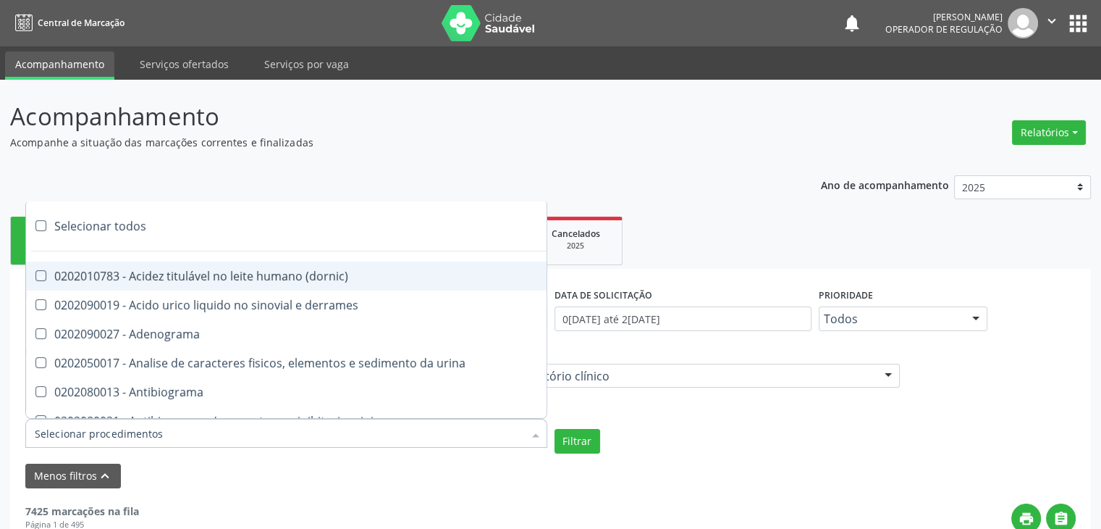
checkbox mlpa "true"
checkbox \(hanseniase\) "true"
checkbox \(controle\) "true"
checkbox \(diagnóstica\) "true"
checkbox \(gram\) "true"
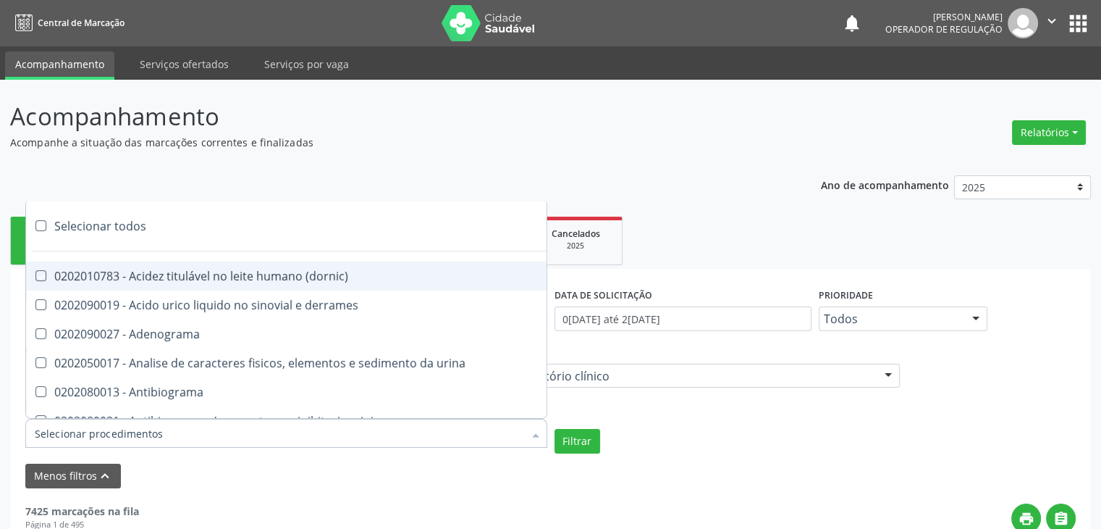
checkbox clamidia "true"
checkbox herpesvirus "true"
checkbox hematologica "true"
checkbox creatinina "true"
checkbox fosfato "true"
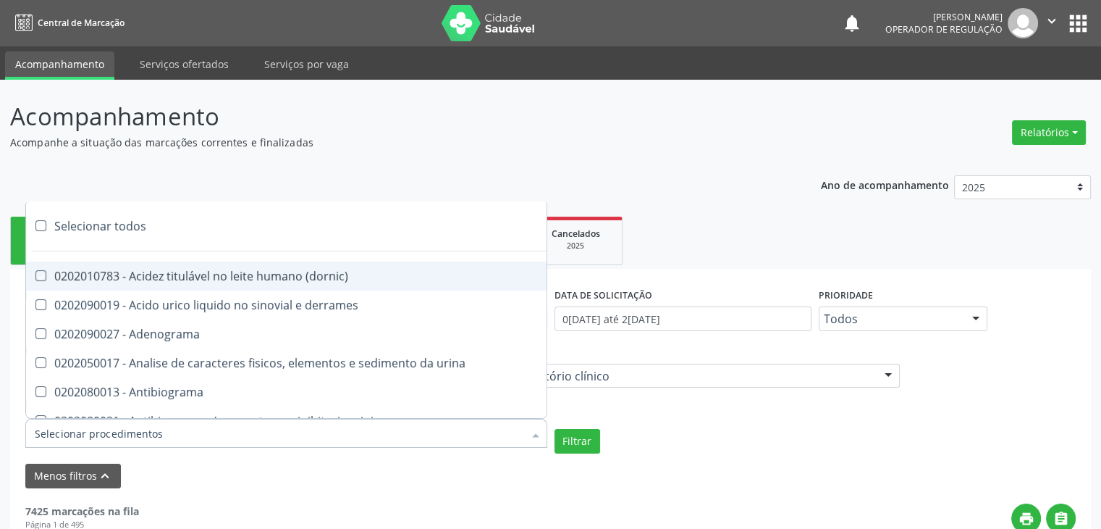
checkbox ureia "true"
checkbox osmolar "true"
checkbox addis "true"
checkbox b "true"
checkbox cd4\/cd8 "true"
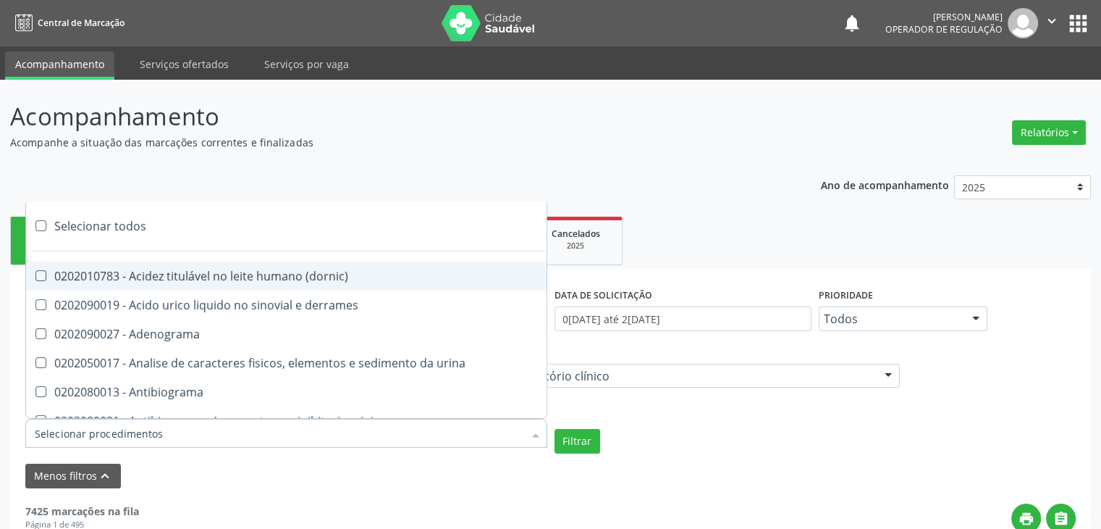
checkbox totais "true"
checkbox plaquetas "true"
checkbox reticulocitos "true"
checkbox liquor "true"
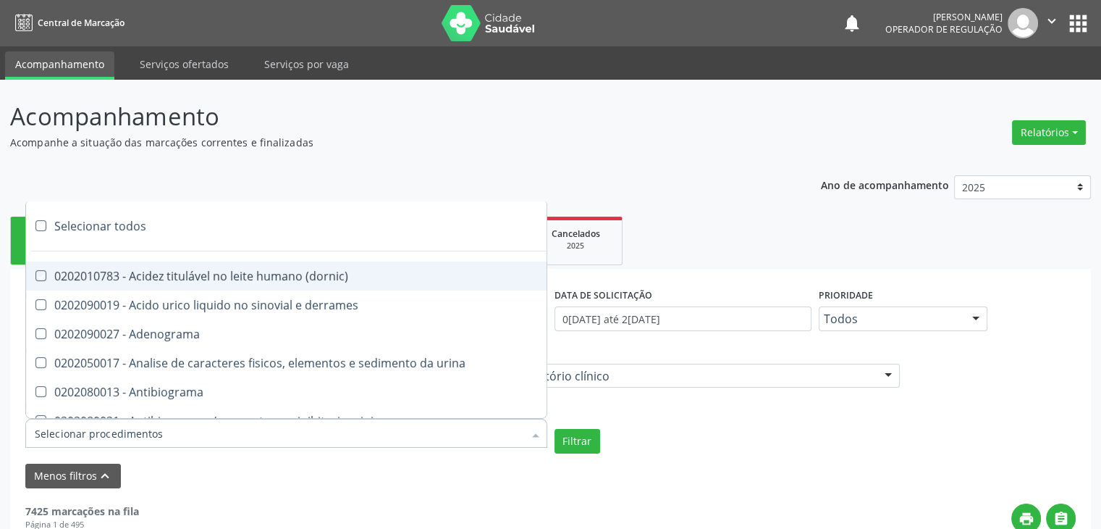
checkbox identificacao "true"
checkbox \(pos-pasteurização\) "true"
checkbox herpesvirus "true"
checkbox baar "true"
checkbox anaerobicas "true"
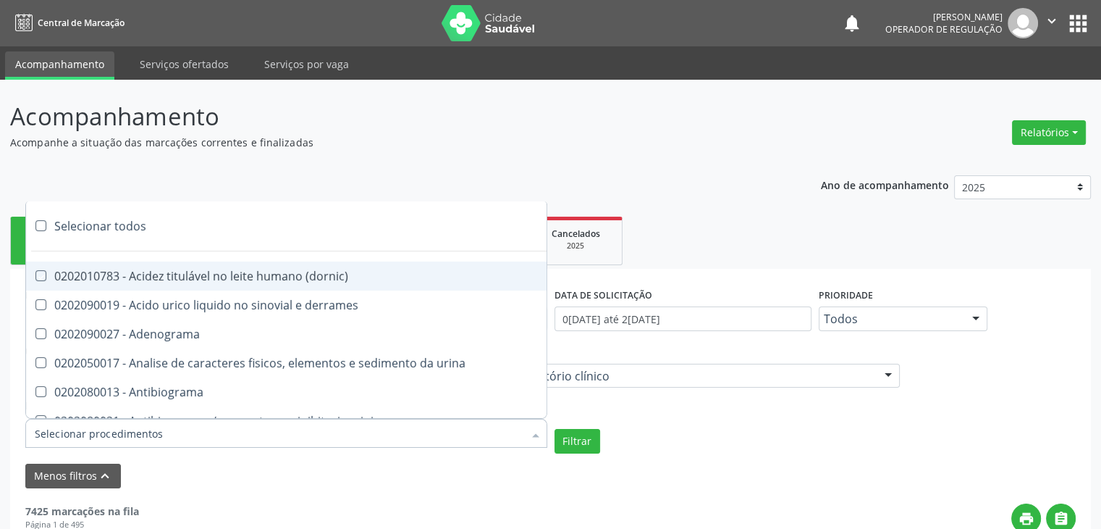
checkbox fungos "true"
checkbox \(qualitativo\) "true"
checkbox tardio\) "true"
checkbox \(qualitativo\) "true"
checkbox \(confirmatorio\) "true"
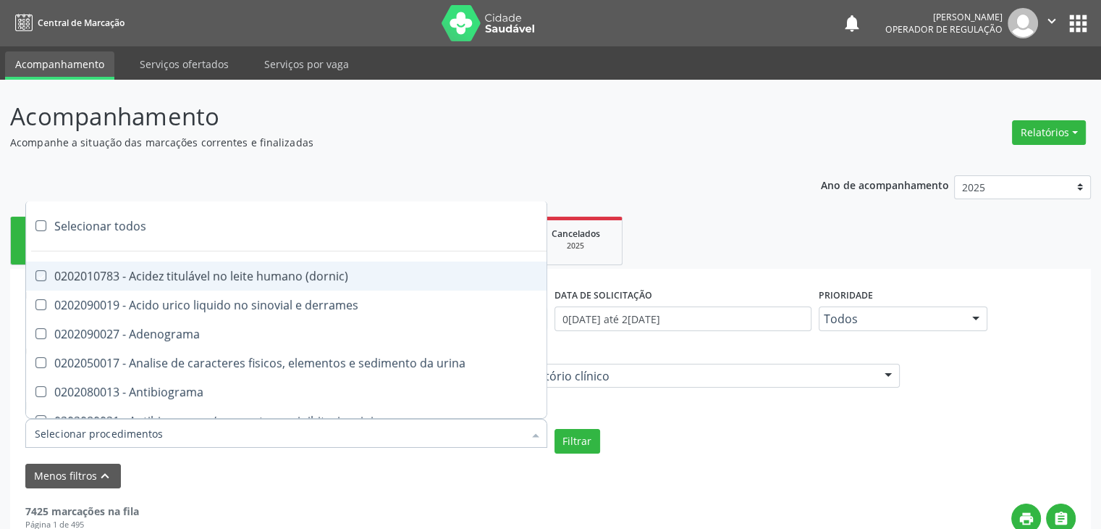
checkbox \(confirmatorio\) "true"
checkbox molecular "true"
checkbox htlv-1 "true"
checkbox biotinidase "true"
checkbox congênita "true"
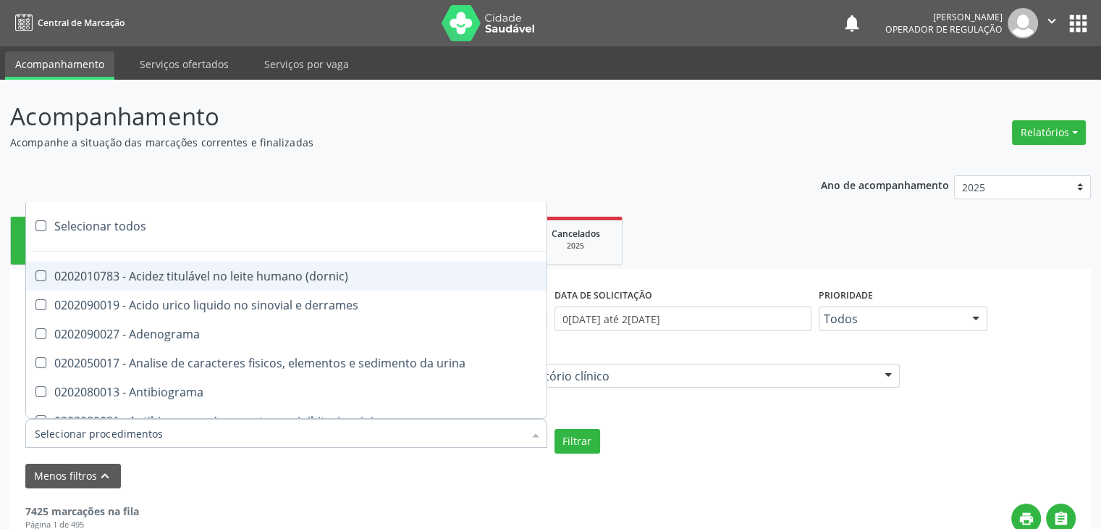
checkbox antiplaquetarios "true"
checkbox ferro "true"
checkbox bandas\) "true"
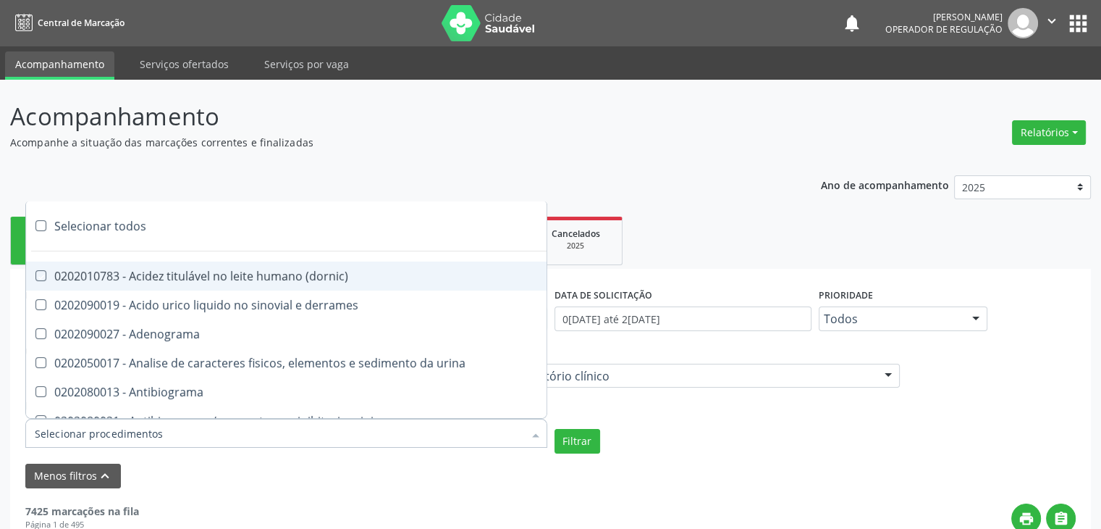
checkbox \(ch50\) "true"
checkbox aminoacidos "true"
checkbox globular "true"
checkbox dosagens\) "true"
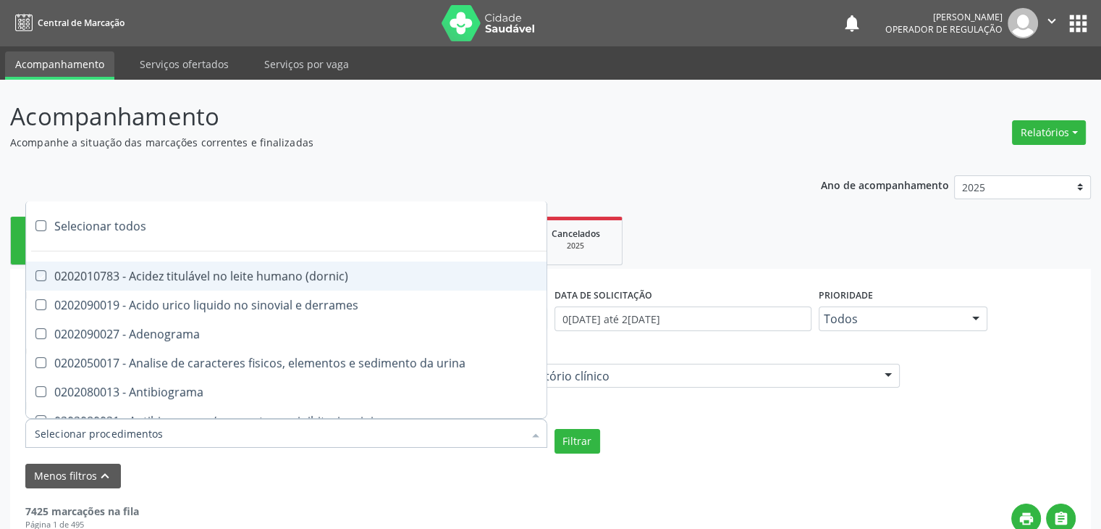
checkbox dosagens\) "true"
checkbox \(cada\) "true"
checkbox reumatoide "true"
checkbox amniotico "true"
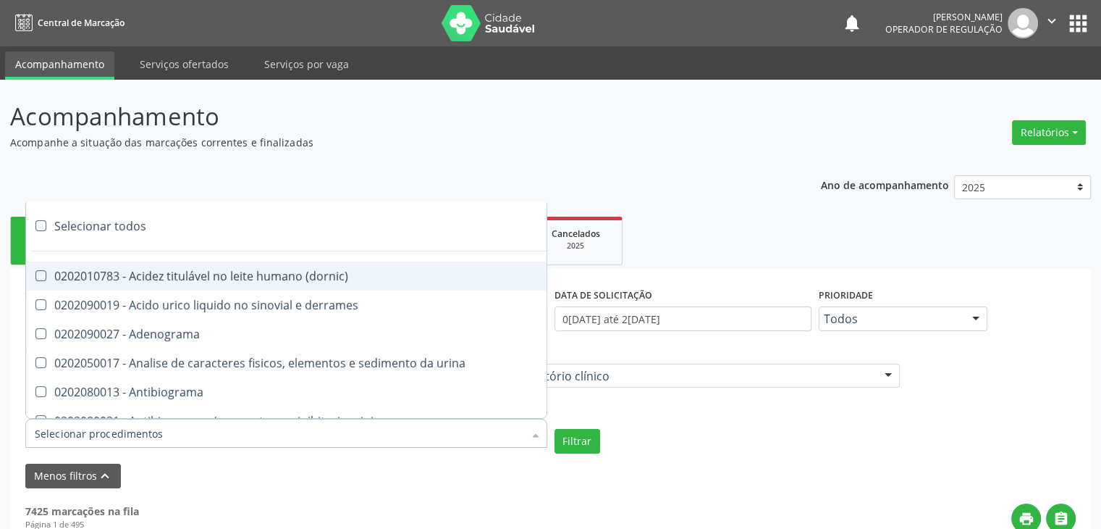
checkbox livre "true"
checkbox osmolalidade "true"
checkbox osmolaridade "true"
checkbox t3 "true"
checkbox sulfo-hemoglobina "true"
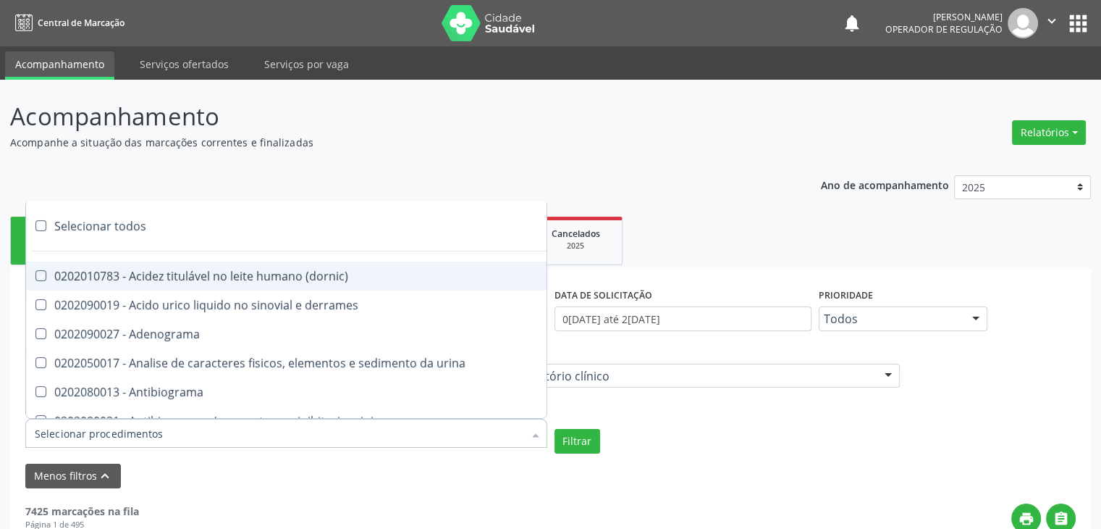
checkbox reverso "true"
checkbox coagulacao "true"
checkbox euglobulina "true"
checkbox -duke "true"
checkbox ivy "true"
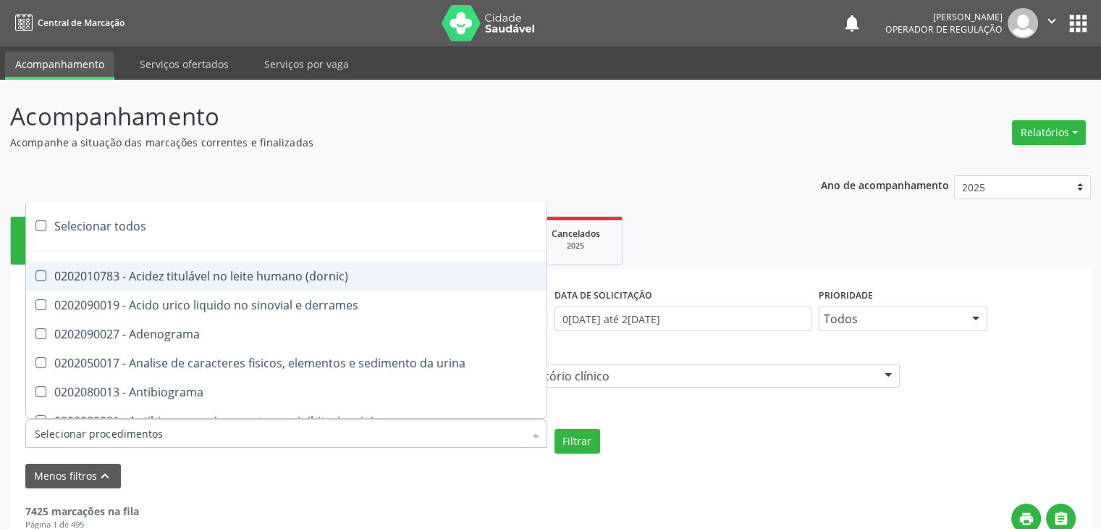
checkbox hemacias "true"
checkbox trombina "true"
checkbox ativada\) "true"
checkbox \(tap\) "true"
checkbox \(vhs\) "true"
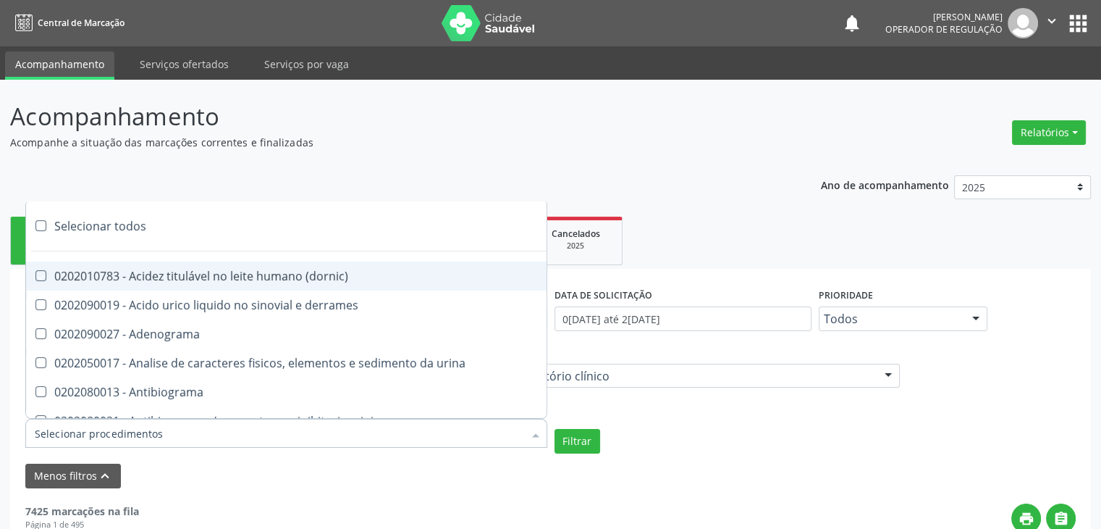
checkbox abo "true"
checkbox reativa "true"
checkbox ordenhado "true"
checkbox pezinho\) "true"
checkbox complemento "true"
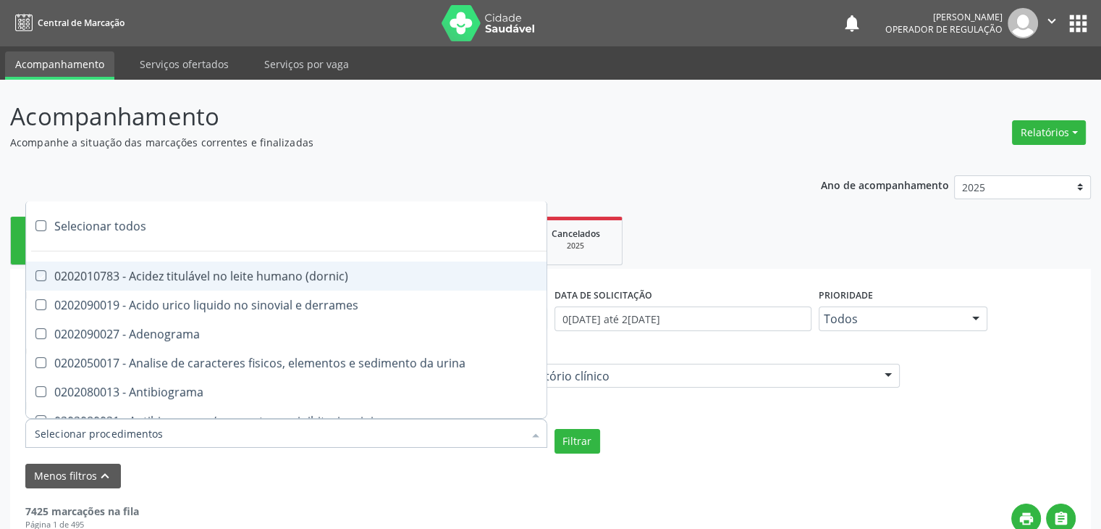
checkbox pezinho\) "true"
checkbox 17-alfa-hidroxiprogesterona "true"
checkbox totais "true"
checkbox 17-hidroxicorticosteroides "true"
checkbox d "true"
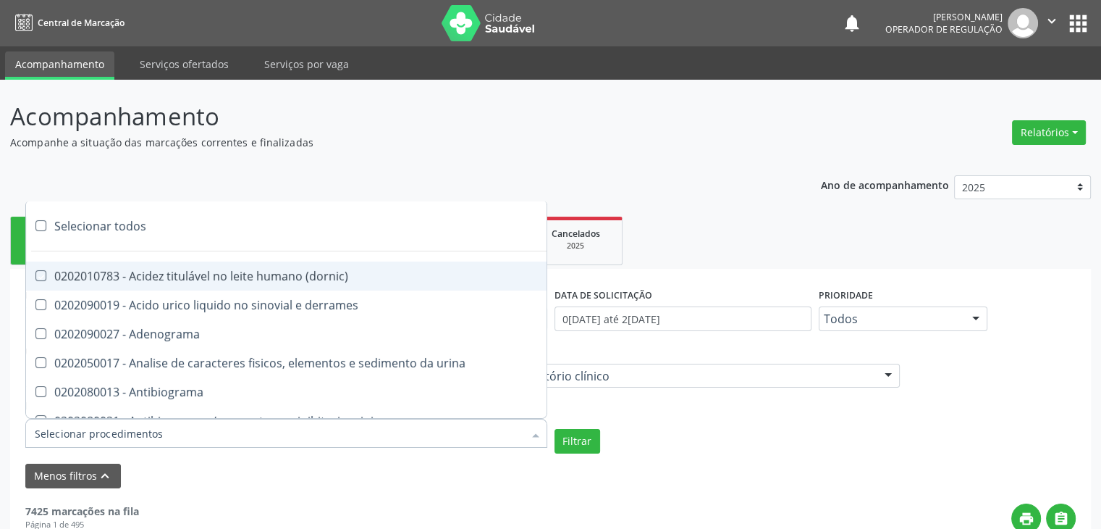
checkbox 5-nucleotidase "true"
checkbox acetona "true"
checkbox \(serotonina\) "true"
checkbox ascorbico "true"
checkbox delta-aminolevulinico "true"
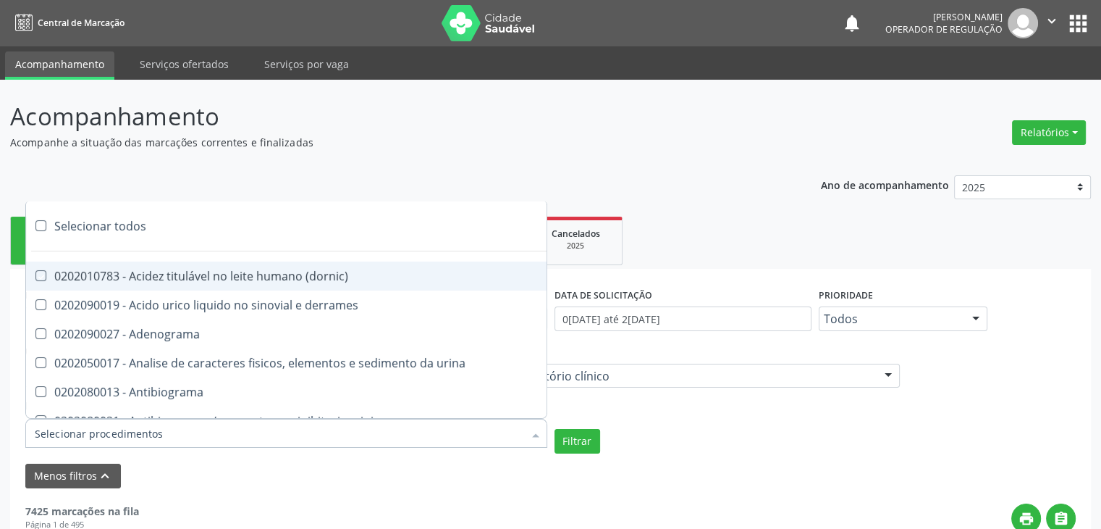
checkbox hipurico "true"
checkbox mandelico "true"
checkbox metil-hipurico "true"
checkbox urico "true"
checkbox valproico "true"
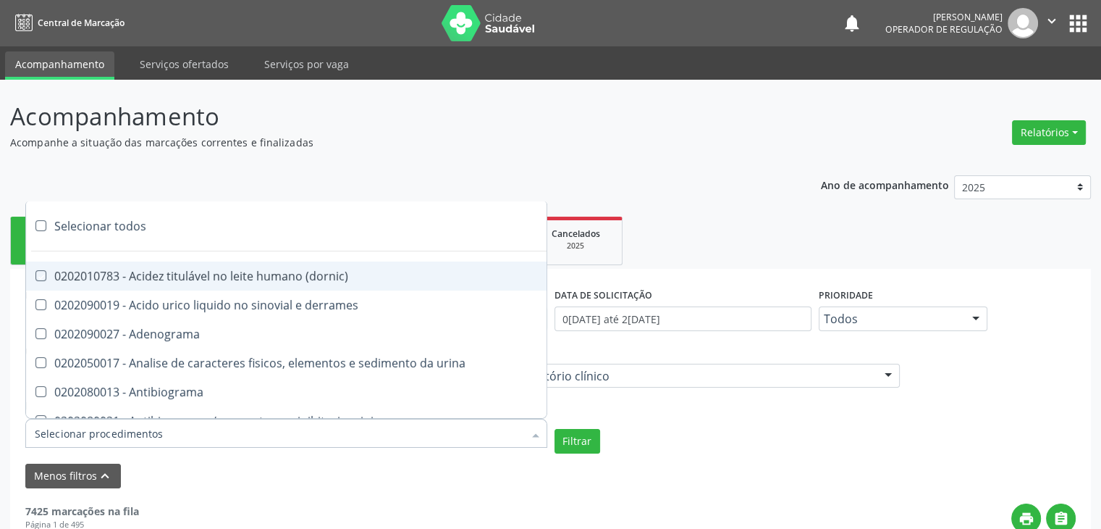
checkbox vanilmandelico "true"
checkbox \(acth\) "true"
checkbox ala-desidratase "true"
checkbox etilico "true"
checkbox aldolase "true"
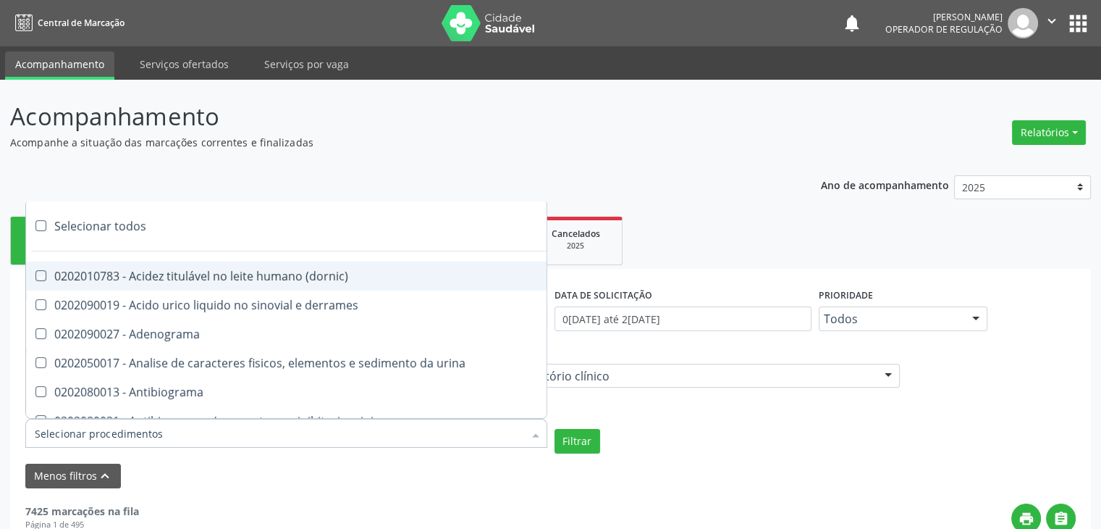
checkbox aldosterona "true"
checkbox alfa-1-antitripsina "true"
checkbox acida "true"
checkbox alfa-2-macroglobulina "true"
checkbox alfa-fetoproteina "true"
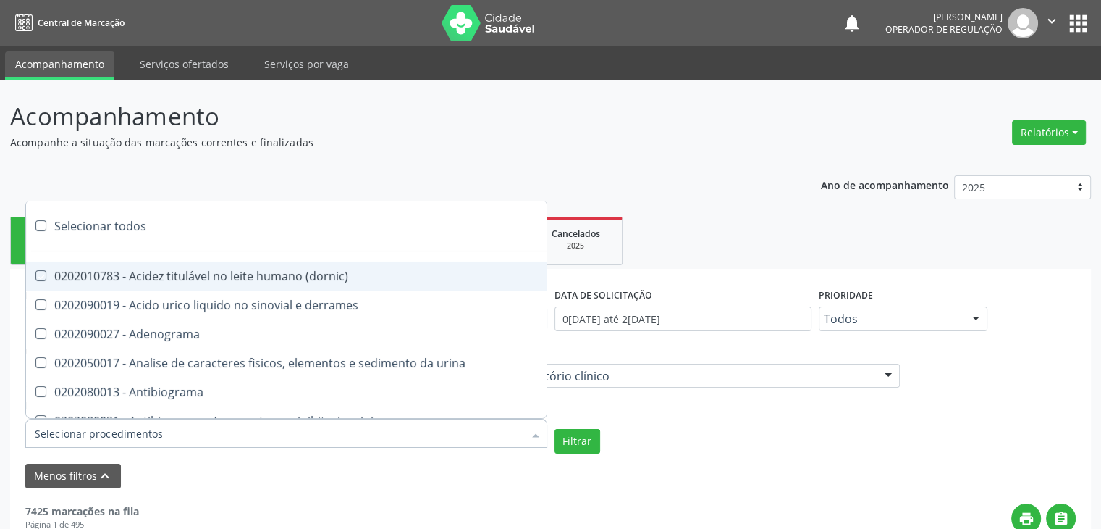
checkbox aluminio "true"
checkbox amilase "true"
checkbox aminoglicosideos "true"
checkbox amonia "true"
checkbox ciclico "true"
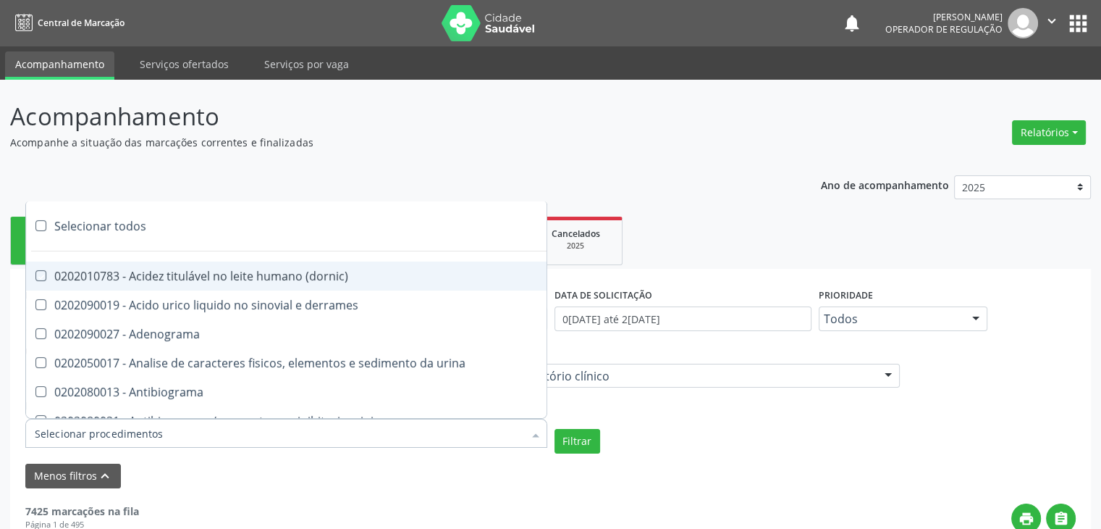
checkbox androstenediona "true"
checkbox anfetaminas "true"
checkbox circulante "true"
checkbox iga "true"
checkbox triciclicos "true"
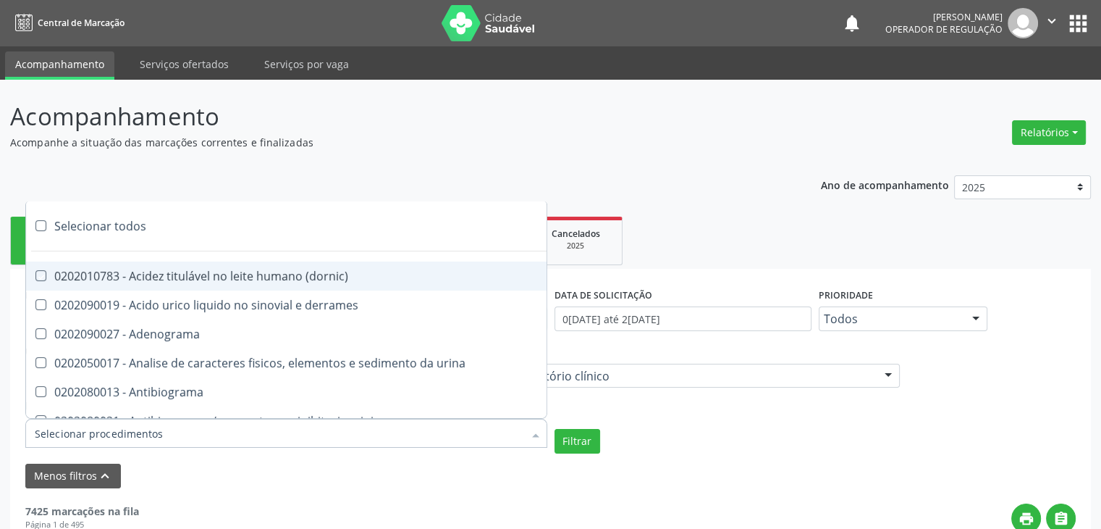
checkbox \(psa\) "true"
checkbox iii "true"
checkbox barbituratos "true"
checkbox benzodiazepinicos "true"
checkbox beta-2-microglobulina "true"
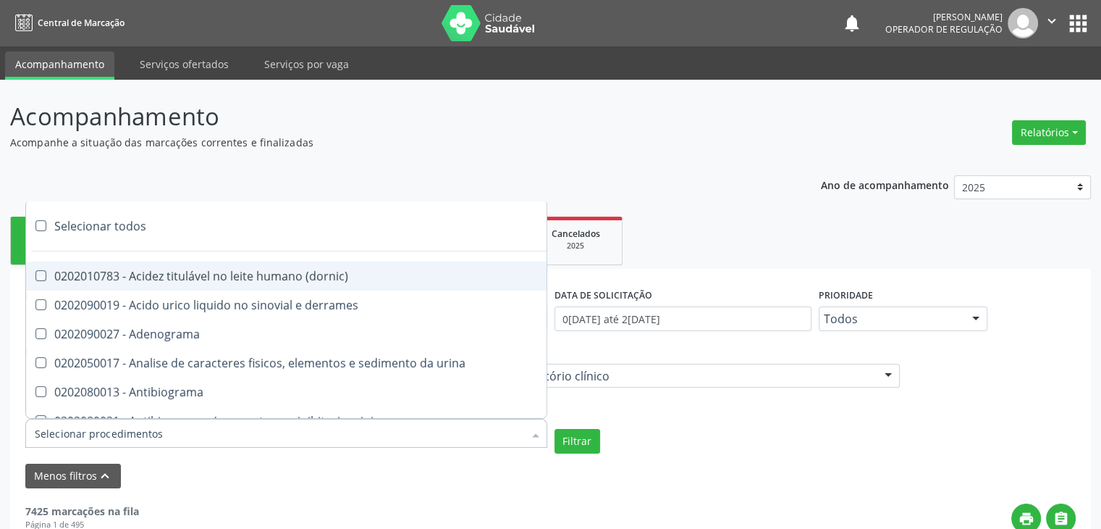
checkbox fracoes "true"
checkbox cadmio "true"
checkbox calcio "true"
checkbox ionizavel "true"
checkbox calcitonina "true"
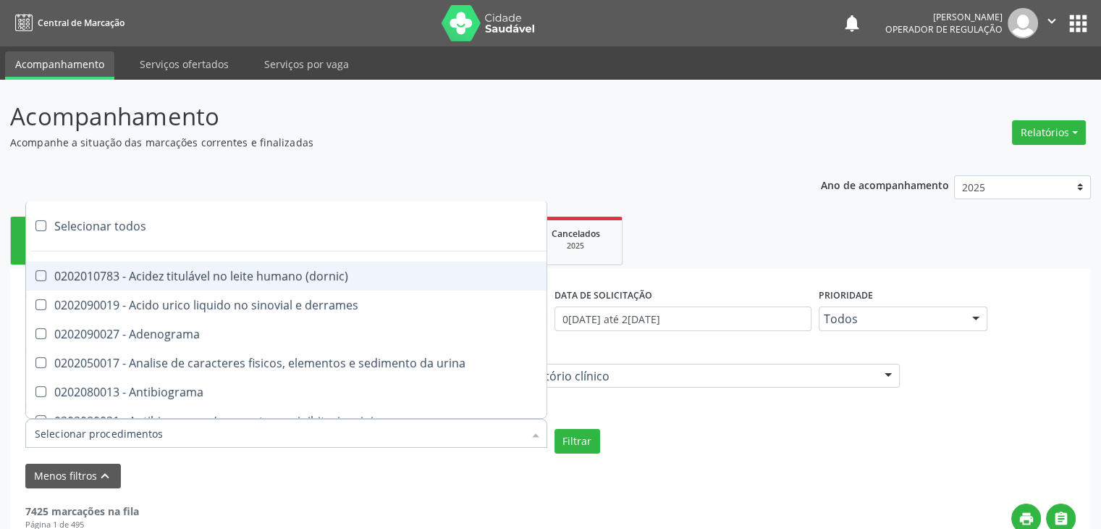
checkbox carbamazepina "true"
checkbox carboxi-hemoglobina "true"
checkbox caroteno "true"
checkbox catecolaminas "true"
checkbox chumbo "true"
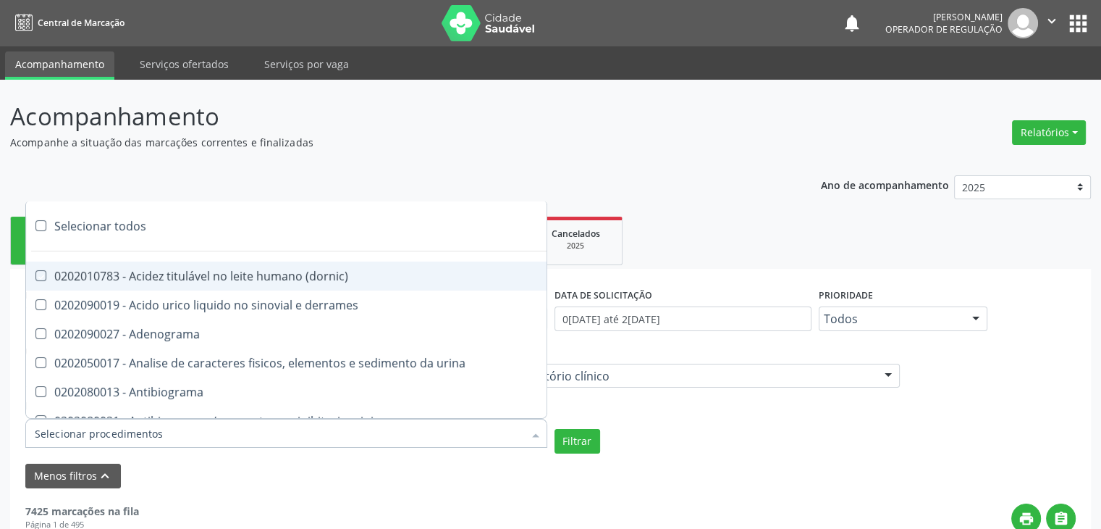
checkbox ciclosporina "true"
checkbox citrato "true"
checkbox cloreto "true"
checkbox suor "true"
checkbox cobre "true"
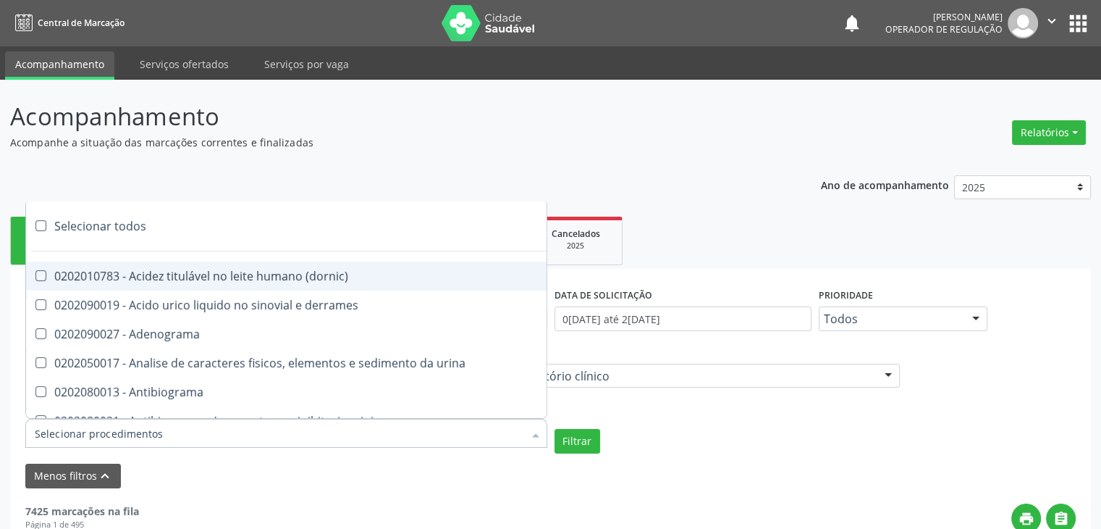
checkbox hdl "true"
checkbox ldl "true"
checkbox colinesterase "true"
checkbox c3 "true"
checkbox c4 "true"
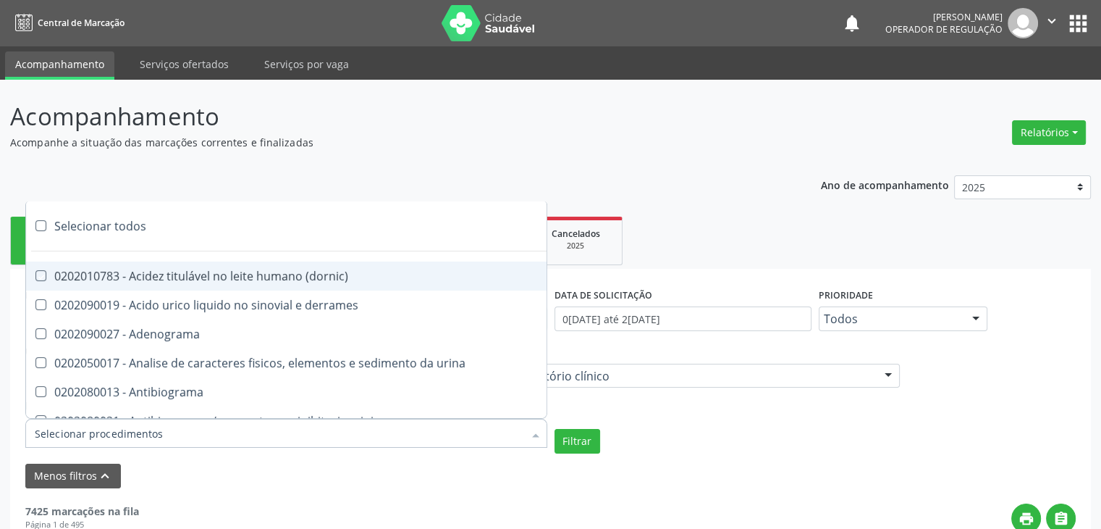
checkbox cortisol "true"
checkbox creatinina "true"
checkbox amniotico "true"
checkbox \(cpk\) "true"
checkbox crioaglutinina "true"
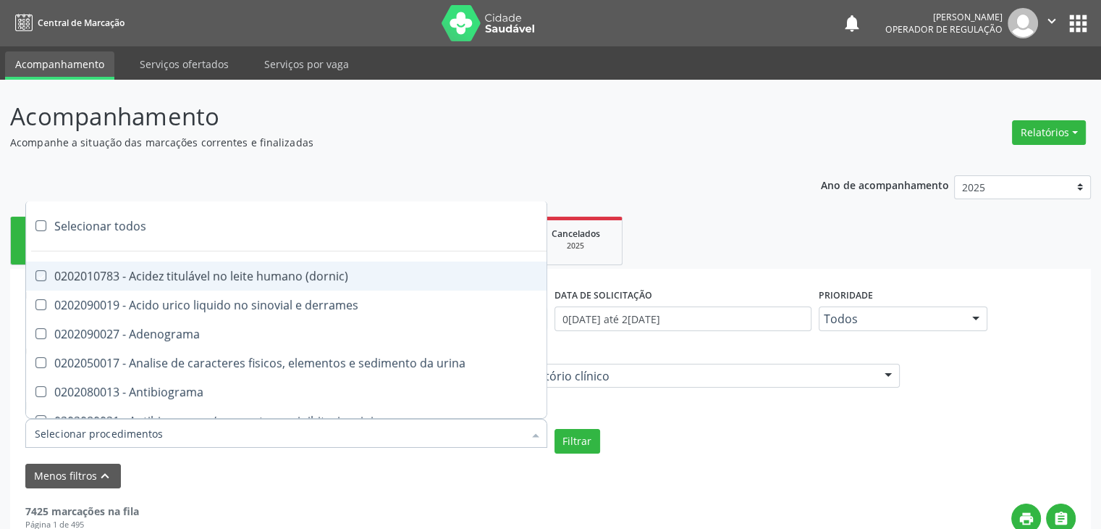
checkbox \(dhea\) "true"
checkbox alfa-hidroxibutirica "true"
checkbox glutamica "true"
checkbox latica "true"
checkbox fracionadas\) "true"
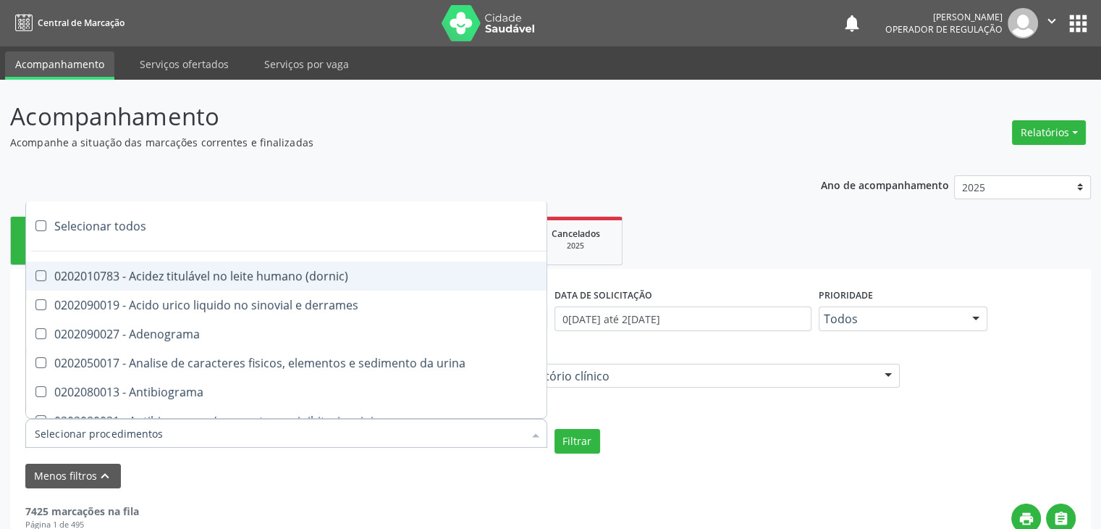
checkbox digitoxina\) "true"
checkbox \(dht\) "true"
checkbox fecal "true"
checkbox estradiol "true"
checkbox estriol "true"
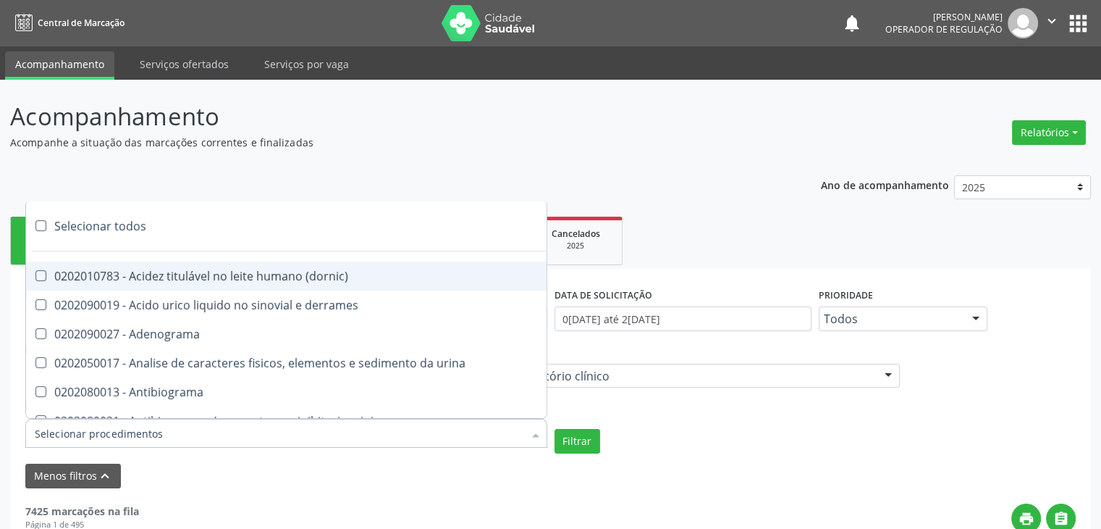
checkbox estrona "true"
checkbox etossuximida "true"
checkbox ii "true"
checkbox ix "true"
checkbox v "true"
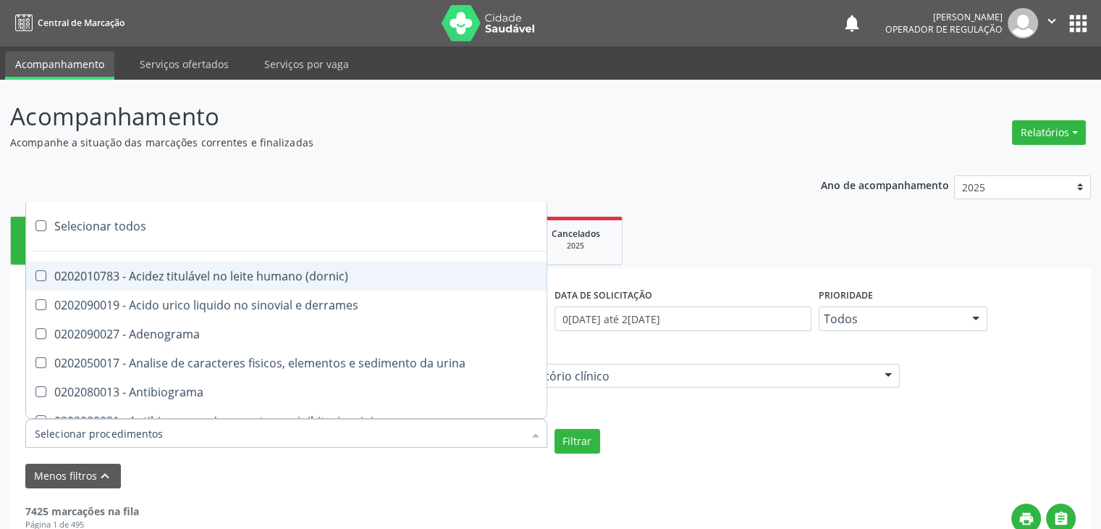
checkbox vii "true"
checkbox viii "true"
checkbox \(inibidor\) "true"
checkbox \(antigeno\) "true"
checkbox x "true"
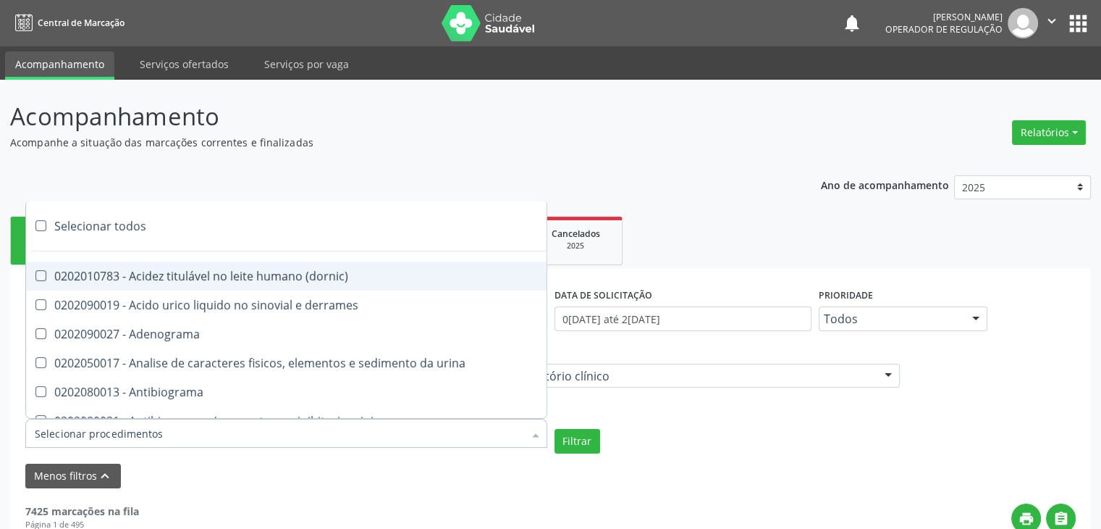
checkbox xi "true"
checkbox xii "true"
checkbox xiii "true"
checkbox tardio\) "true"
checkbox t4 "true"
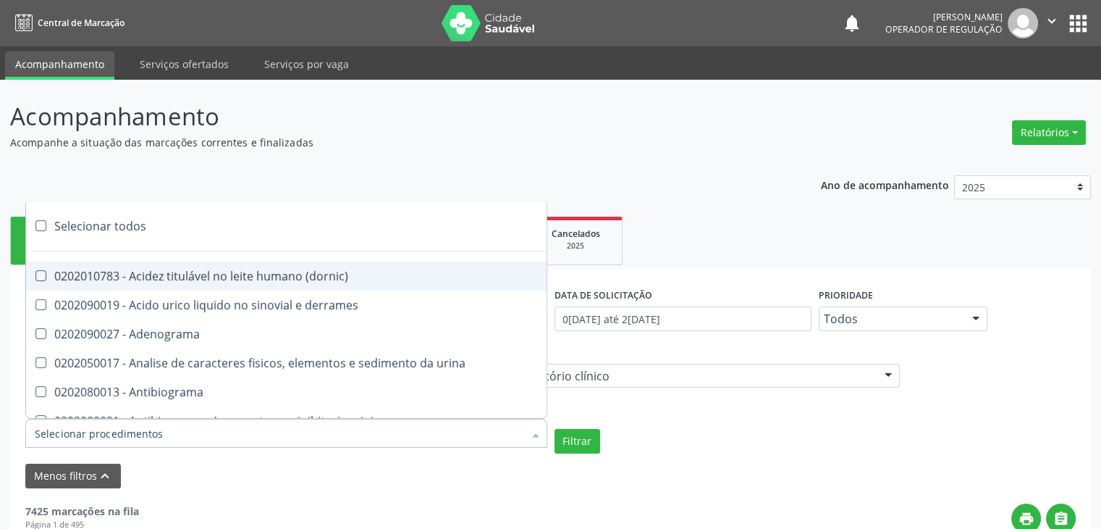
checkbox pezinho\) "true"
checkbox fenitoina "true"
checkbox fenol "true"
checkbox ferritina "true"
checkbox serico "true"
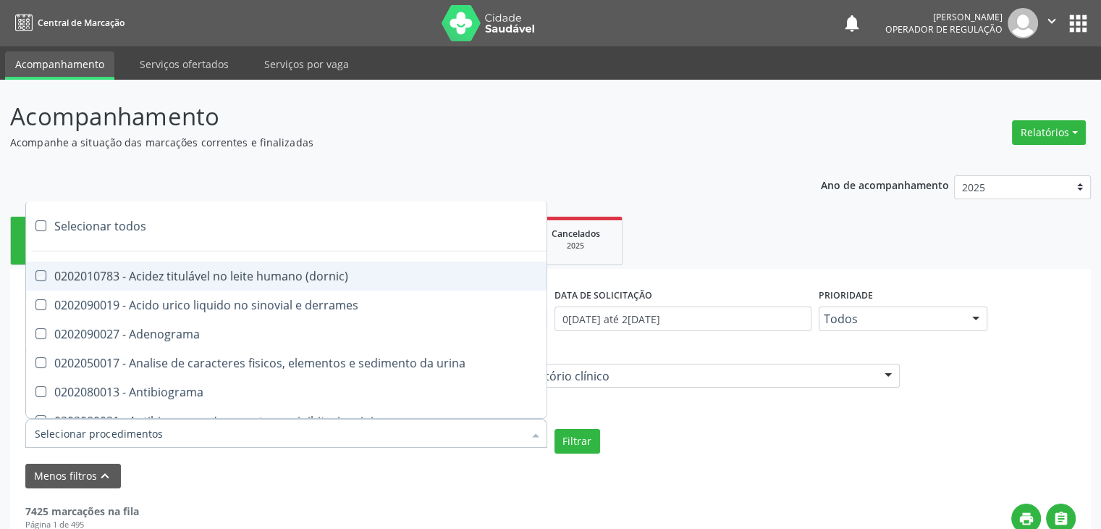
checkbox fibrinogenio "true"
checkbox folato "true"
checkbox formaldeido "true"
checkbox total "true"
checkbox alcalina "true"
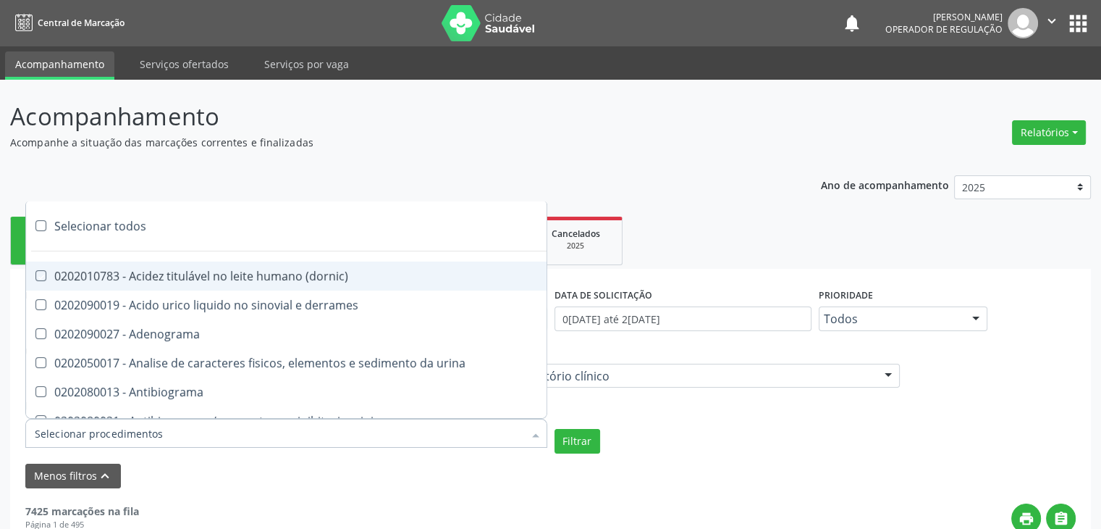
checkbox esperma "true"
checkbox fosforo "true"
checkbox acida "true"
checkbox frutose "true"
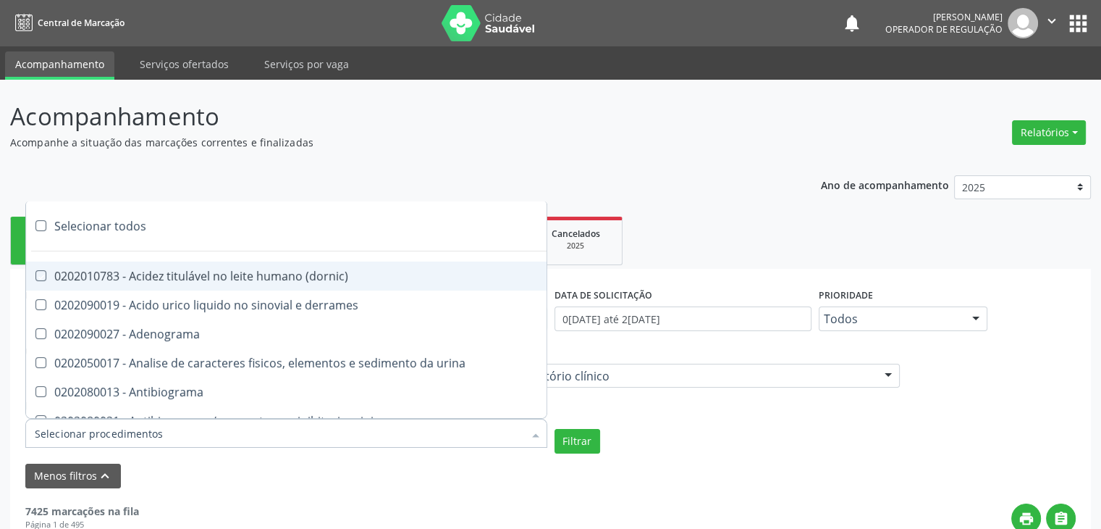
checkbox esperma "true"
checkbox galactose "true"
checkbox gt\) "true"
checkbox gastrina "true"
checkbox glicose "true"
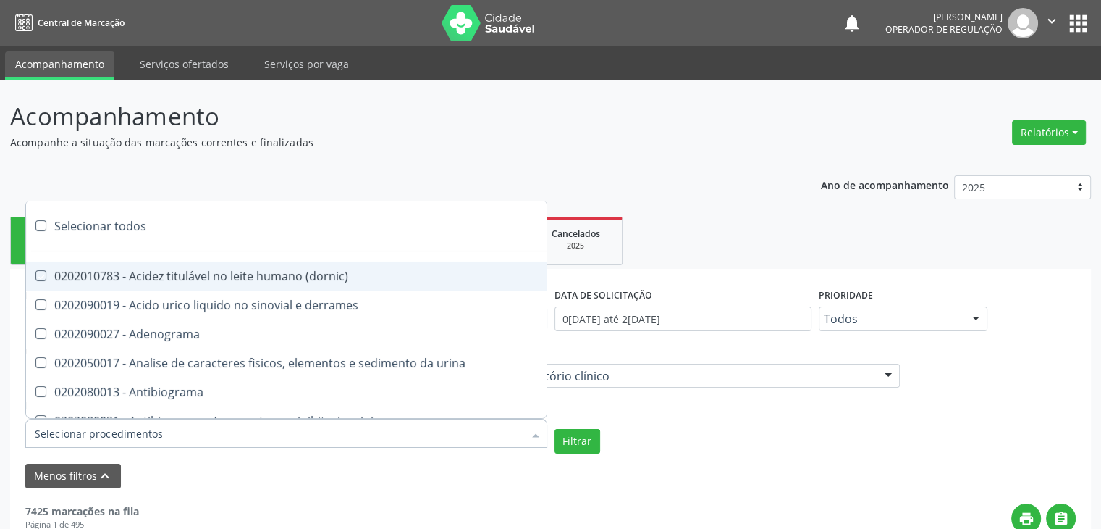
checkbox derrames "true"
checkbox desidrogenase "true"
checkbox tiroxina "true"
checkbox hcg\) "true"
checkbox fecal "true"
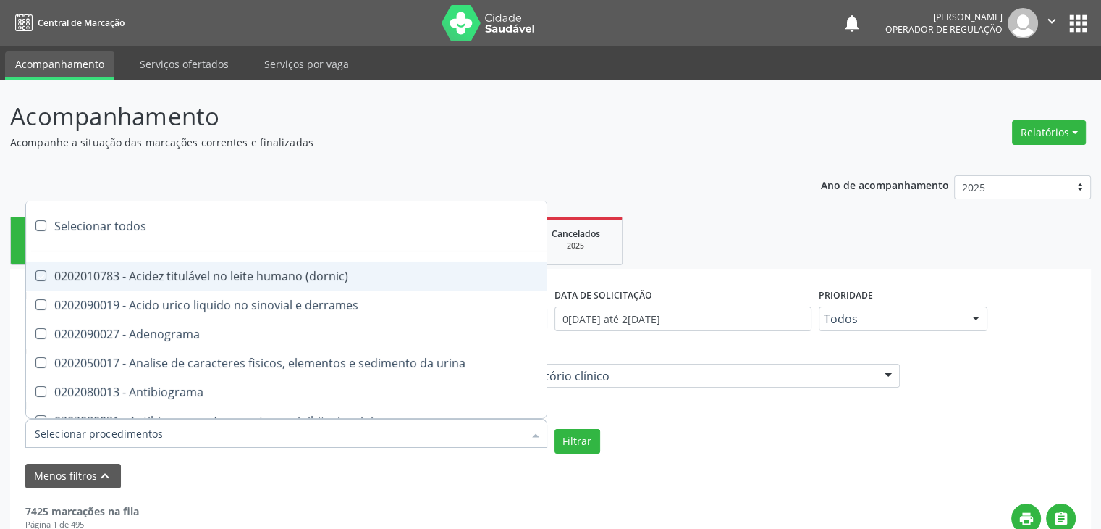
checkbox haptoglobina "true"
checkbox hemoglobina "true"
checkbox 37oc "true"
checkbox fetal "true"
checkbox glicosilada "true"
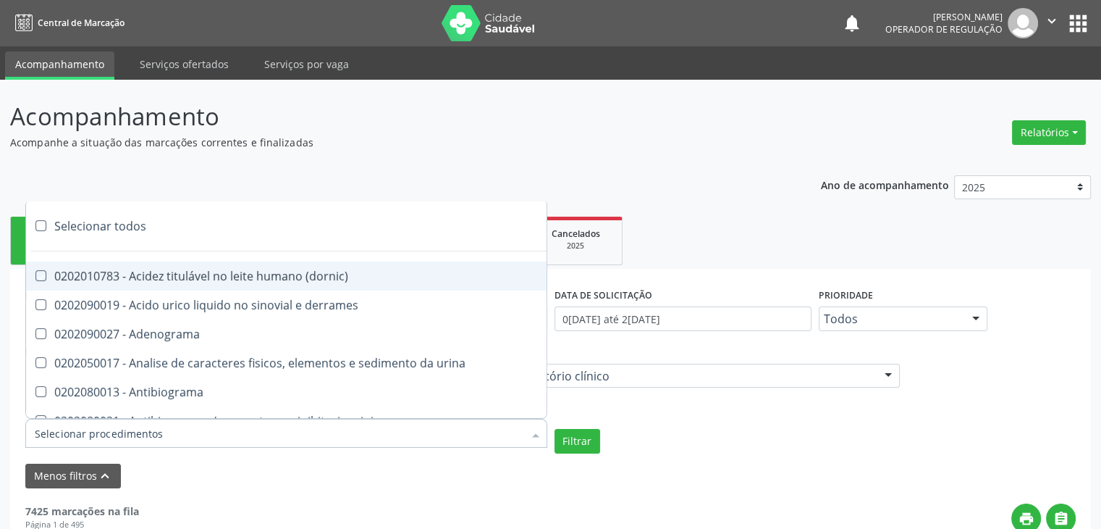
checkbox hemossiderina "true"
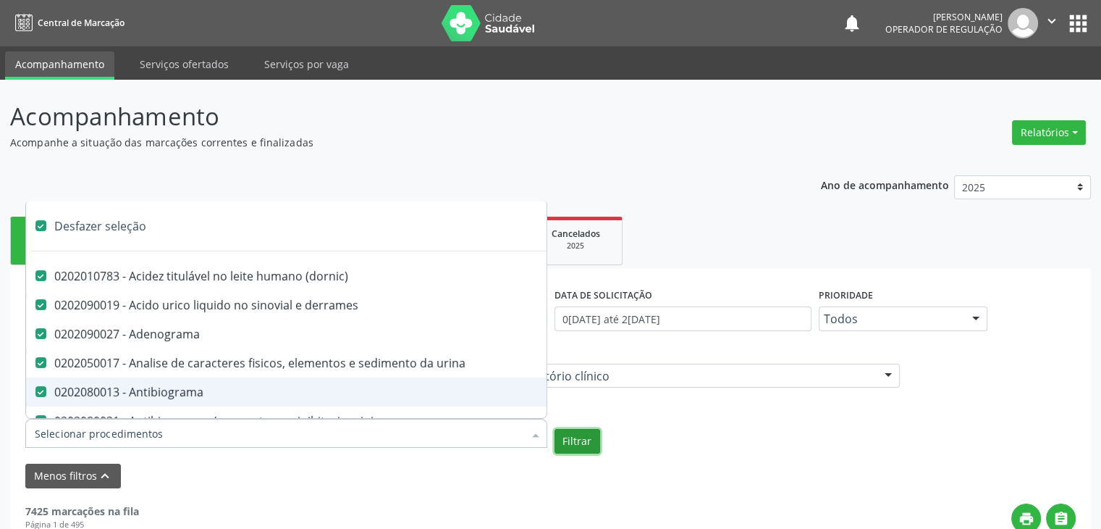
click at [569, 435] on button "Filtrar" at bounding box center [578, 441] width 46 height 25
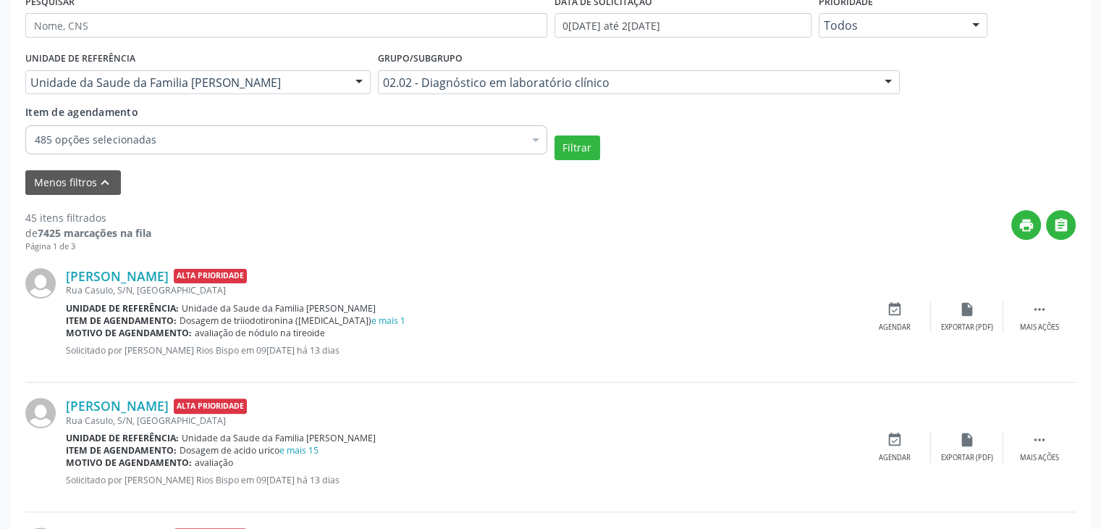
scroll to position [366, 0]
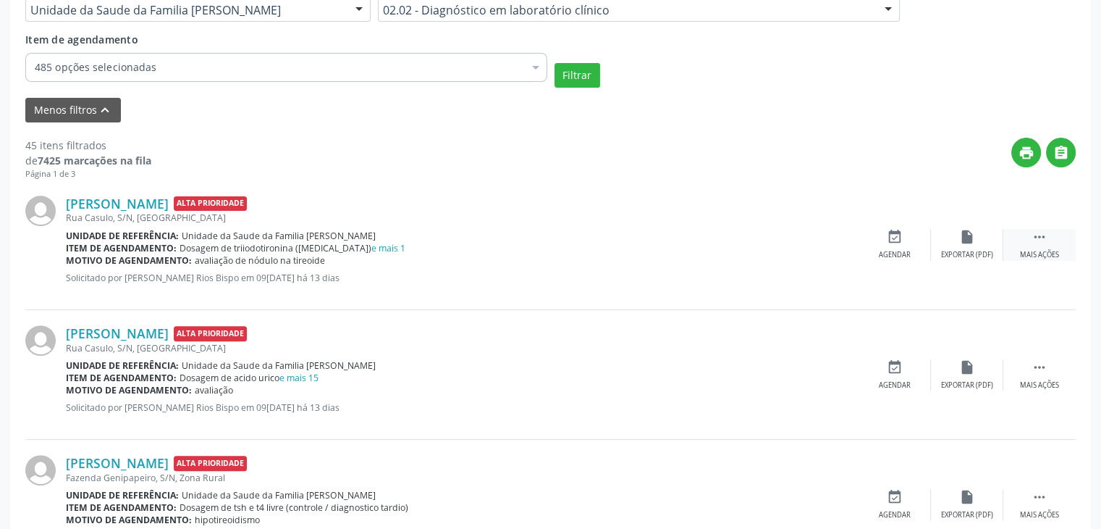
click at [1050, 258] on div "Mais ações" at bounding box center [1039, 255] width 39 height 10
click at [999, 255] on div "edit Editar" at bounding box center [967, 244] width 72 height 31
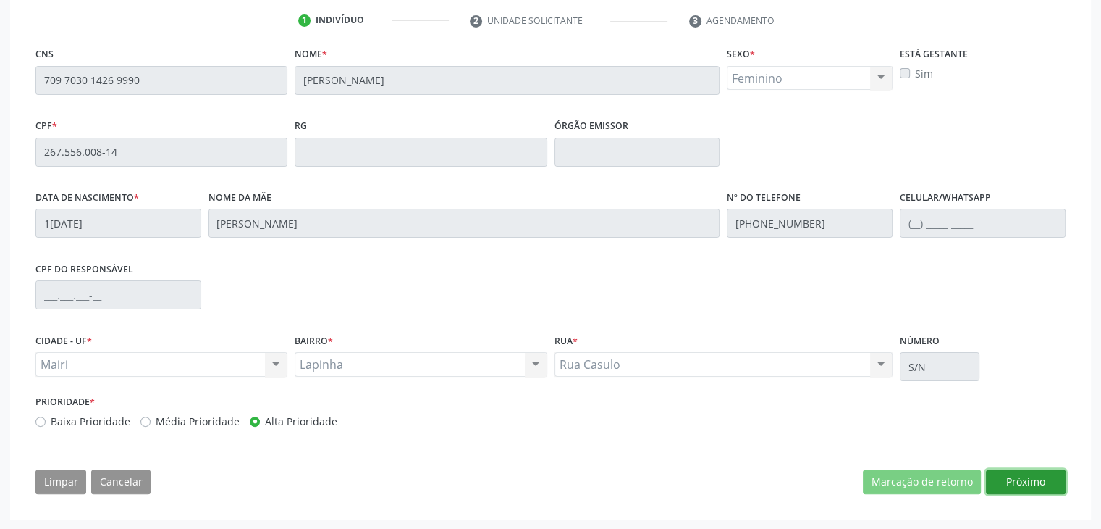
click at [1042, 479] on button "Próximo" at bounding box center [1026, 481] width 80 height 25
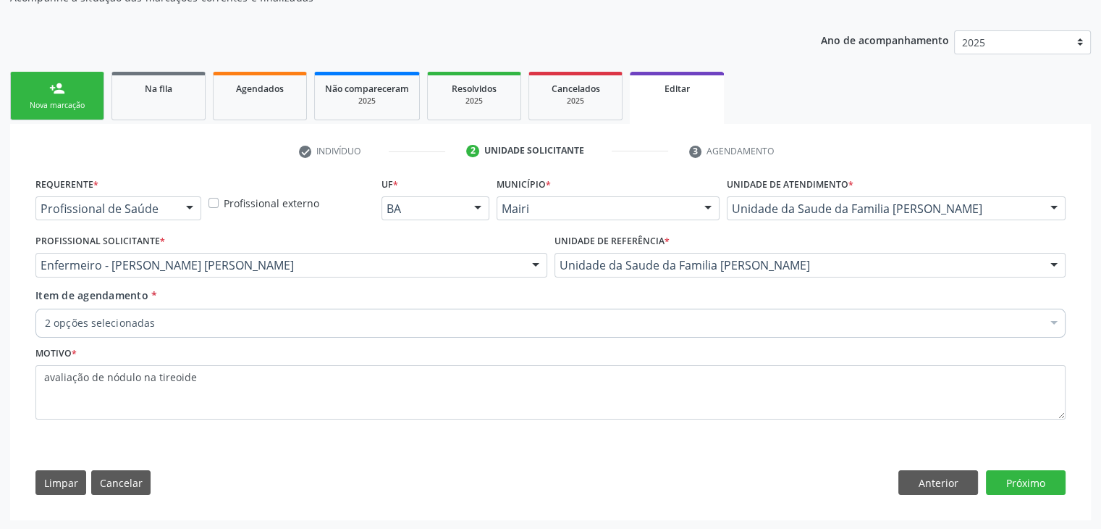
click at [272, 331] on div "2 opções selecionadas" at bounding box center [550, 322] width 1030 height 29
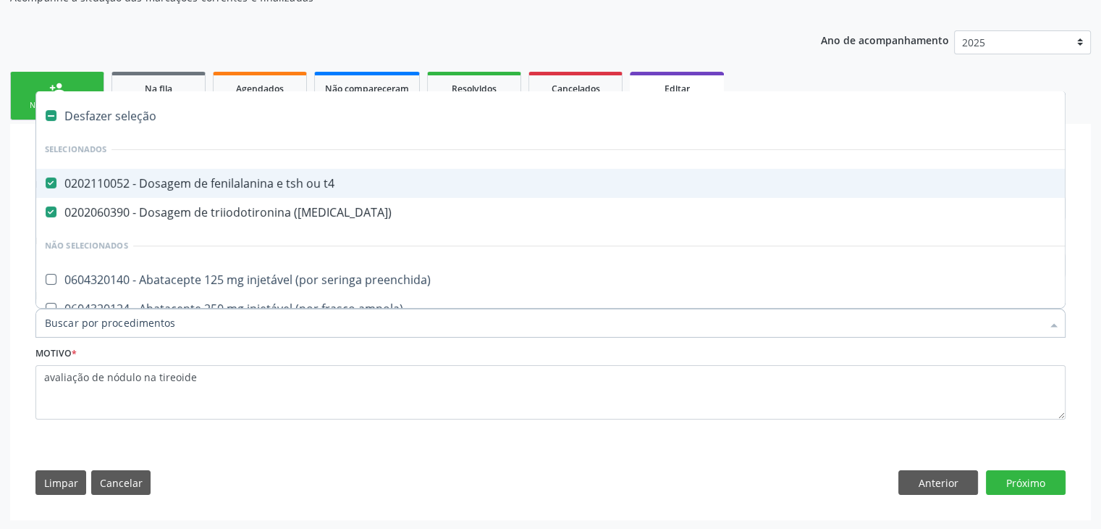
click at [133, 121] on div "Desfazer seleção" at bounding box center [602, 115] width 1132 height 29
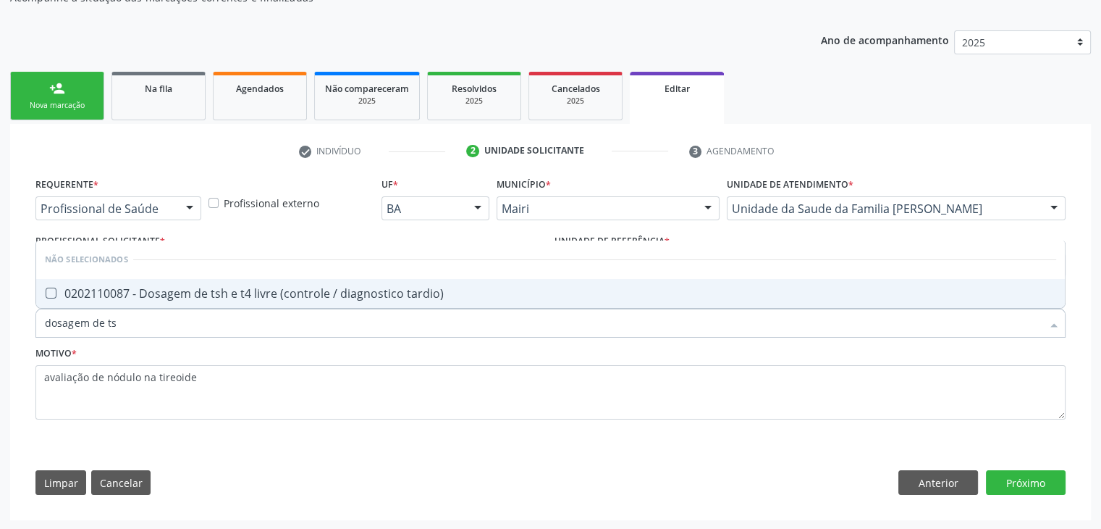
click at [191, 298] on div "0202110087 - Dosagem de tsh e t4 livre (controle / diagnostico tardio)" at bounding box center [551, 293] width 1012 height 12
click at [1017, 482] on button "Próximo" at bounding box center [1026, 482] width 80 height 25
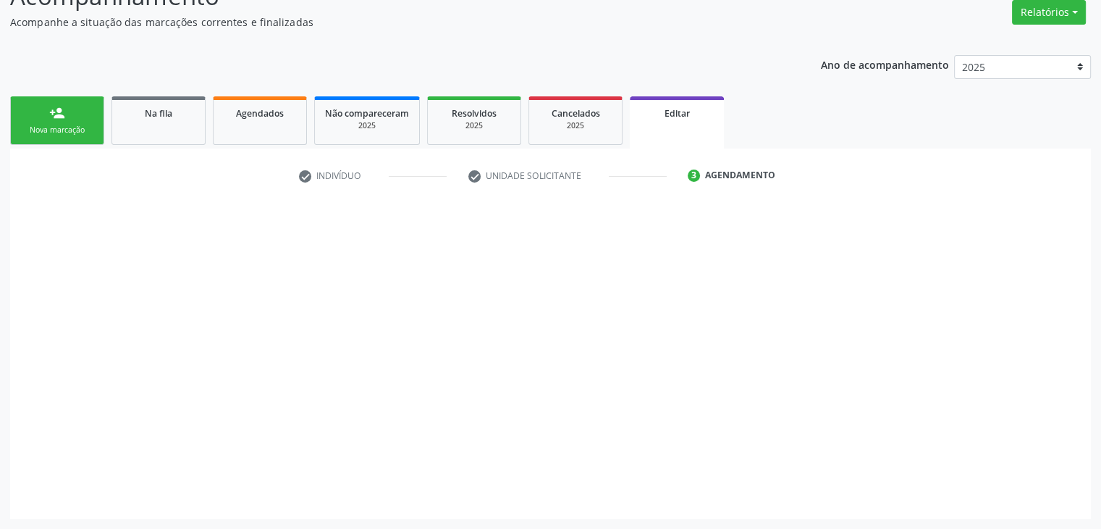
scroll to position [119, 0]
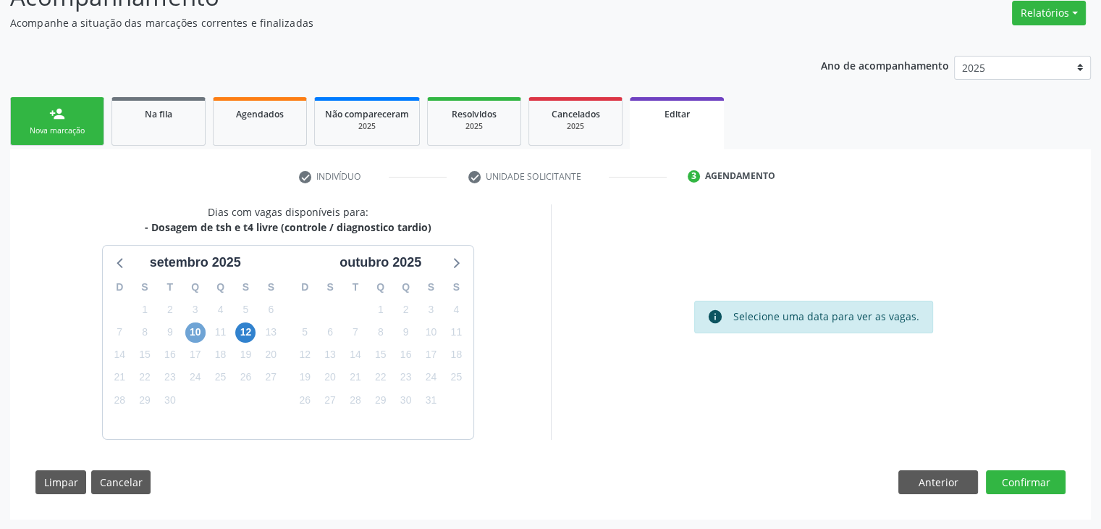
click at [198, 335] on span "10" at bounding box center [195, 332] width 20 height 20
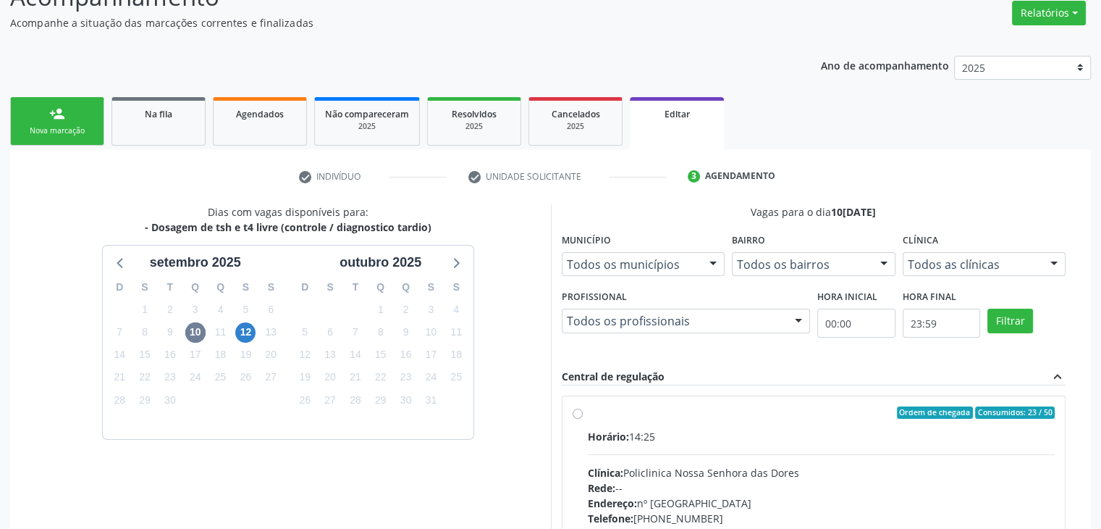
click at [712, 396] on div "Ordem de chegada Consumidos: 23 / 50 Horário: 14:25 Clínica: Policlinica [GEOGR…" at bounding box center [814, 517] width 503 height 243
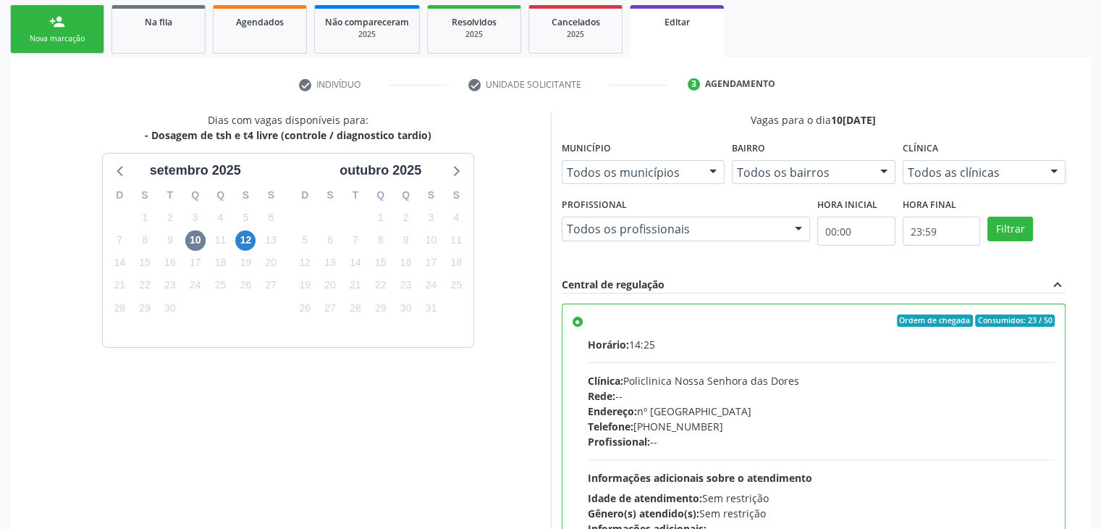
scroll to position [355, 0]
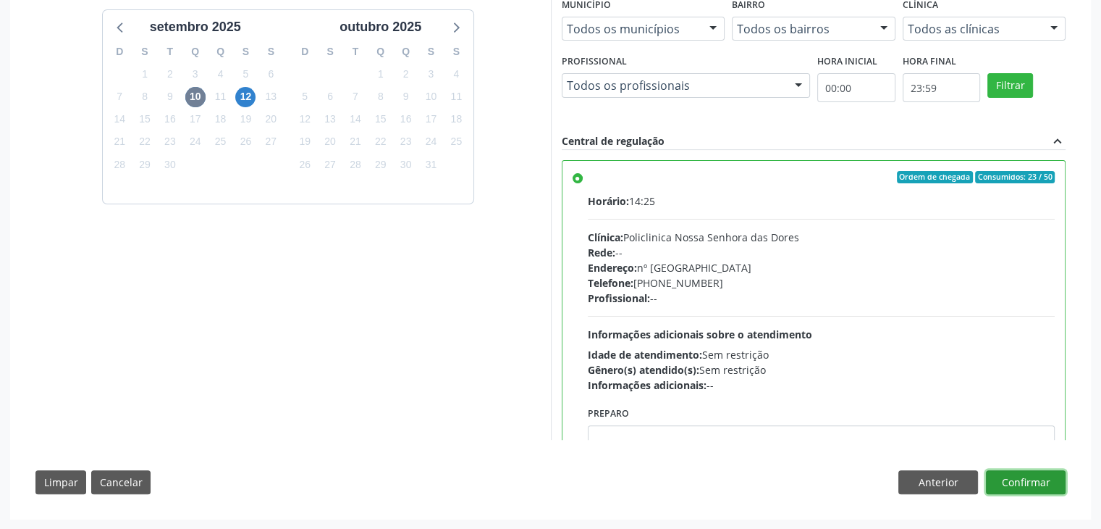
click at [1031, 487] on button "Confirmar" at bounding box center [1026, 482] width 80 height 25
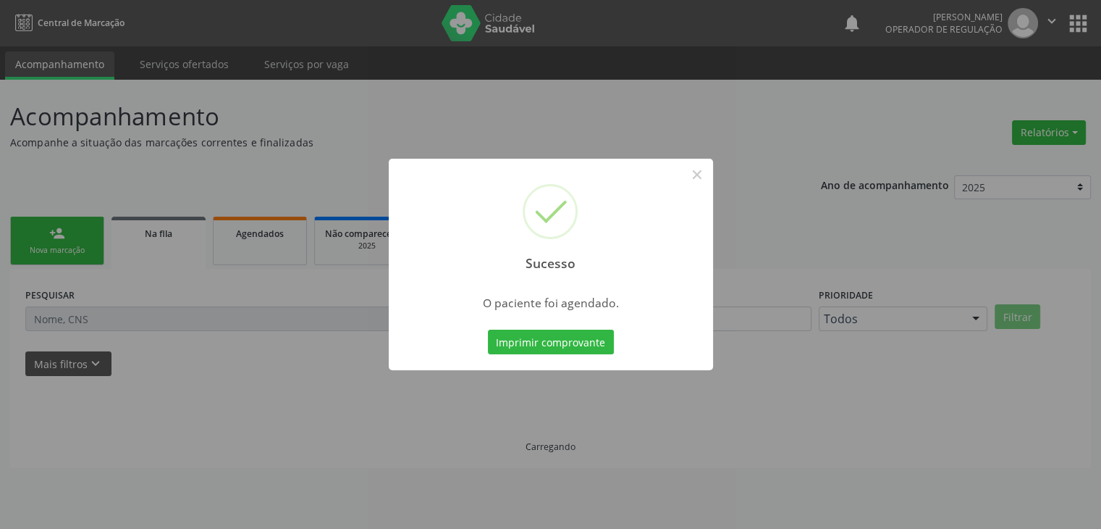
scroll to position [0, 0]
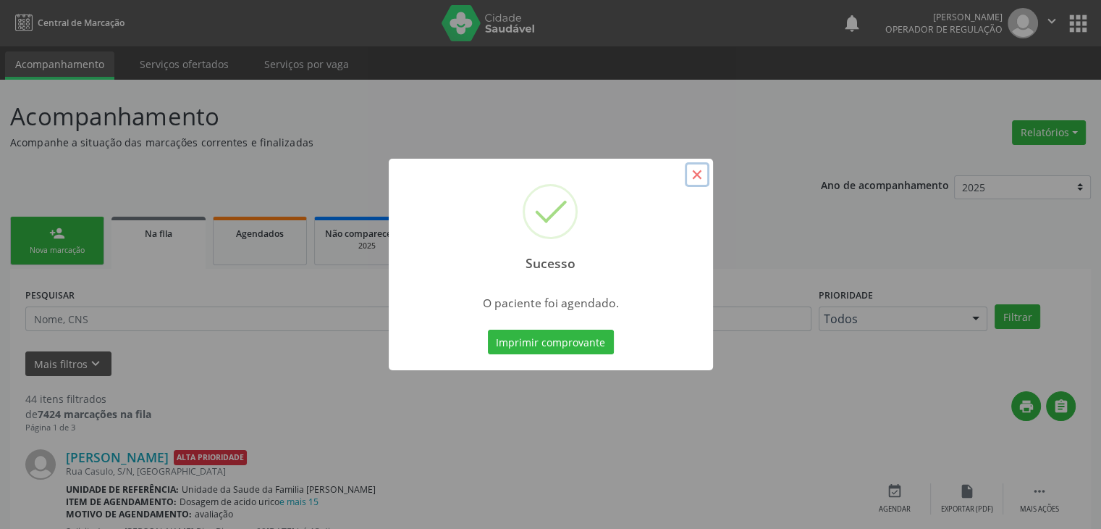
click at [702, 172] on button "×" at bounding box center [697, 174] width 25 height 25
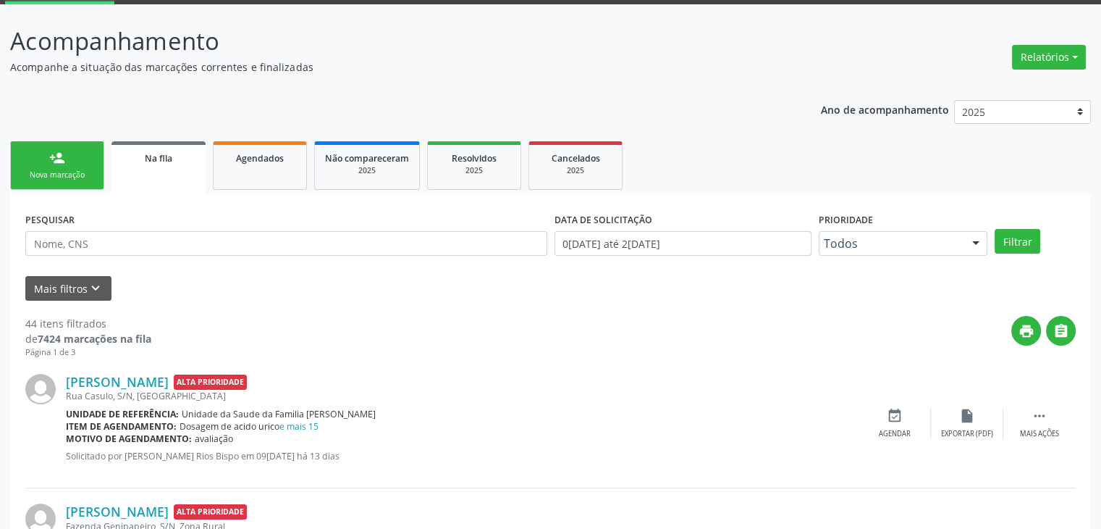
scroll to position [145, 0]
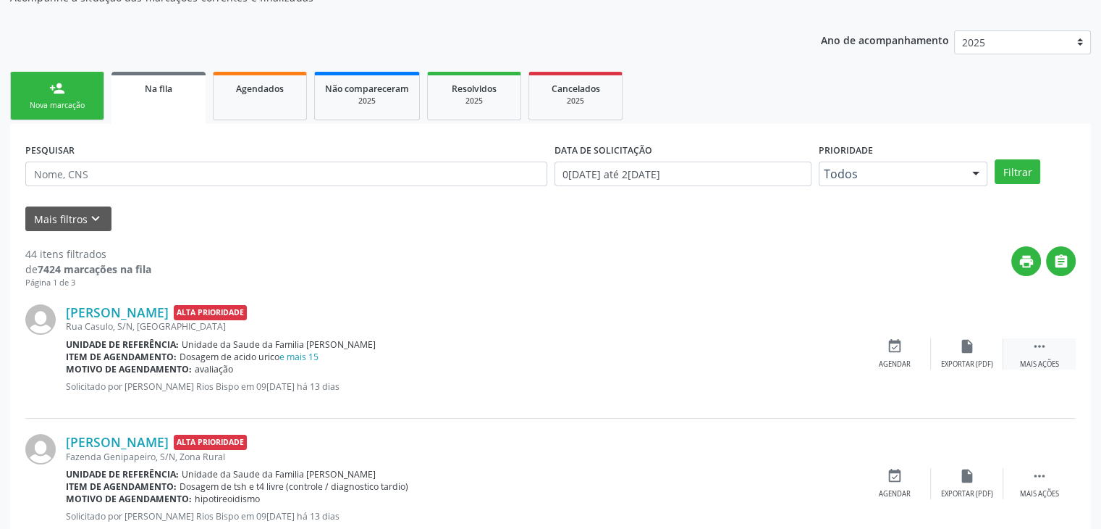
click at [1019, 348] on div " Mais ações" at bounding box center [1040, 353] width 72 height 31
click at [996, 353] on div "edit Editar" at bounding box center [967, 353] width 72 height 31
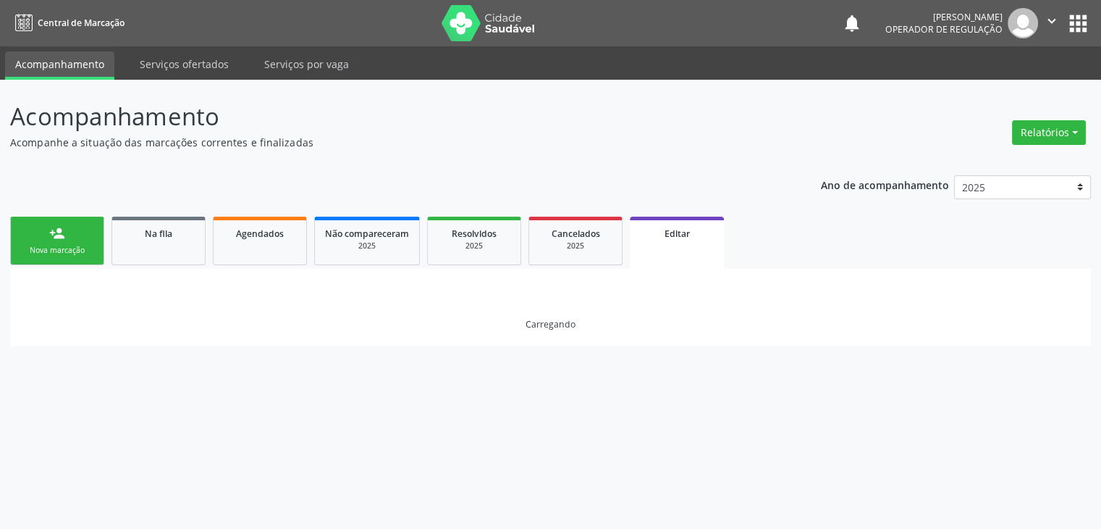
scroll to position [0, 0]
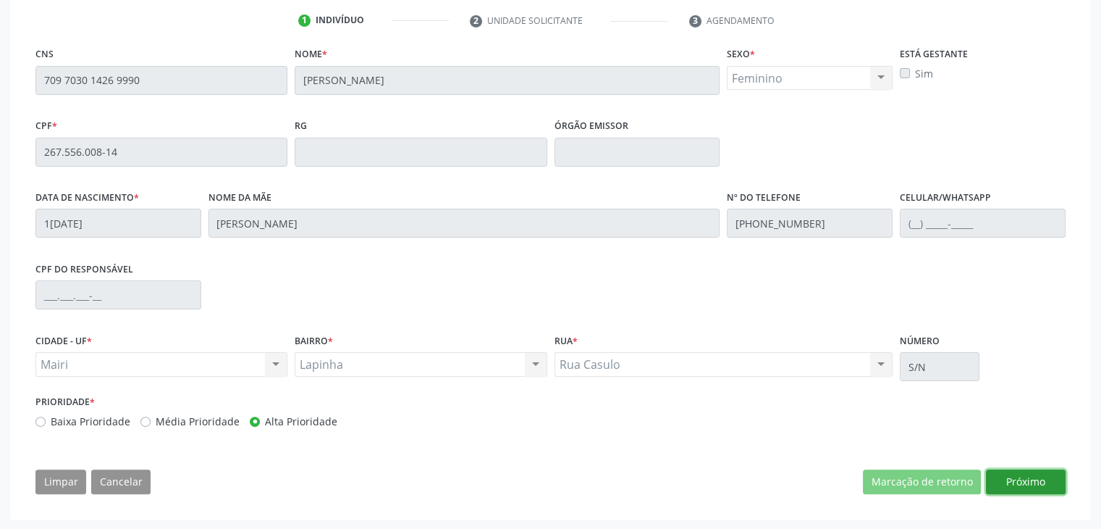
click at [1025, 487] on button "Próximo" at bounding box center [1026, 481] width 80 height 25
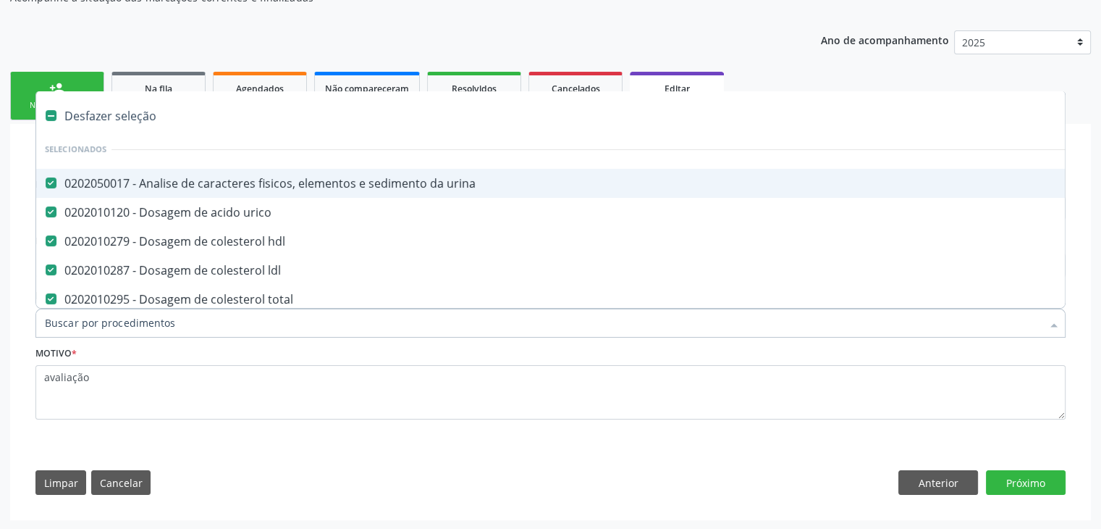
click at [125, 112] on div "Desfazer seleção" at bounding box center [602, 115] width 1132 height 29
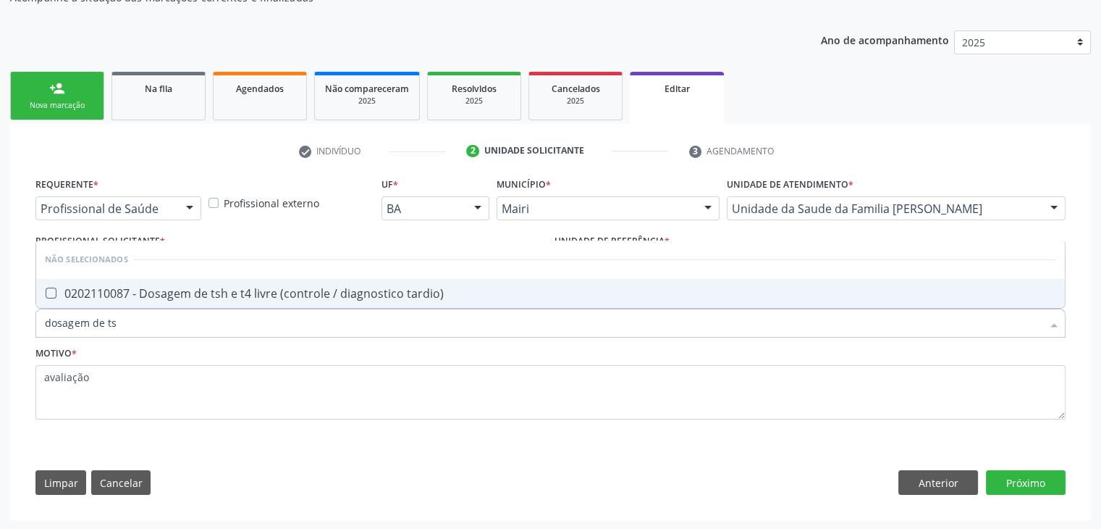
click at [148, 287] on div "0202110087 - Dosagem de tsh e t4 livre (controle / diagnostico tardio)" at bounding box center [551, 293] width 1012 height 12
click at [1059, 482] on button "Próximo" at bounding box center [1026, 482] width 80 height 25
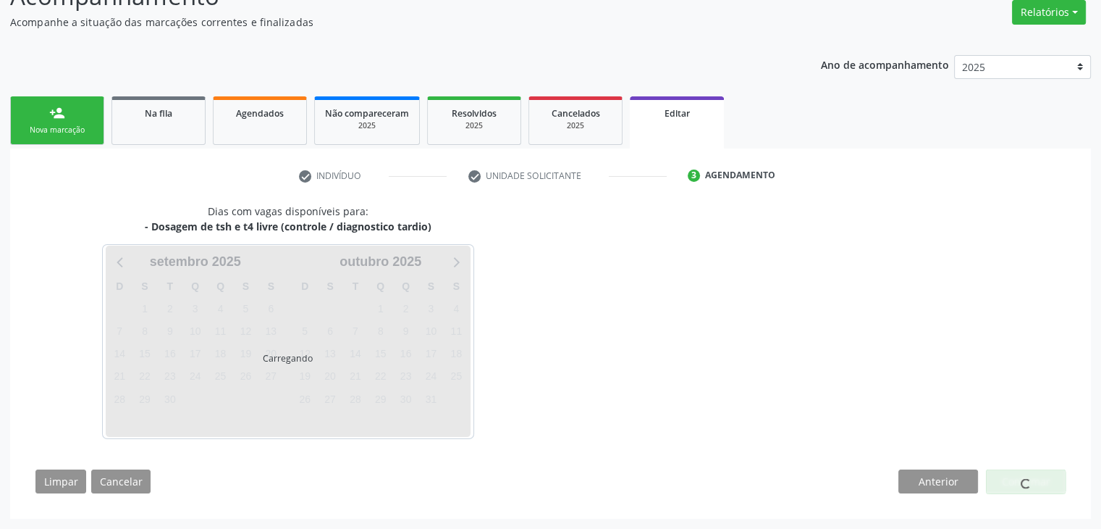
scroll to position [119, 0]
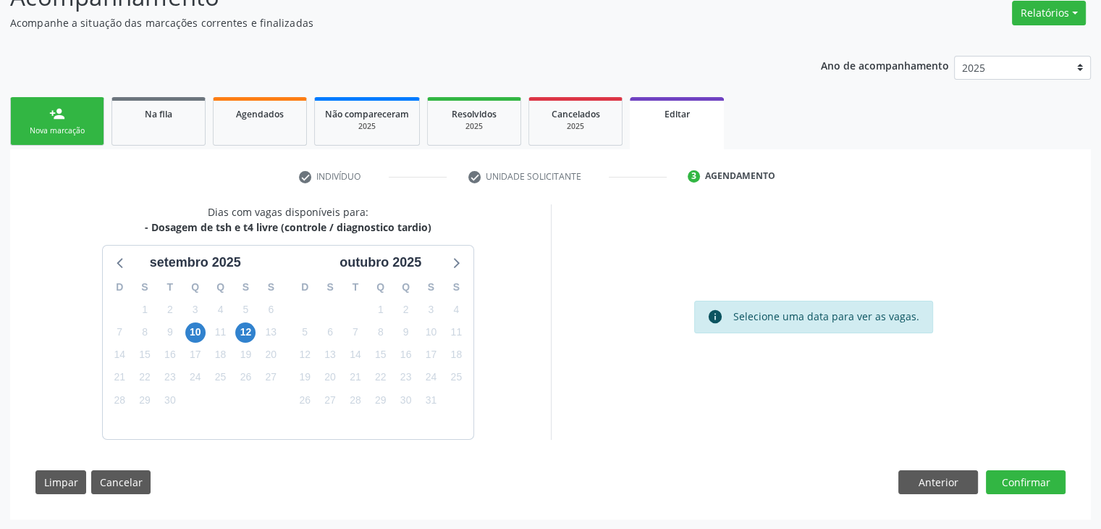
click at [188, 322] on div "10" at bounding box center [195, 332] width 20 height 22
click at [192, 329] on span "10" at bounding box center [195, 332] width 20 height 20
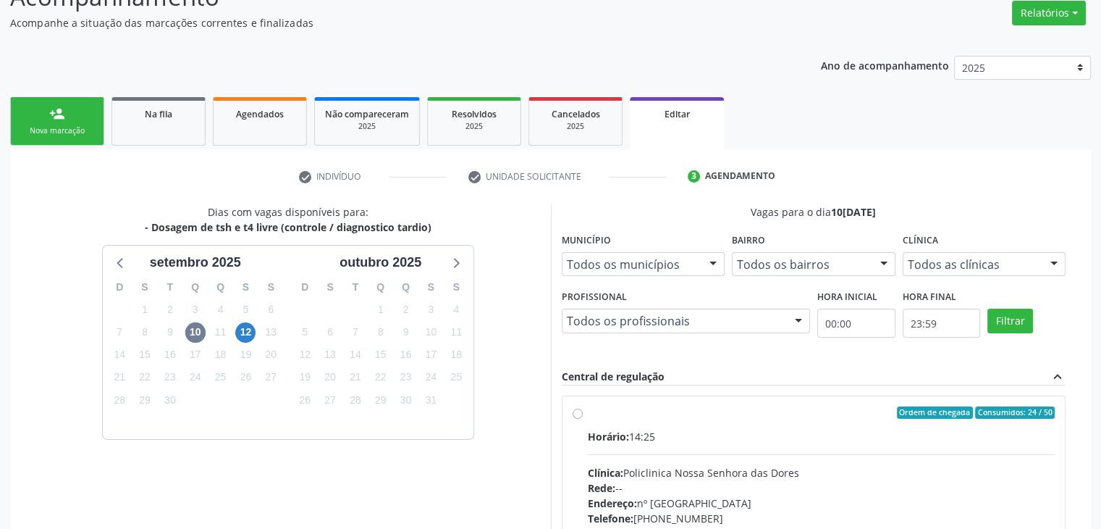
click at [676, 454] on div "Horário: 14:25 Clínica: Policlinica Nossa Senhora das Dores Rede: -- Endereço: …" at bounding box center [822, 528] width 468 height 199
click at [583, 419] on input "Ordem de chegada Consumidos: 24 / 50 Horário: 14:25 Clínica: Policlinica [GEOGR…" at bounding box center [578, 412] width 10 height 13
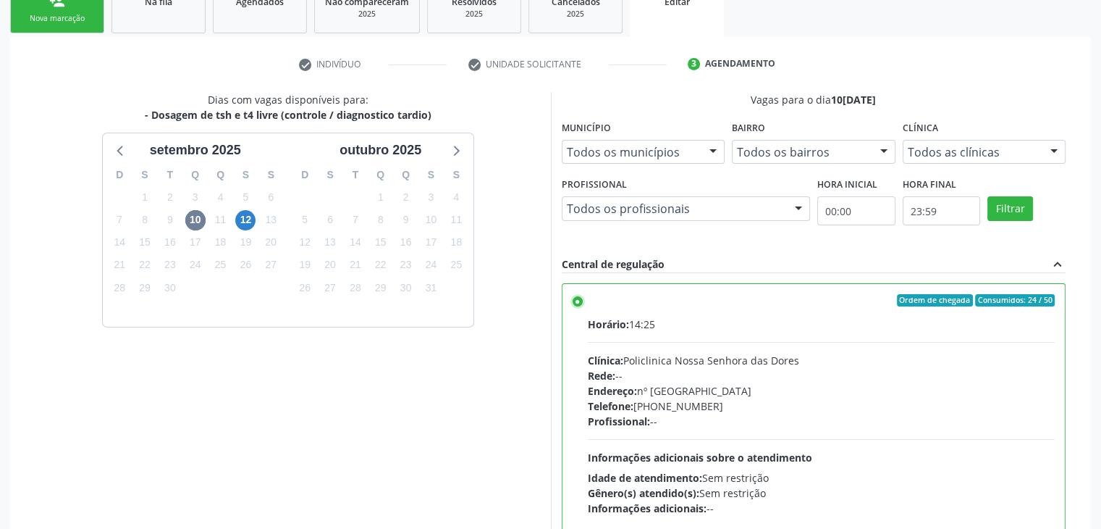
scroll to position [355, 0]
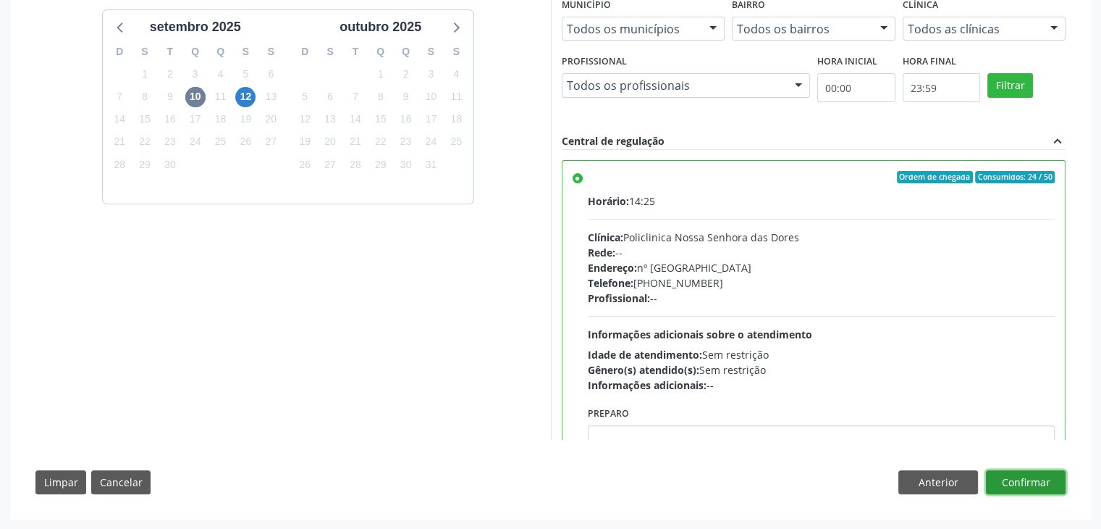
click at [1042, 474] on button "Confirmar" at bounding box center [1026, 482] width 80 height 25
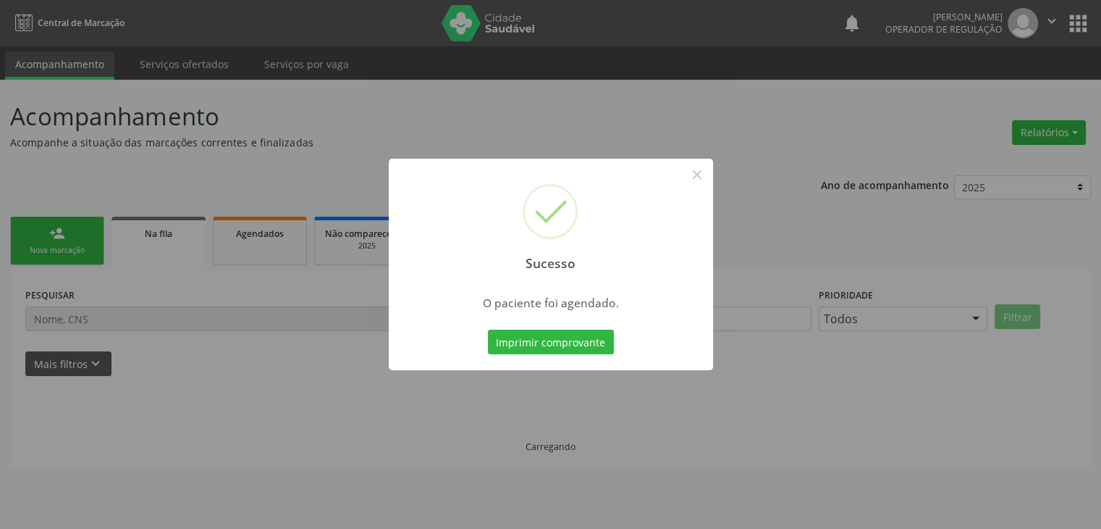
scroll to position [0, 0]
click at [705, 187] on div "Sucesso ×" at bounding box center [556, 221] width 324 height 125
click at [704, 167] on button "×" at bounding box center [702, 174] width 25 height 25
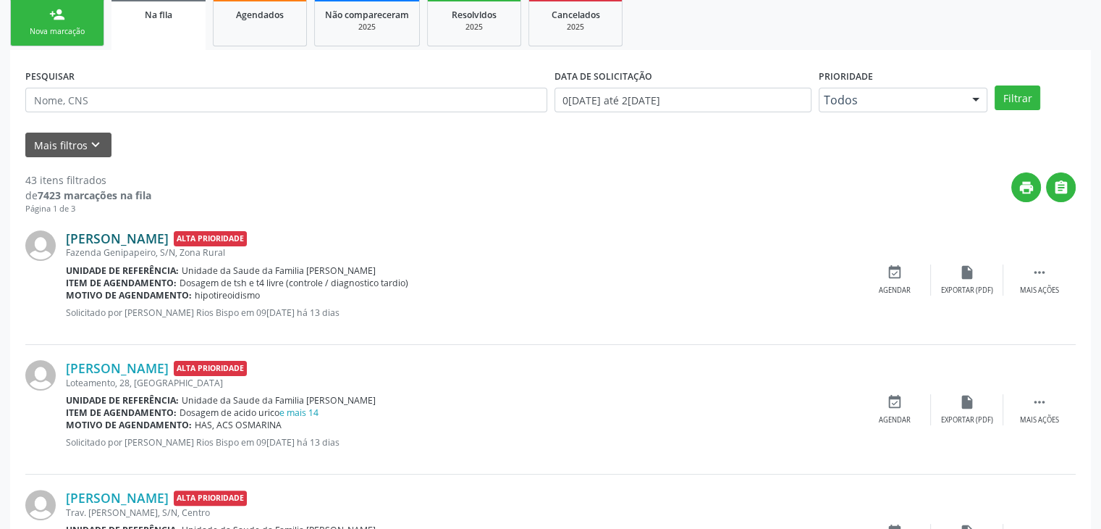
scroll to position [217, 0]
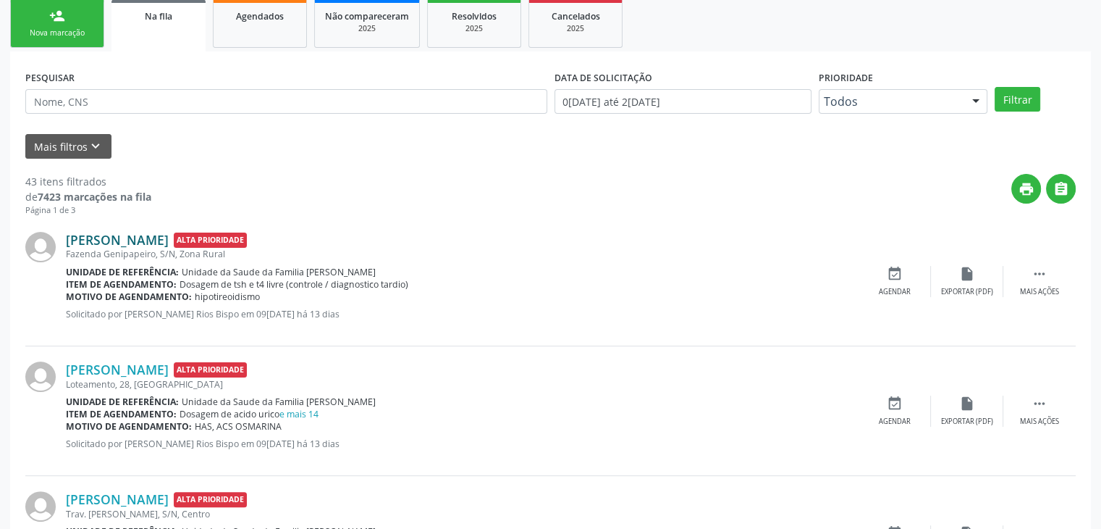
click at [135, 232] on link "[PERSON_NAME]" at bounding box center [117, 240] width 103 height 16
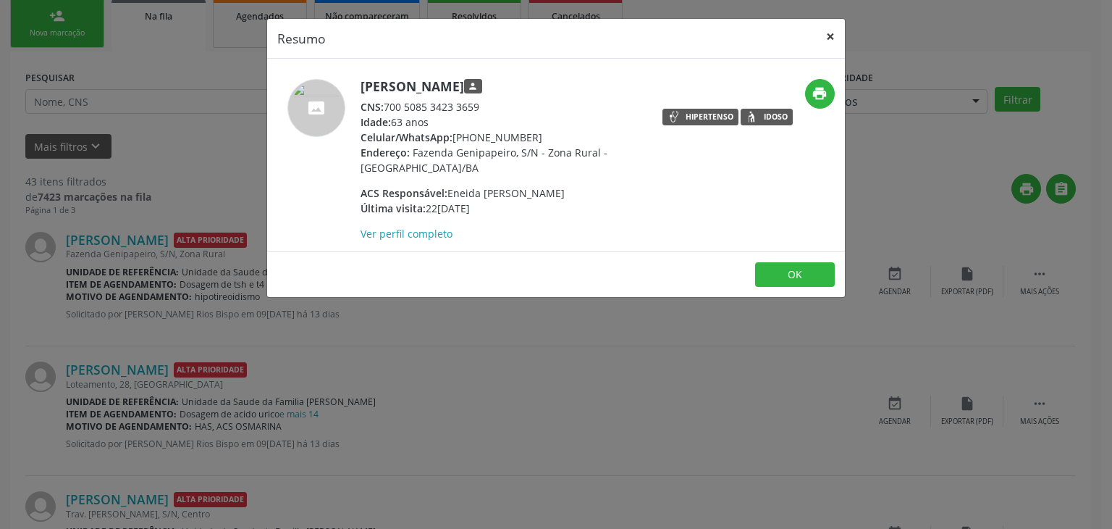
click at [829, 27] on button "×" at bounding box center [830, 36] width 29 height 35
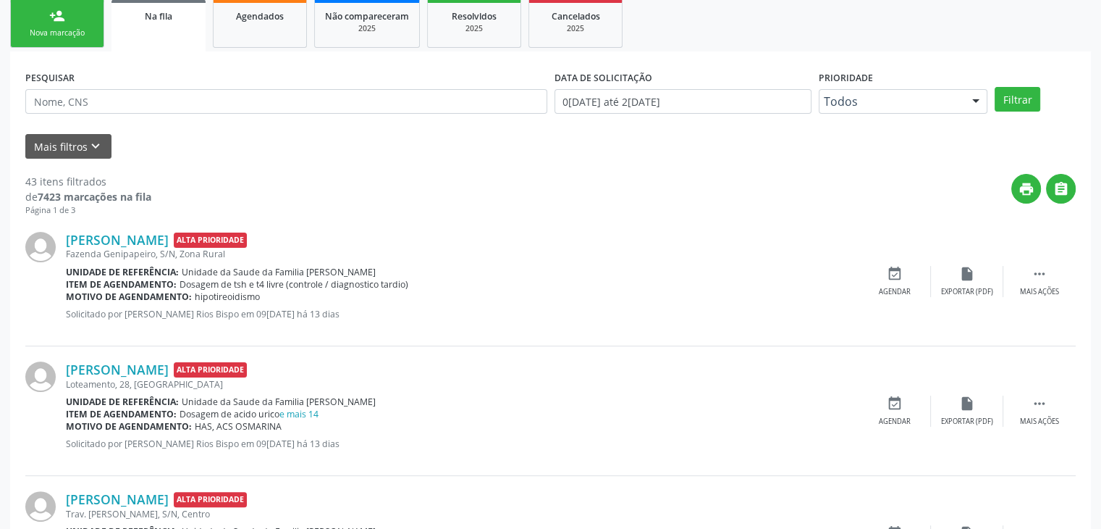
click at [1051, 262] on div "[PERSON_NAME] Alta Prioridade Fazenda Genipapeiro, S/N, Zona Rural Unidade de r…" at bounding box center [550, 282] width 1051 height 130
click at [1041, 278] on icon "" at bounding box center [1040, 274] width 16 height 16
click at [966, 291] on div "Editar" at bounding box center [967, 292] width 23 height 10
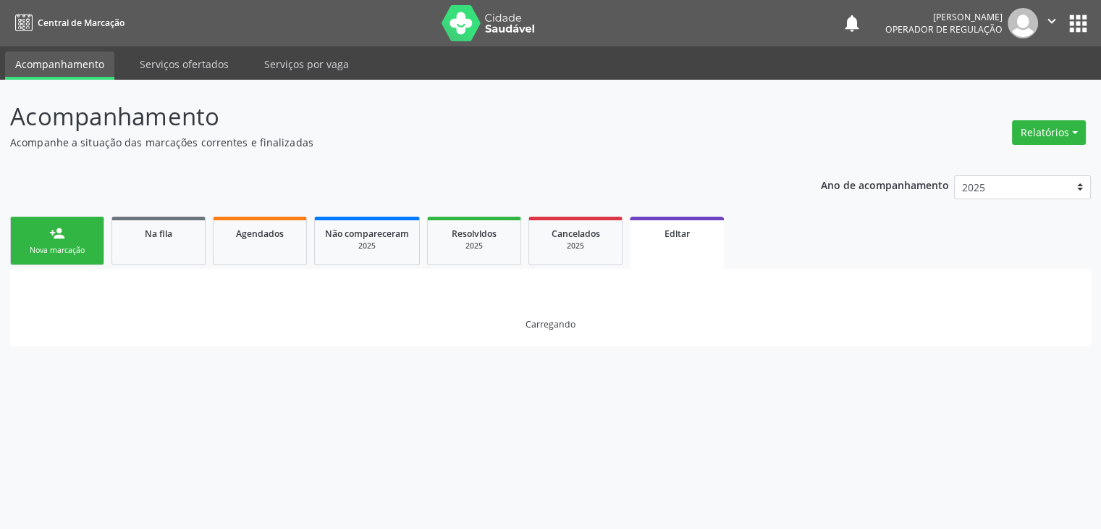
scroll to position [0, 0]
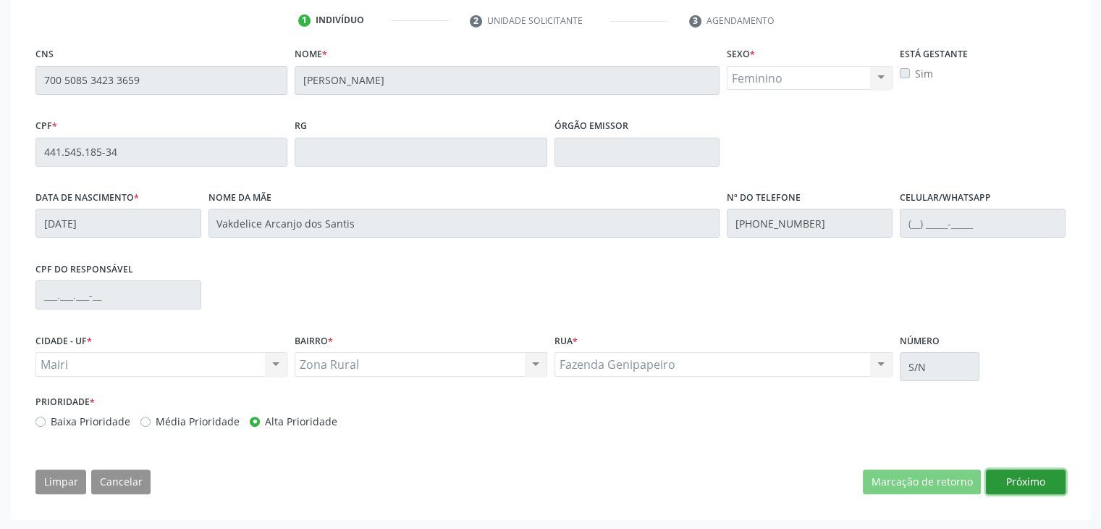
click at [1030, 478] on button "Próximo" at bounding box center [1026, 481] width 80 height 25
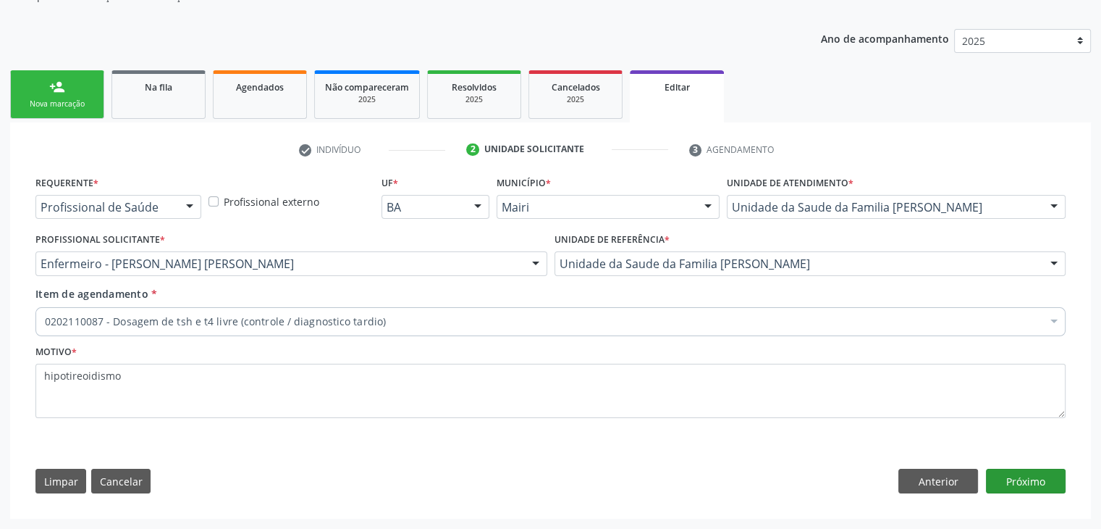
scroll to position [145, 0]
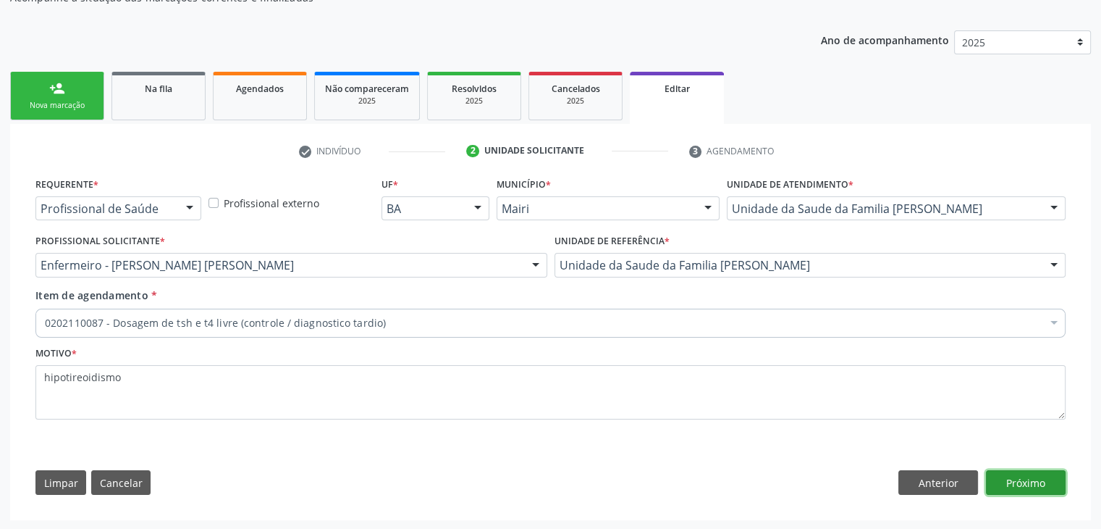
click at [1038, 481] on button "Próximo" at bounding box center [1026, 482] width 80 height 25
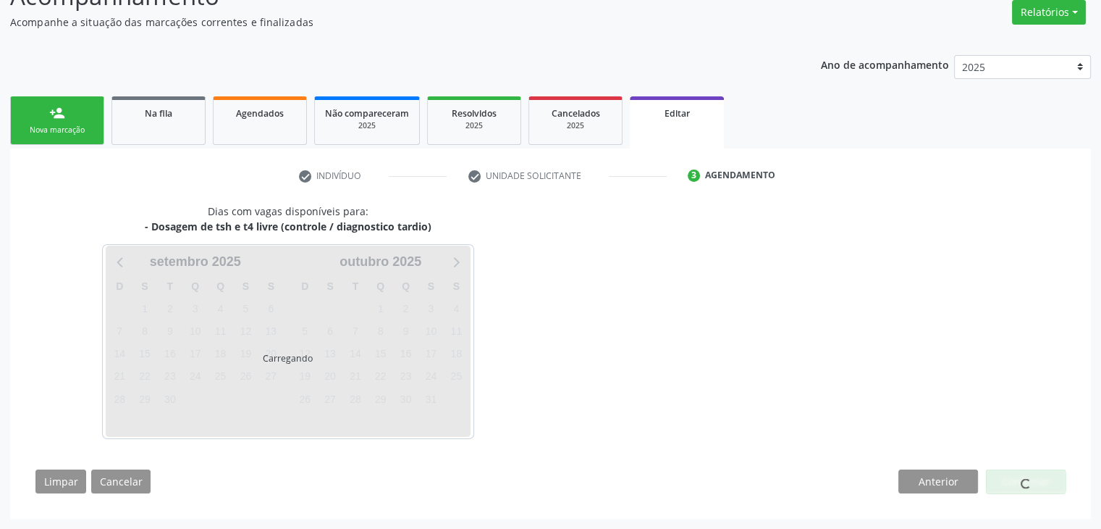
scroll to position [119, 0]
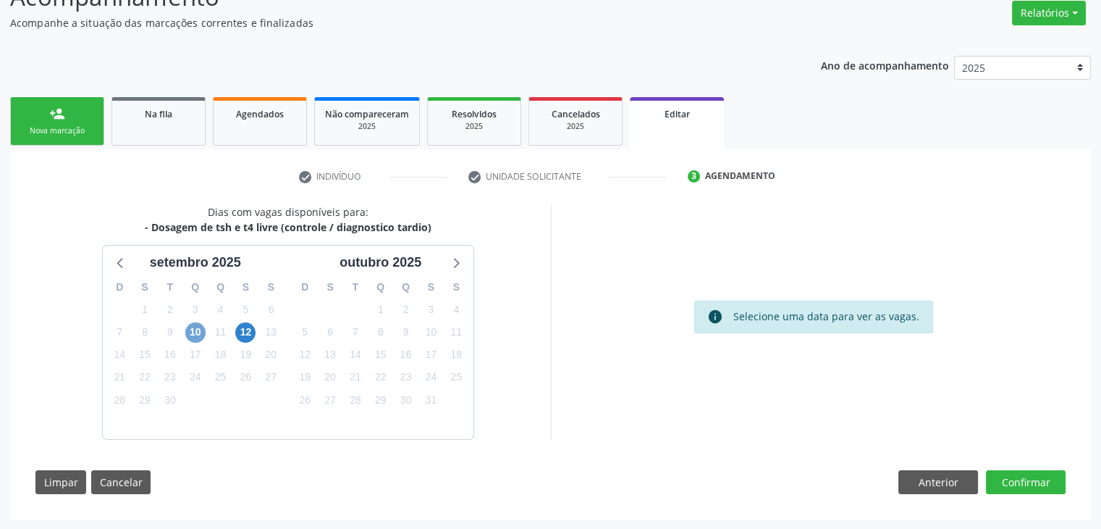
click at [198, 337] on span "10" at bounding box center [195, 332] width 20 height 20
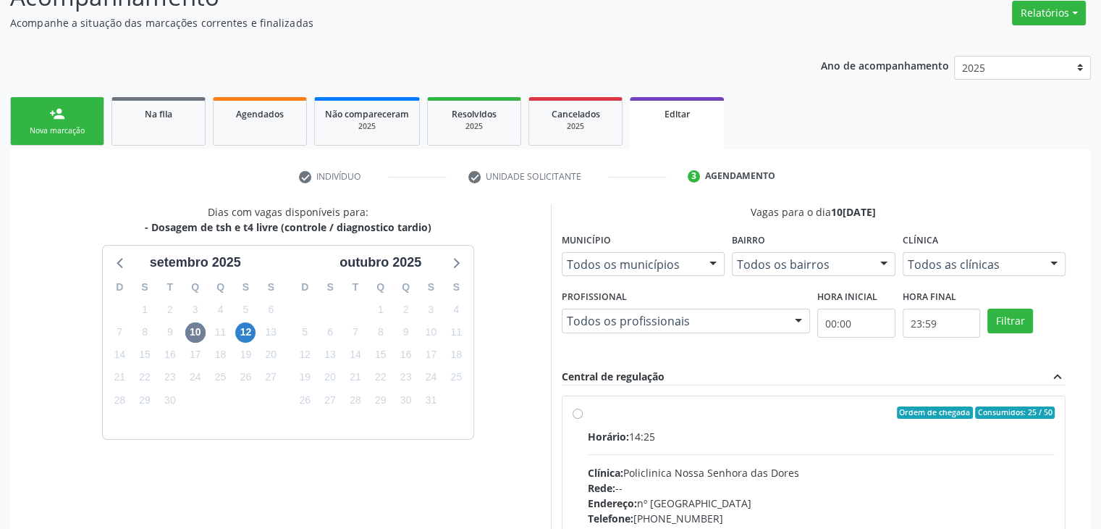
click at [713, 429] on div "Horário: 14:25" at bounding box center [822, 436] width 468 height 15
click at [583, 419] on input "Ordem de chegada Consumidos: 25 / 50 Horário: 14:25 Clínica: Policlinica [GEOGR…" at bounding box center [578, 412] width 10 height 13
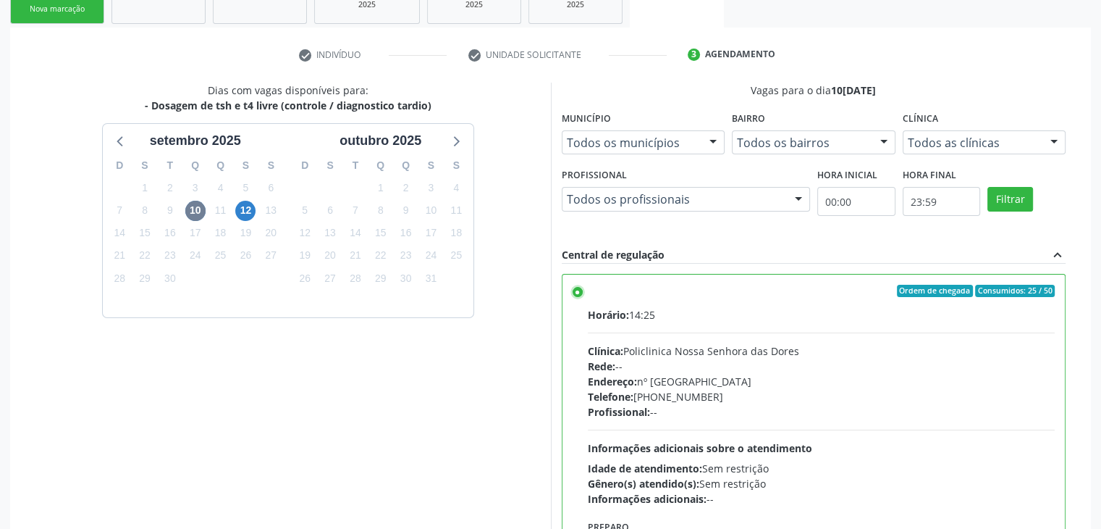
scroll to position [355, 0]
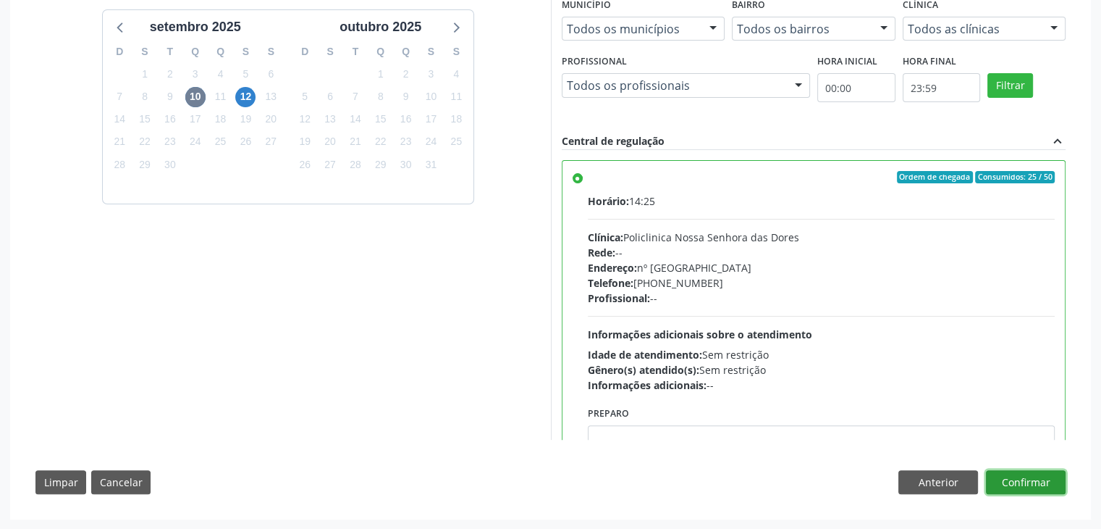
click at [1031, 476] on button "Confirmar" at bounding box center [1026, 482] width 80 height 25
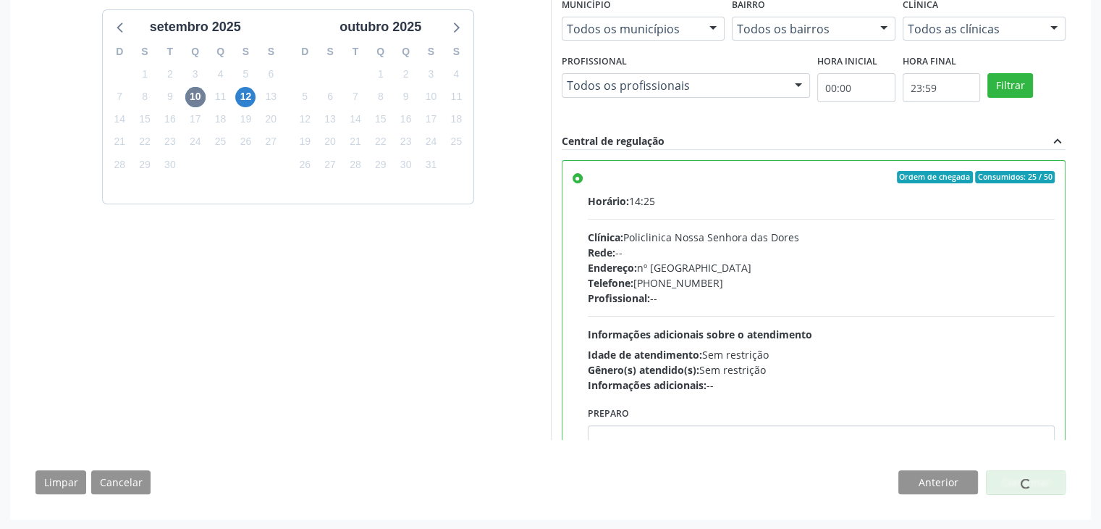
scroll to position [0, 0]
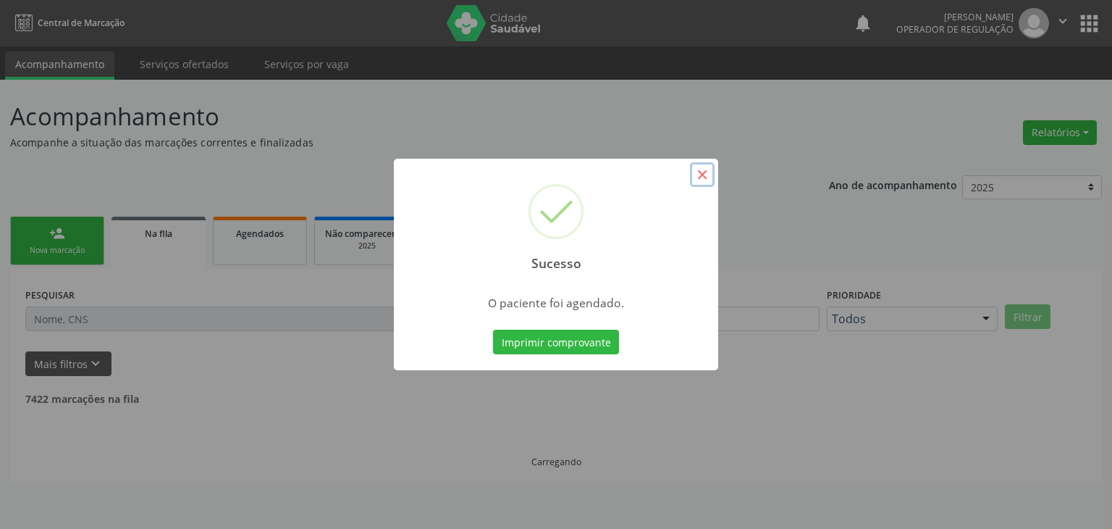
click at [698, 184] on button "×" at bounding box center [702, 174] width 25 height 25
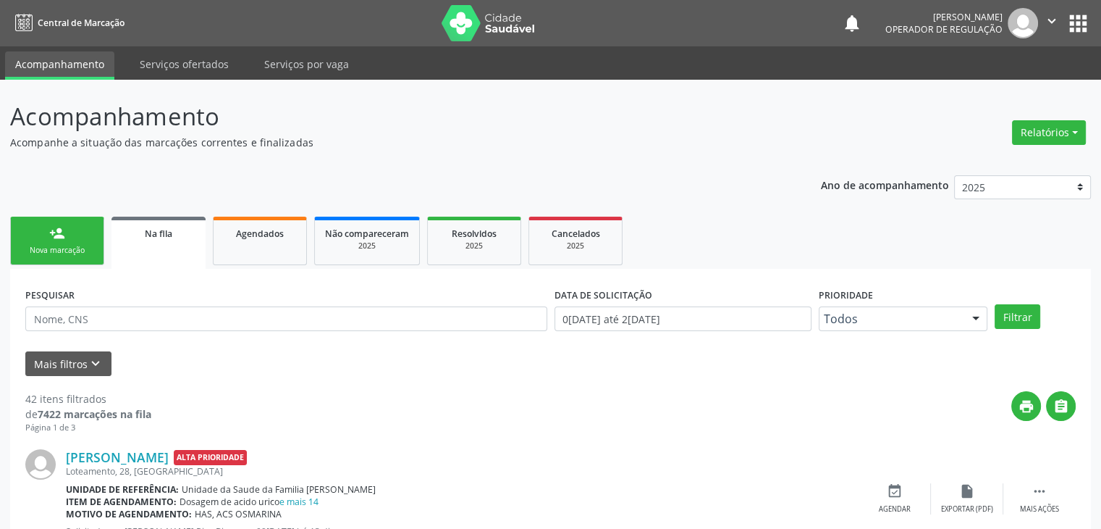
scroll to position [290, 0]
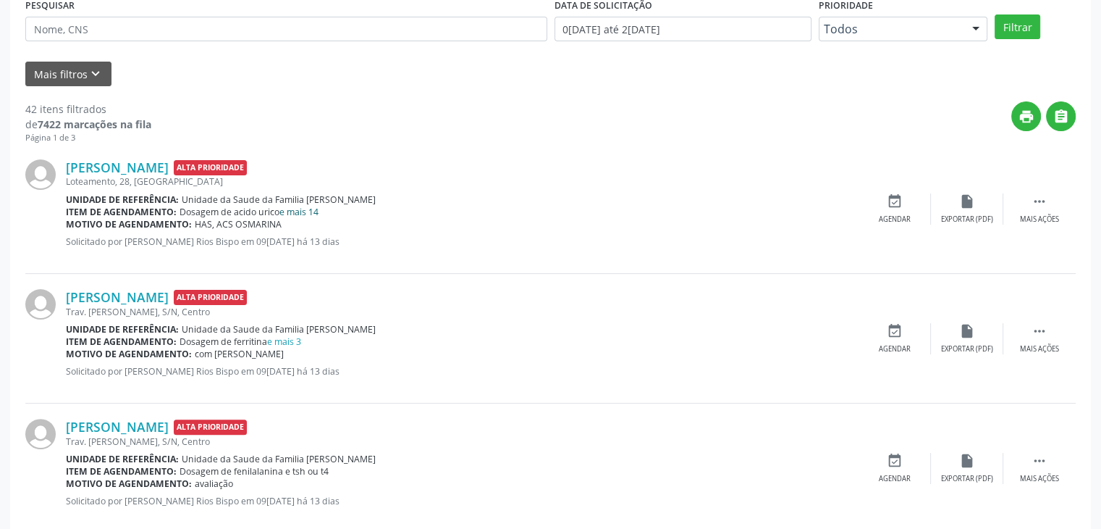
click at [297, 213] on link "e mais 14" at bounding box center [299, 212] width 39 height 12
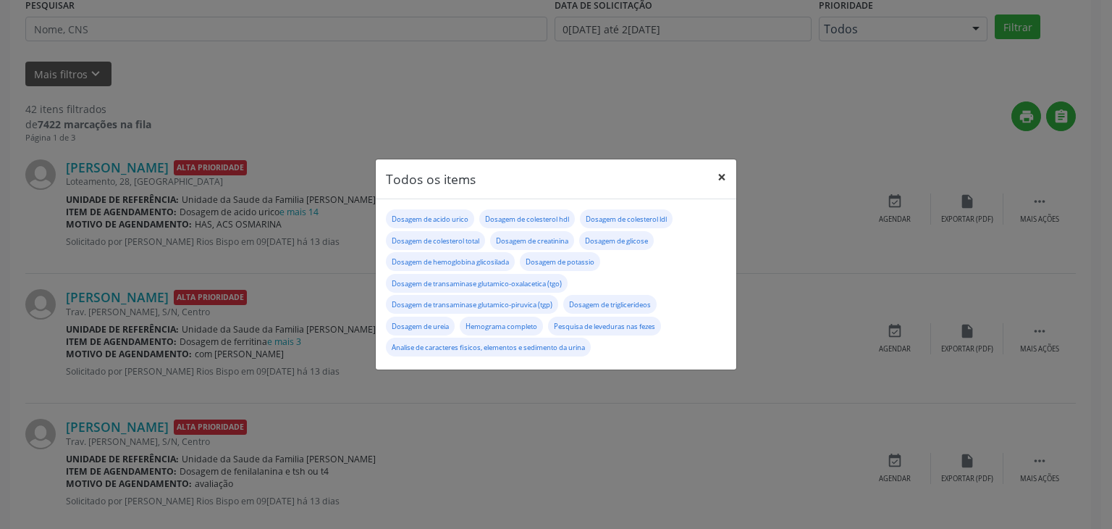
click at [729, 178] on button "×" at bounding box center [721, 176] width 29 height 35
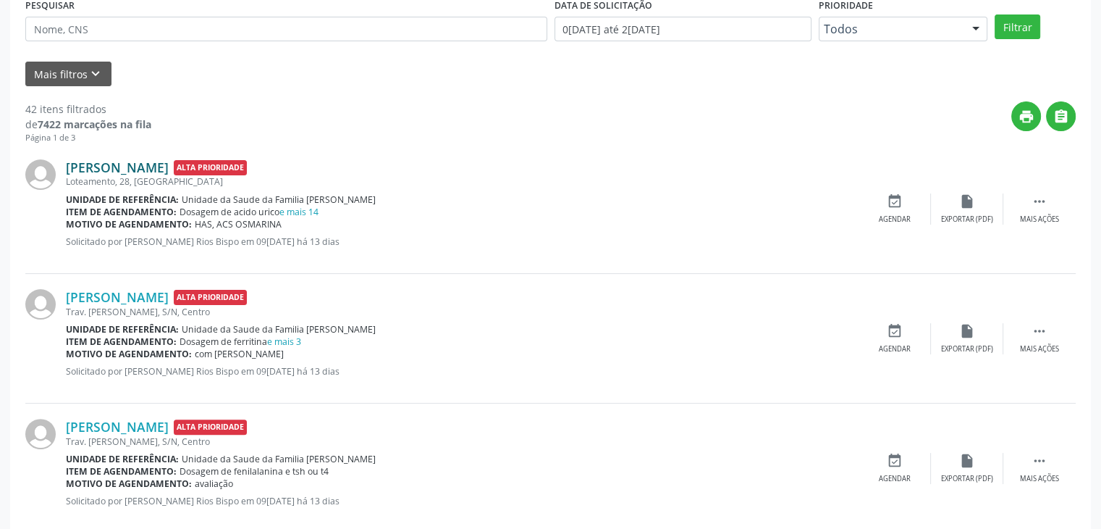
click at [169, 166] on link "[PERSON_NAME]" at bounding box center [117, 167] width 103 height 16
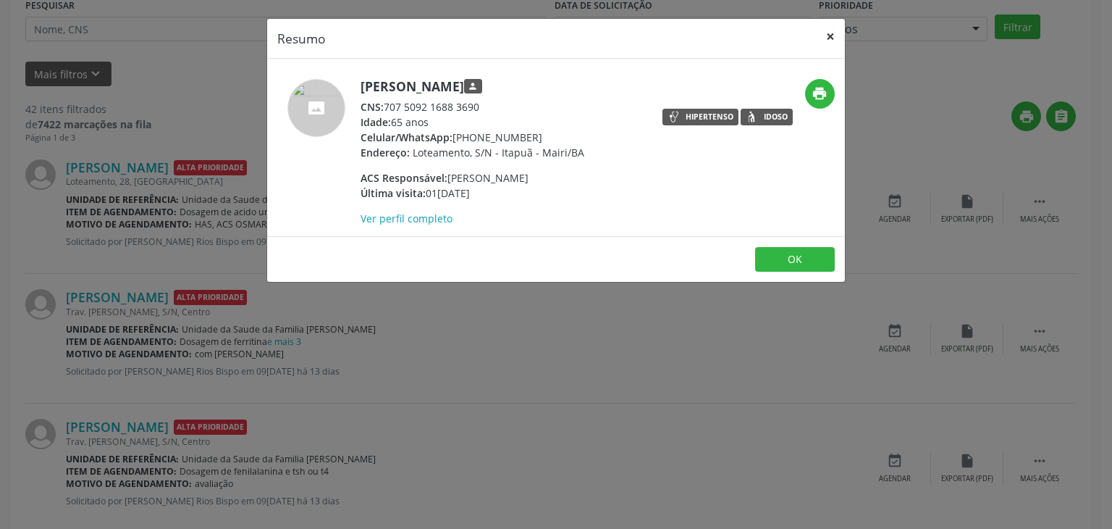
click at [833, 37] on button "×" at bounding box center [830, 36] width 29 height 35
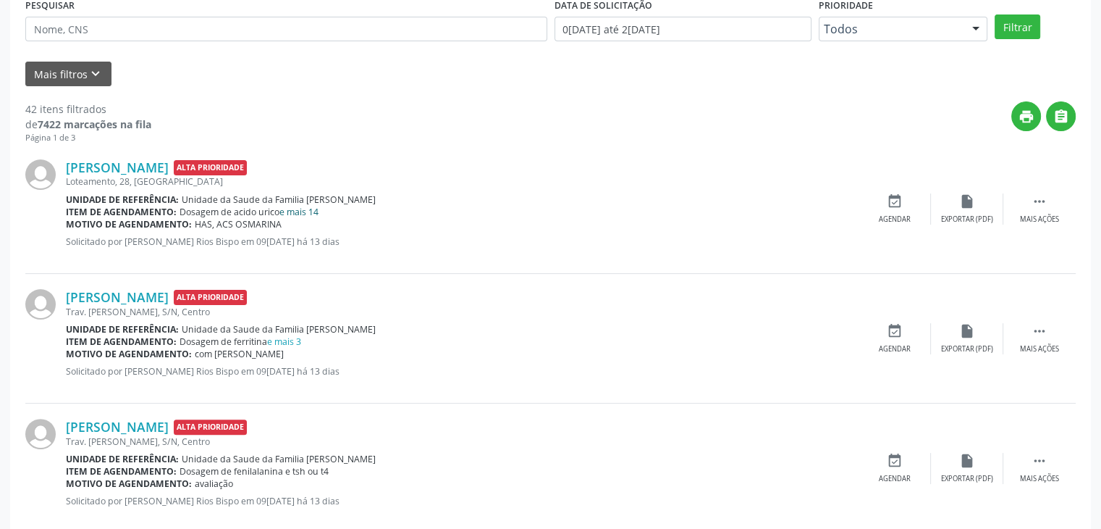
click at [310, 213] on link "e mais 14" at bounding box center [299, 212] width 39 height 12
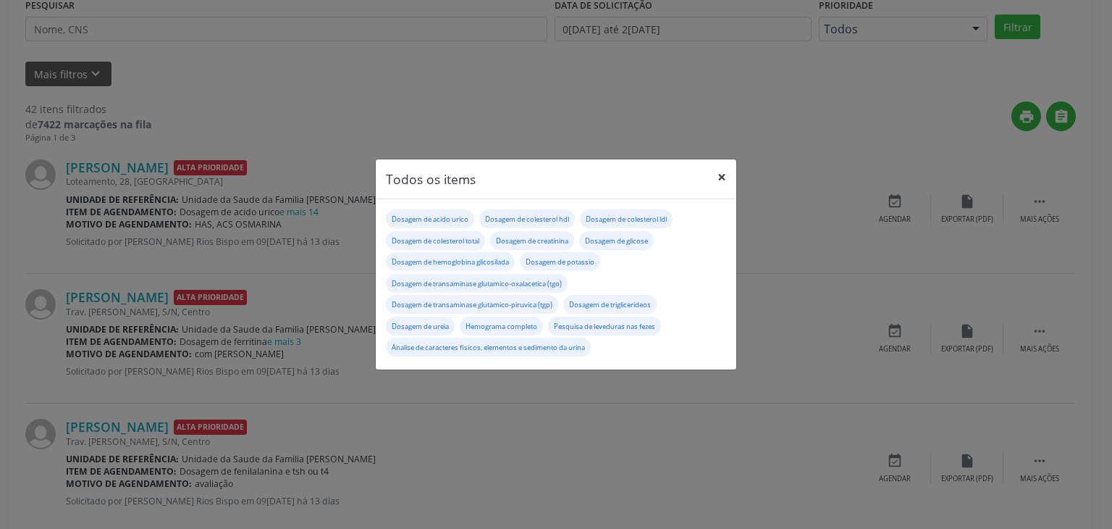
click at [711, 180] on button "×" at bounding box center [721, 176] width 29 height 35
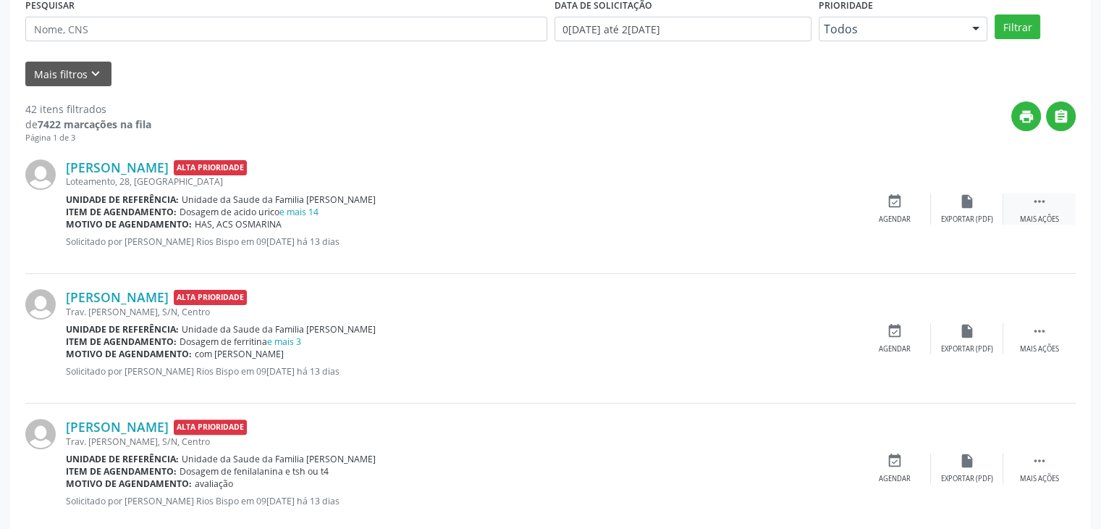
click at [1025, 208] on div " Mais ações" at bounding box center [1040, 208] width 72 height 31
click at [978, 189] on div "[PERSON_NAME] Alta Prioridade Loteamento, 28, [GEOGRAPHIC_DATA] Unidade de refe…" at bounding box center [550, 209] width 1051 height 130
click at [967, 203] on icon "edit" at bounding box center [967, 201] width 16 height 16
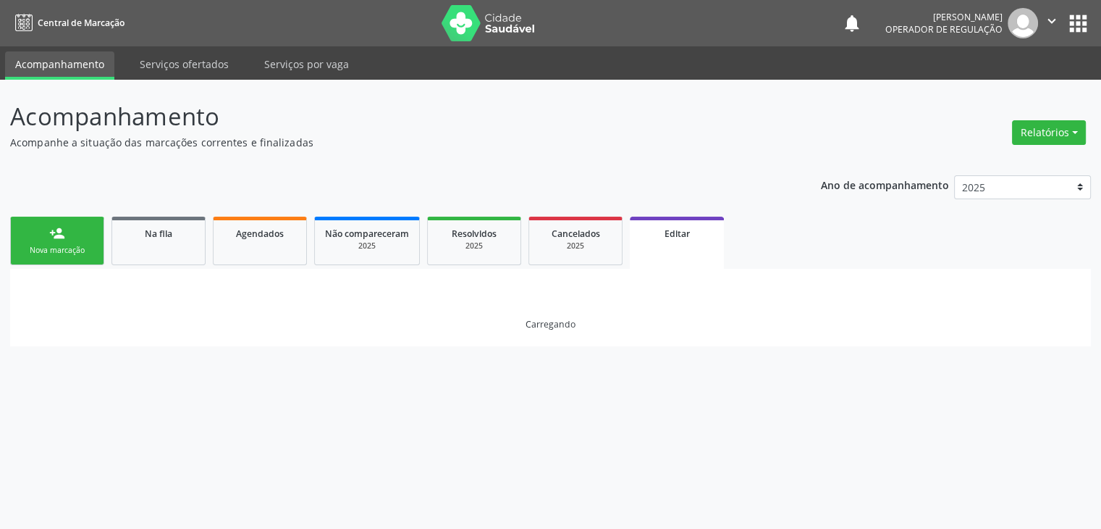
scroll to position [0, 0]
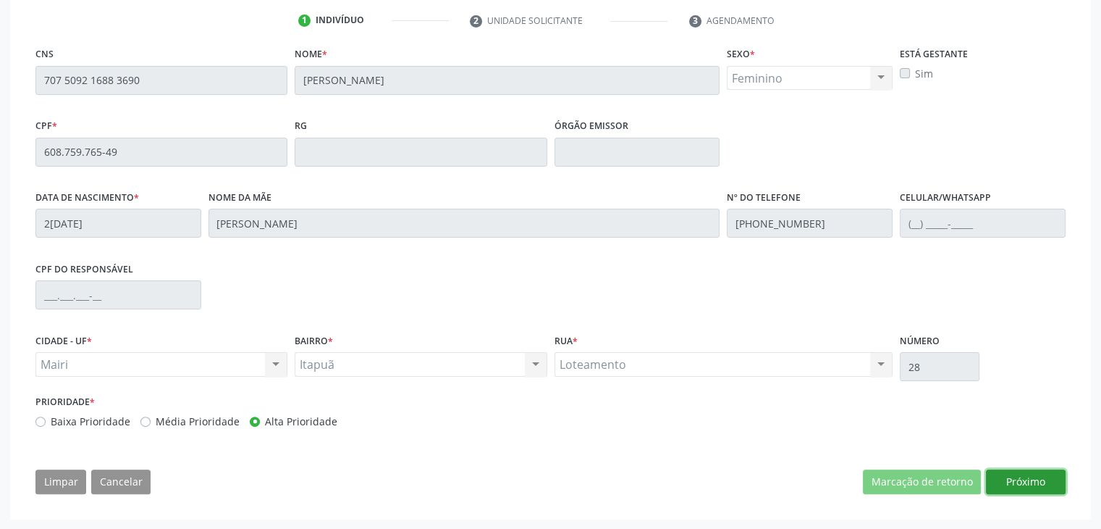
click at [1034, 486] on button "Próximo" at bounding box center [1026, 481] width 80 height 25
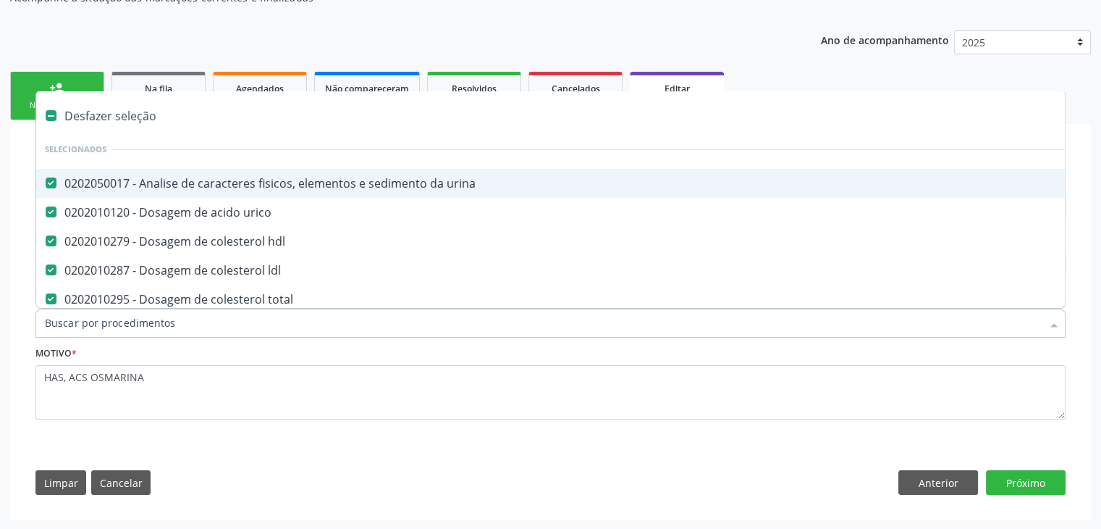
click at [123, 119] on div "Desfazer seleção" at bounding box center [602, 115] width 1132 height 29
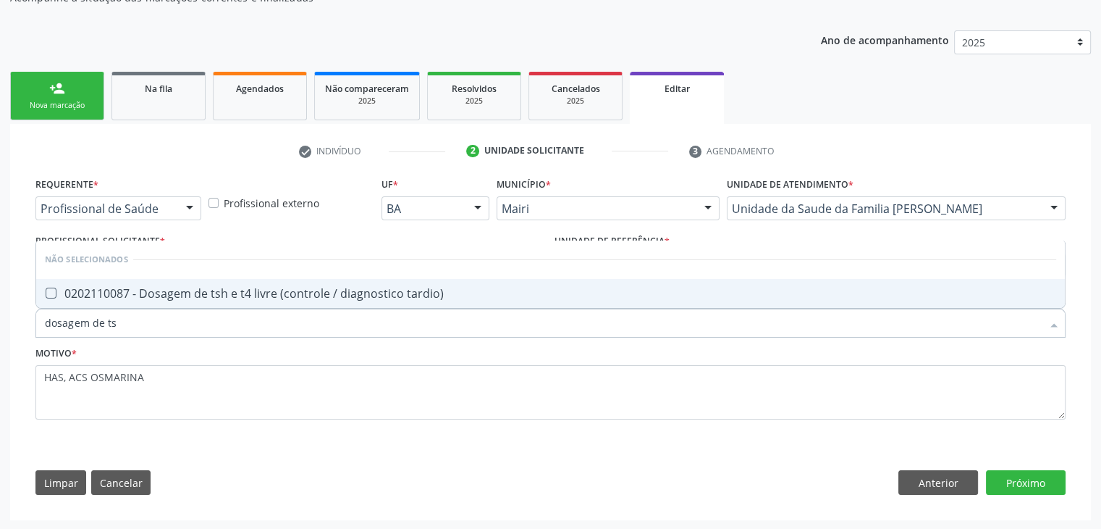
click at [219, 301] on span "0202110087 - Dosagem de tsh e t4 livre (controle / diagnostico tardio)" at bounding box center [550, 293] width 1029 height 29
click at [1031, 490] on button "Próximo" at bounding box center [1026, 482] width 80 height 25
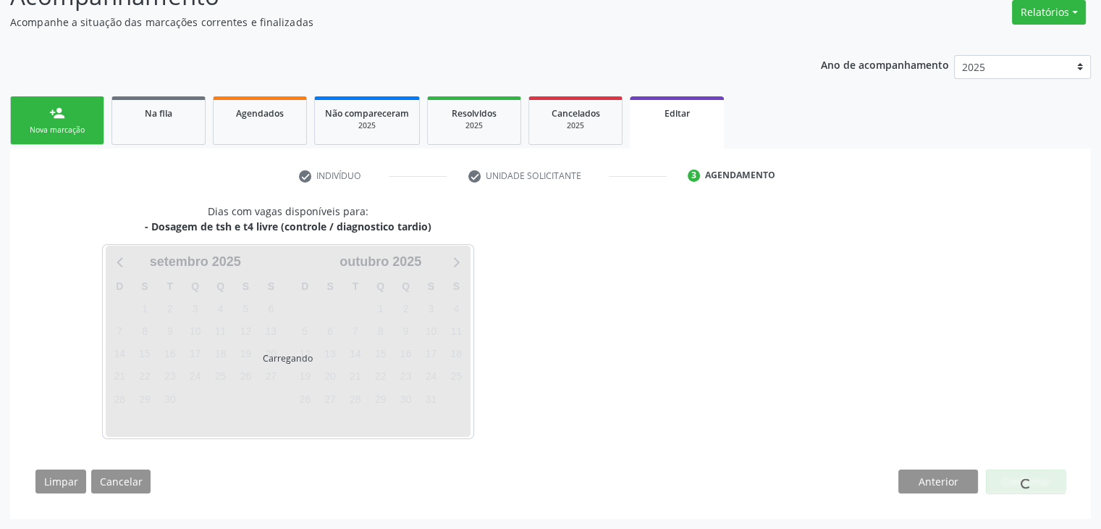
scroll to position [119, 0]
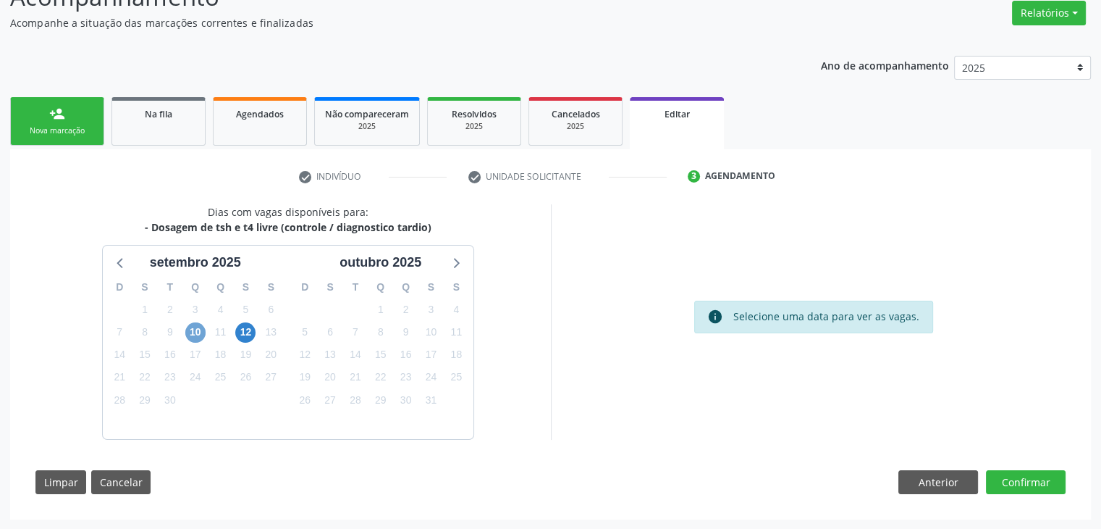
click at [194, 330] on span "10" at bounding box center [195, 332] width 20 height 20
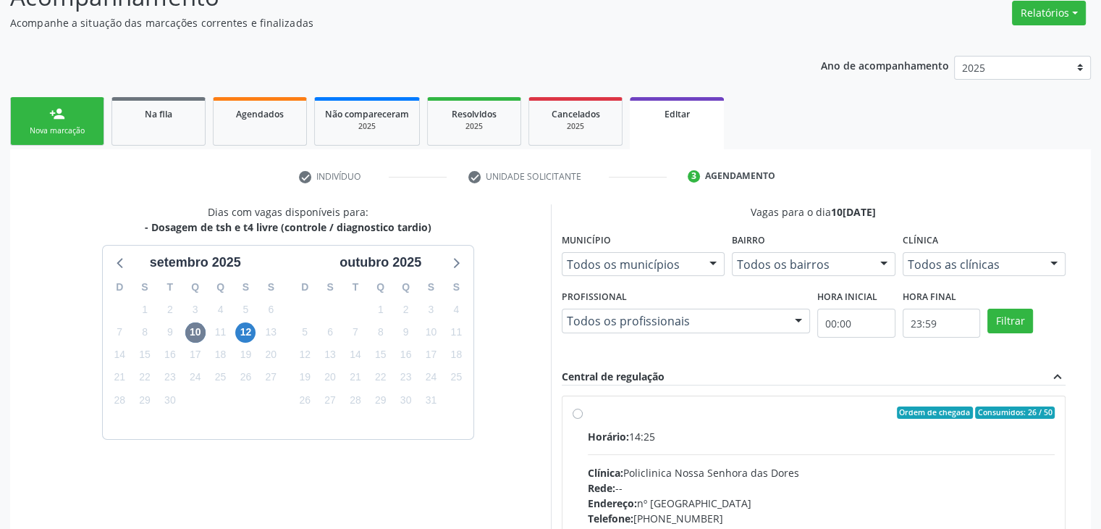
click at [714, 447] on div "Horário: 14:25 Clínica: Policlinica Nossa Senhora das Dores Rede: -- Endereço: …" at bounding box center [822, 528] width 468 height 199
click at [583, 419] on input "Ordem de chegada Consumidos: 26 / 50 Horário: 14:25 Clínica: Policlinica [GEOGR…" at bounding box center [578, 412] width 10 height 13
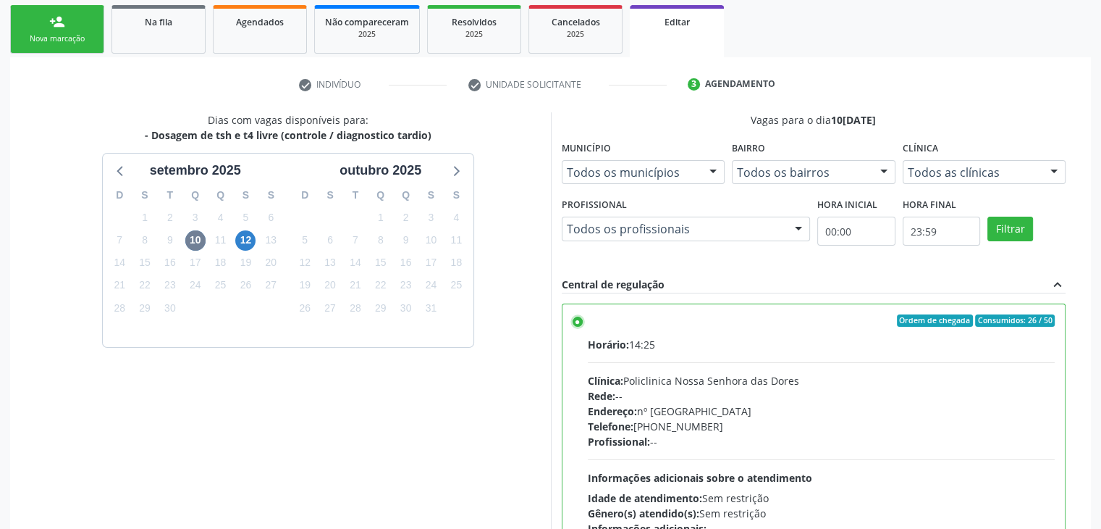
scroll to position [355, 0]
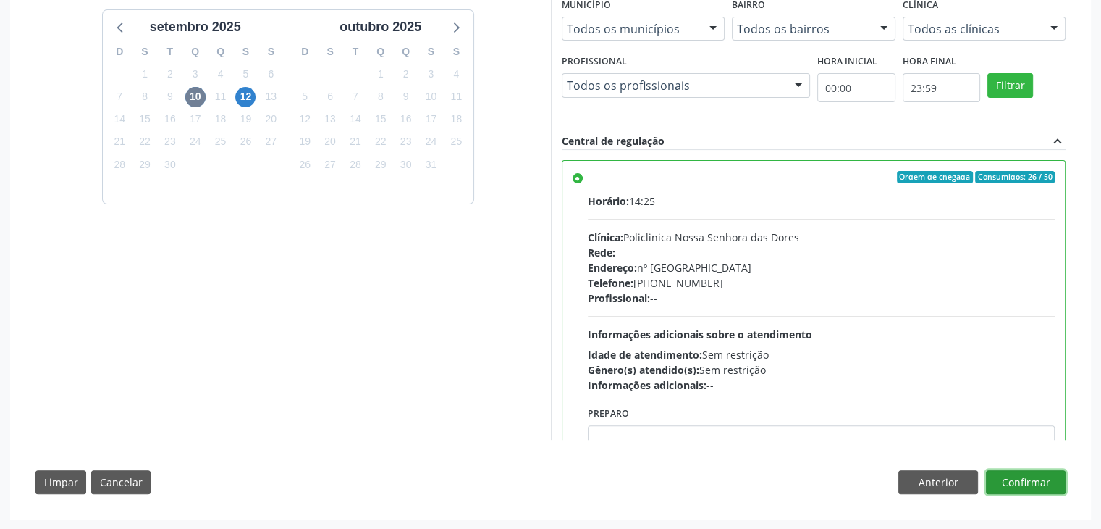
click at [1049, 484] on button "Confirmar" at bounding box center [1026, 482] width 80 height 25
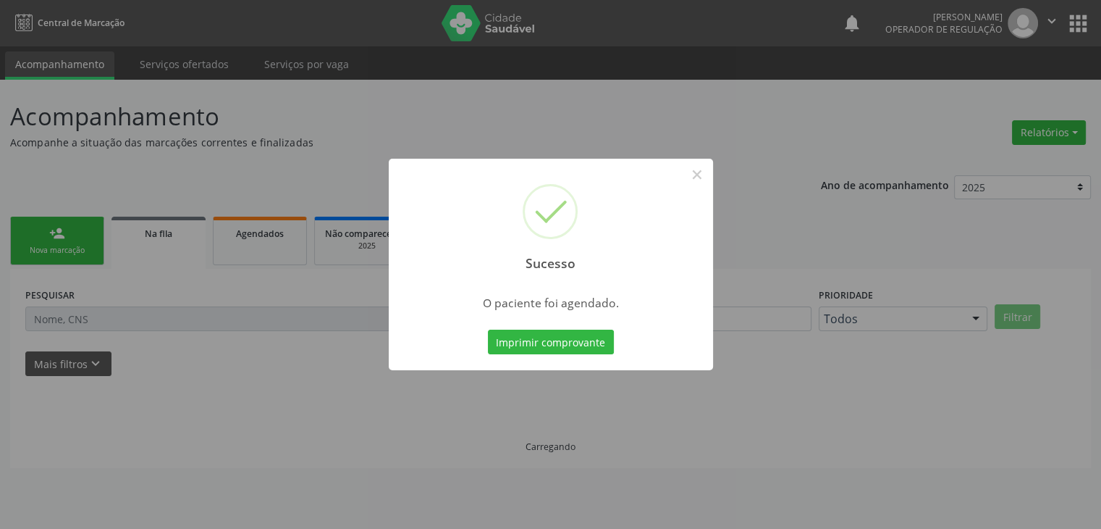
scroll to position [0, 0]
click at [703, 167] on button "×" at bounding box center [702, 174] width 25 height 25
